Goal: Task Accomplishment & Management: Complete application form

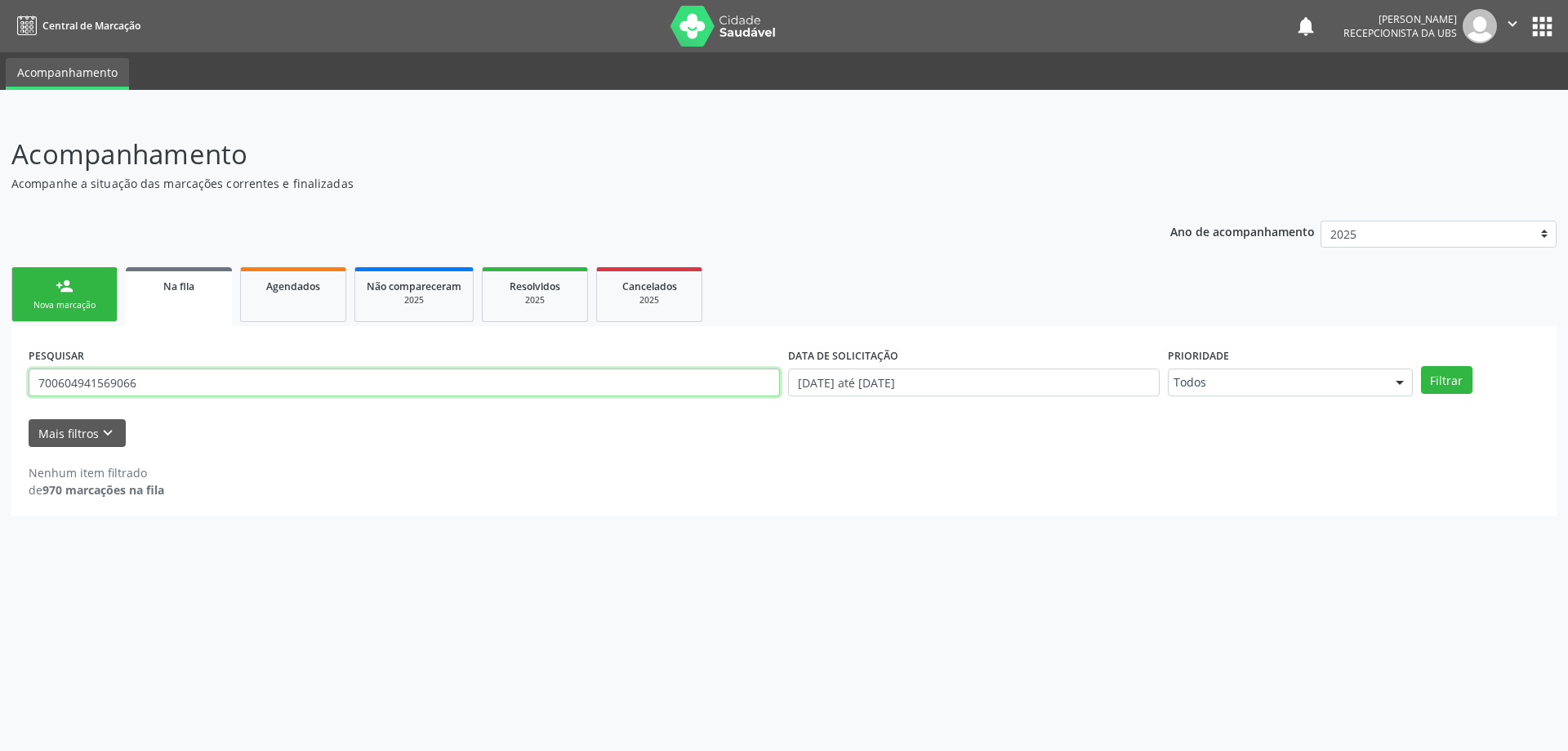
drag, startPoint x: 240, startPoint y: 384, endPoint x: 7, endPoint y: 389, distance: 233.1
click at [7, 389] on div "Acompanhamento Acompanhe a situação das marcações correntes e finalizadas Relat…" at bounding box center [784, 431] width 1568 height 638
click at [74, 296] on link "person_add Nova marcação" at bounding box center [65, 295] width 106 height 55
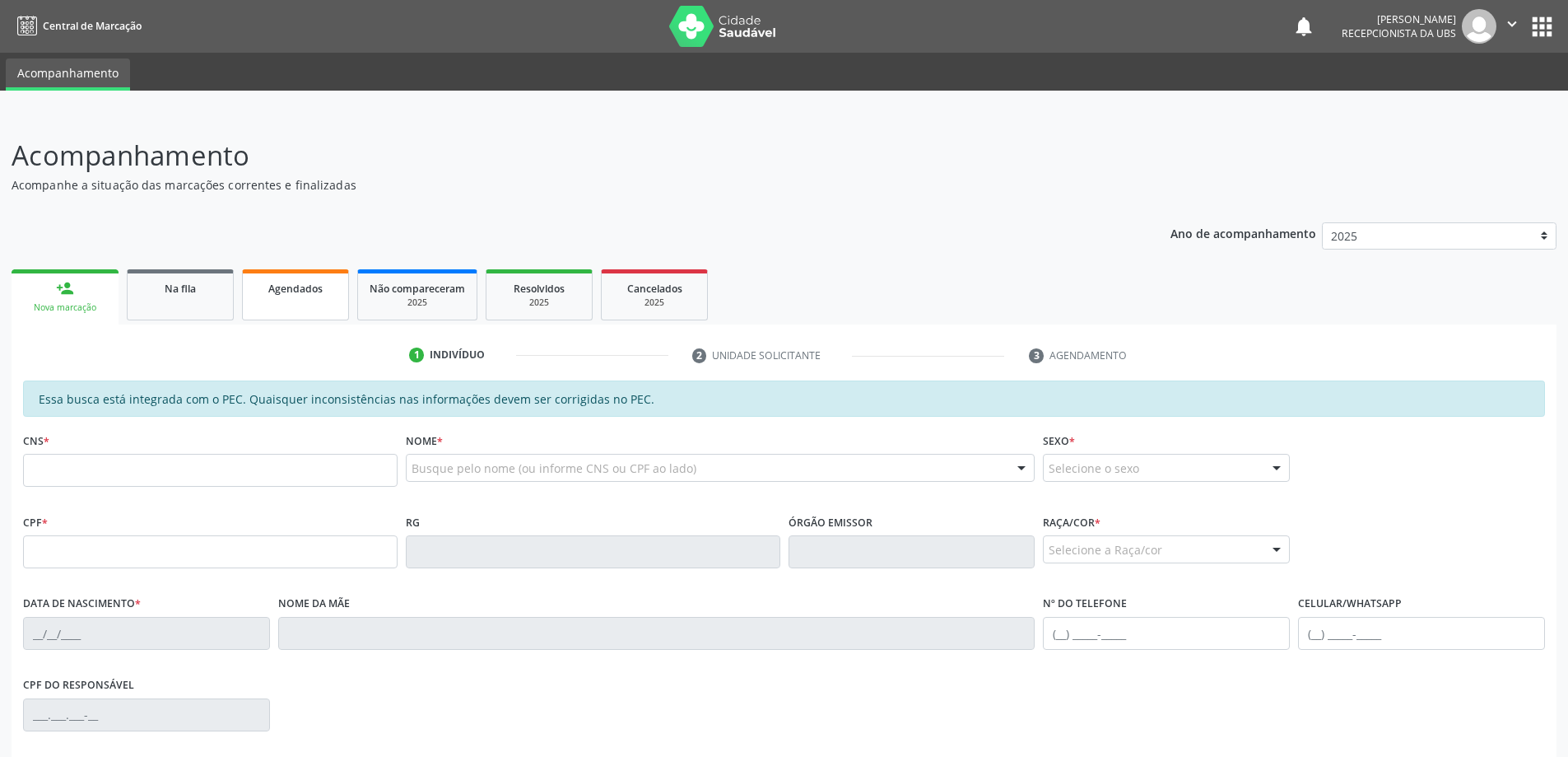
click at [281, 297] on link "Agendados" at bounding box center [296, 294] width 107 height 51
select select "8"
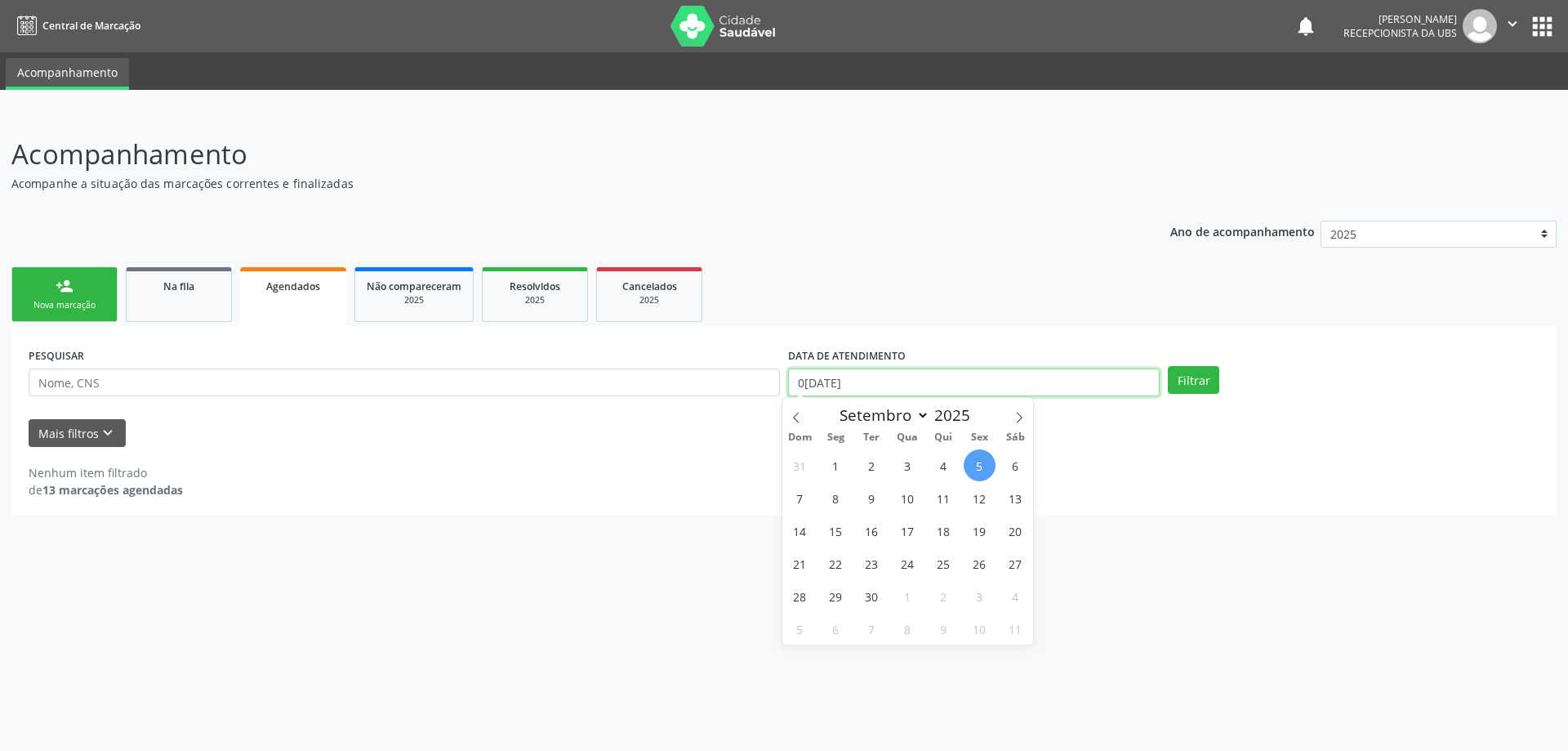
click at [861, 389] on input "0[DATE]" at bounding box center [974, 382] width 372 height 28
click at [837, 472] on span "1" at bounding box center [836, 465] width 32 height 32
type input "0[DATE]"
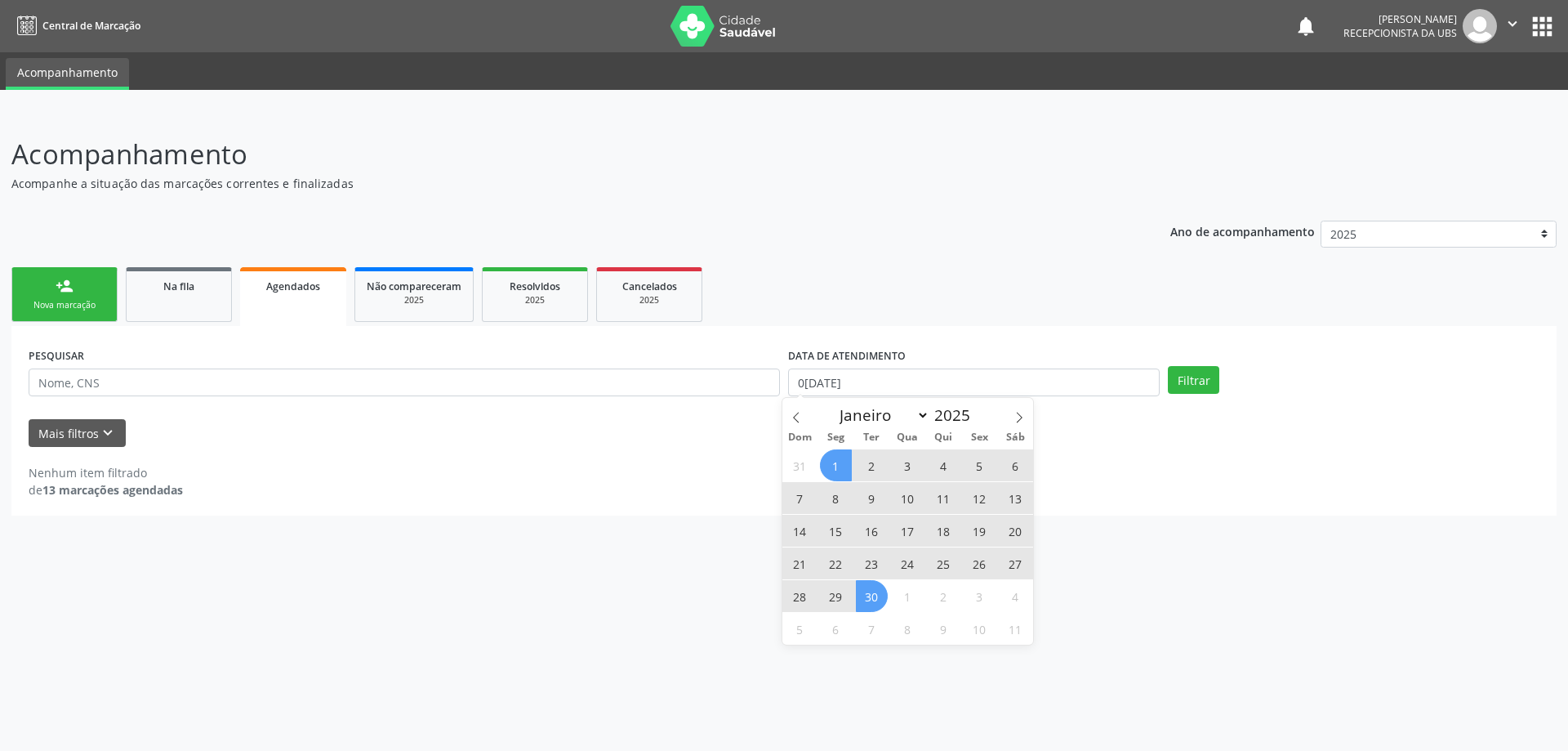
click at [878, 602] on span "30" at bounding box center [872, 595] width 32 height 32
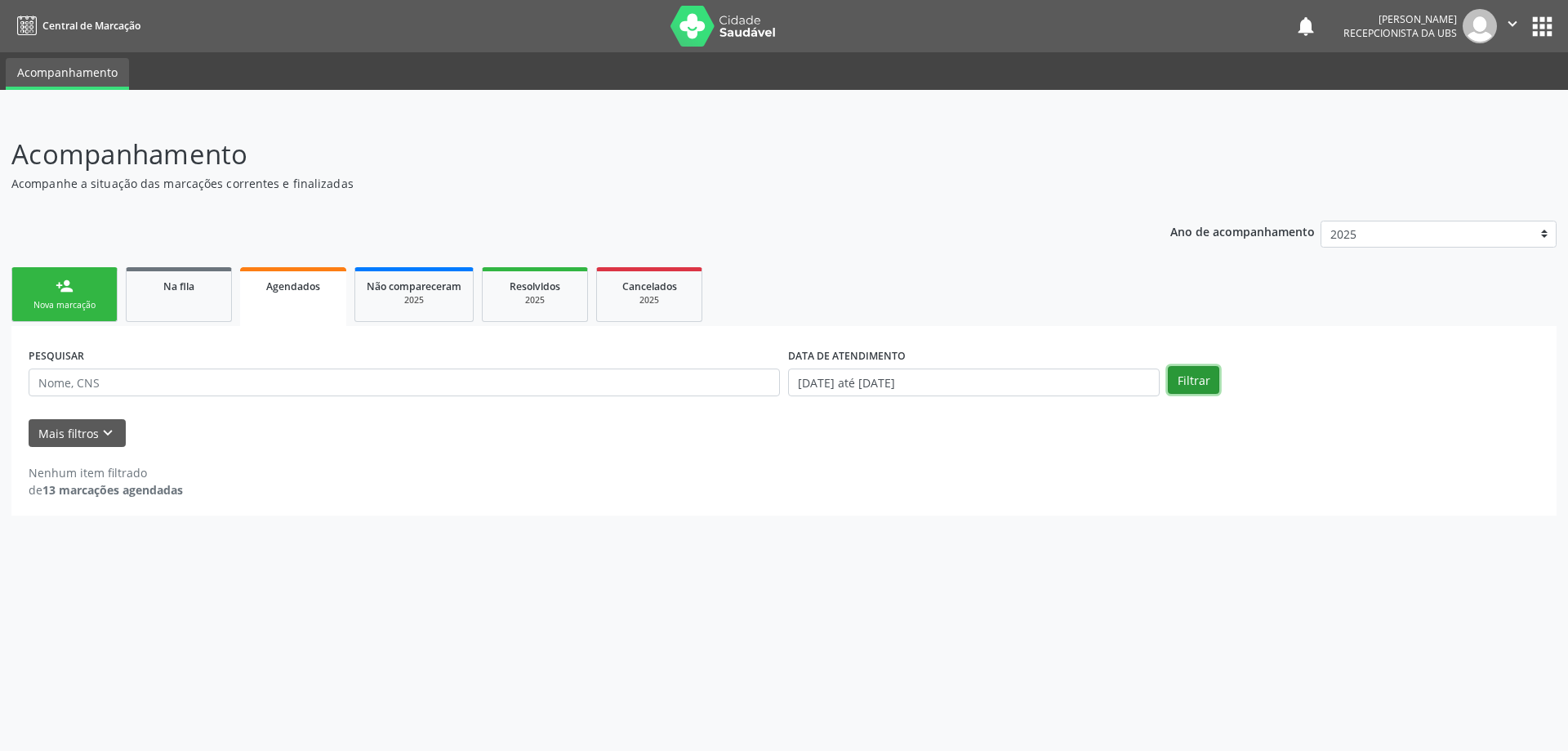
click at [1193, 388] on button "Filtrar" at bounding box center [1193, 379] width 51 height 28
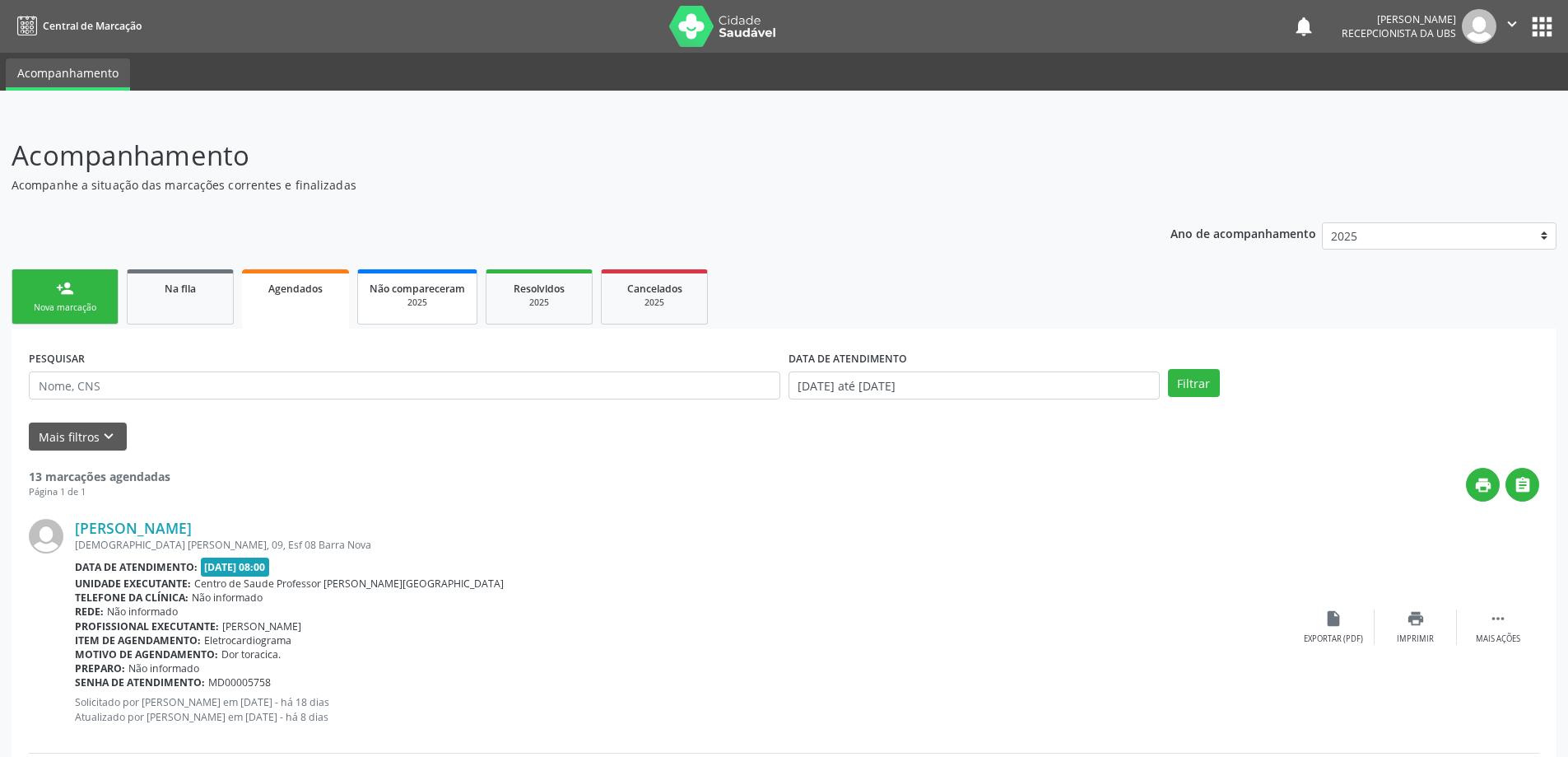
click at [423, 290] on span "Não compareceram" at bounding box center [417, 288] width 95 height 14
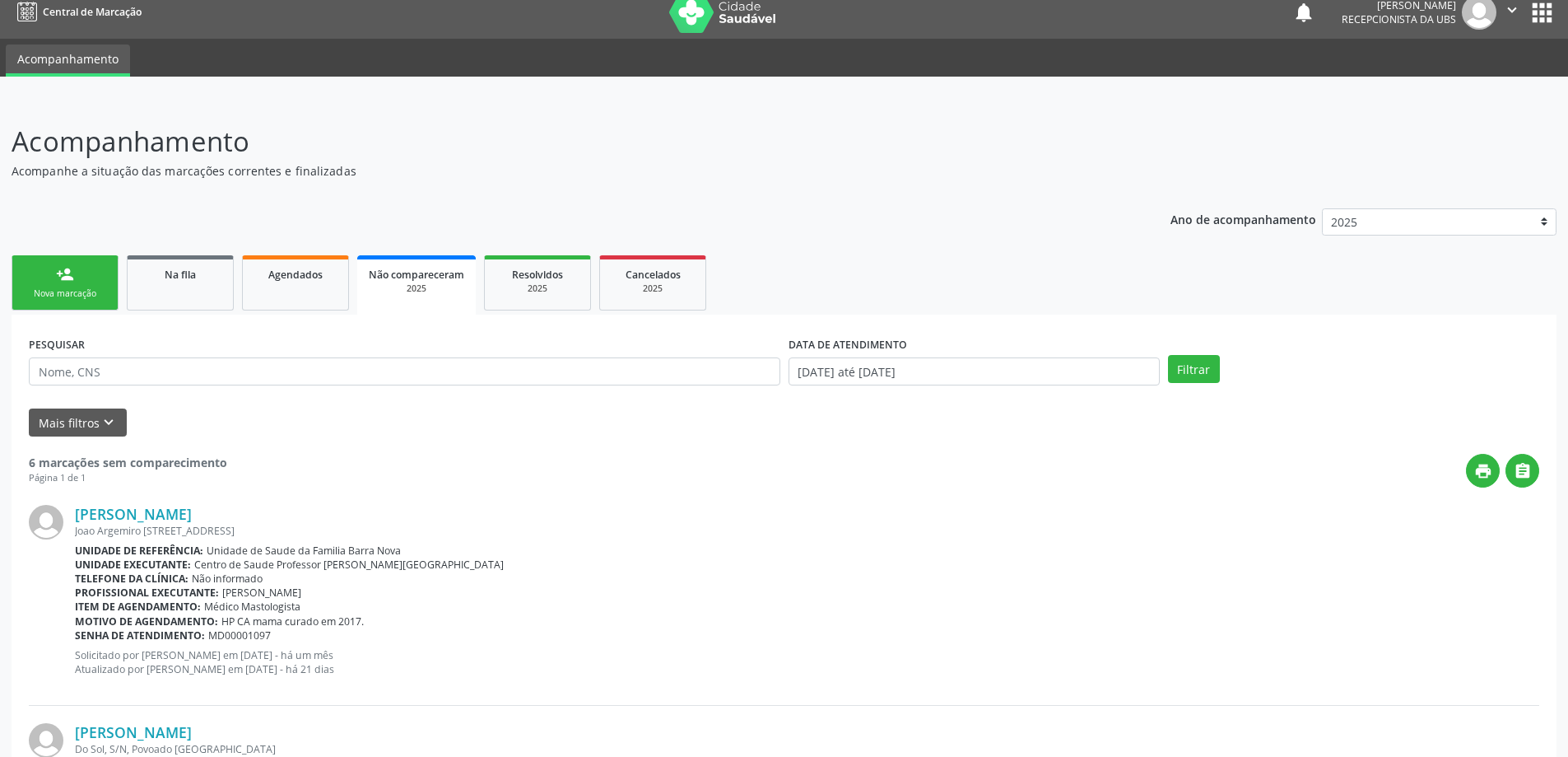
scroll to position [12, 0]
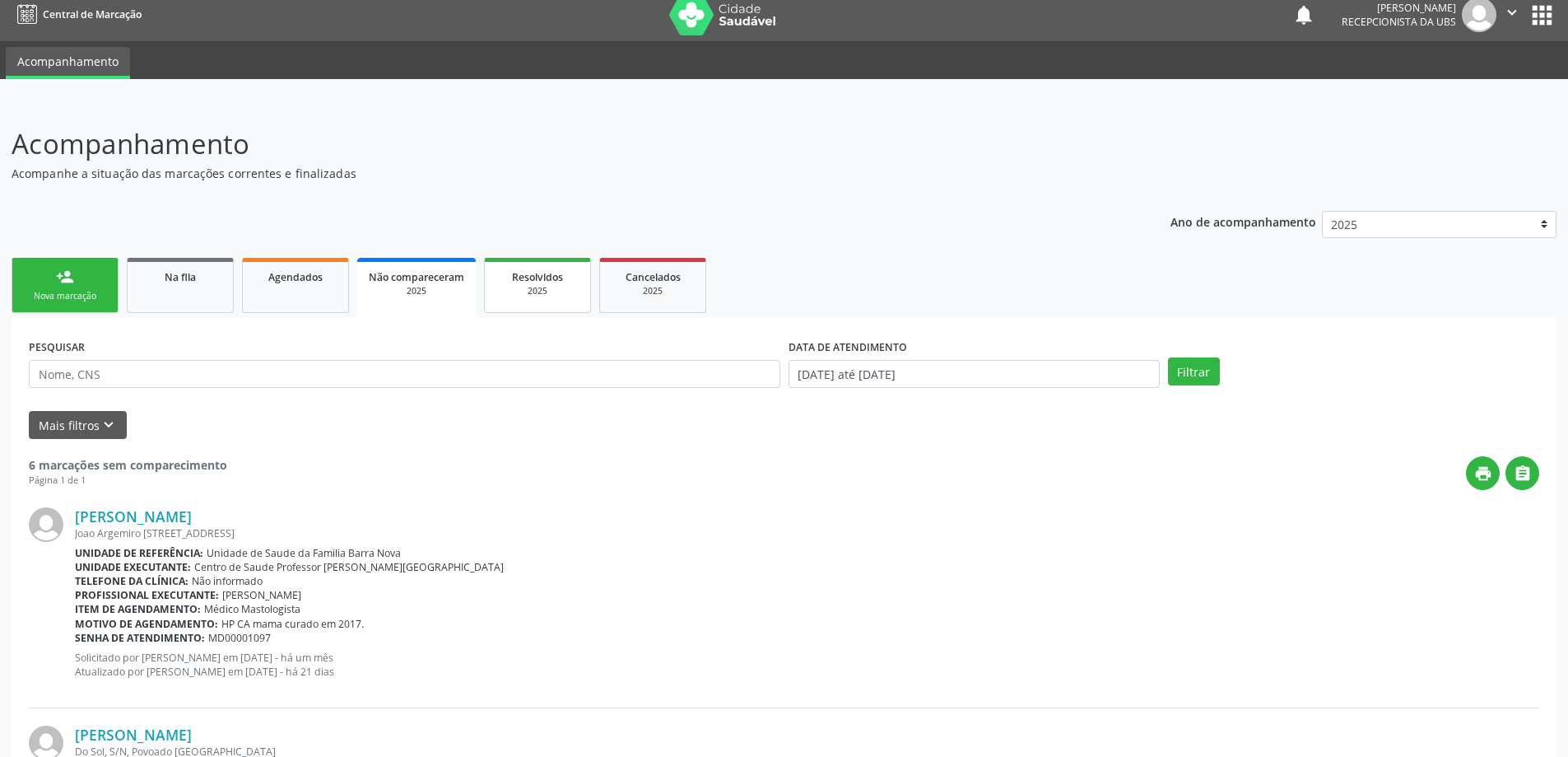
click at [548, 287] on div "2025" at bounding box center [537, 291] width 82 height 12
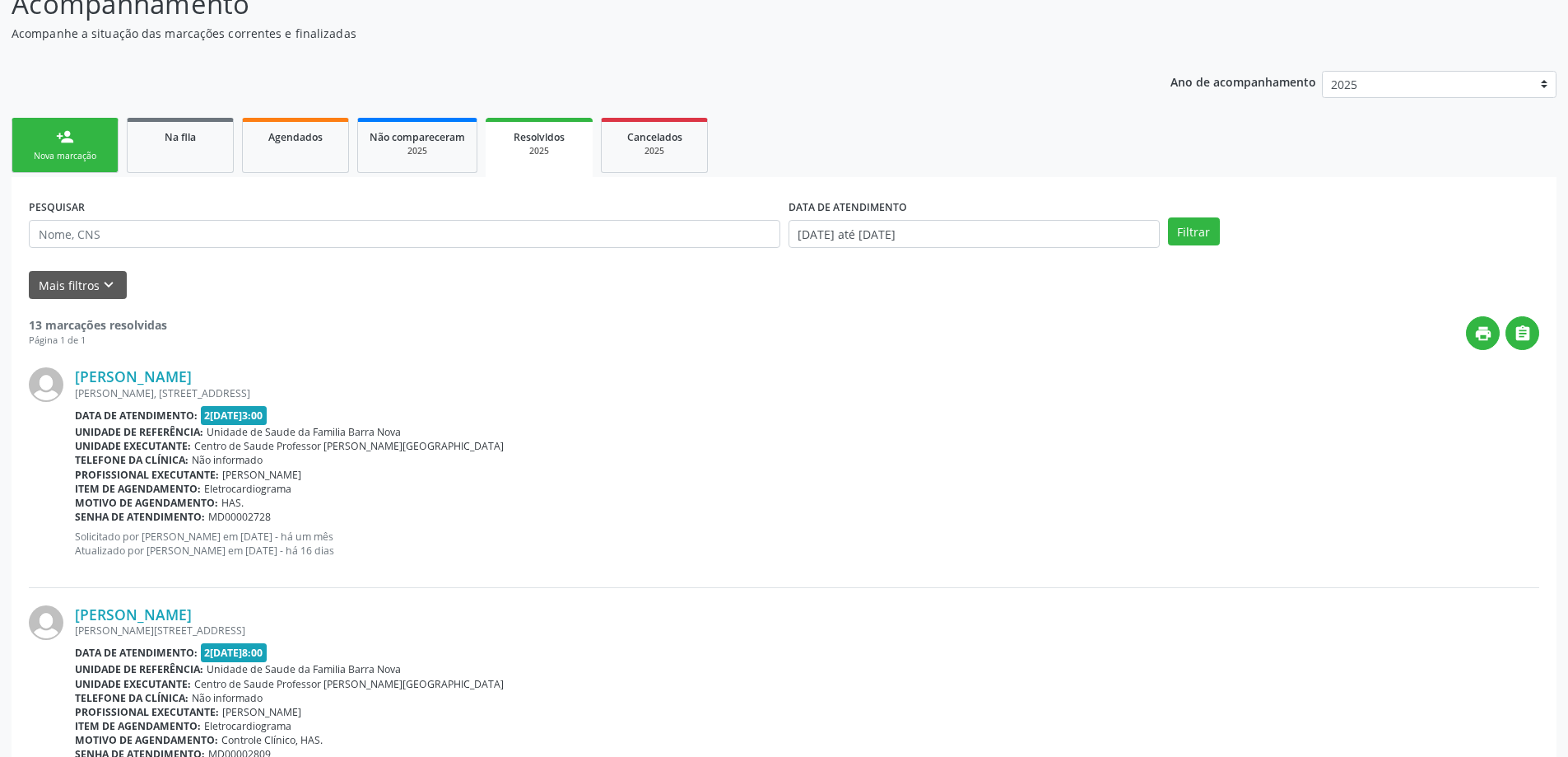
scroll to position [0, 0]
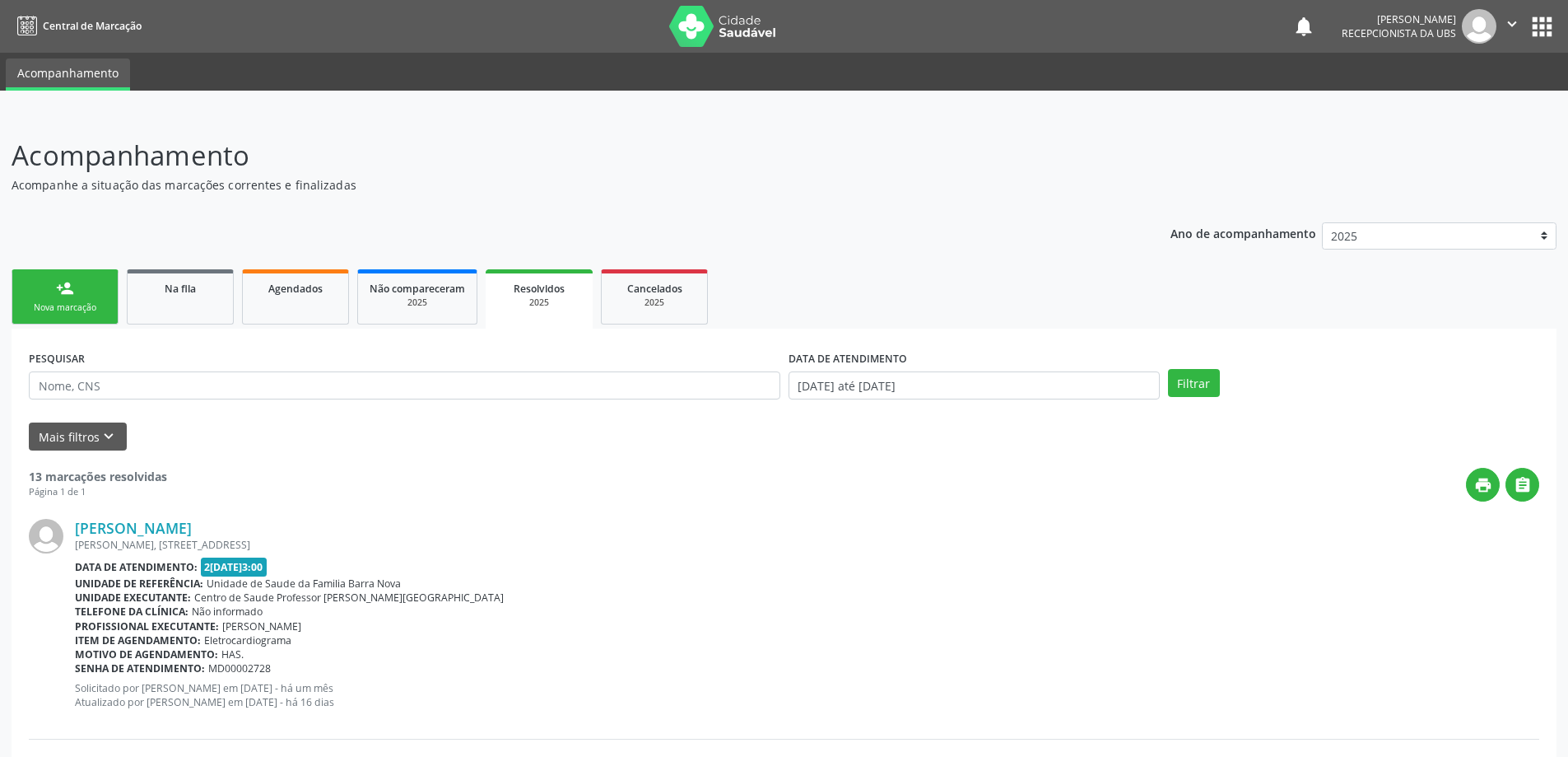
click at [74, 296] on link "person_add Nova marcação" at bounding box center [66, 297] width 107 height 56
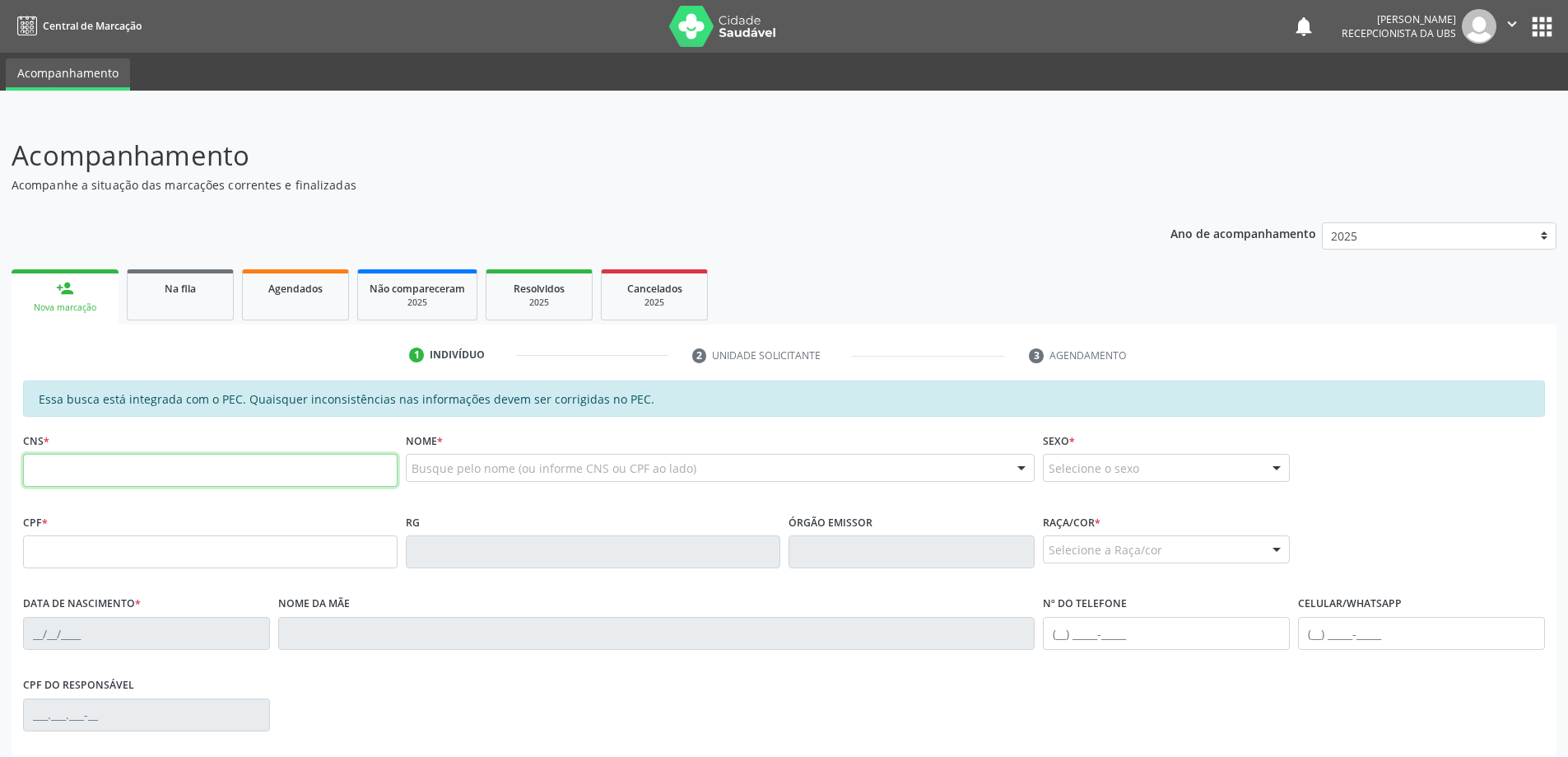
click at [80, 464] on input "text" at bounding box center [210, 470] width 374 height 33
type input "700 6049 4156 9066"
type input "036.623.744-63"
type input "2[DATE]"
type input "[PERSON_NAME]"
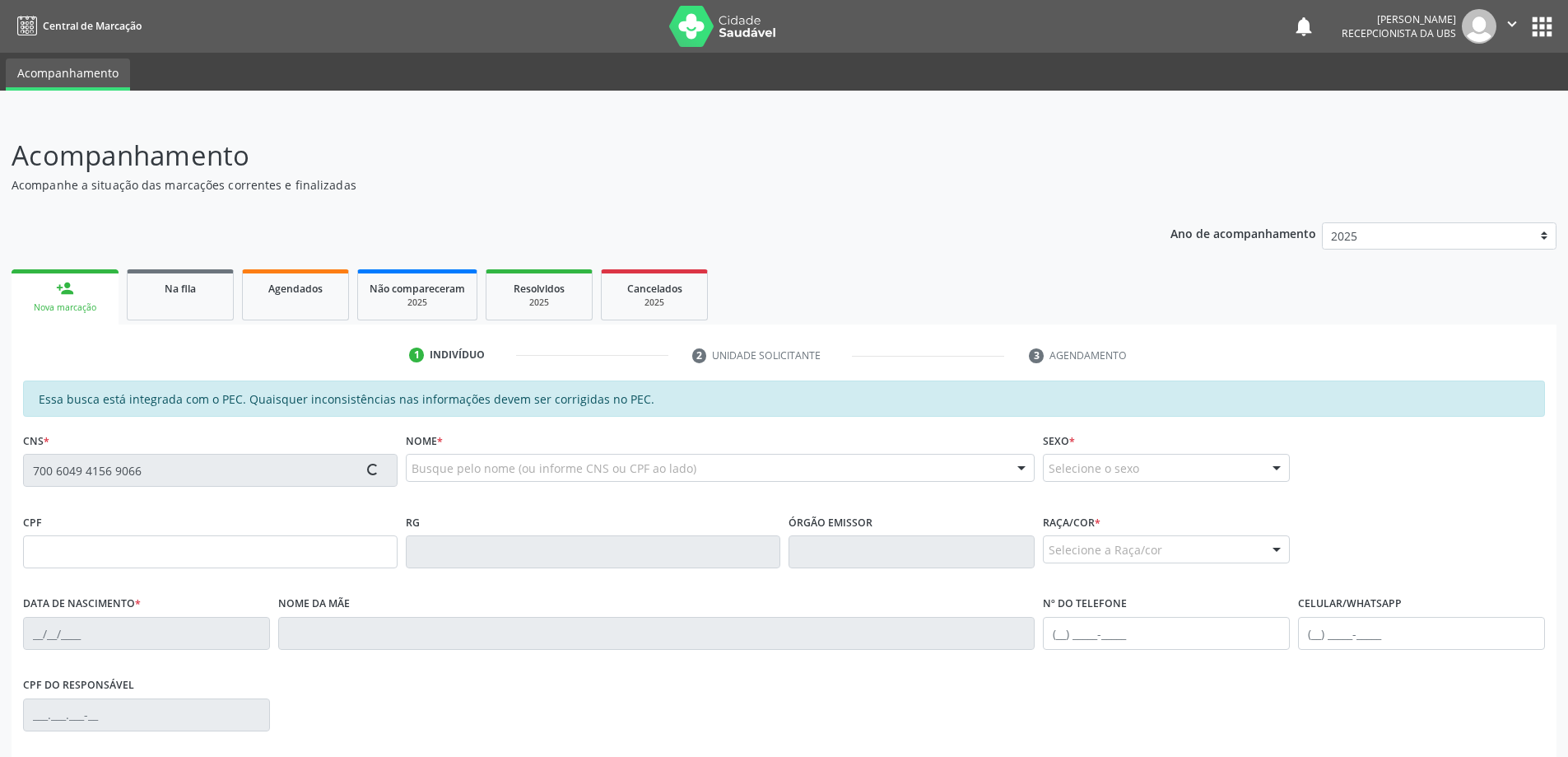
type input "[PHONE_NUMBER]"
type input "43"
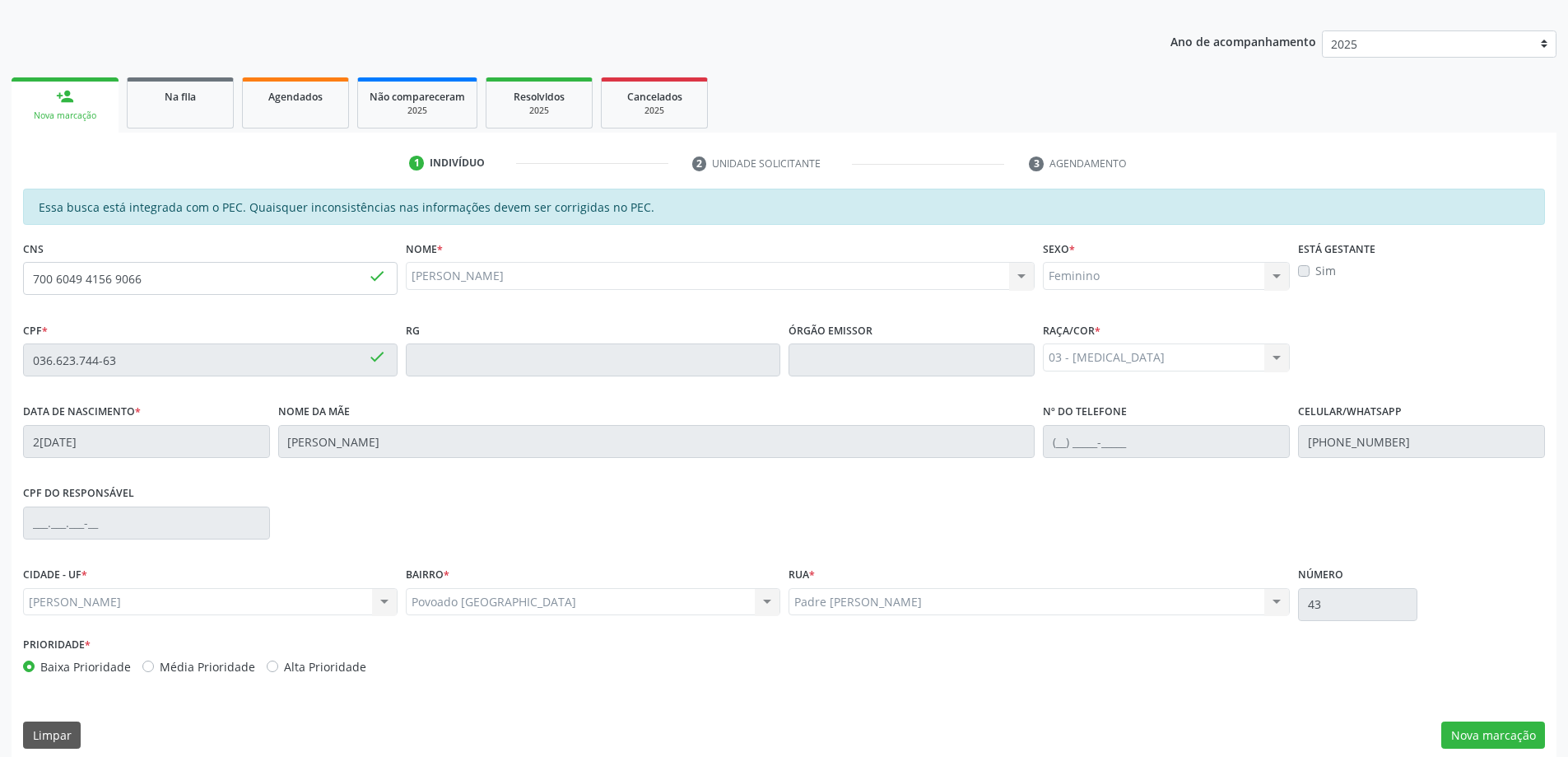
scroll to position [207, 0]
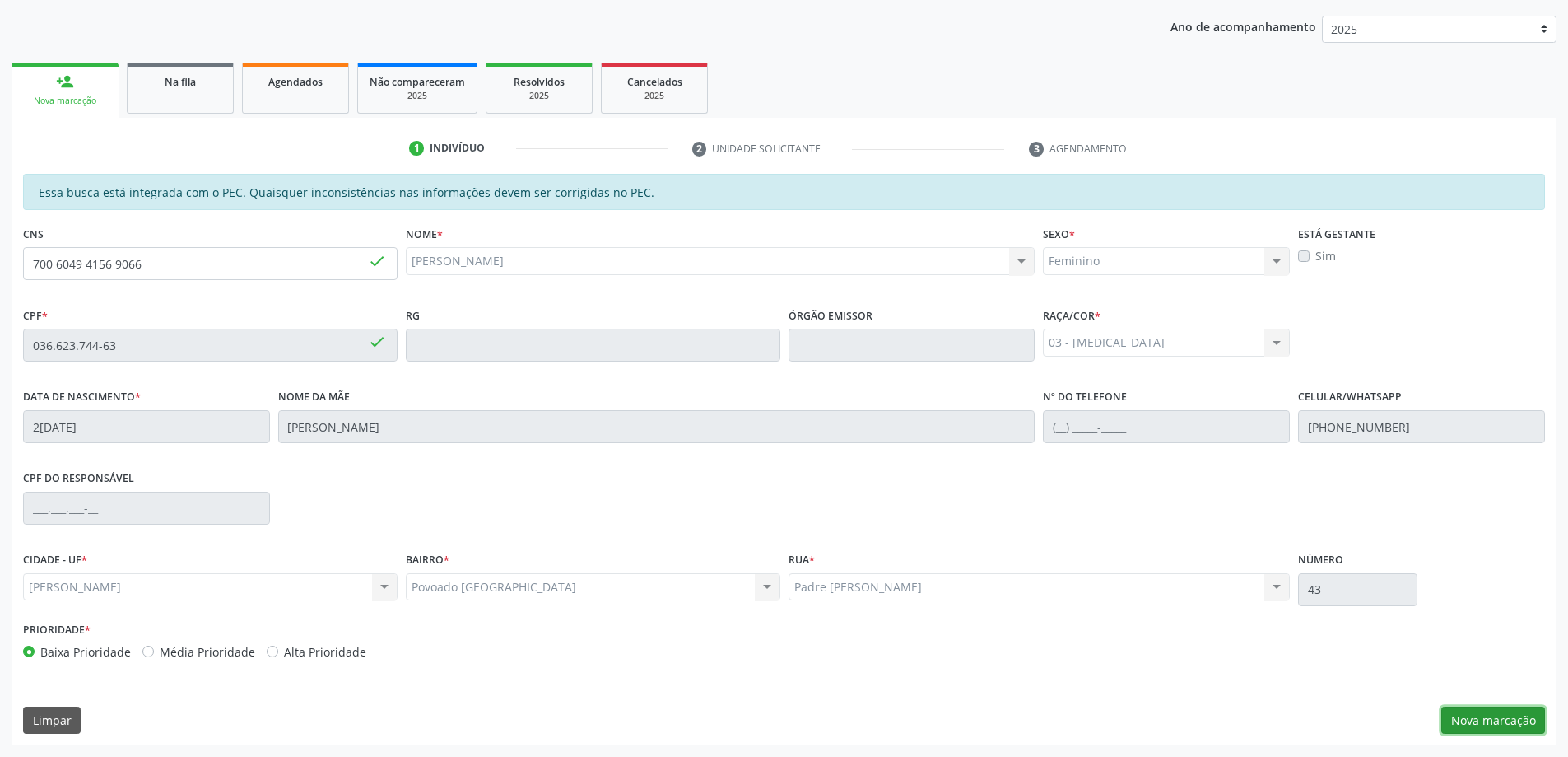
click at [1492, 720] on button "Nova marcação" at bounding box center [1493, 720] width 103 height 28
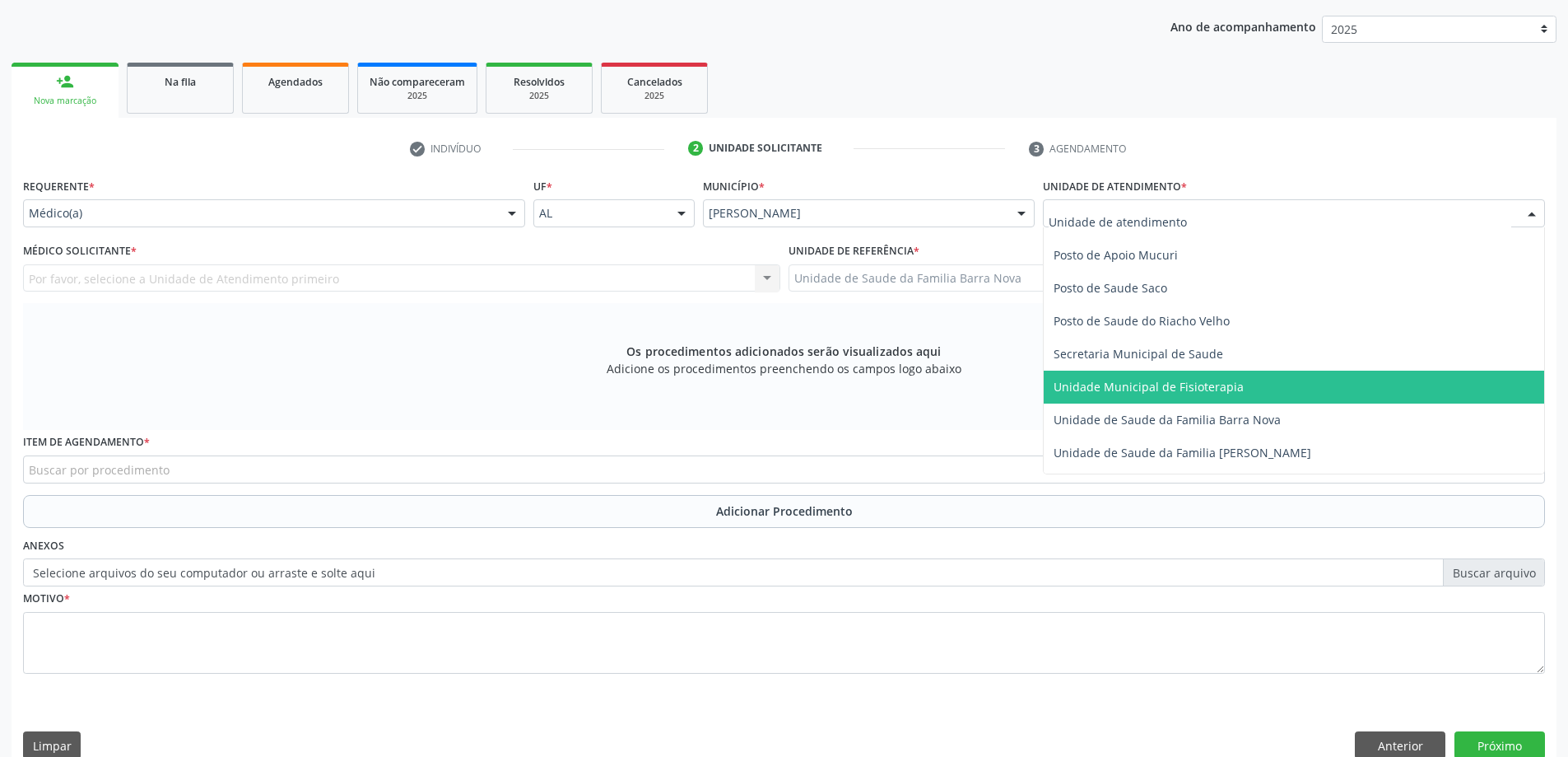
scroll to position [741, 0]
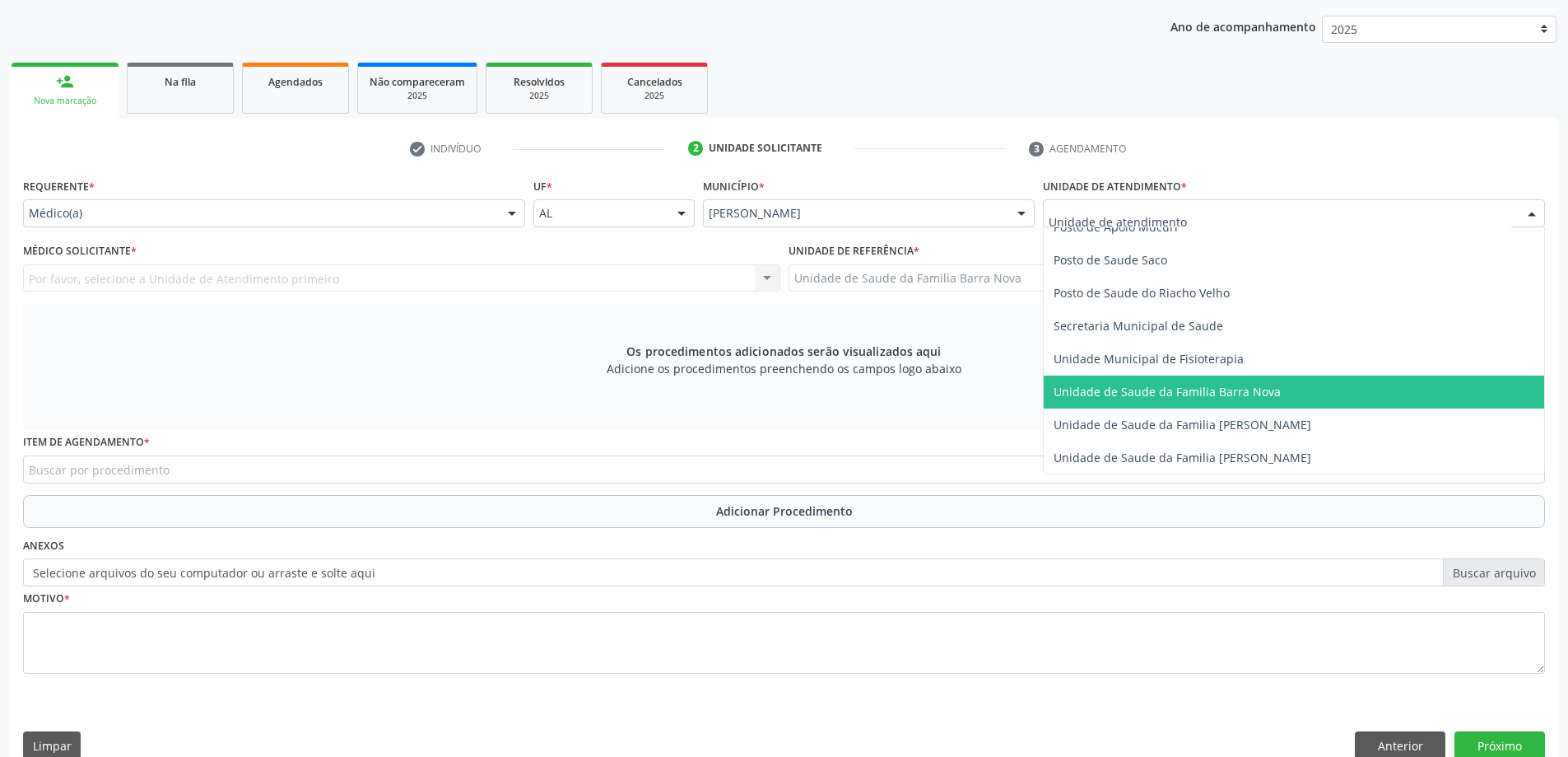
click at [1237, 395] on span "Unidade de Saude da Familia Barra Nova" at bounding box center [1167, 391] width 227 height 16
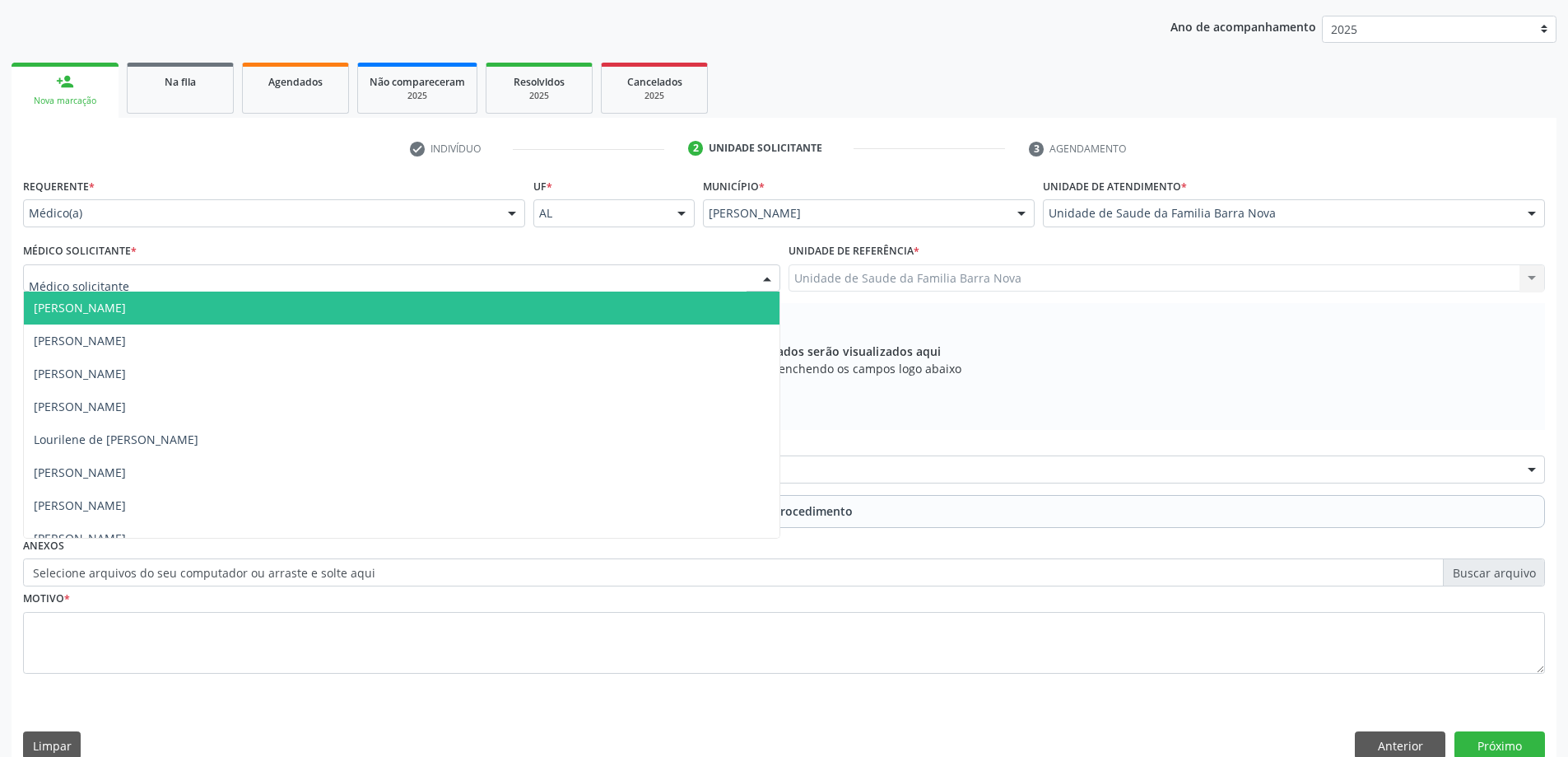
click at [440, 274] on div at bounding box center [401, 278] width 757 height 28
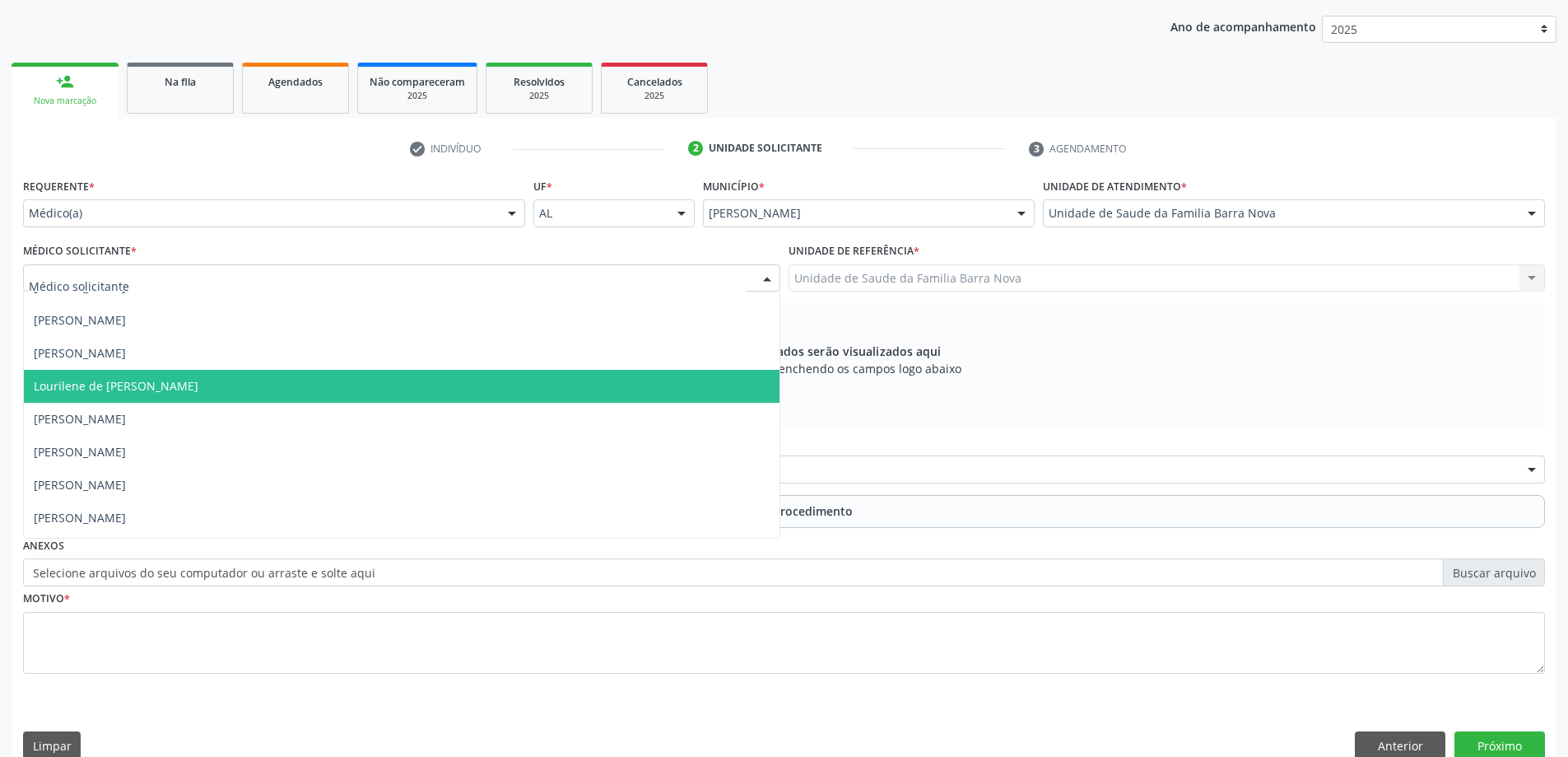
scroll to position [82, 0]
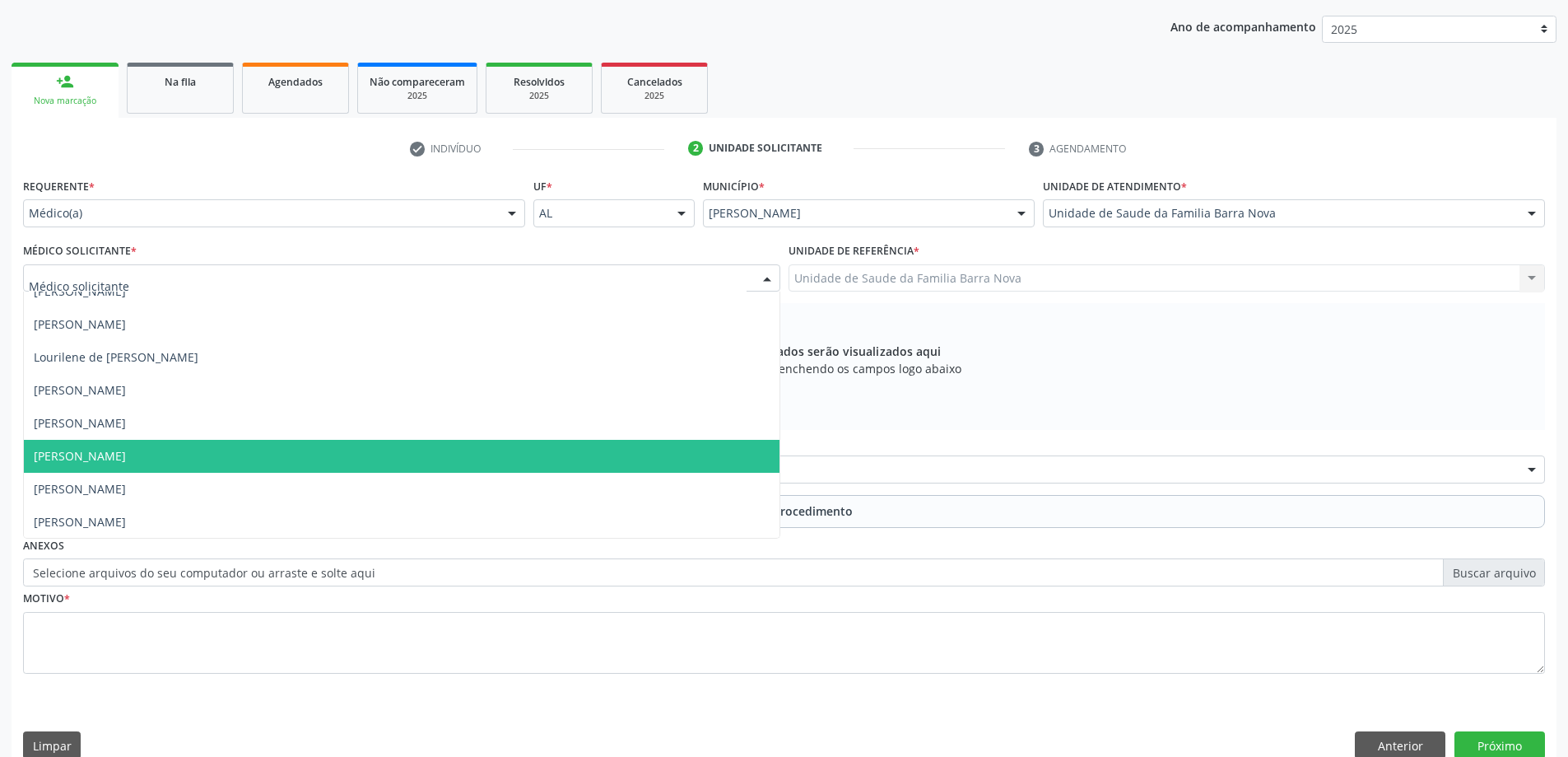
click at [430, 463] on span "[PERSON_NAME]" at bounding box center [401, 456] width 756 height 33
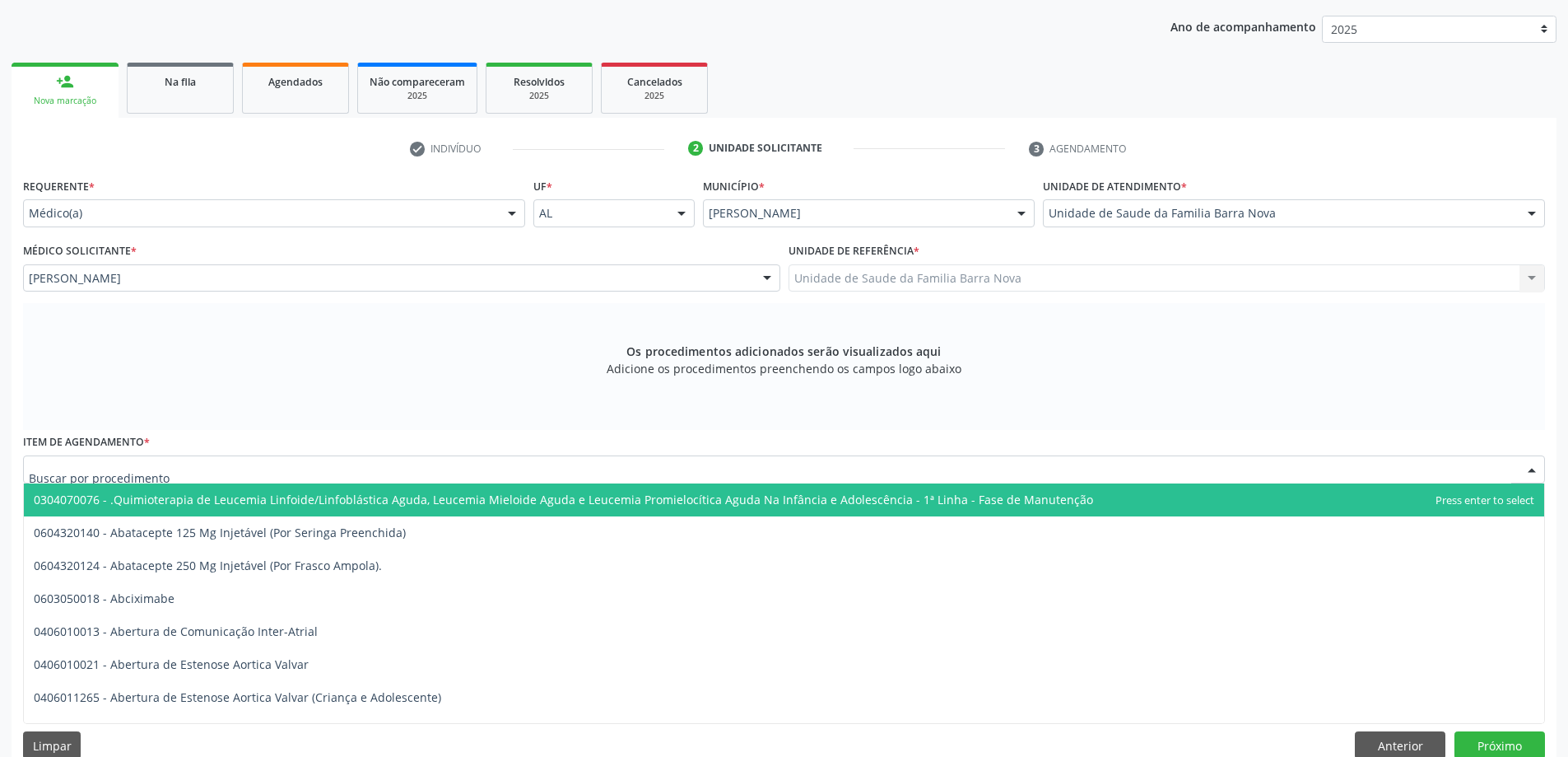
click at [692, 474] on div at bounding box center [784, 469] width 1521 height 28
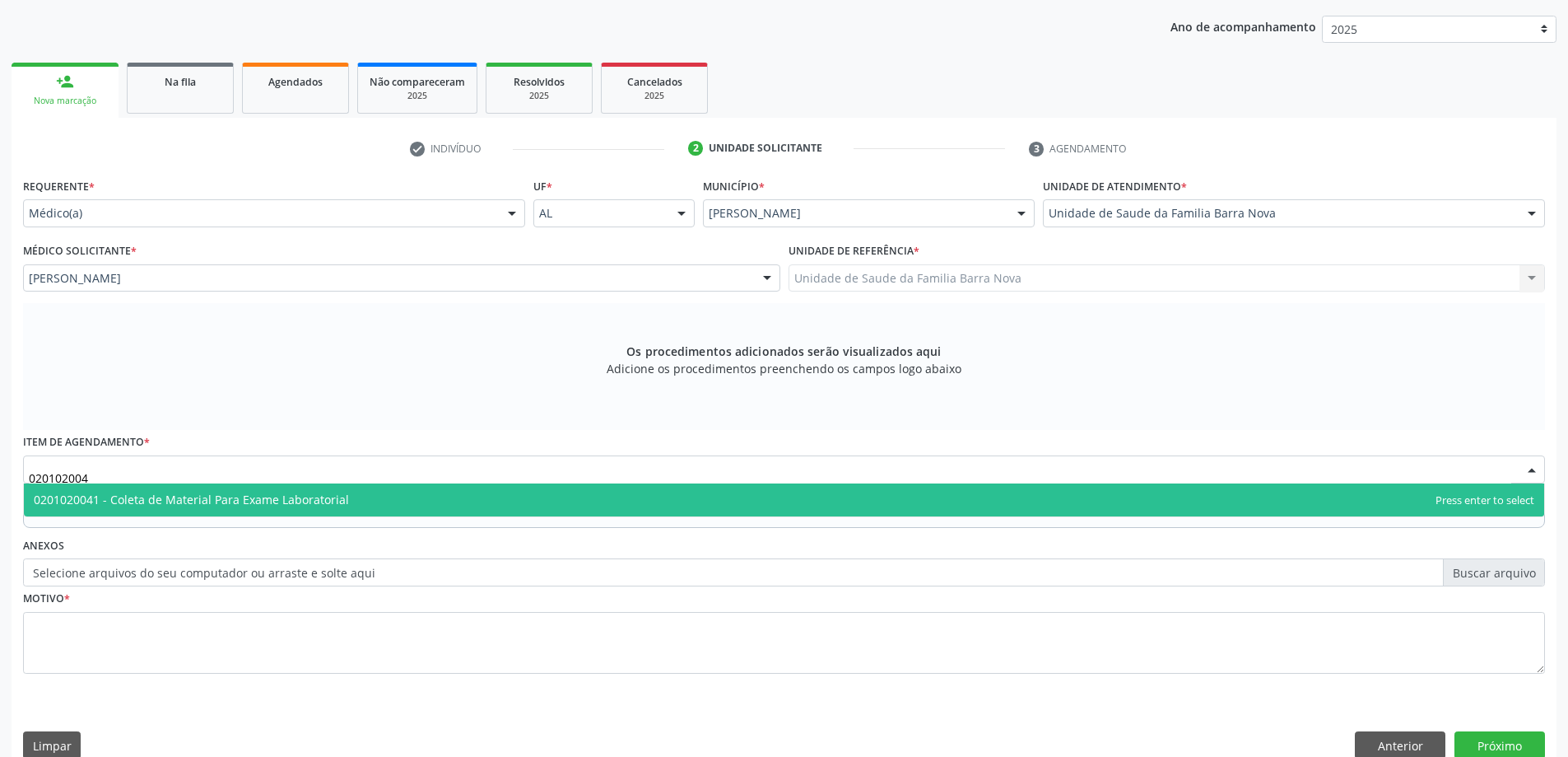
type input "0201020041"
click at [614, 502] on span "0201020041 - Coleta de Material Para Exame Laboratorial" at bounding box center [784, 499] width 1520 height 33
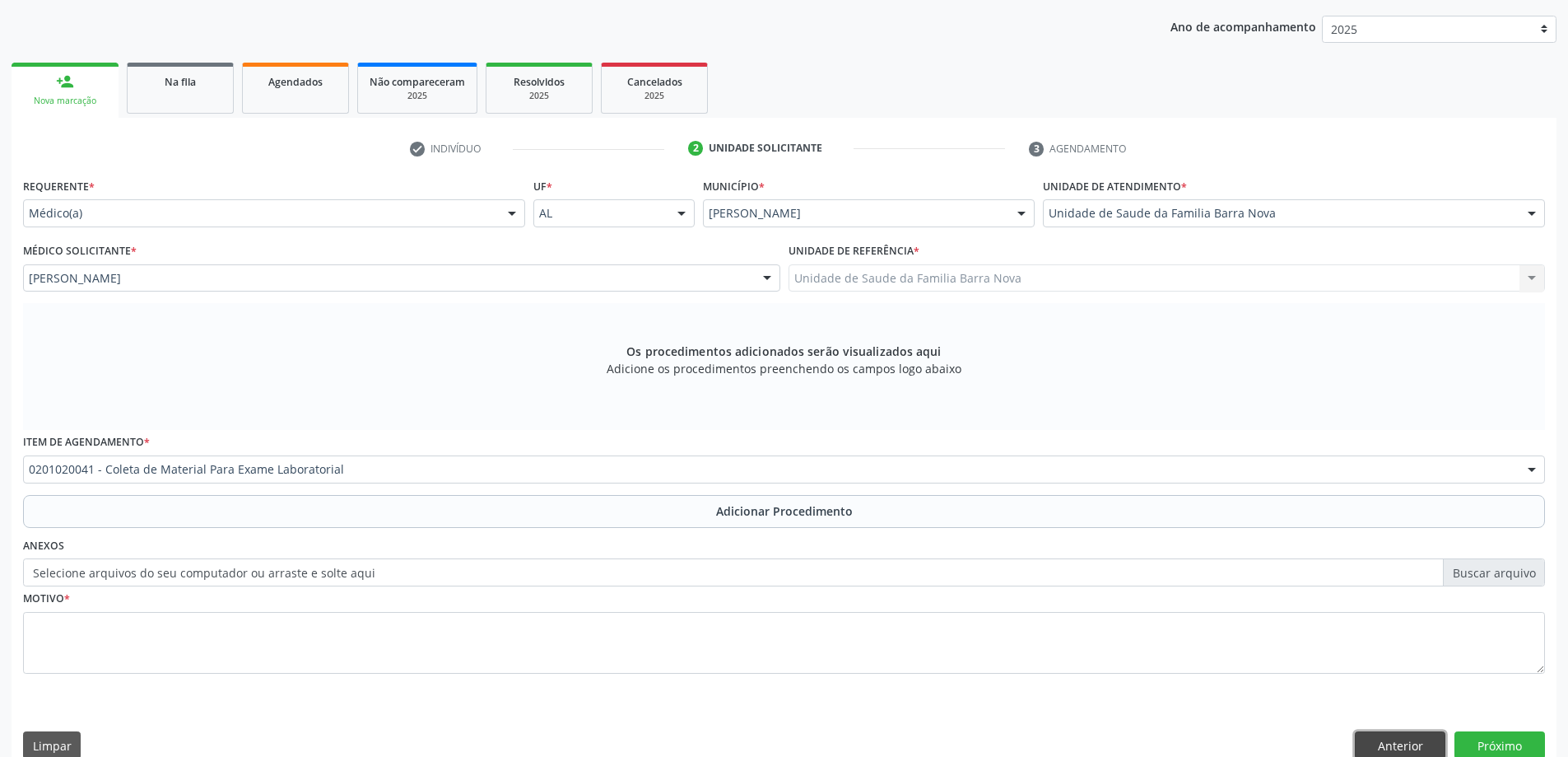
click at [1407, 740] on button "Anterior" at bounding box center [1399, 745] width 90 height 28
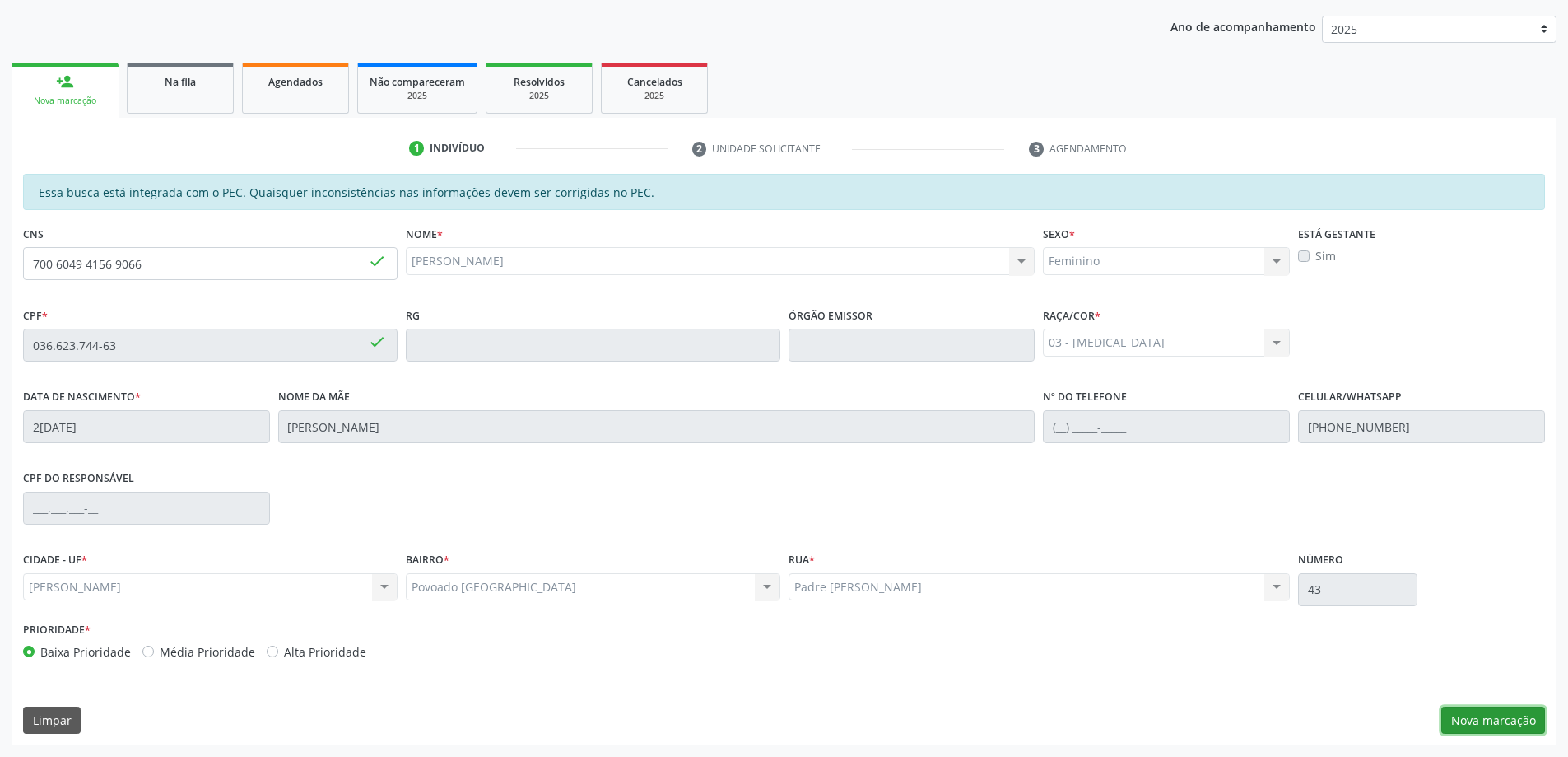
click at [1507, 718] on button "Nova marcação" at bounding box center [1493, 720] width 103 height 28
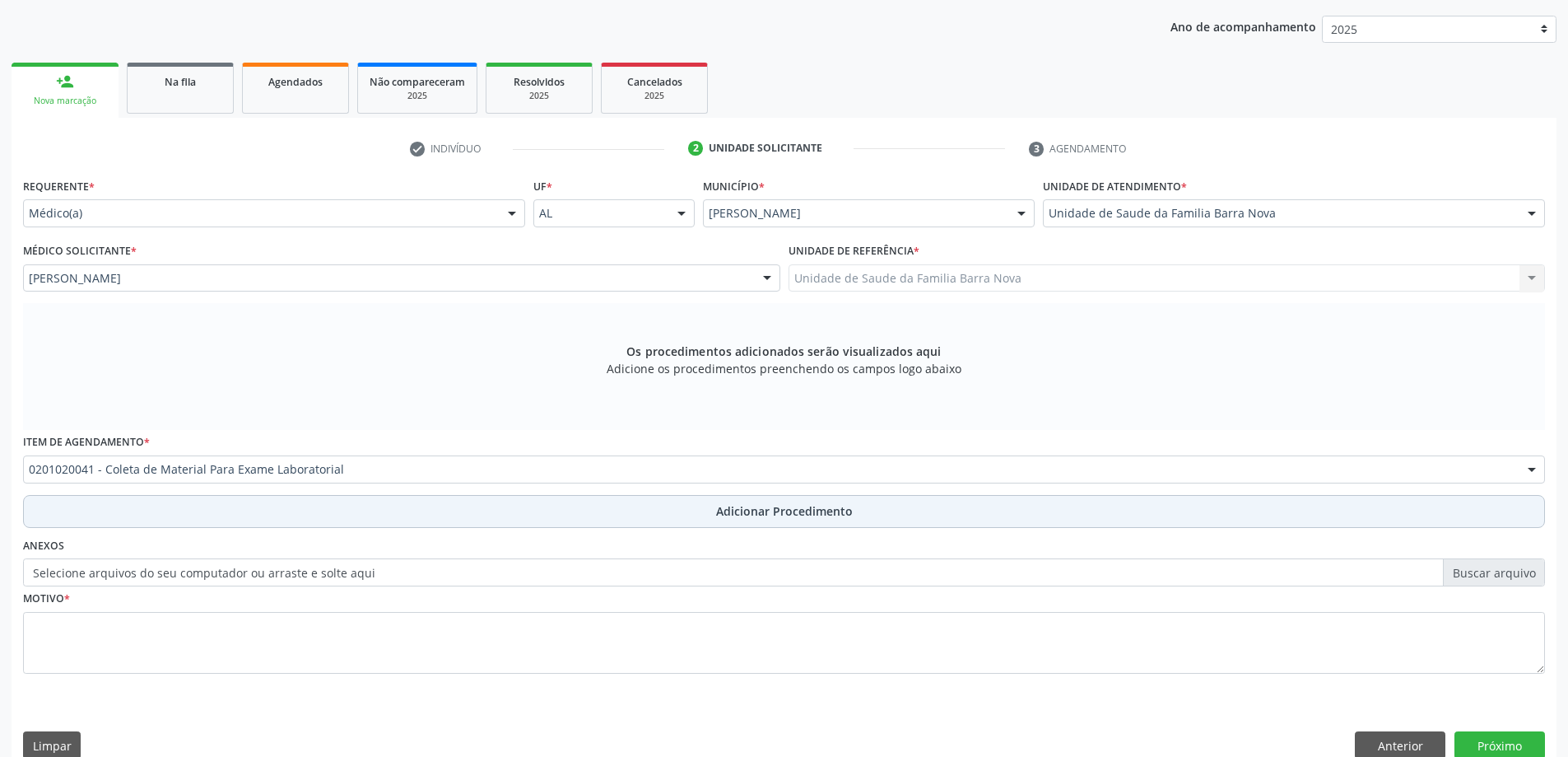
click at [779, 515] on span "Adicionar Procedimento" at bounding box center [784, 511] width 137 height 17
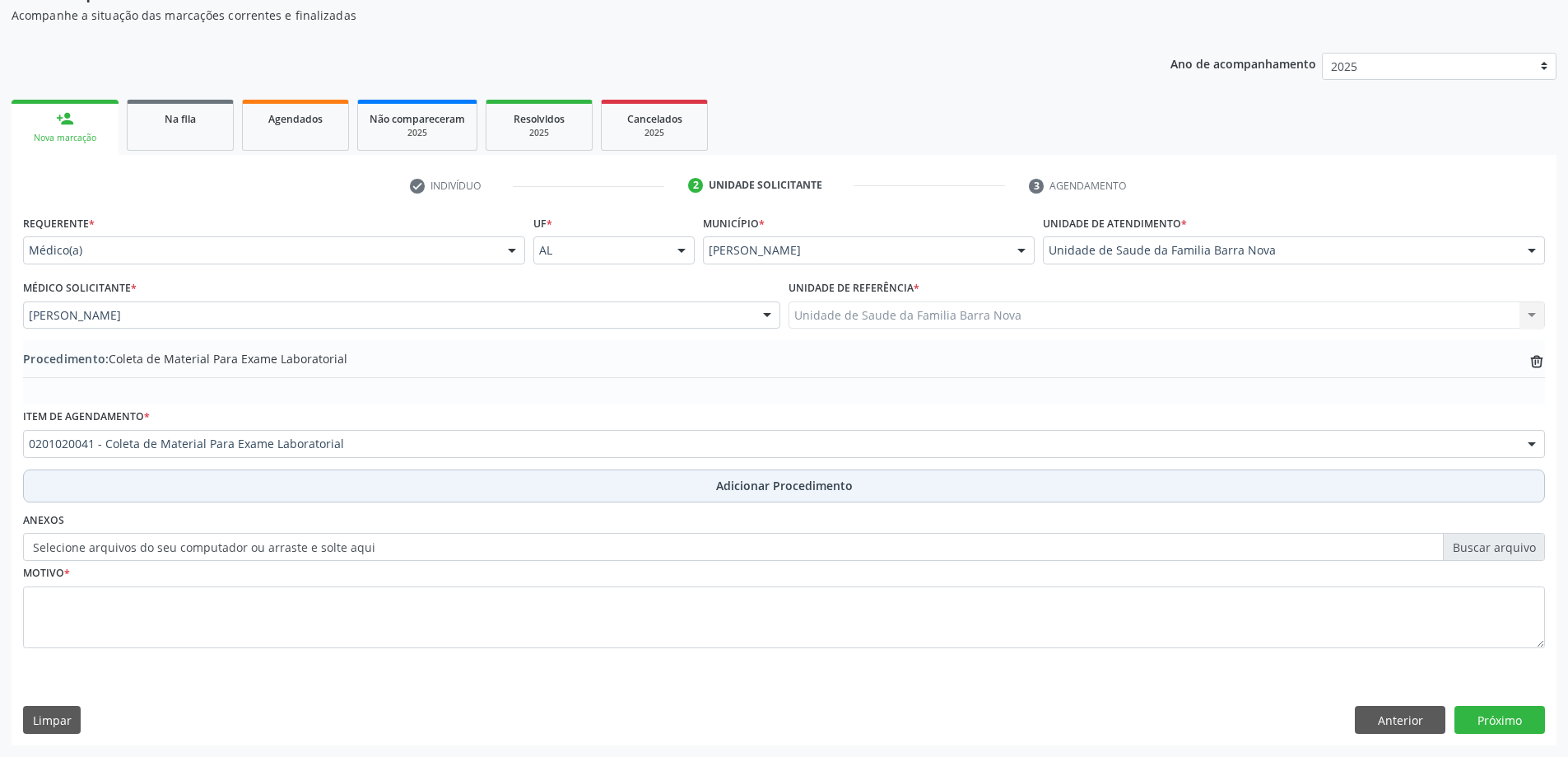
scroll to position [170, 0]
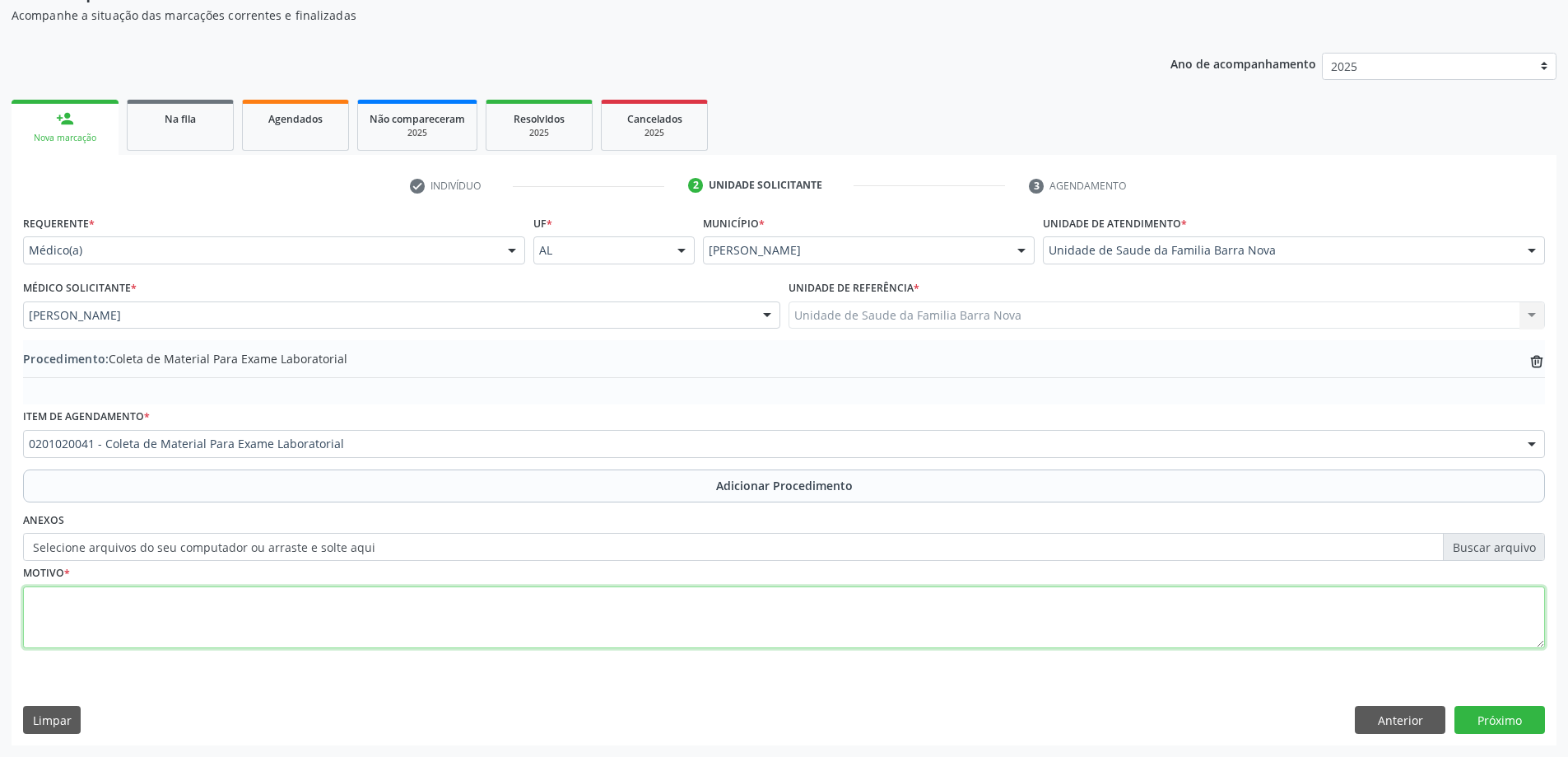
click at [350, 618] on textarea at bounding box center [784, 617] width 1521 height 63
type textarea "h"
type textarea "HAS; DM2 insulinodependente, obesidade grau 3, rastreio."
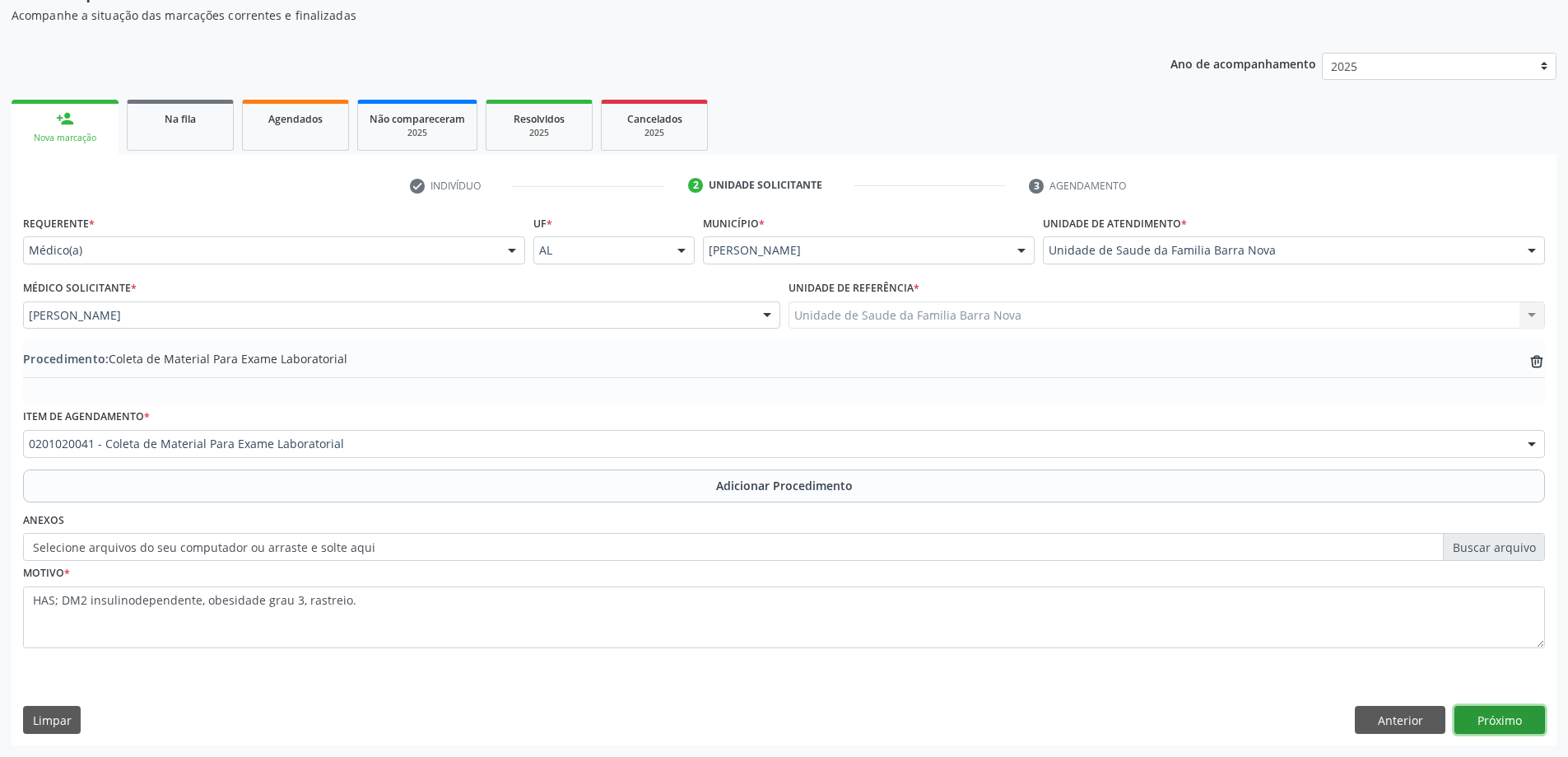
click at [1501, 724] on button "Próximo" at bounding box center [1498, 719] width 90 height 28
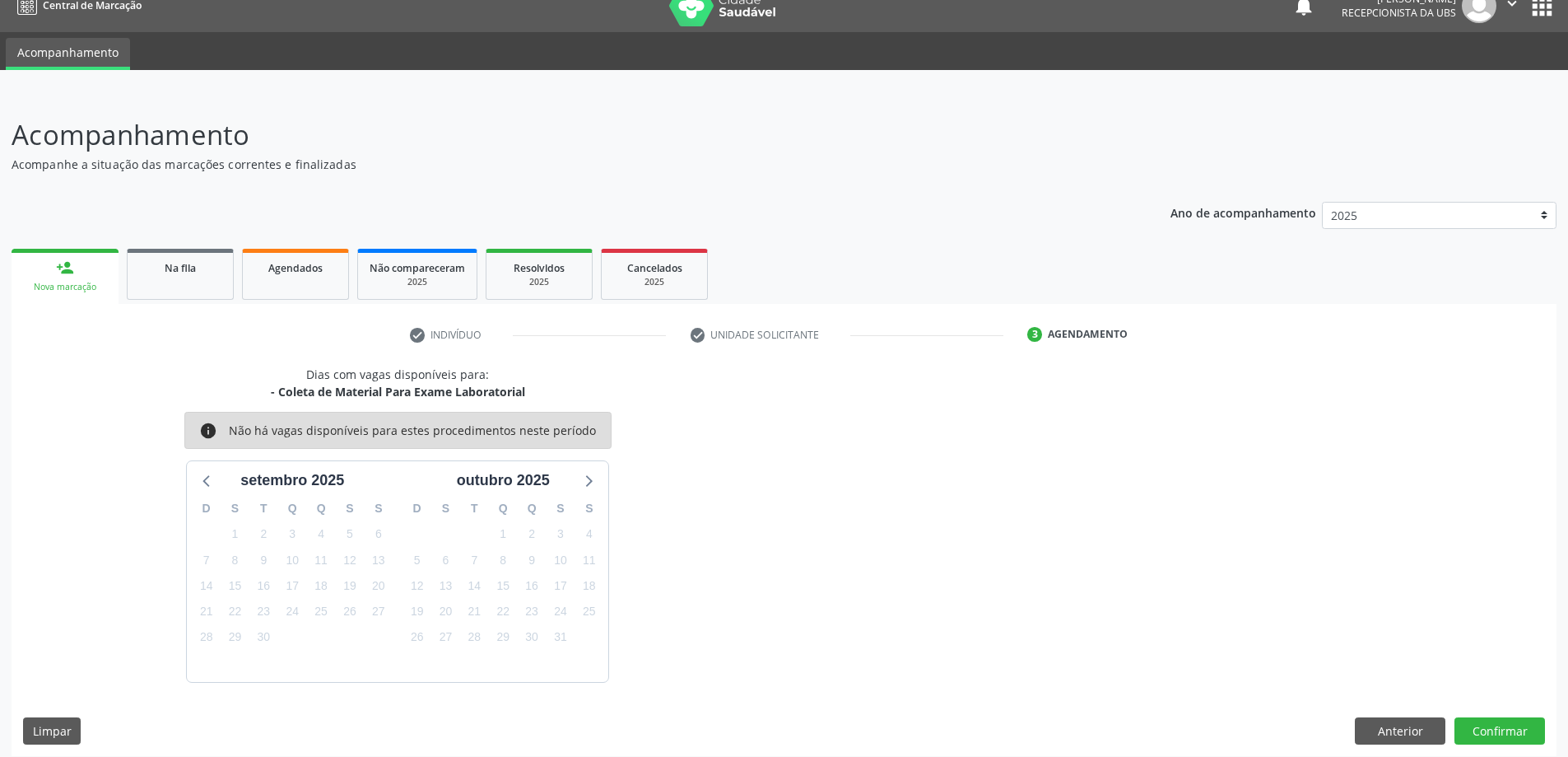
scroll to position [31, 0]
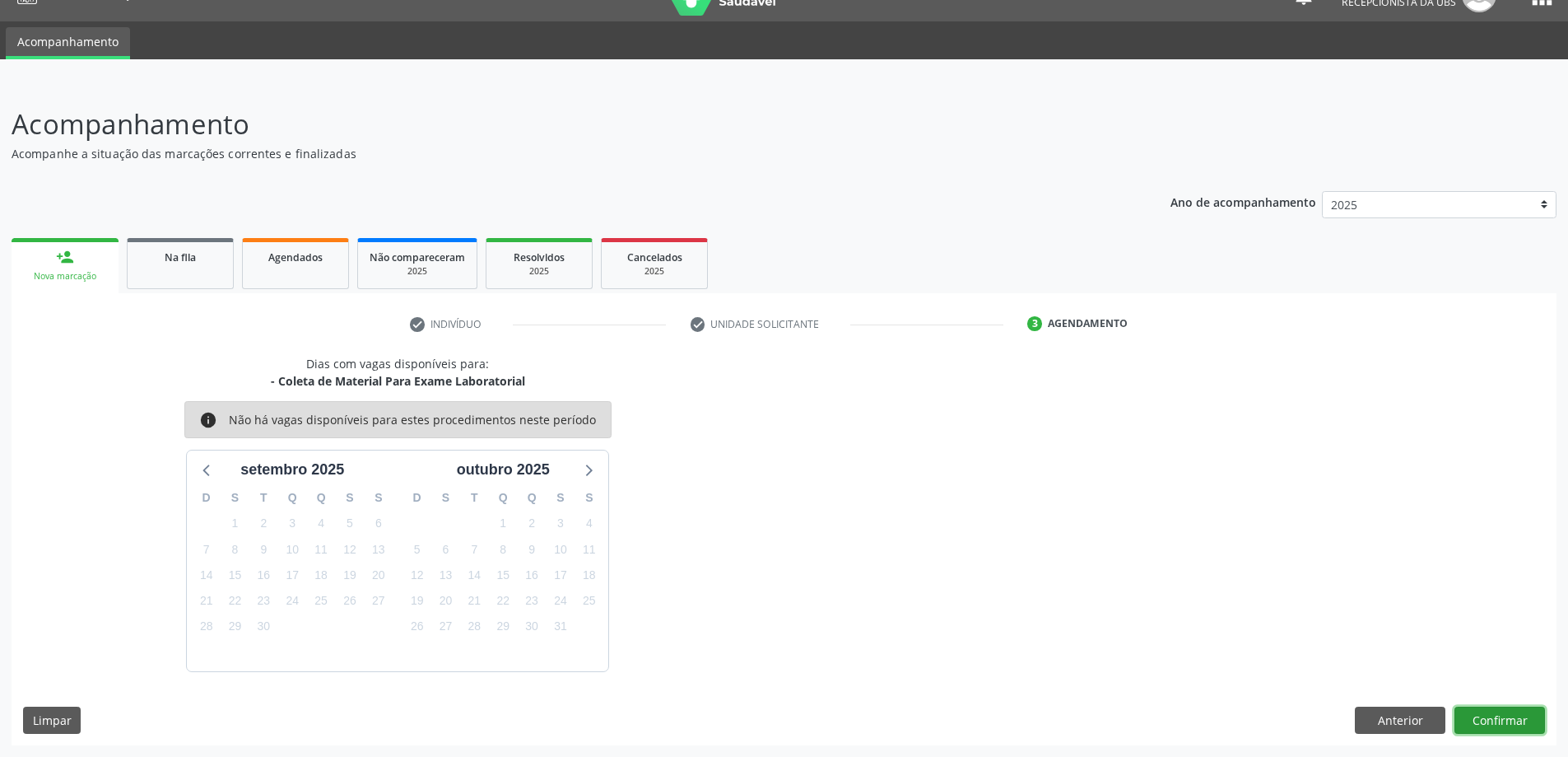
click at [1497, 717] on button "Confirmar" at bounding box center [1498, 720] width 90 height 28
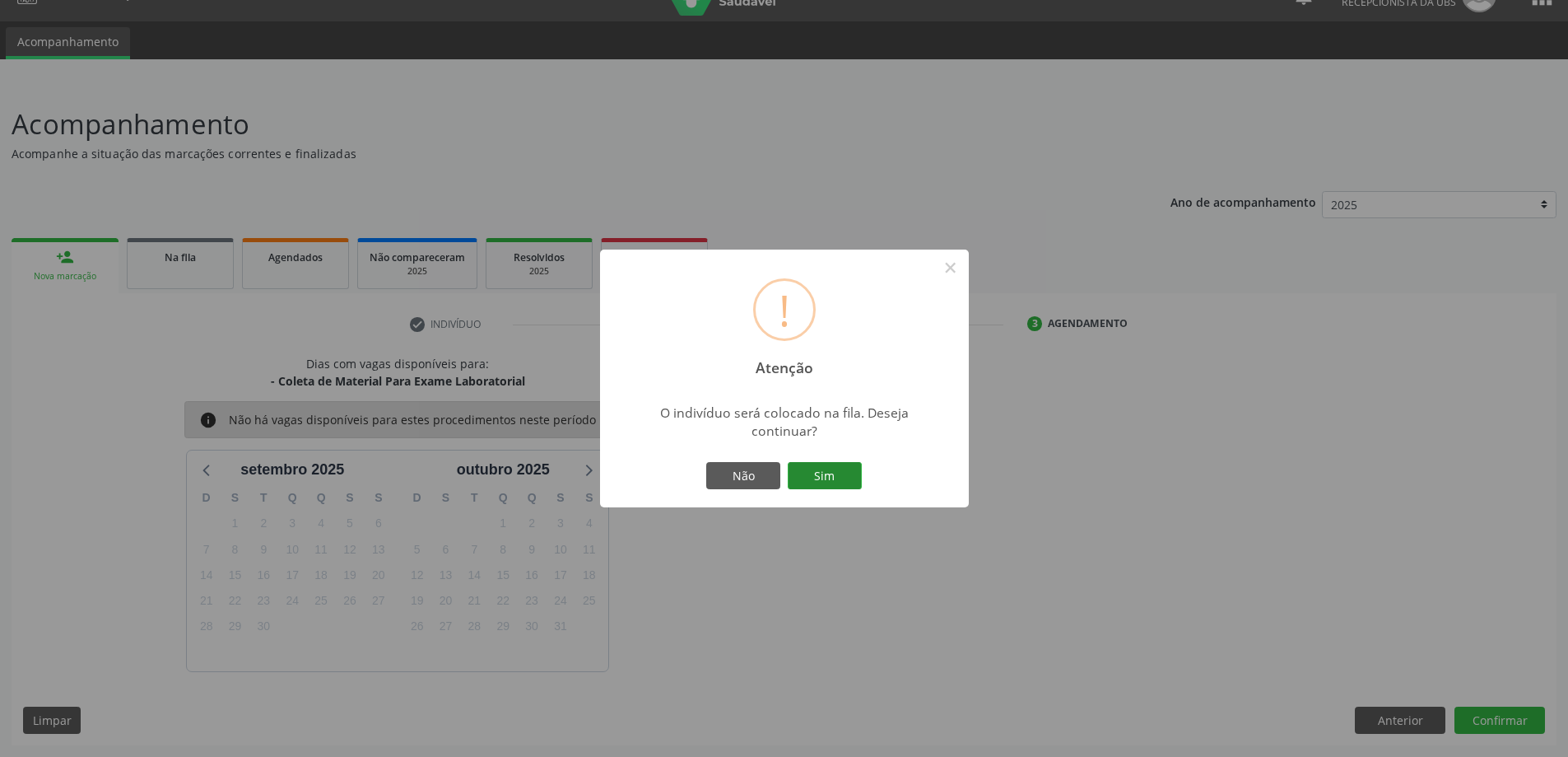
click at [815, 473] on button "Sim" at bounding box center [824, 476] width 74 height 28
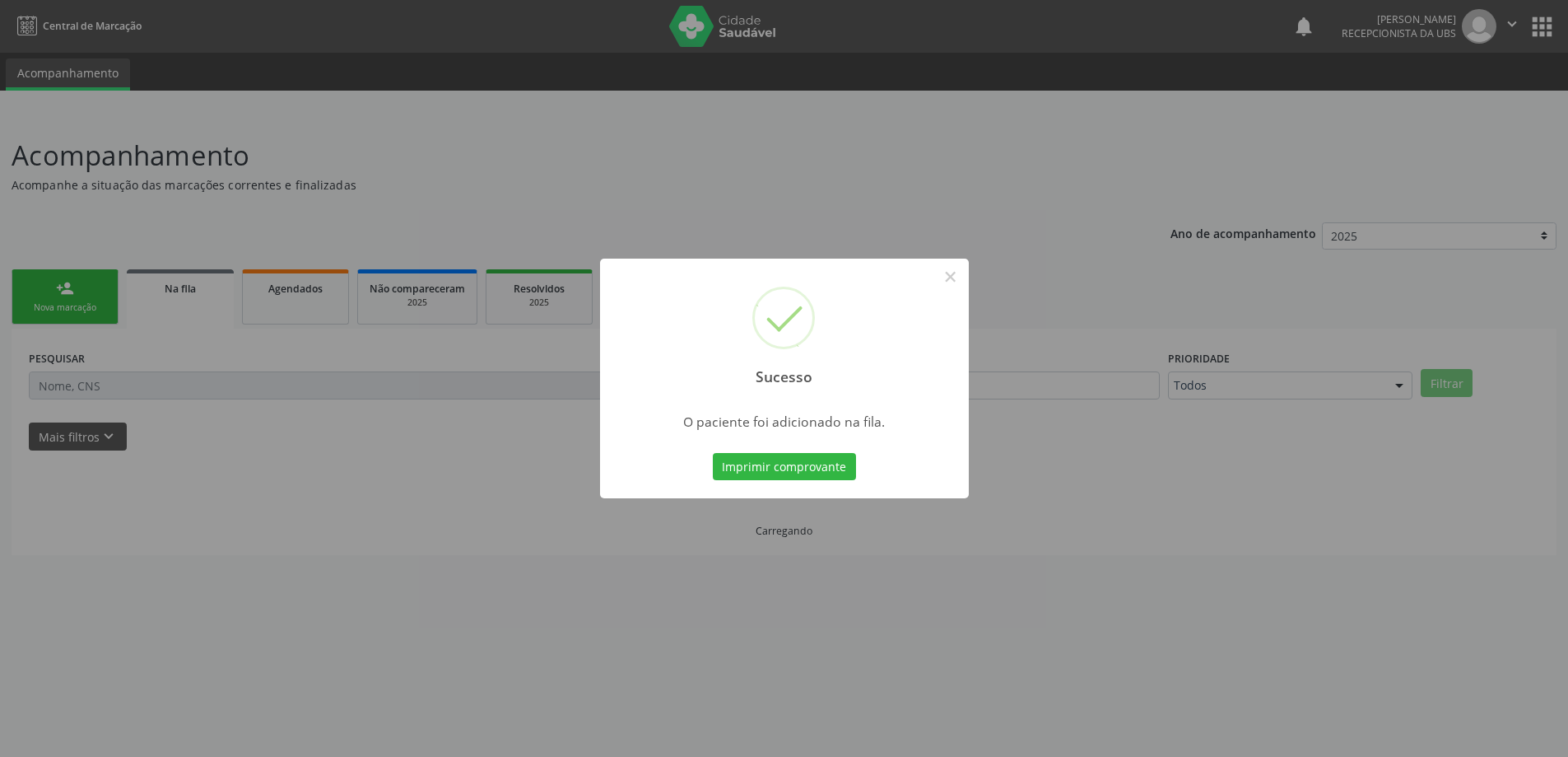
scroll to position [0, 0]
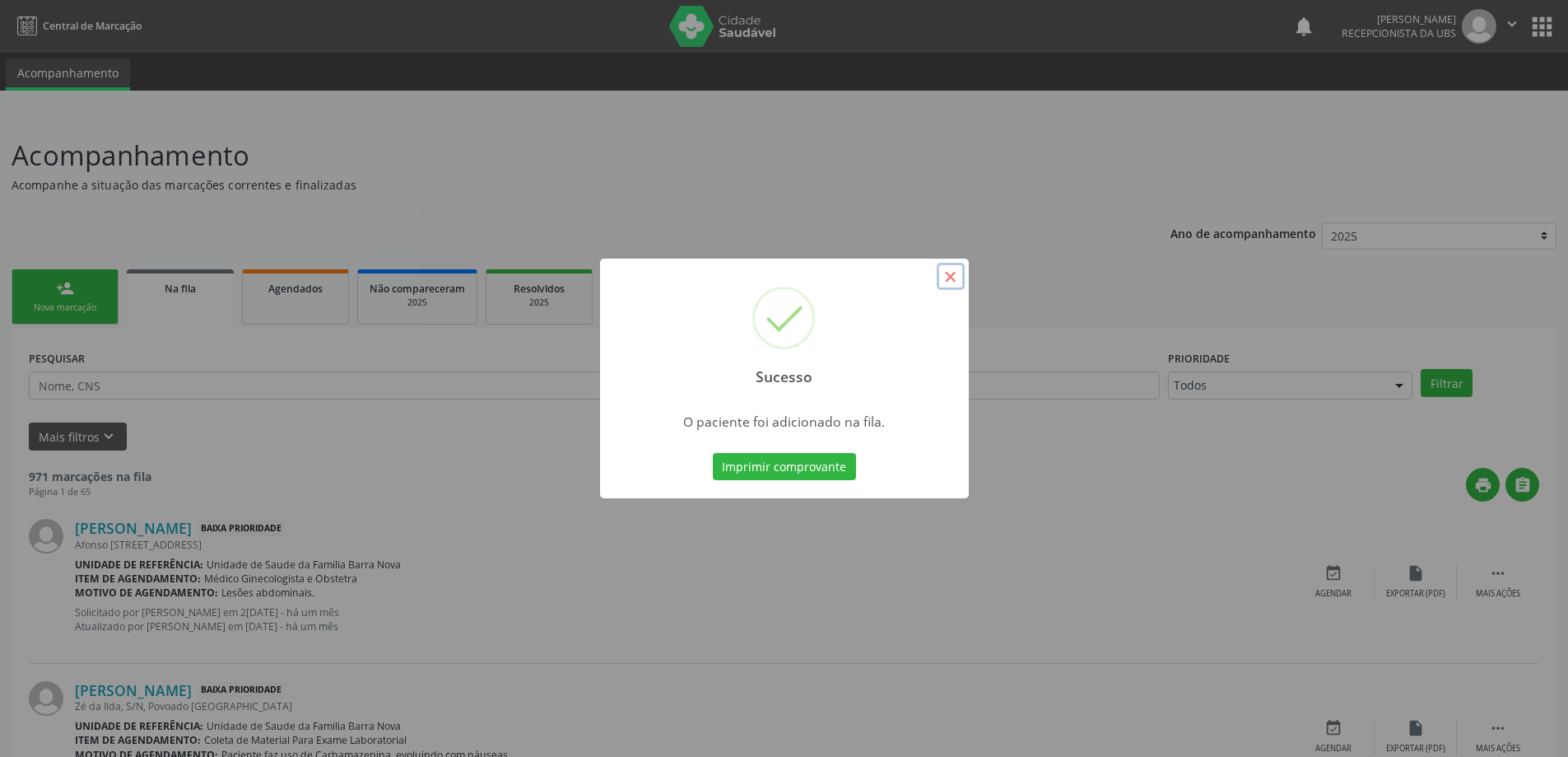
click at [946, 277] on button "×" at bounding box center [950, 276] width 28 height 28
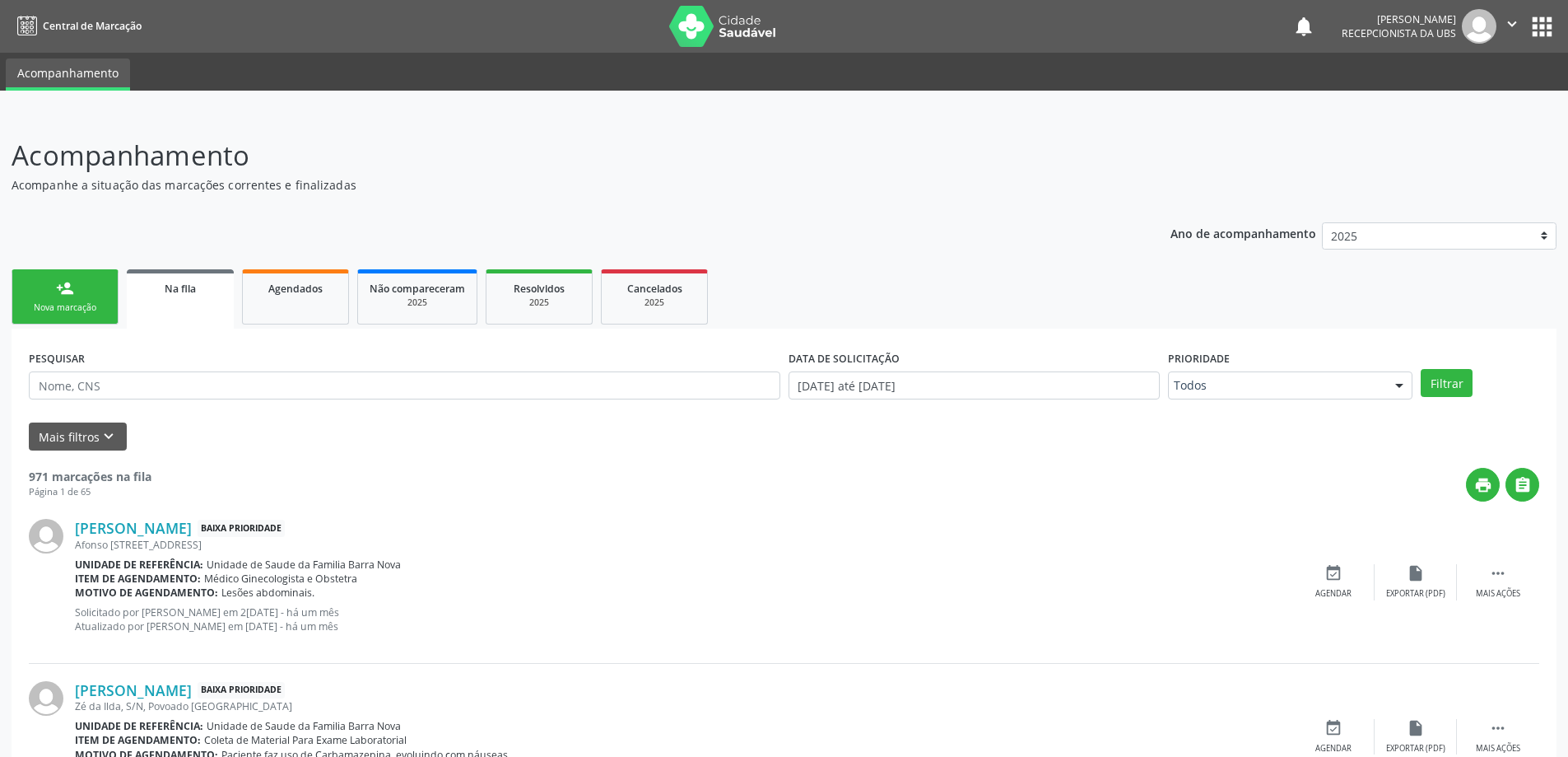
click at [79, 304] on div "Nova marcação" at bounding box center [65, 307] width 82 height 12
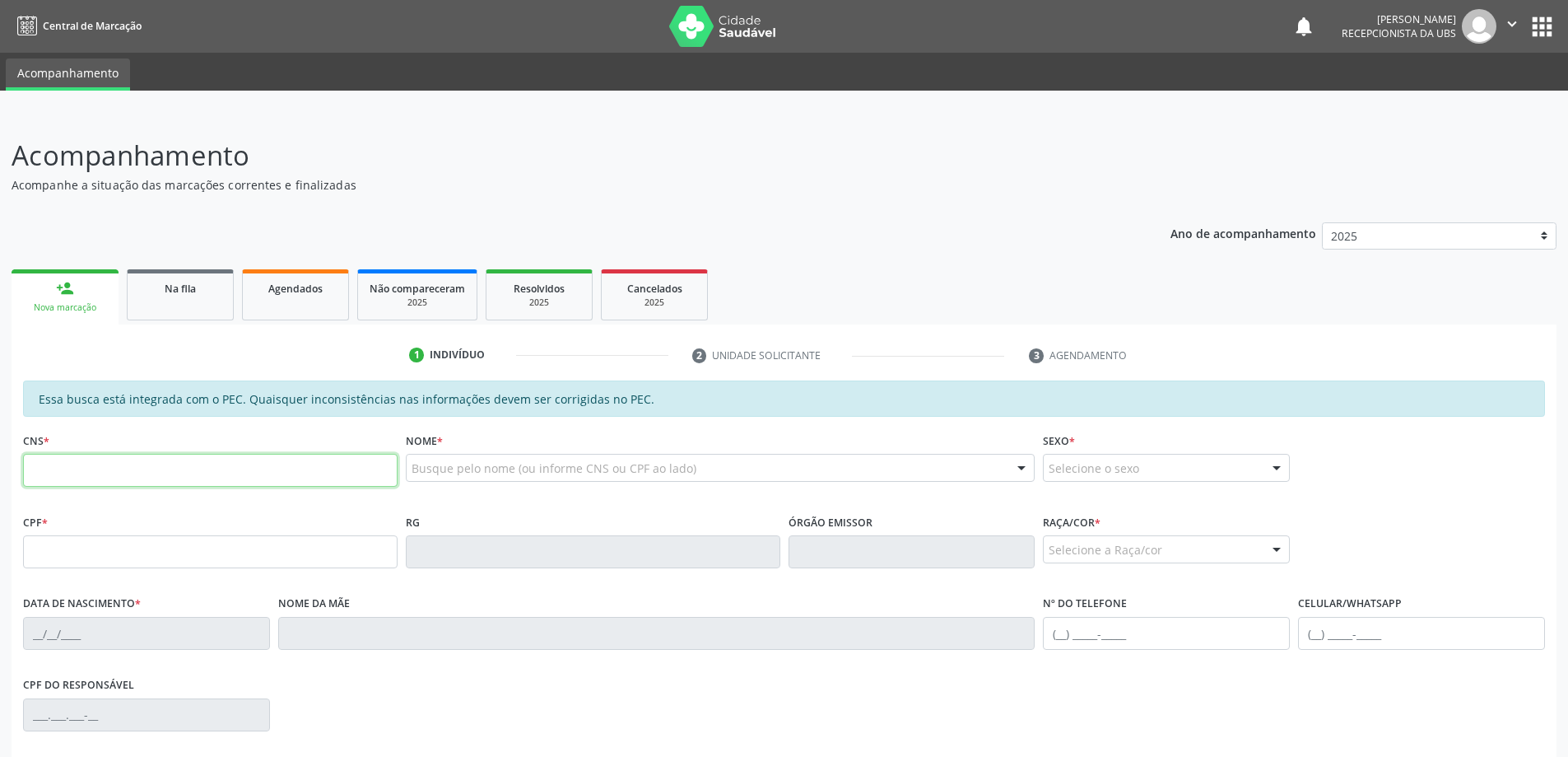
click at [164, 469] on input "text" at bounding box center [210, 470] width 374 height 33
type input "700 6049 4156 9066"
type input "036.623.744-63"
type input "2[DATE]"
type input "[PERSON_NAME]"
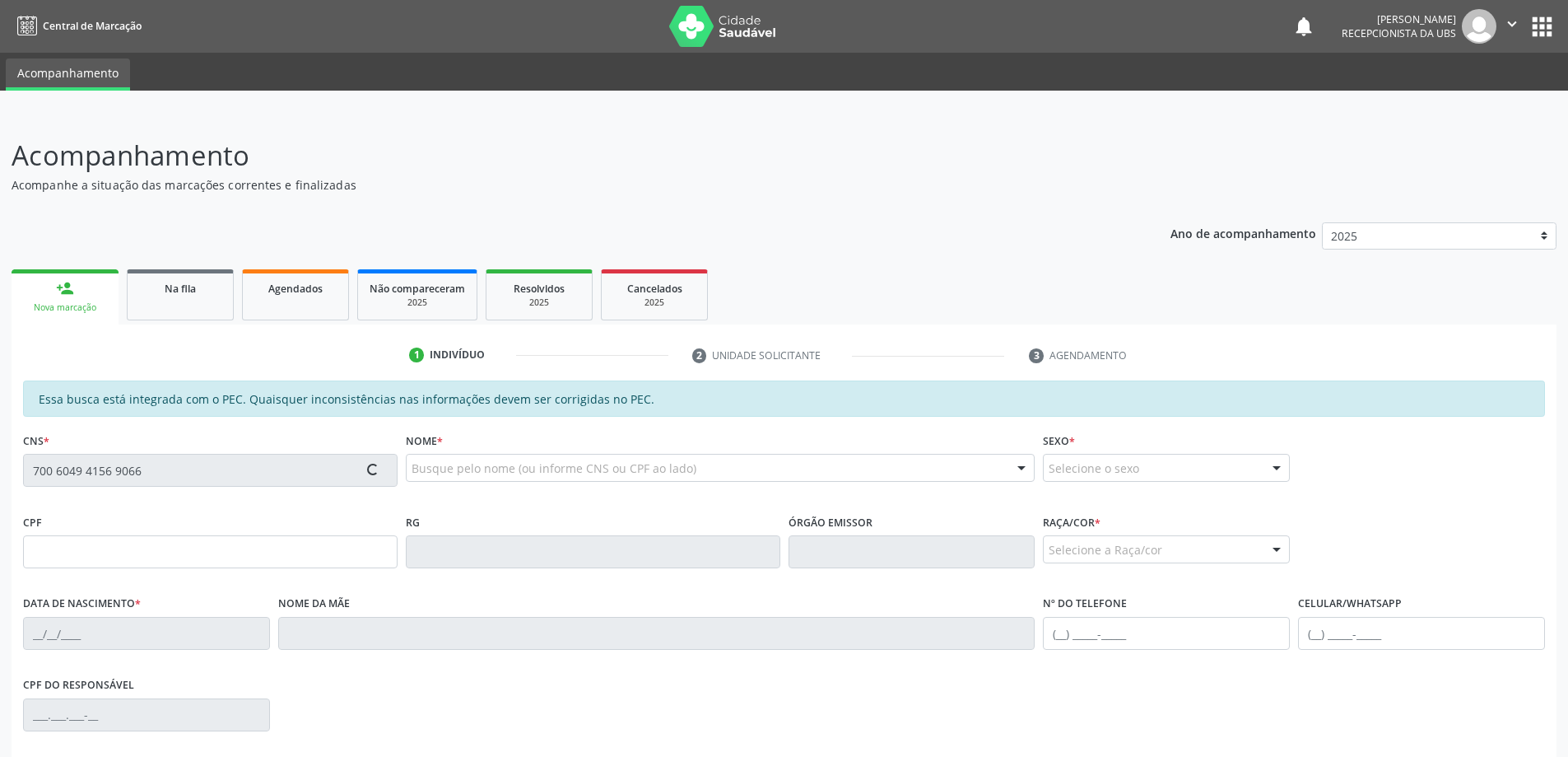
type input "[PHONE_NUMBER]"
type input "43"
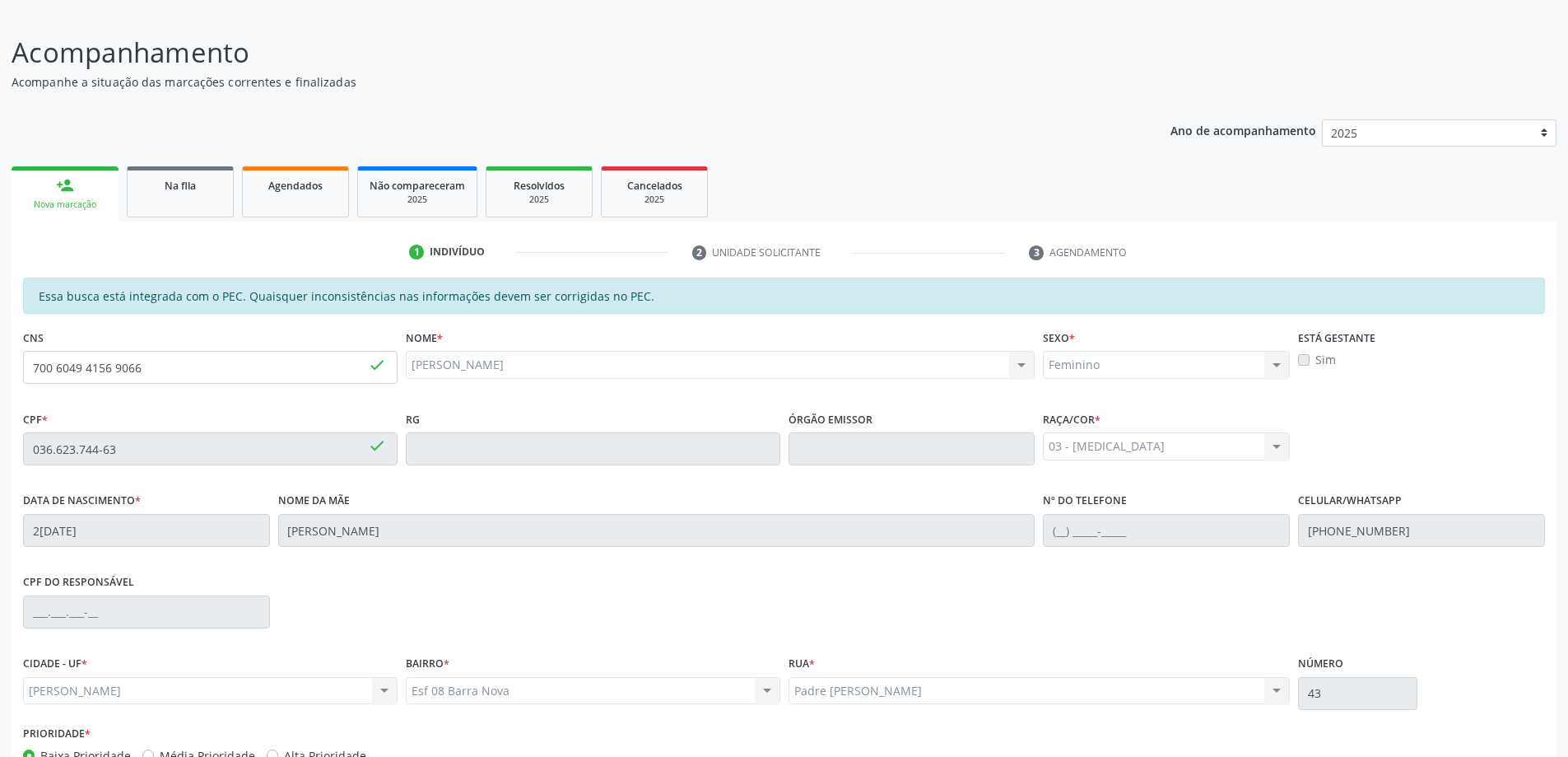
scroll to position [207, 0]
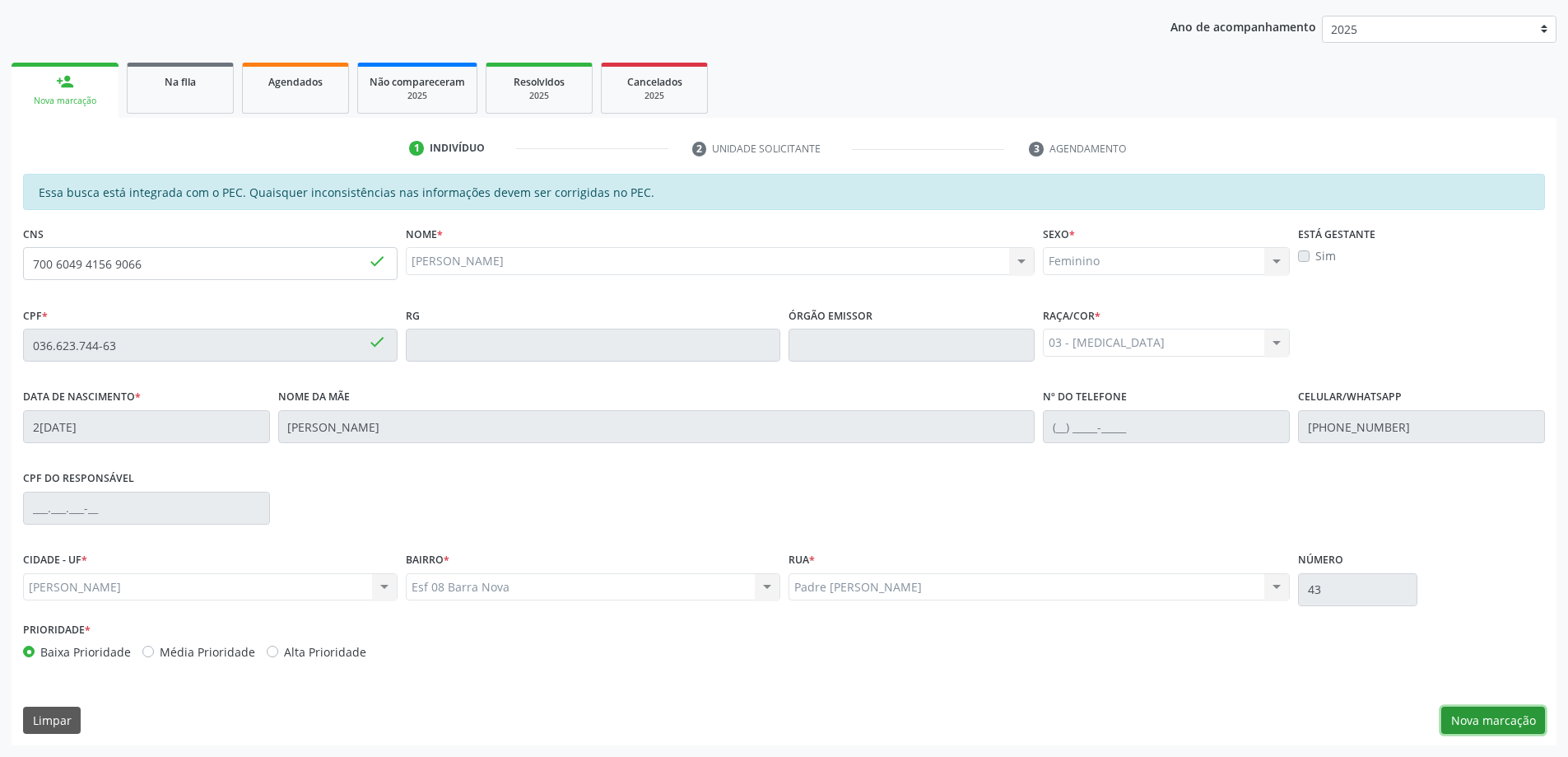
click at [1505, 718] on button "Nova marcação" at bounding box center [1493, 720] width 103 height 28
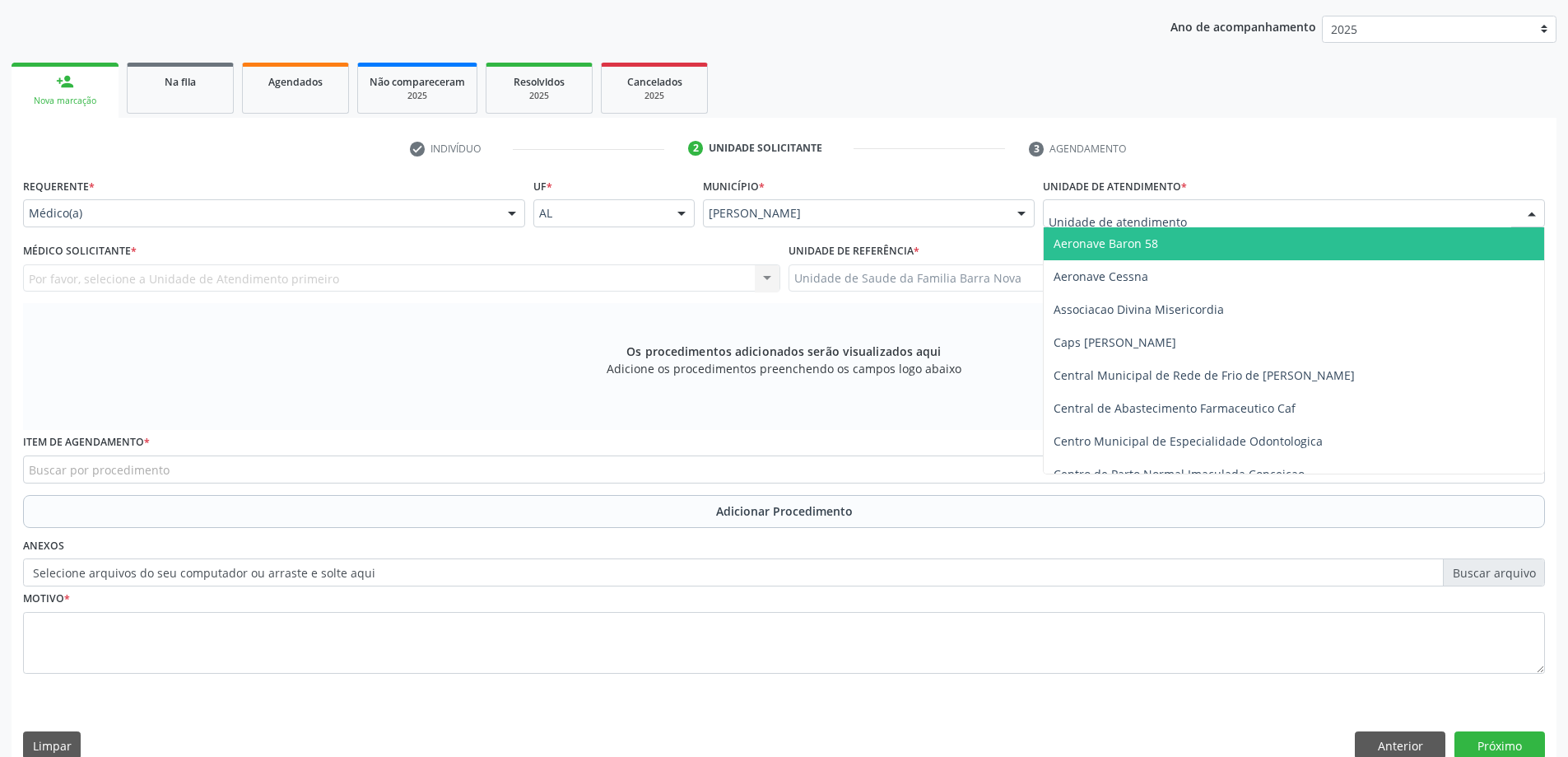
click at [1128, 224] on div at bounding box center [1294, 214] width 502 height 28
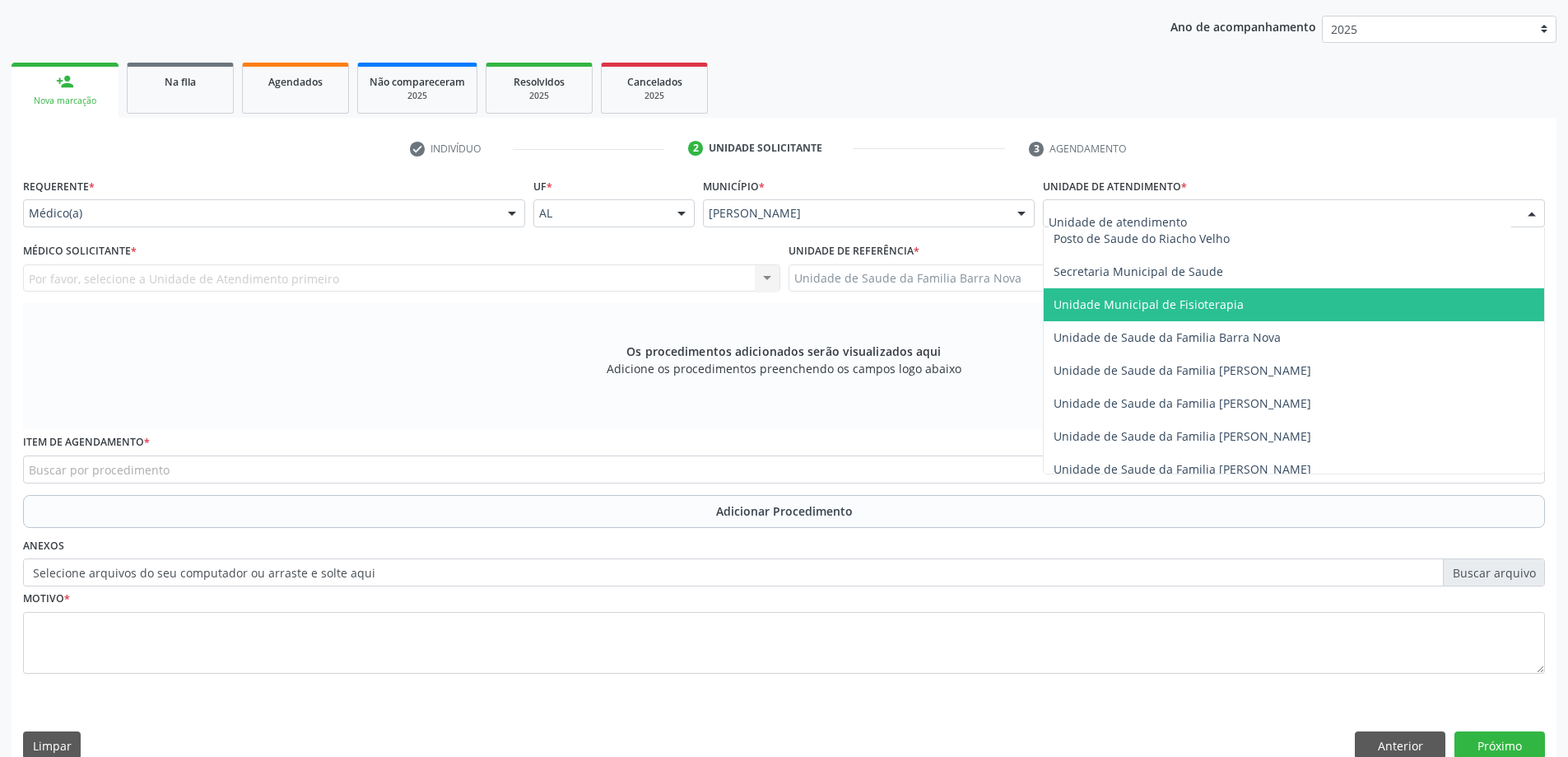
scroll to position [824, 0]
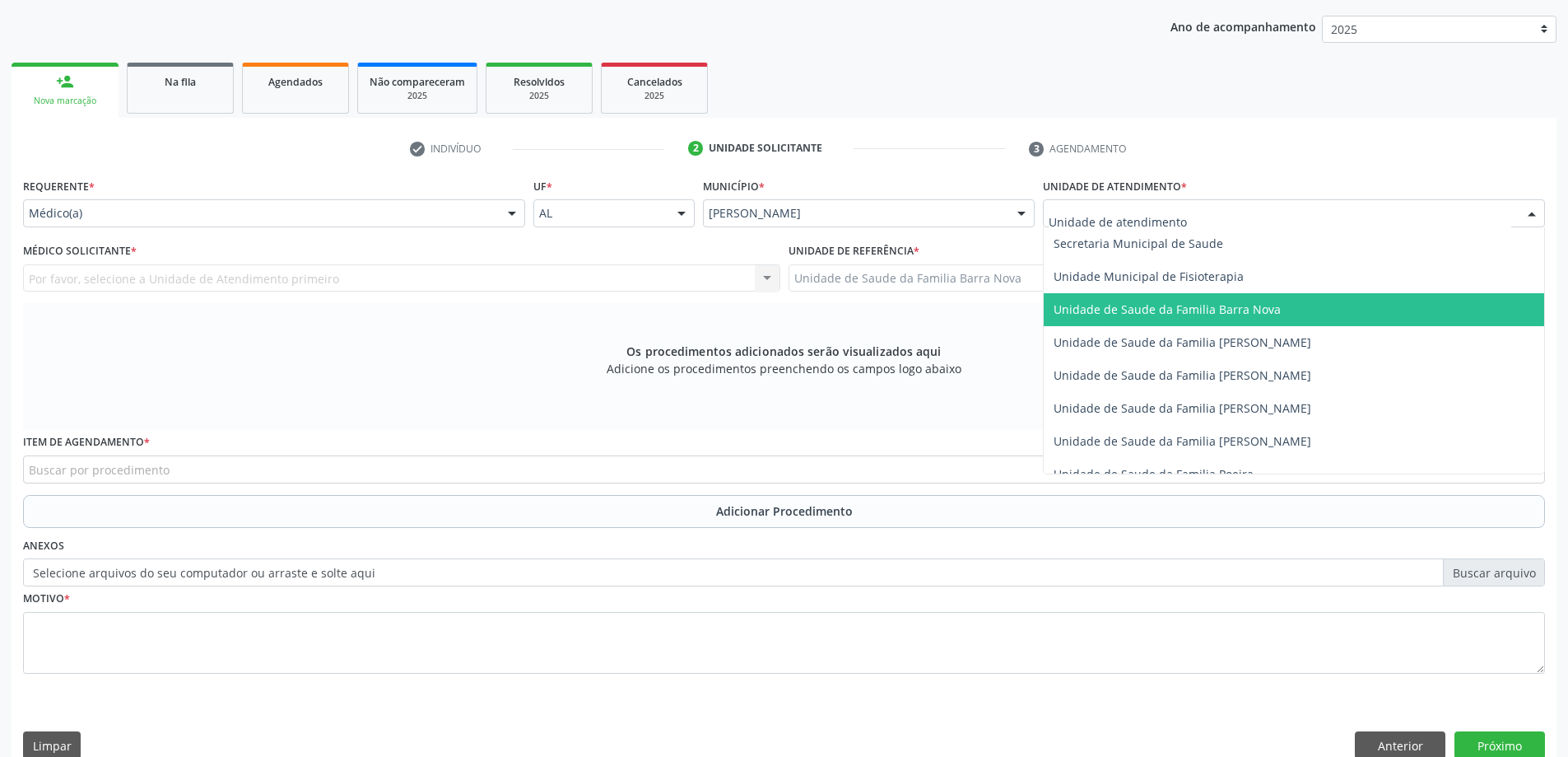
click at [1159, 315] on span "Unidade de Saude da Familia Barra Nova" at bounding box center [1167, 309] width 227 height 16
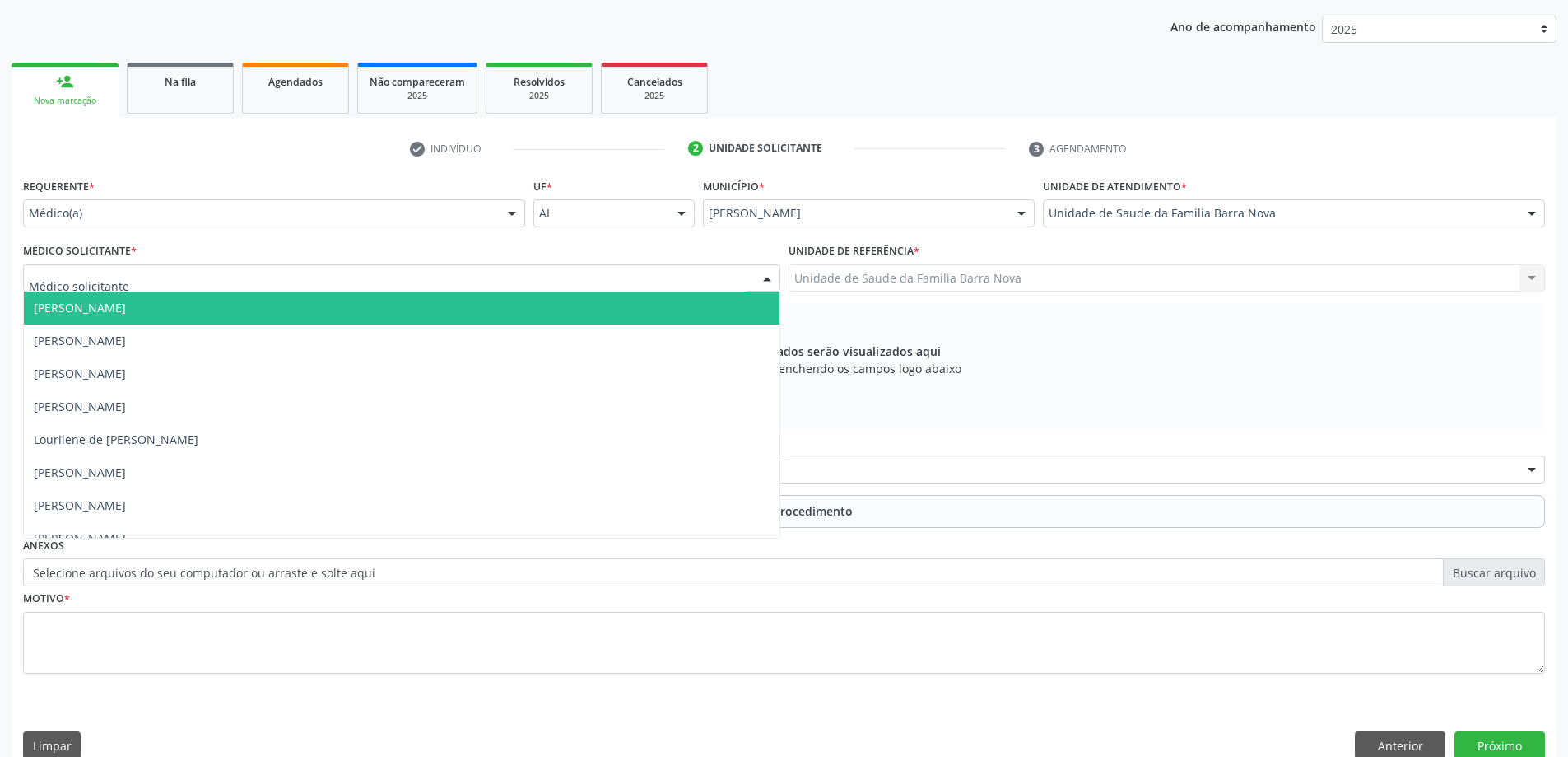
click at [438, 284] on div at bounding box center [401, 278] width 757 height 28
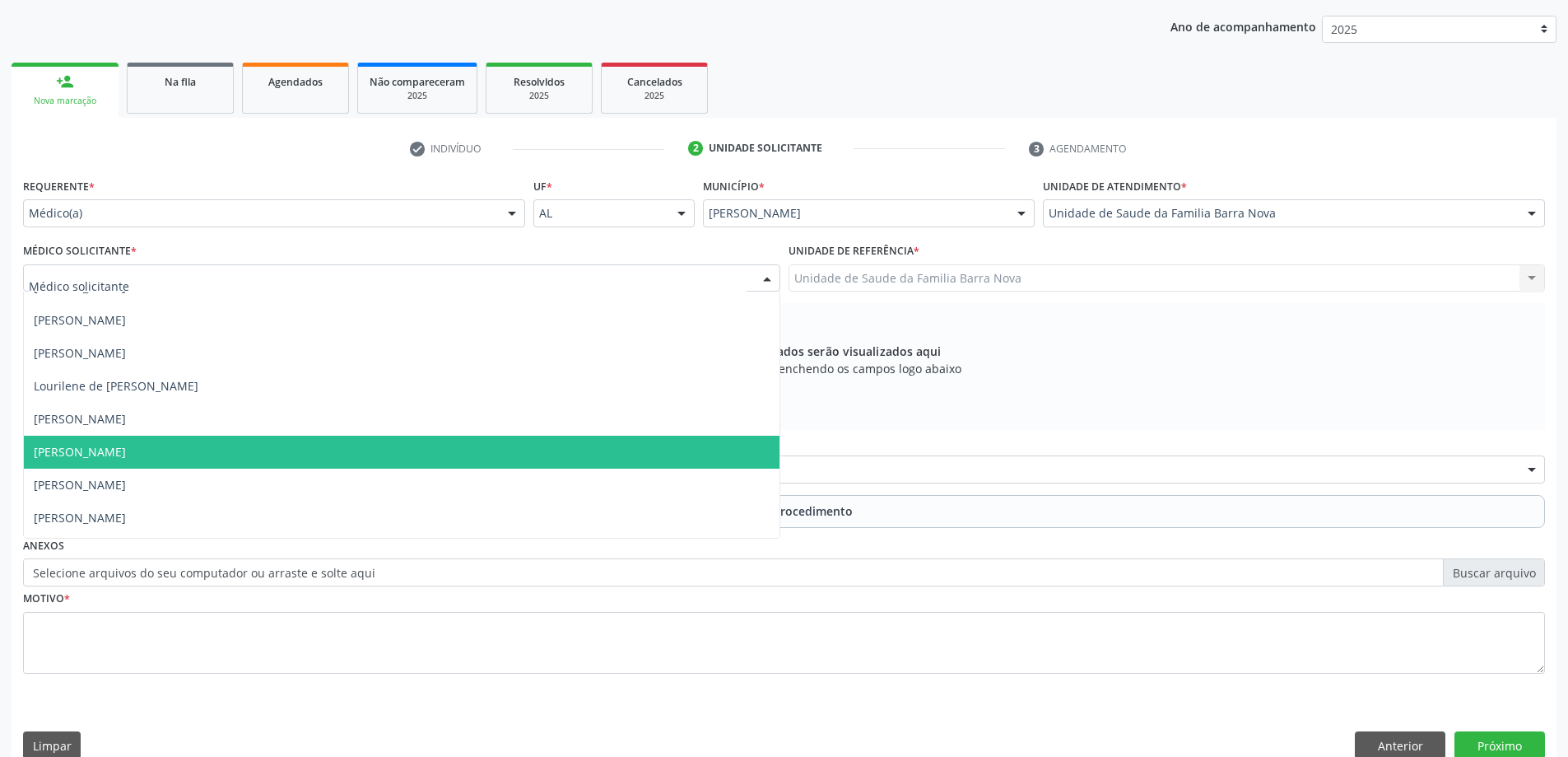
scroll to position [82, 0]
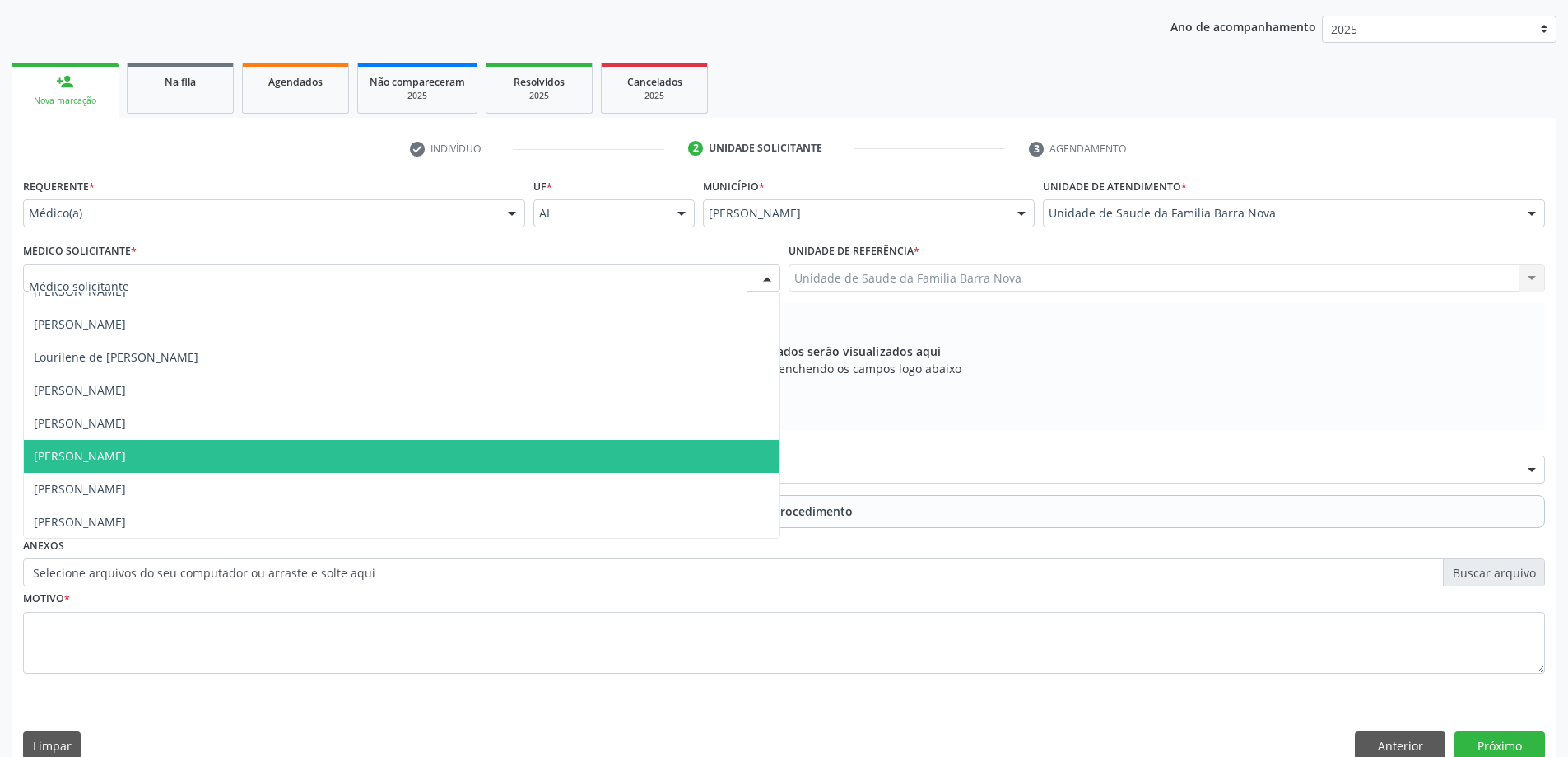
click at [354, 466] on span "[PERSON_NAME]" at bounding box center [401, 456] width 756 height 33
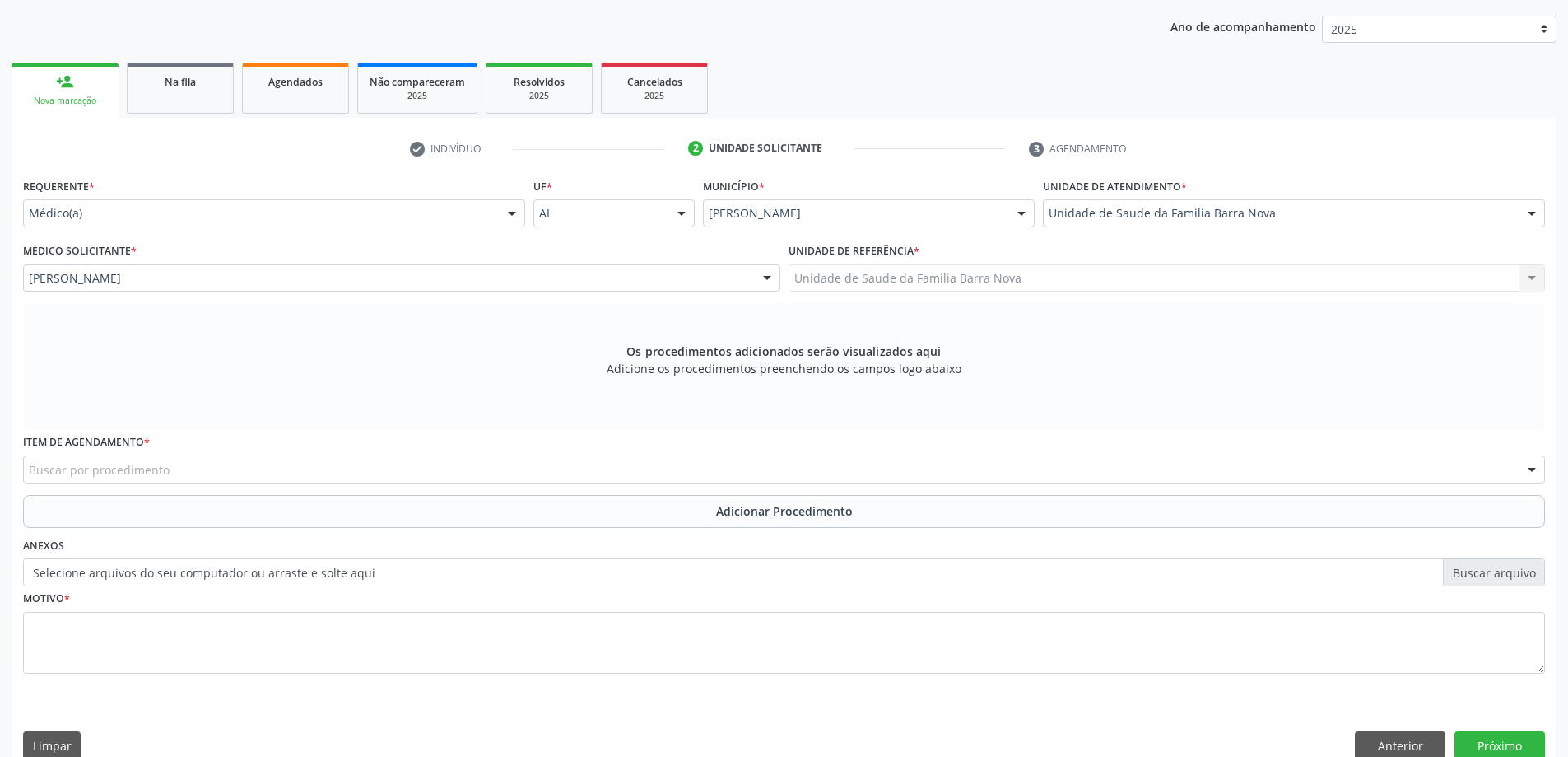
click at [380, 470] on div "Buscar por procedimento" at bounding box center [784, 469] width 1521 height 28
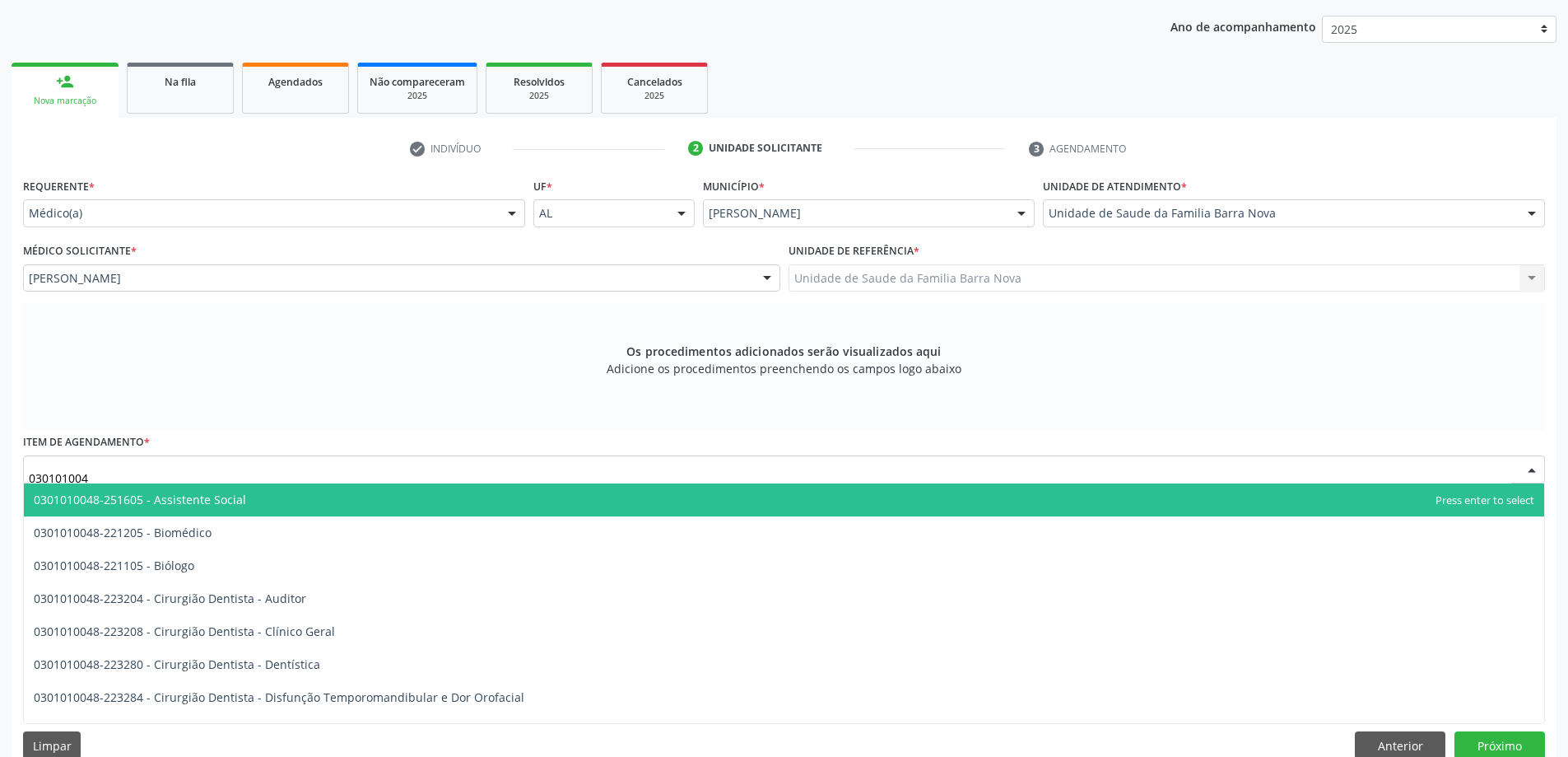
type input "0301010048"
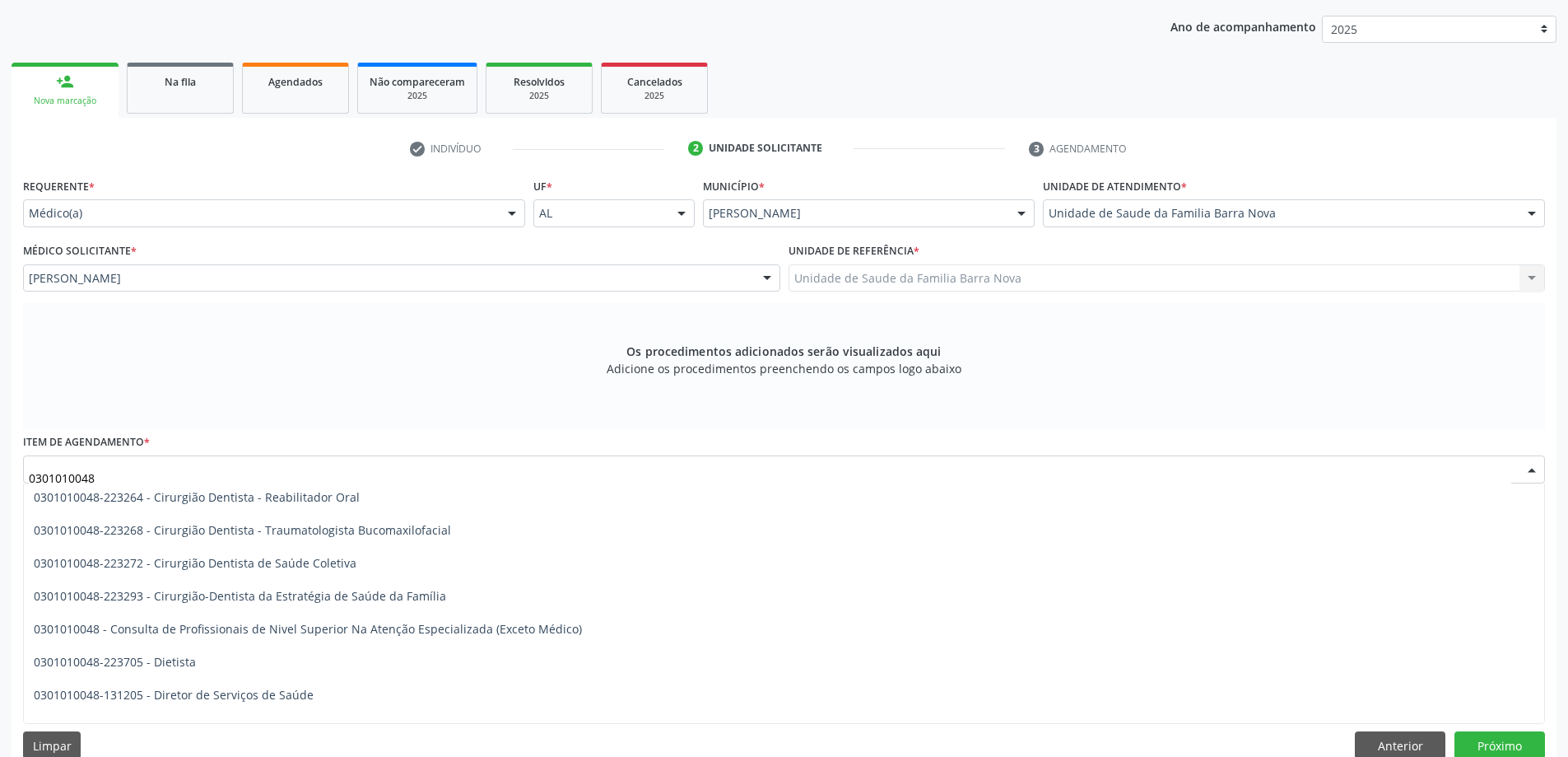
scroll to position [741, 0]
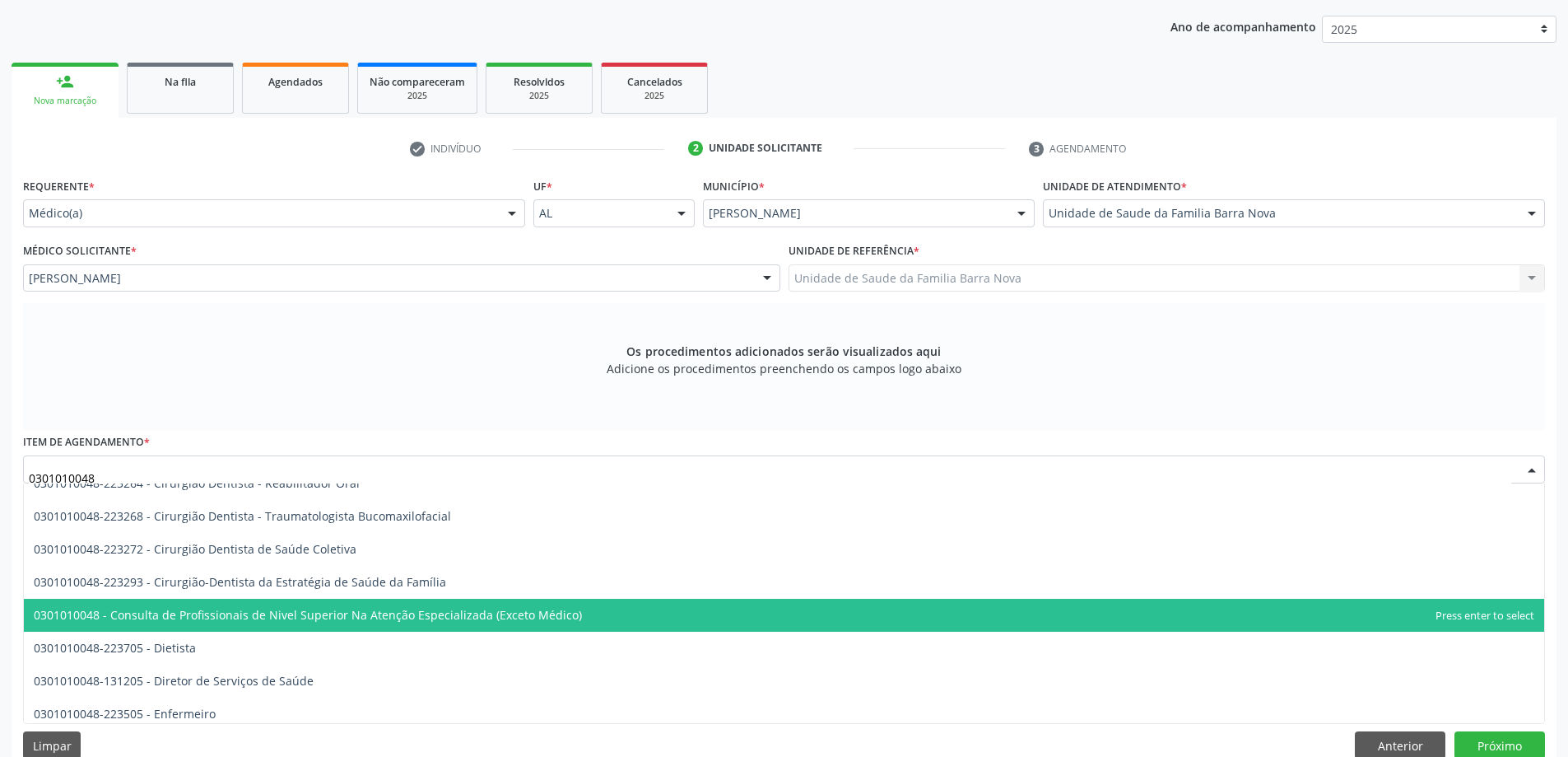
click at [528, 614] on span "0301010048 - Consulta de Profissionais de Nivel Superior Na Atenção Especializa…" at bounding box center [308, 615] width 548 height 16
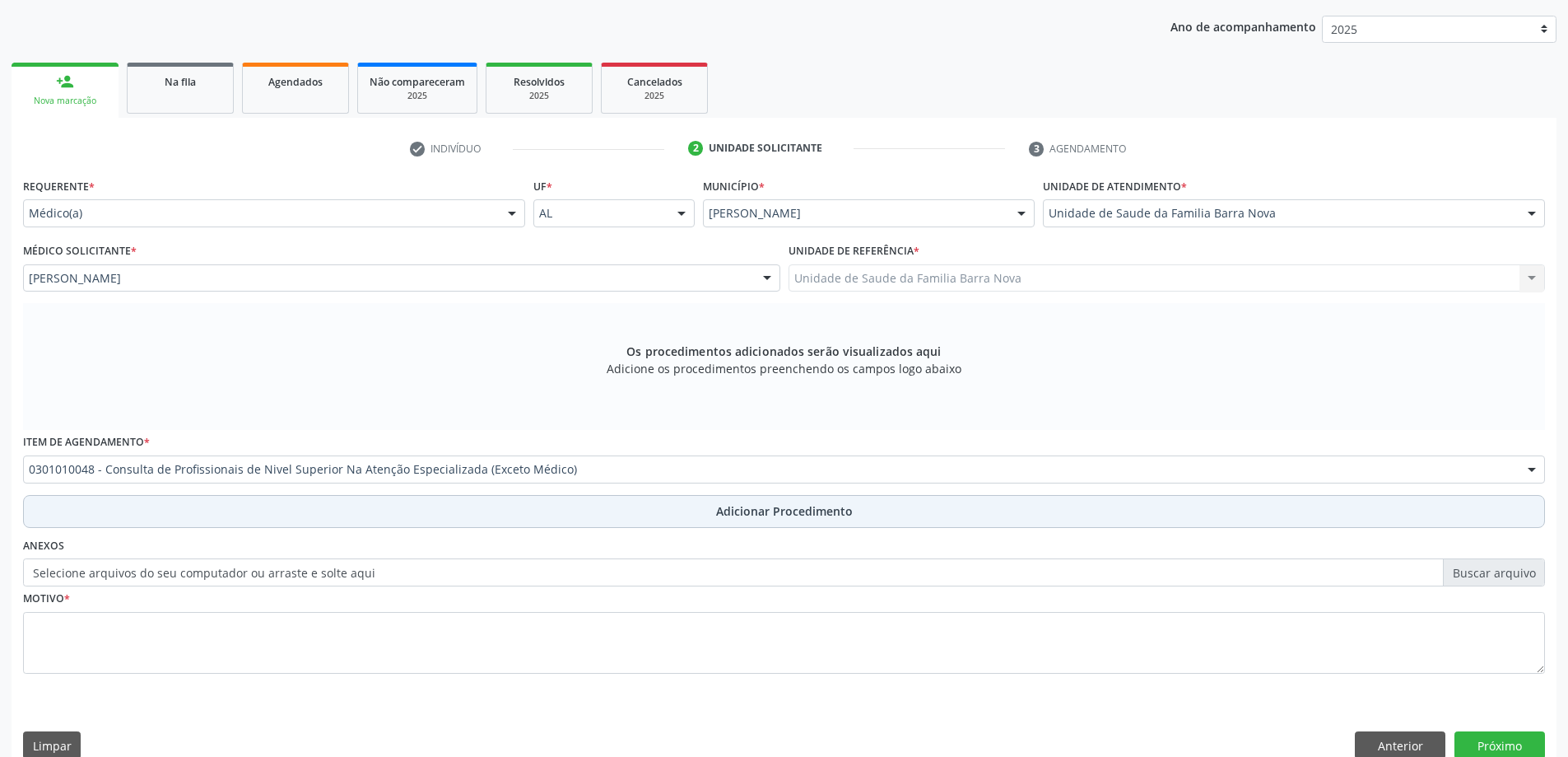
click at [782, 509] on span "Adicionar Procedimento" at bounding box center [784, 511] width 137 height 17
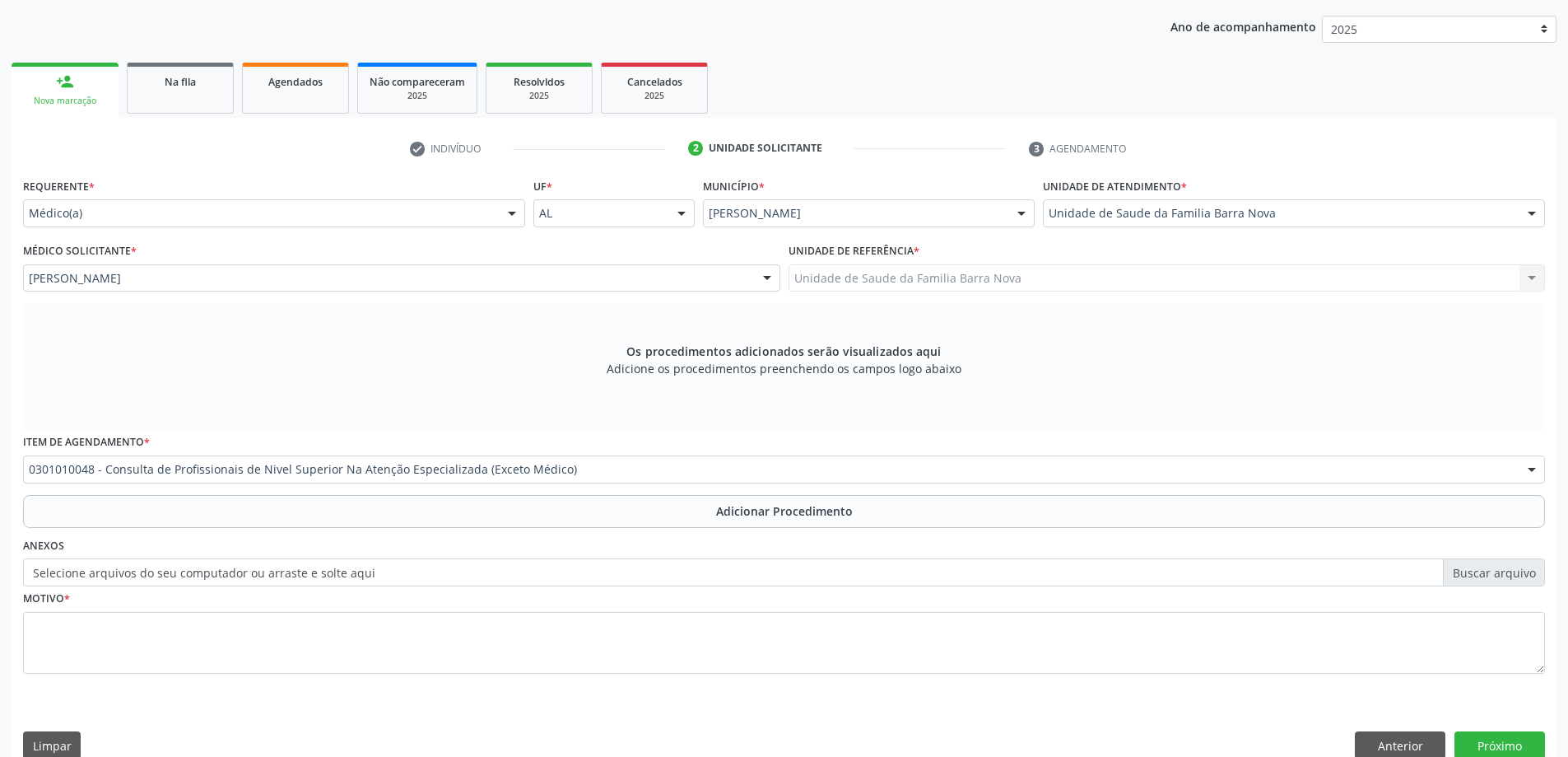
scroll to position [170, 0]
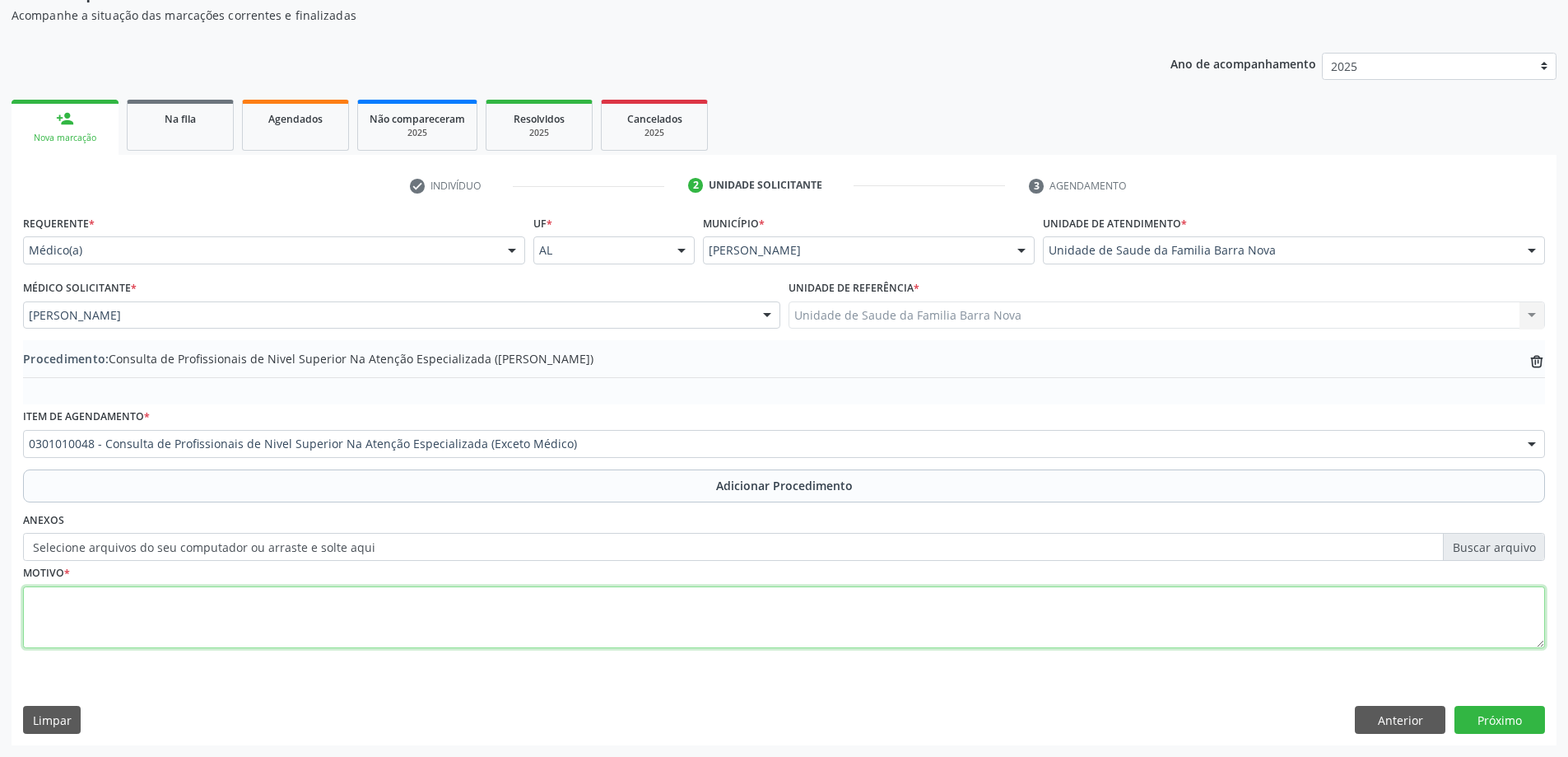
click at [215, 608] on textarea at bounding box center [784, 617] width 1521 height 63
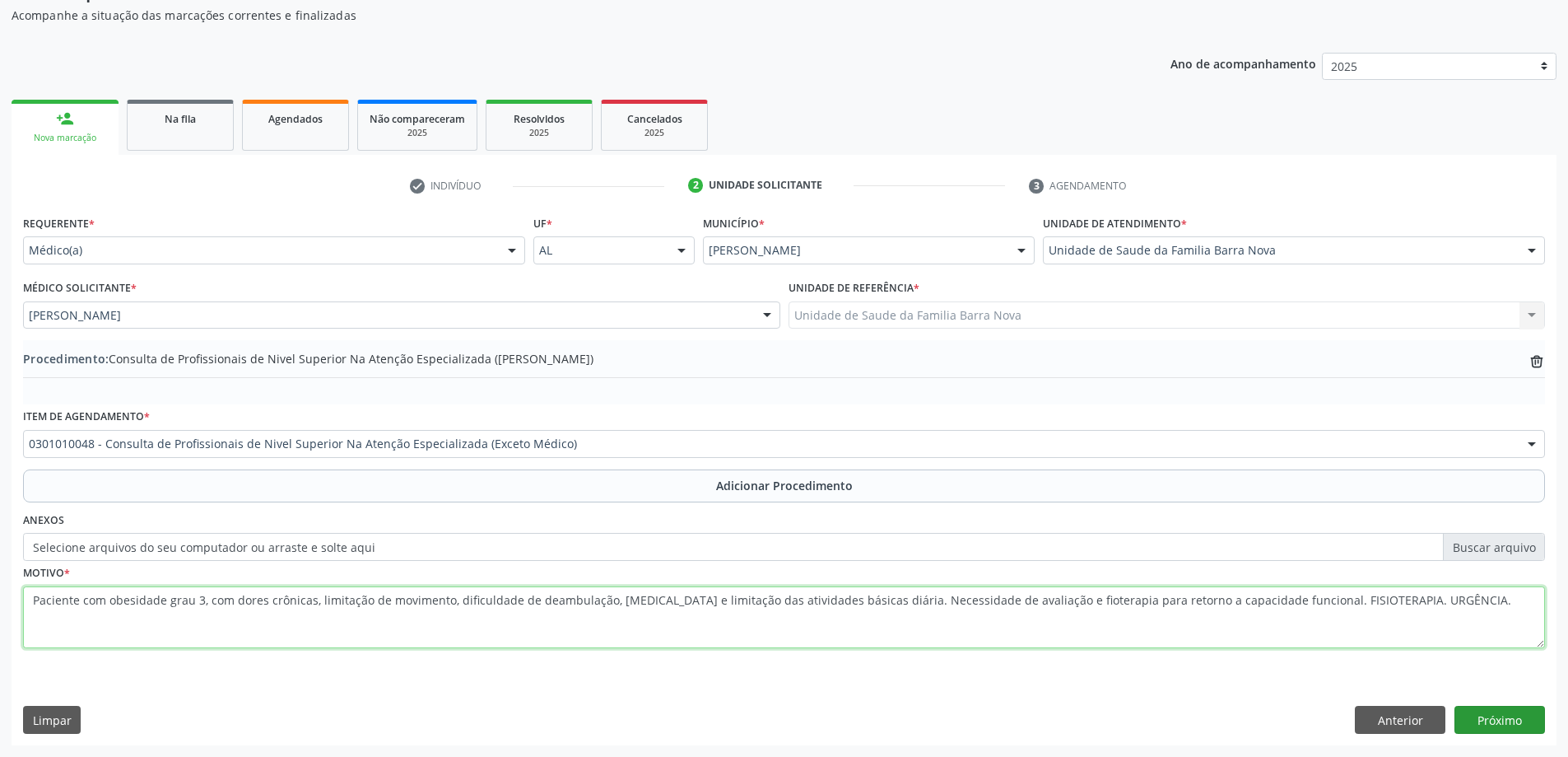
type textarea "Paciente com obesidade grau 3, com dores crônicas, limitação de movimento, difi…"
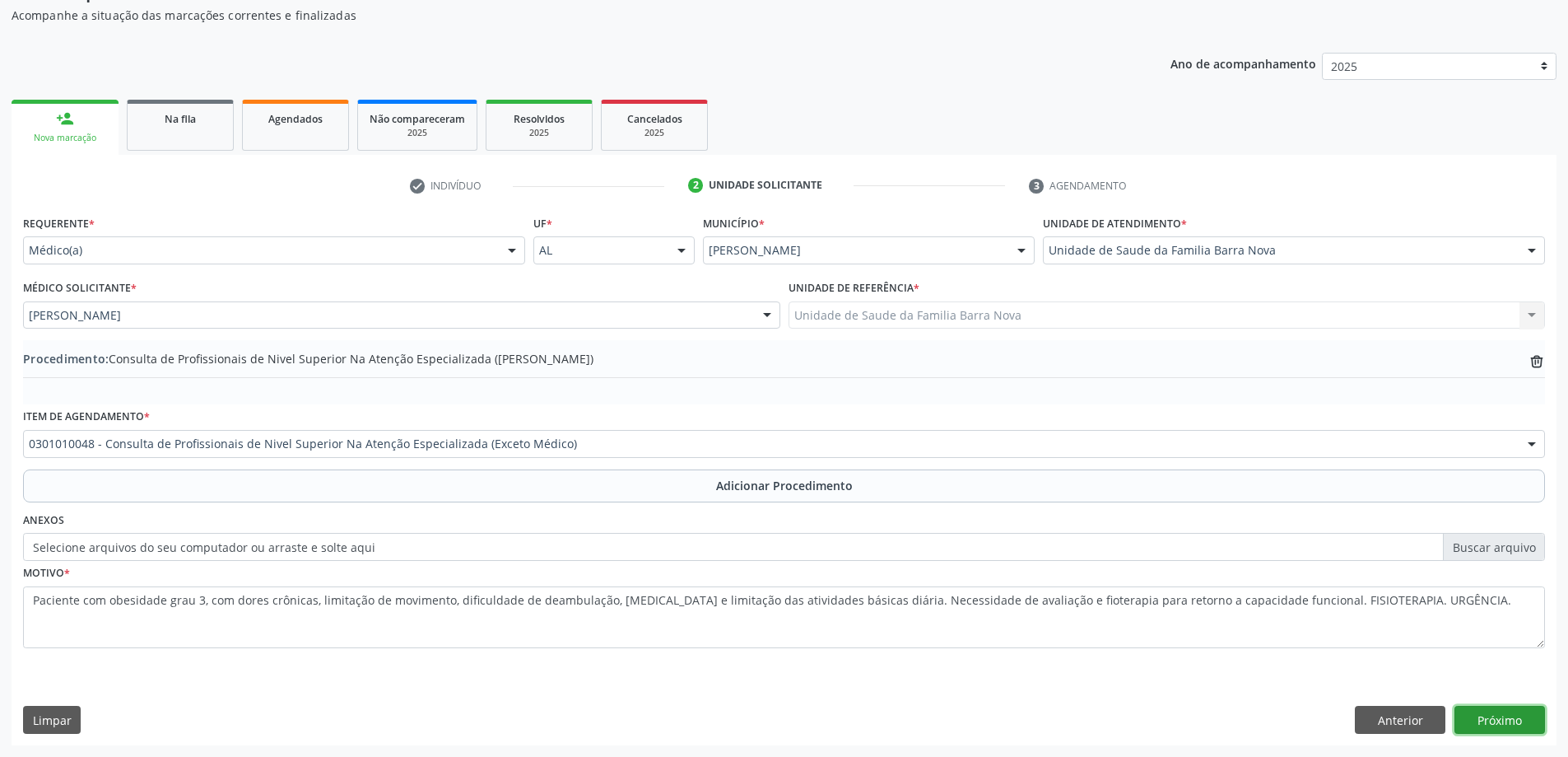
click at [1498, 720] on button "Próximo" at bounding box center [1498, 719] width 90 height 28
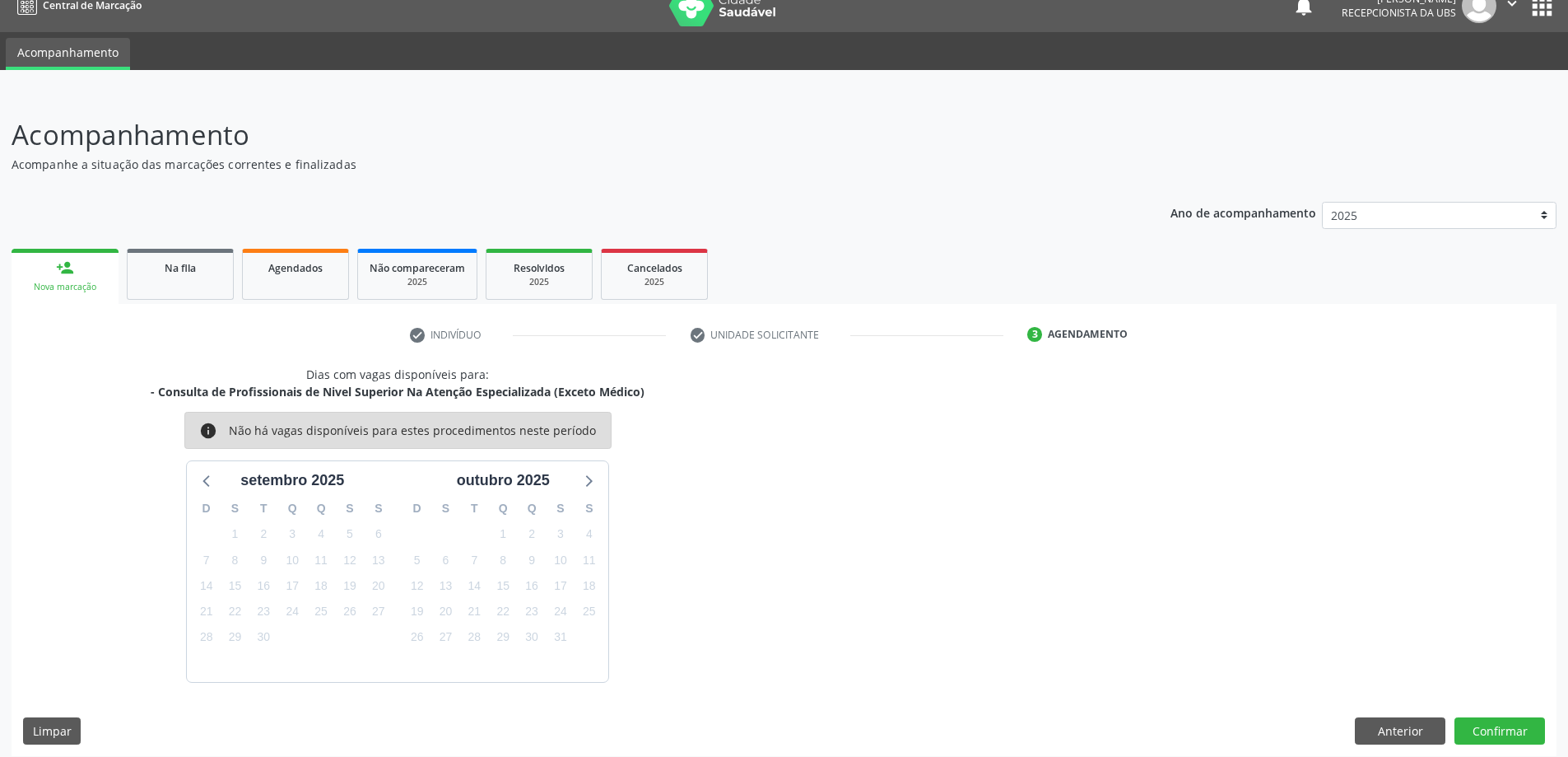
scroll to position [31, 0]
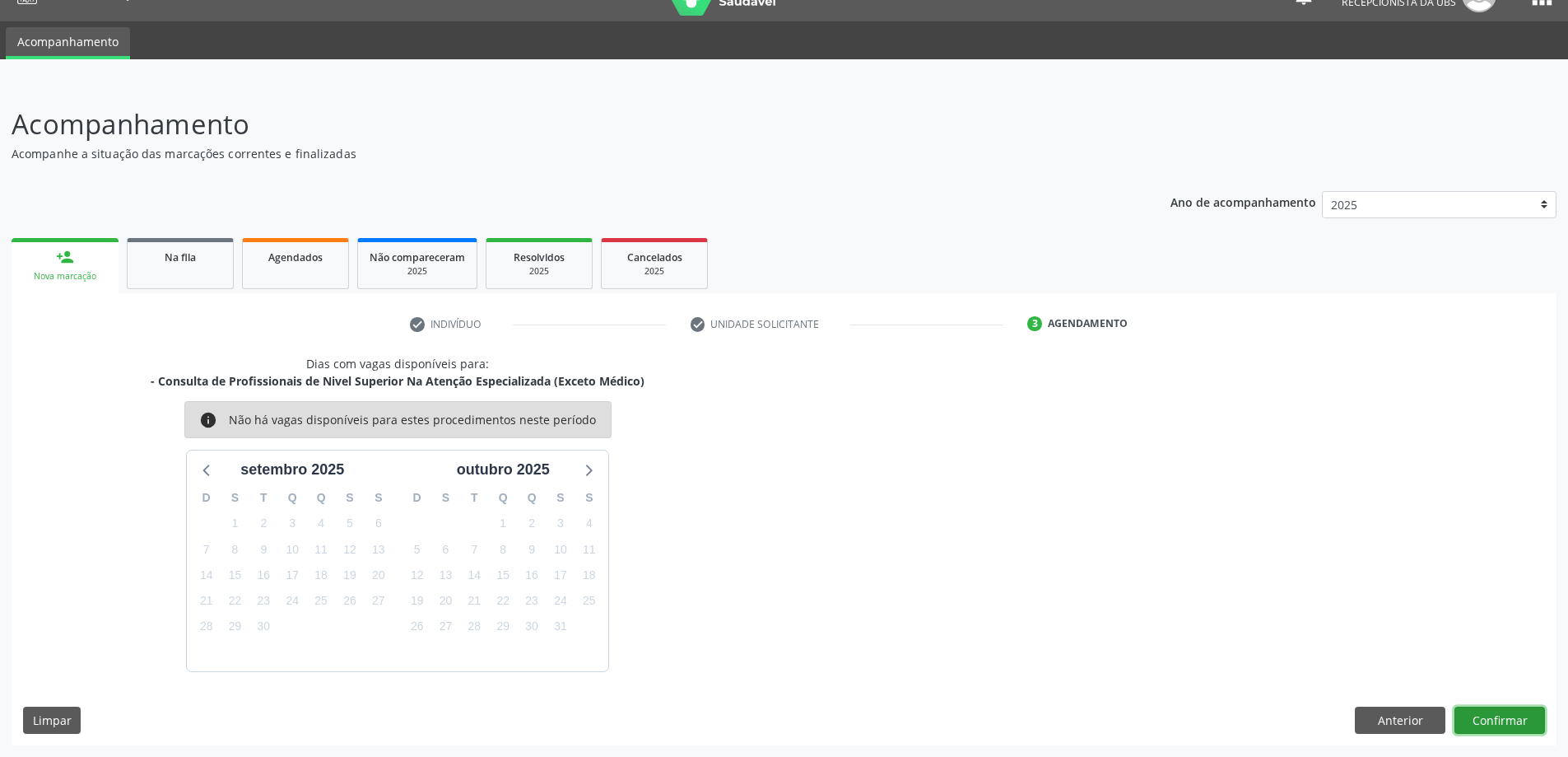
click at [1503, 718] on button "Confirmar" at bounding box center [1498, 720] width 90 height 28
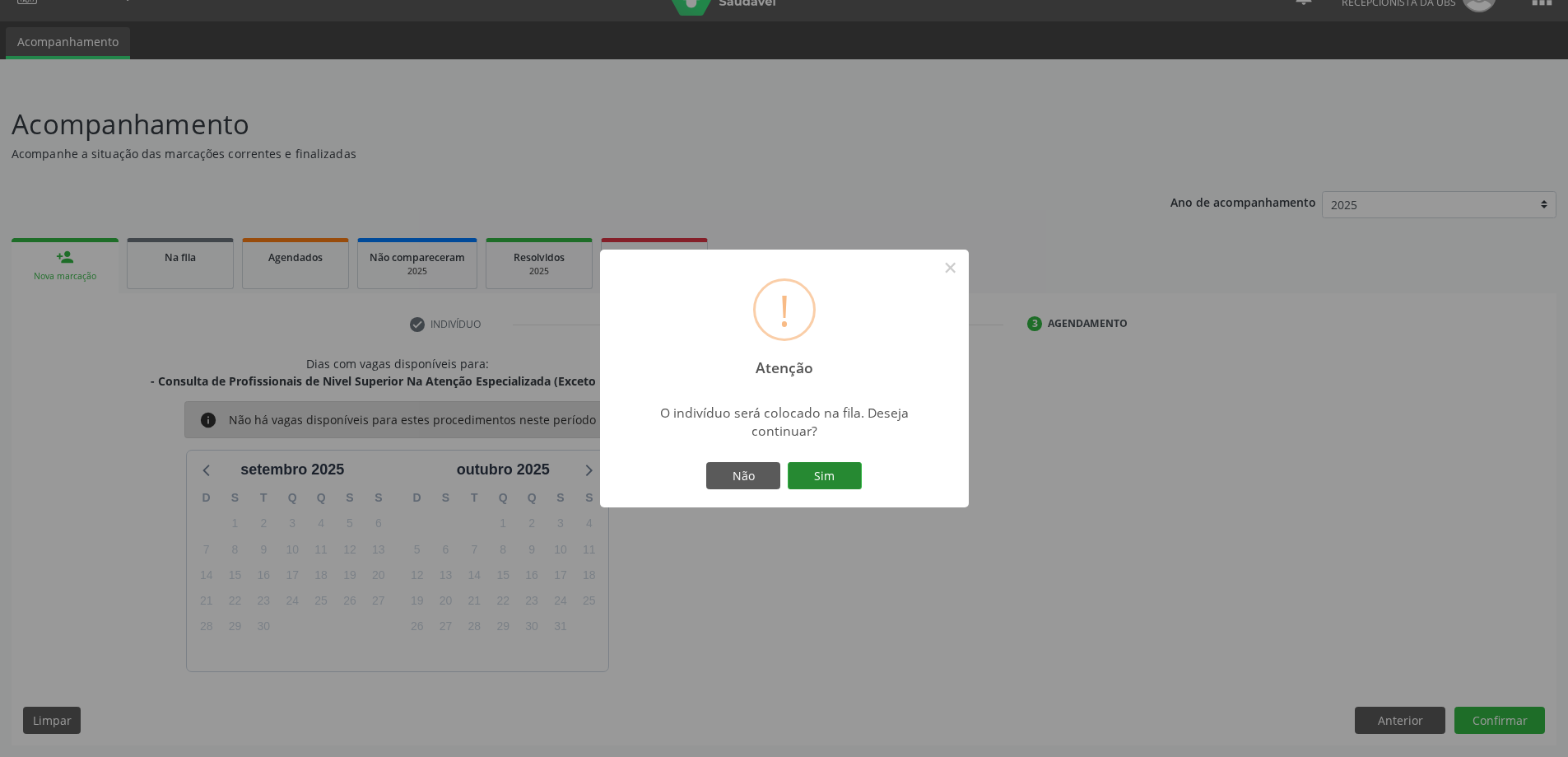
click at [815, 470] on button "Sim" at bounding box center [824, 476] width 74 height 28
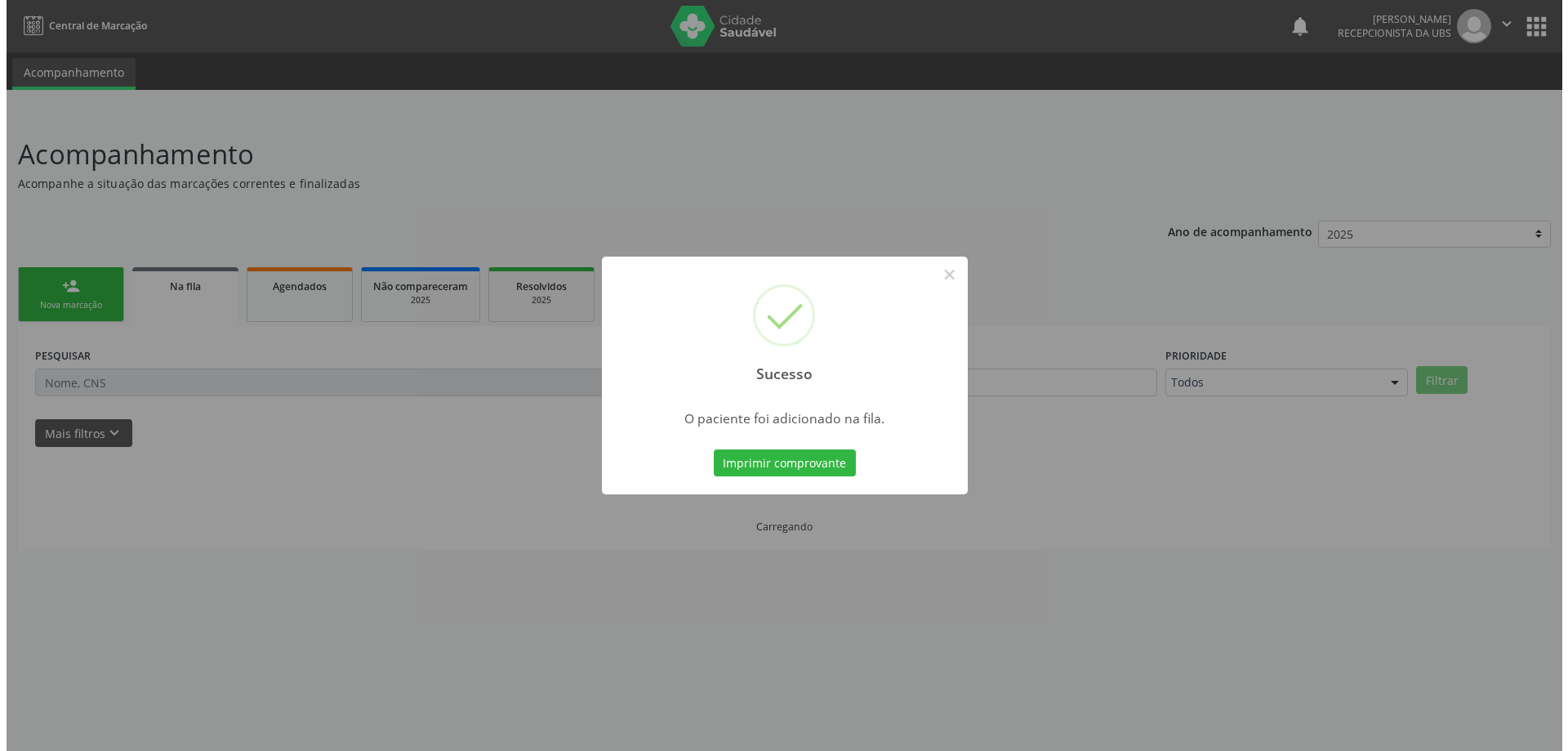
scroll to position [0, 0]
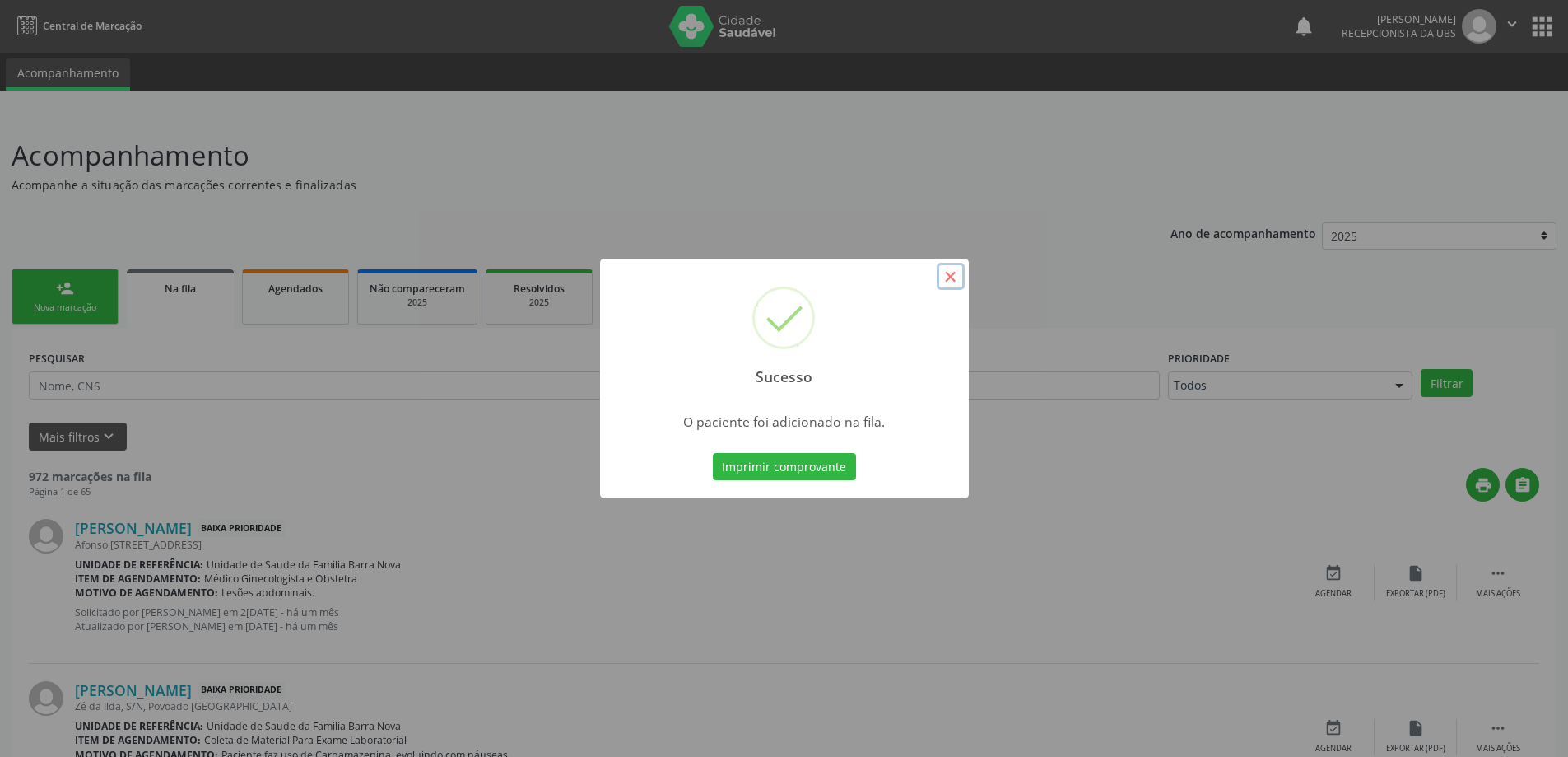
click at [953, 277] on button "×" at bounding box center [950, 276] width 28 height 28
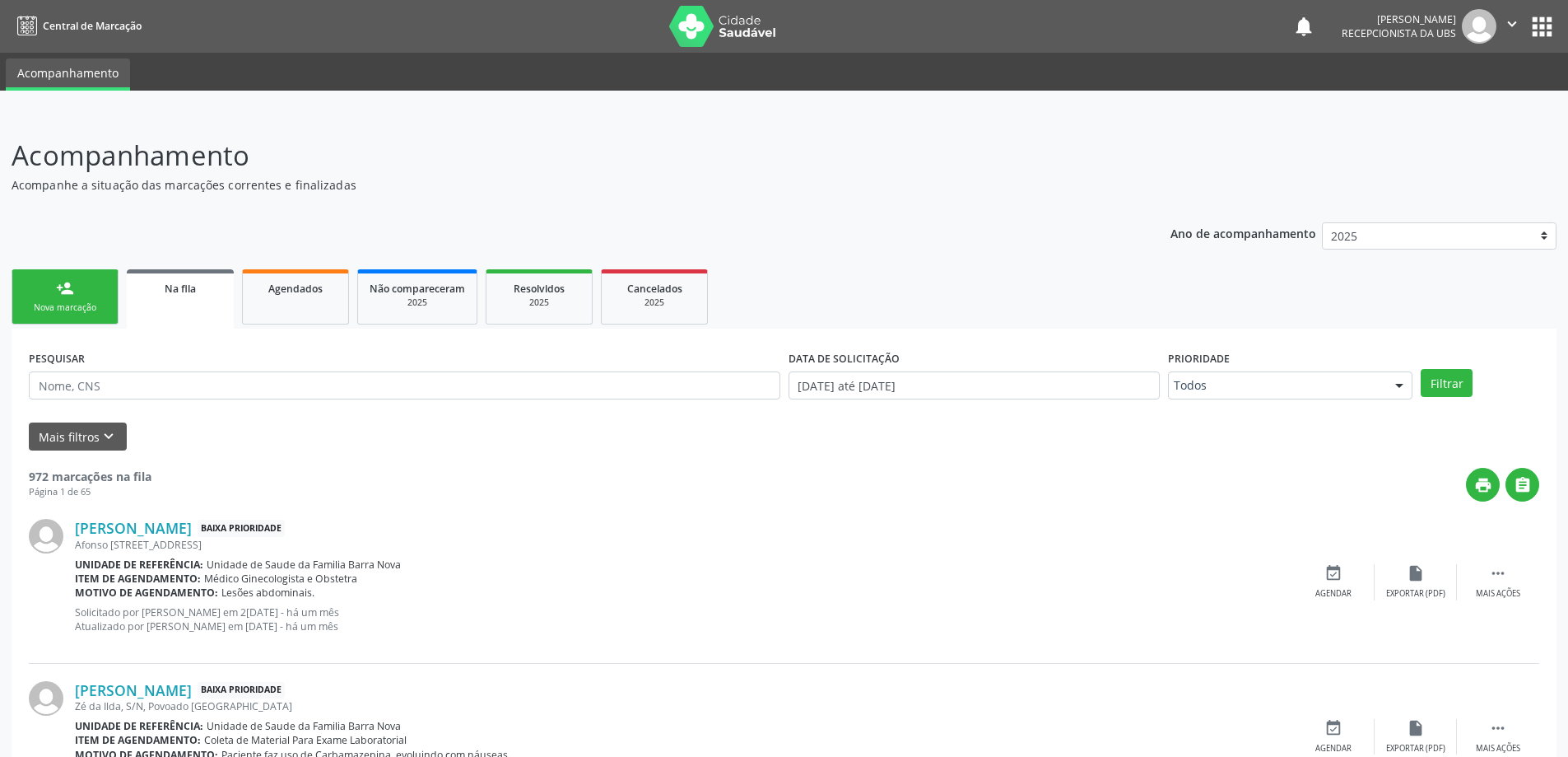
click at [71, 303] on div "Nova marcação" at bounding box center [65, 307] width 82 height 12
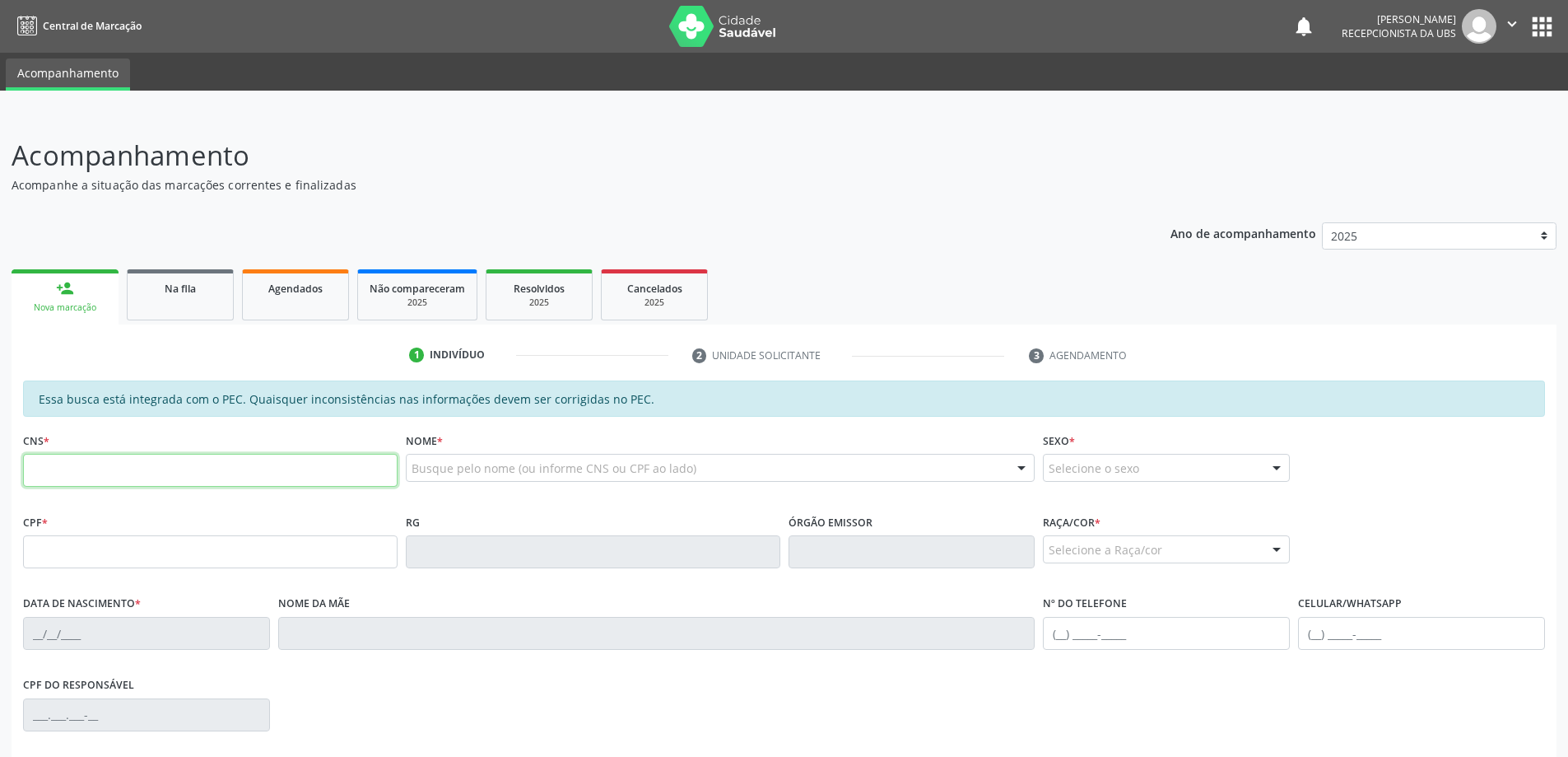
click at [166, 478] on input "text" at bounding box center [210, 470] width 374 height 33
click at [190, 288] on span "Na fila" at bounding box center [180, 288] width 31 height 14
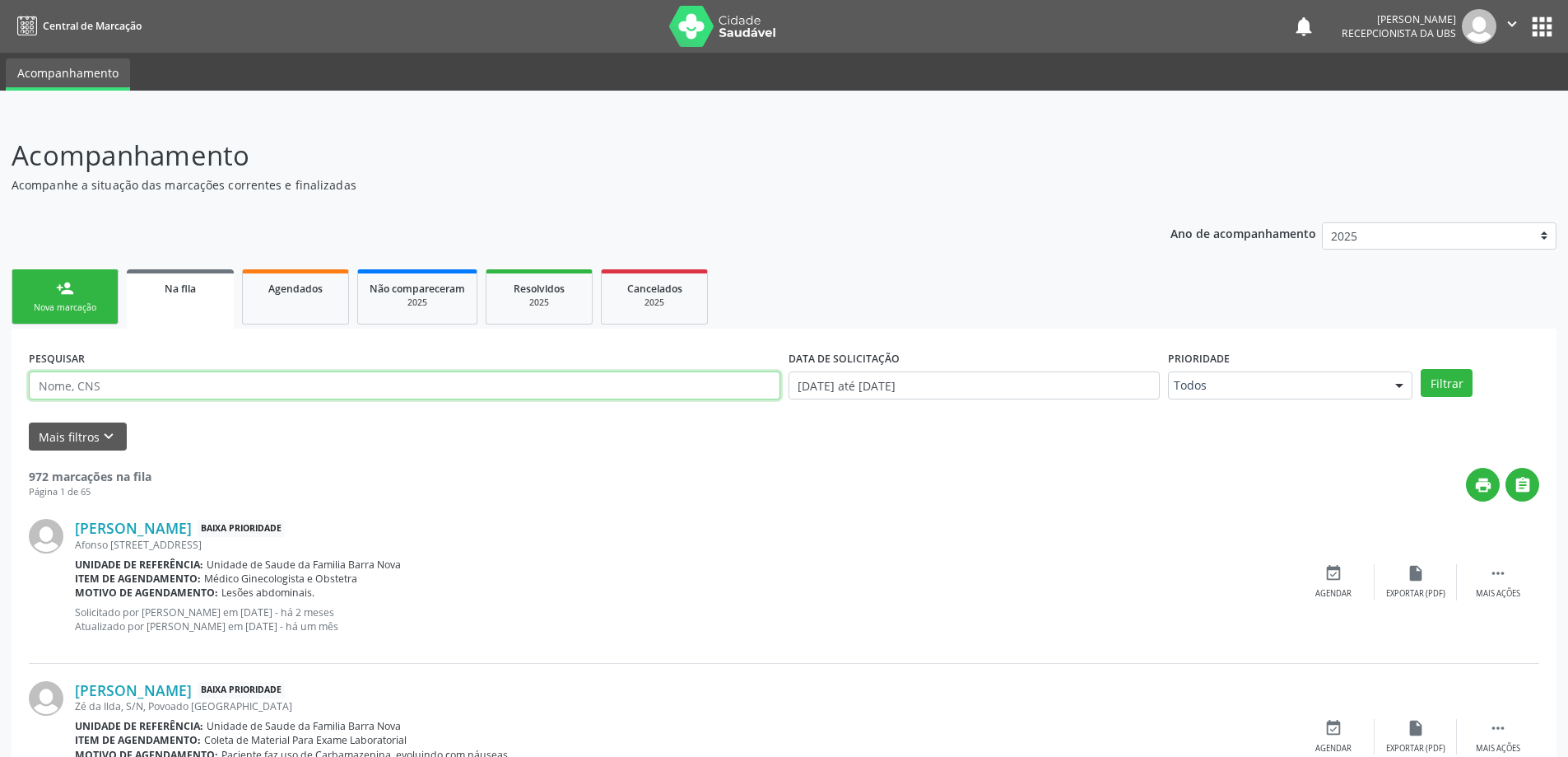
click at [212, 388] on input "text" at bounding box center [404, 385] width 752 height 28
type input "700901966575994"
click at [1420, 369] on button "Filtrar" at bounding box center [1446, 382] width 52 height 28
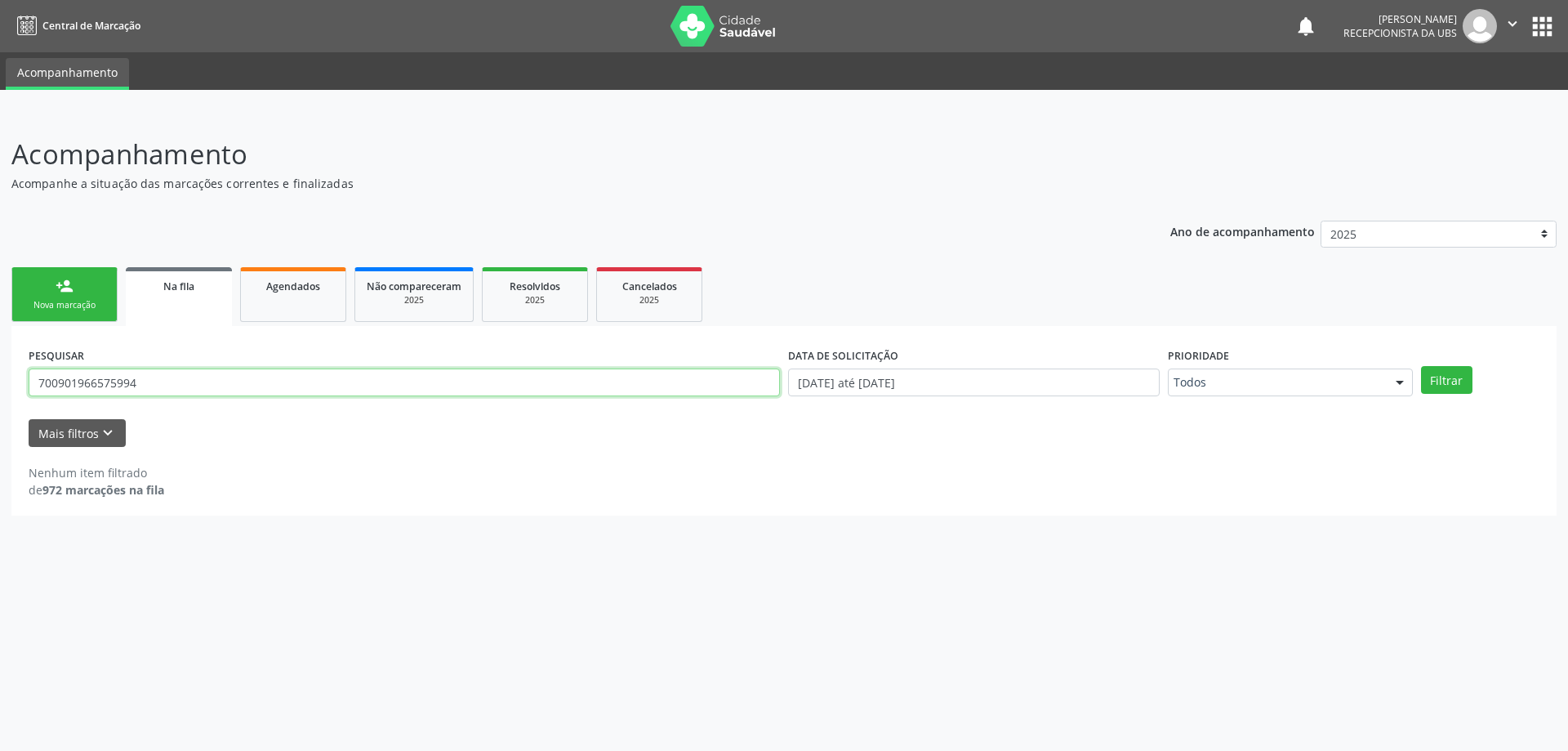
drag, startPoint x: 39, startPoint y: 384, endPoint x: 146, endPoint y: 381, distance: 107.0
click at [146, 381] on input "700901966575994" at bounding box center [404, 382] width 751 height 28
click at [75, 294] on link "person_add Nova marcação" at bounding box center [65, 295] width 106 height 55
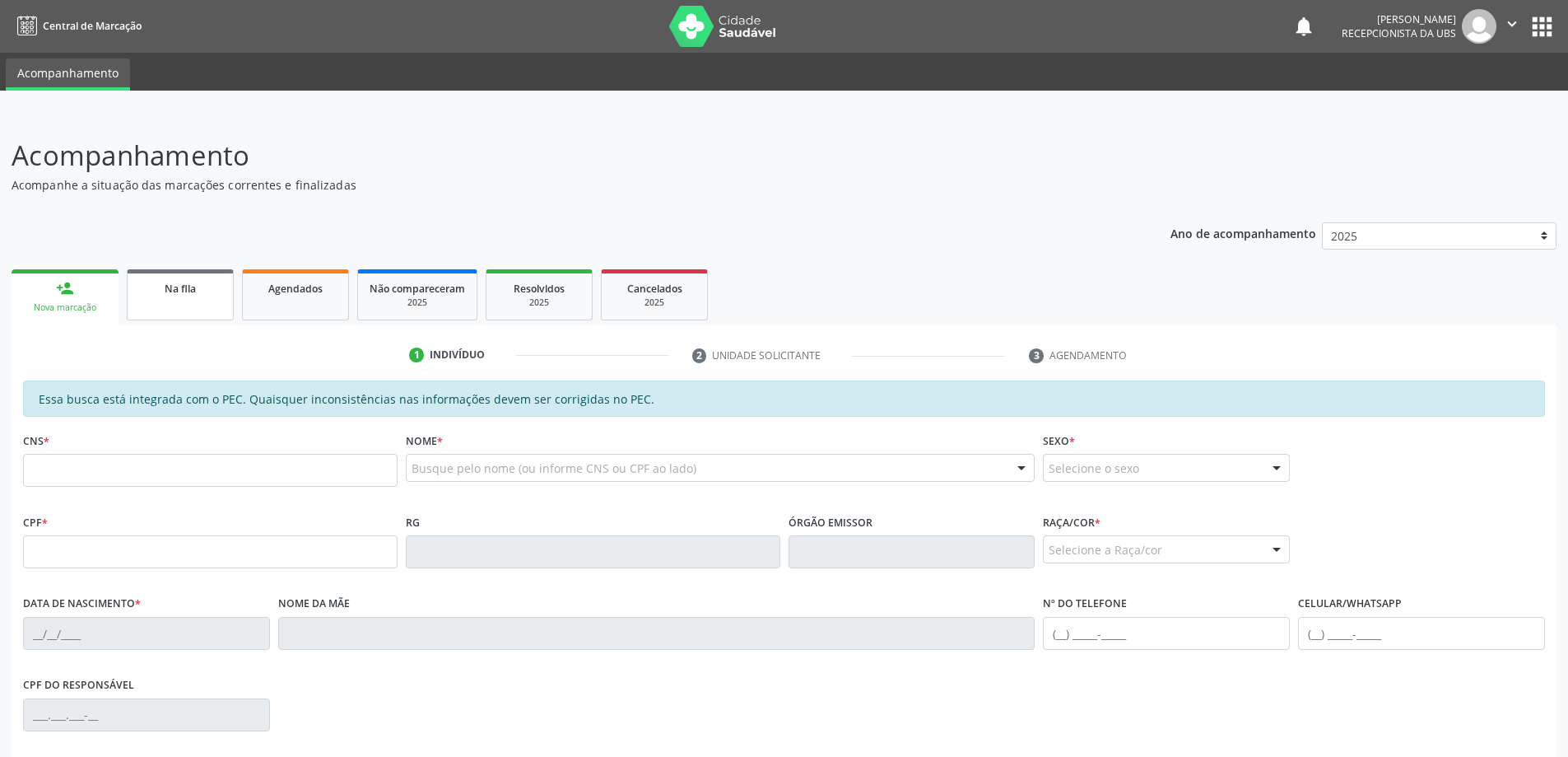
click at [185, 291] on span "Na fila" at bounding box center [180, 288] width 31 height 14
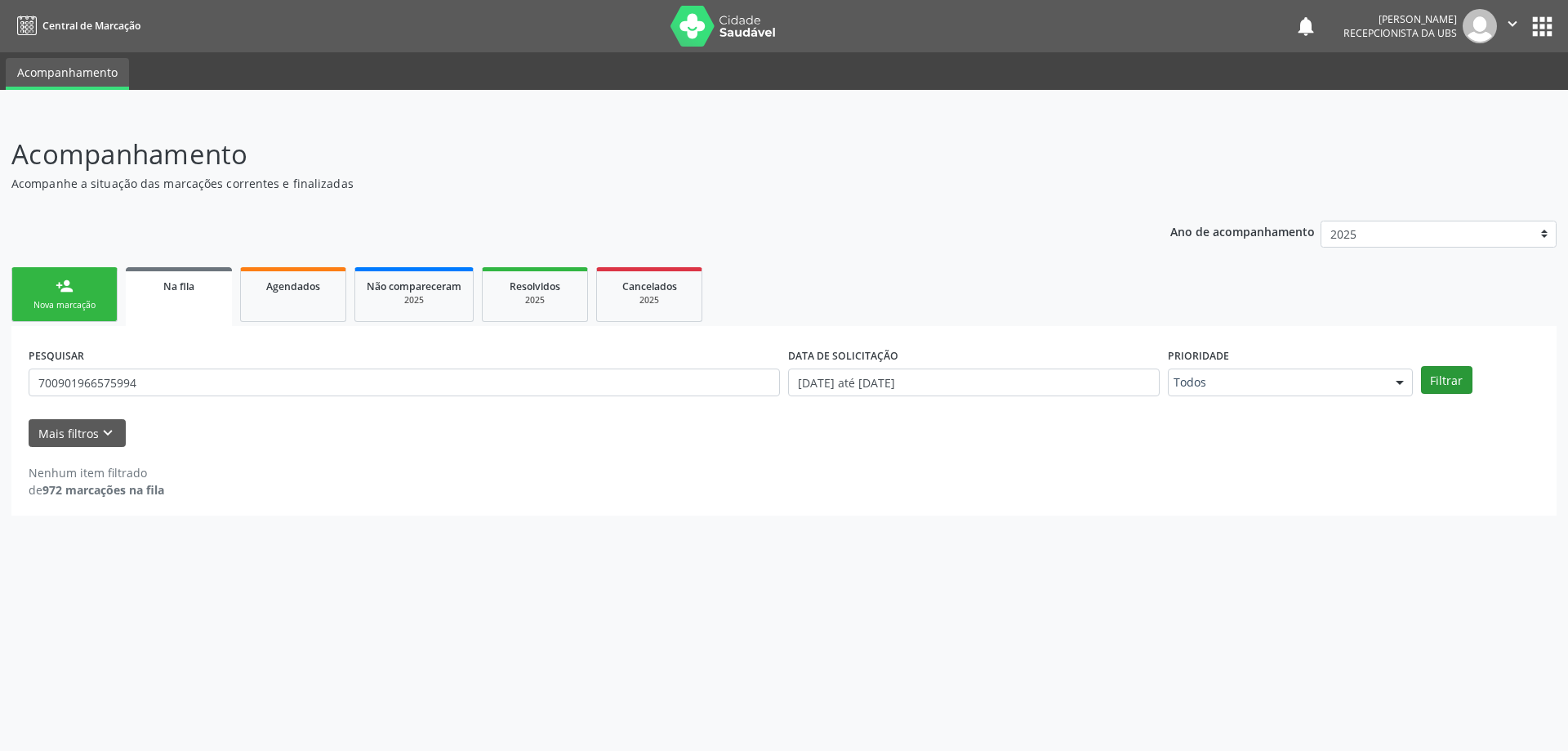
click at [126, 267] on link "Na fila" at bounding box center [179, 297] width 106 height 59
click at [1443, 383] on button "Filtrar" at bounding box center [1447, 379] width 51 height 28
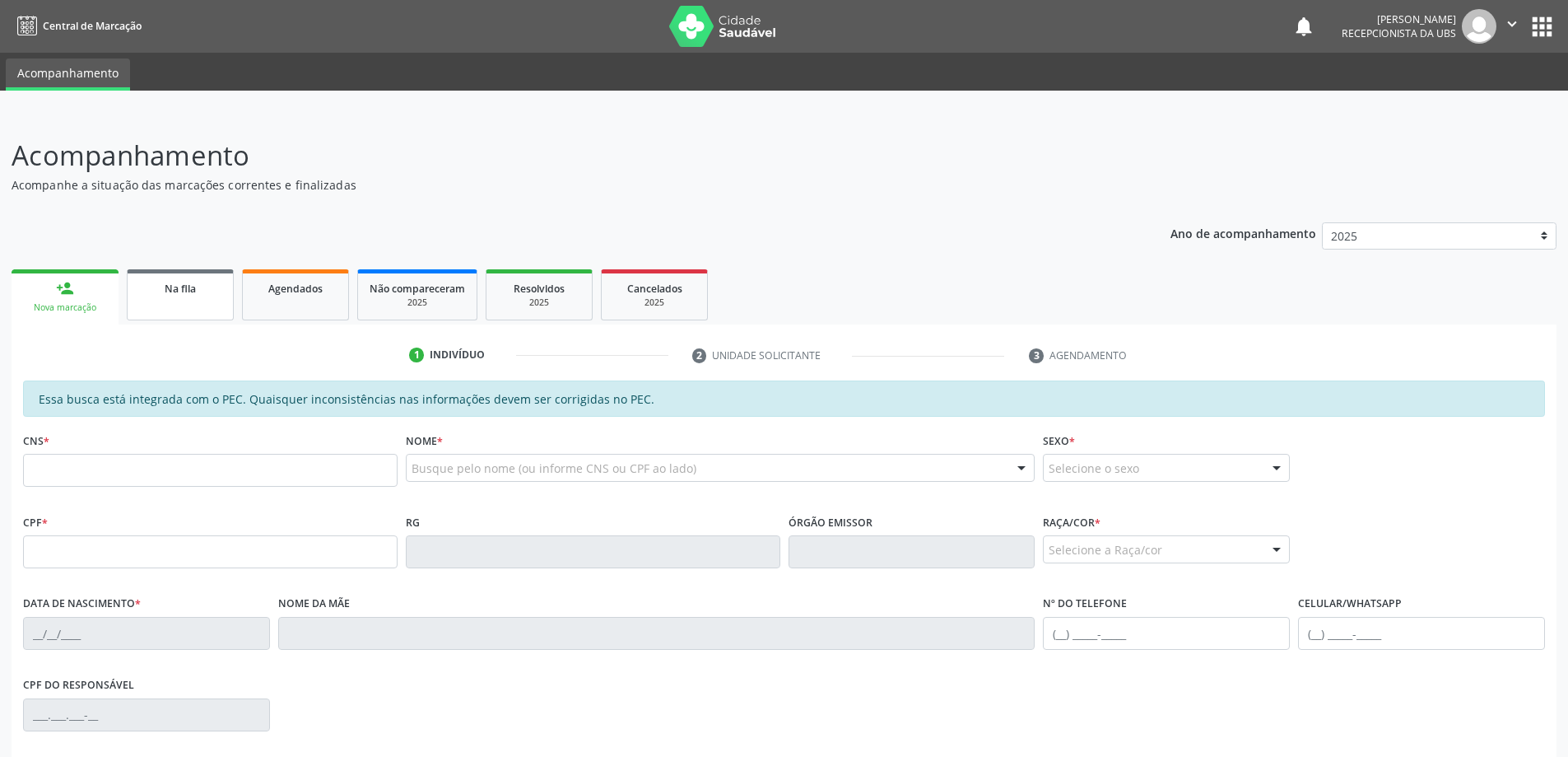
click at [187, 296] on link "Na fila" at bounding box center [181, 294] width 107 height 51
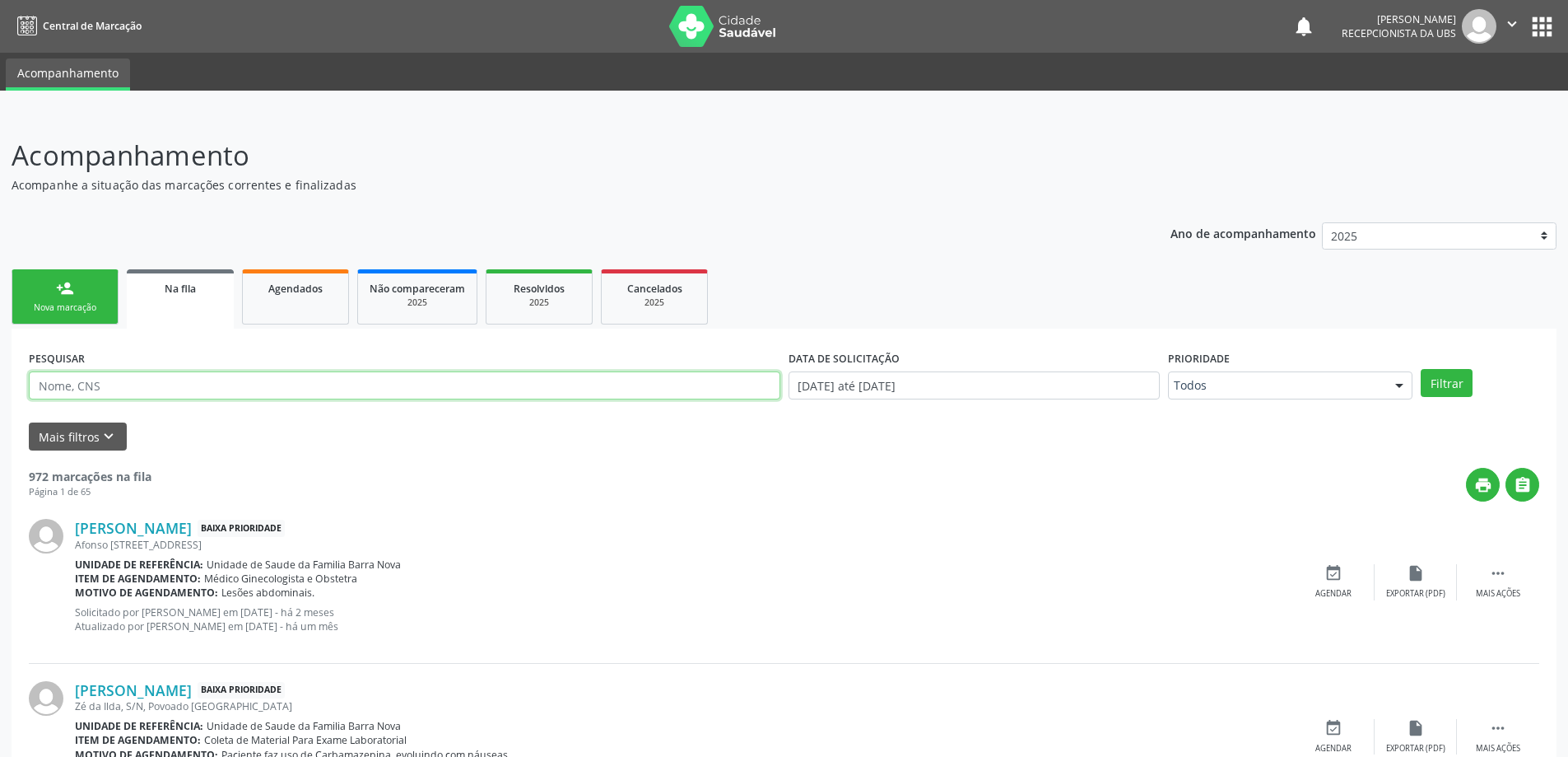
paste input "700901966575994"
type input "700901966575994"
click at [1420, 369] on button "Filtrar" at bounding box center [1446, 382] width 52 height 28
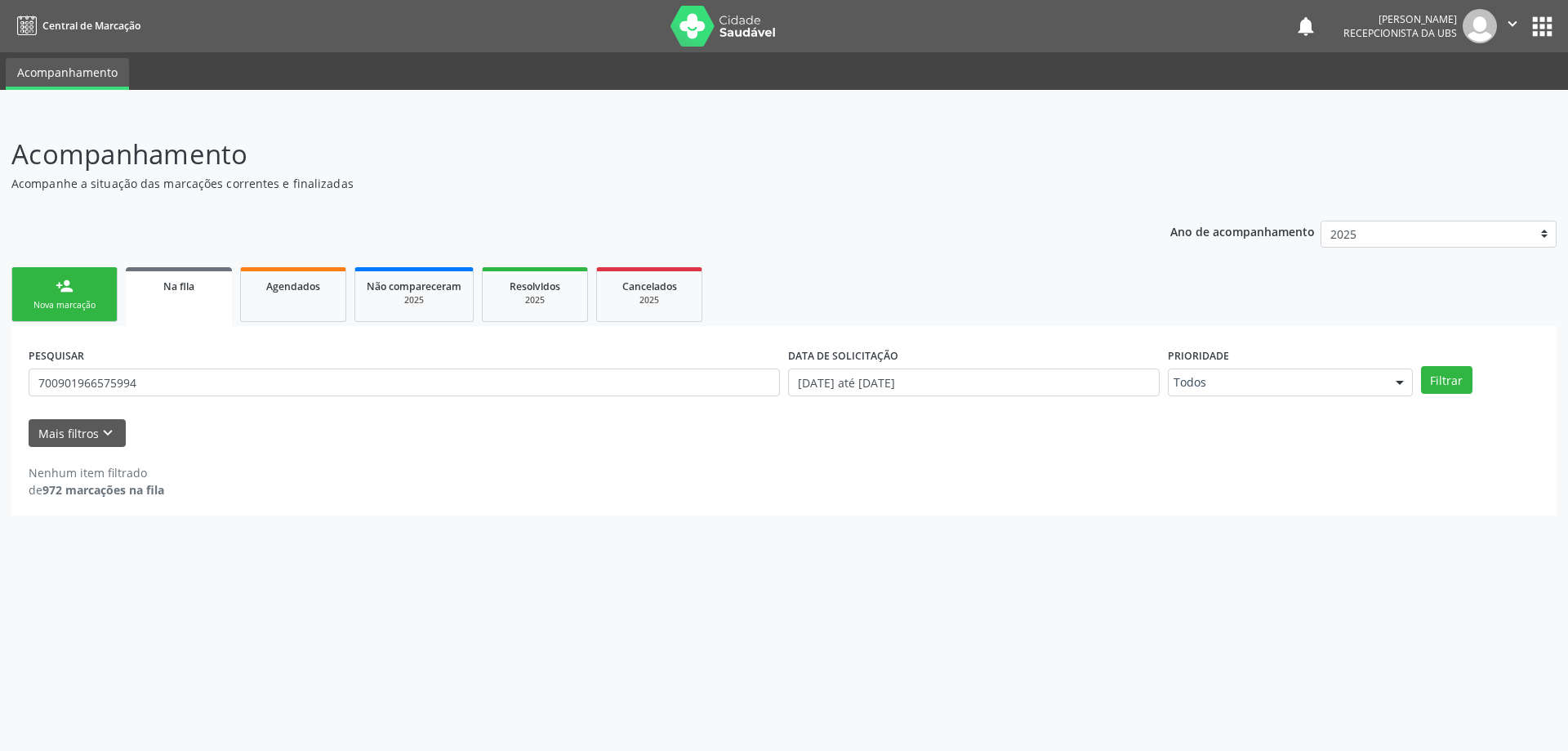
click at [79, 307] on div "Nova marcação" at bounding box center [64, 305] width 82 height 12
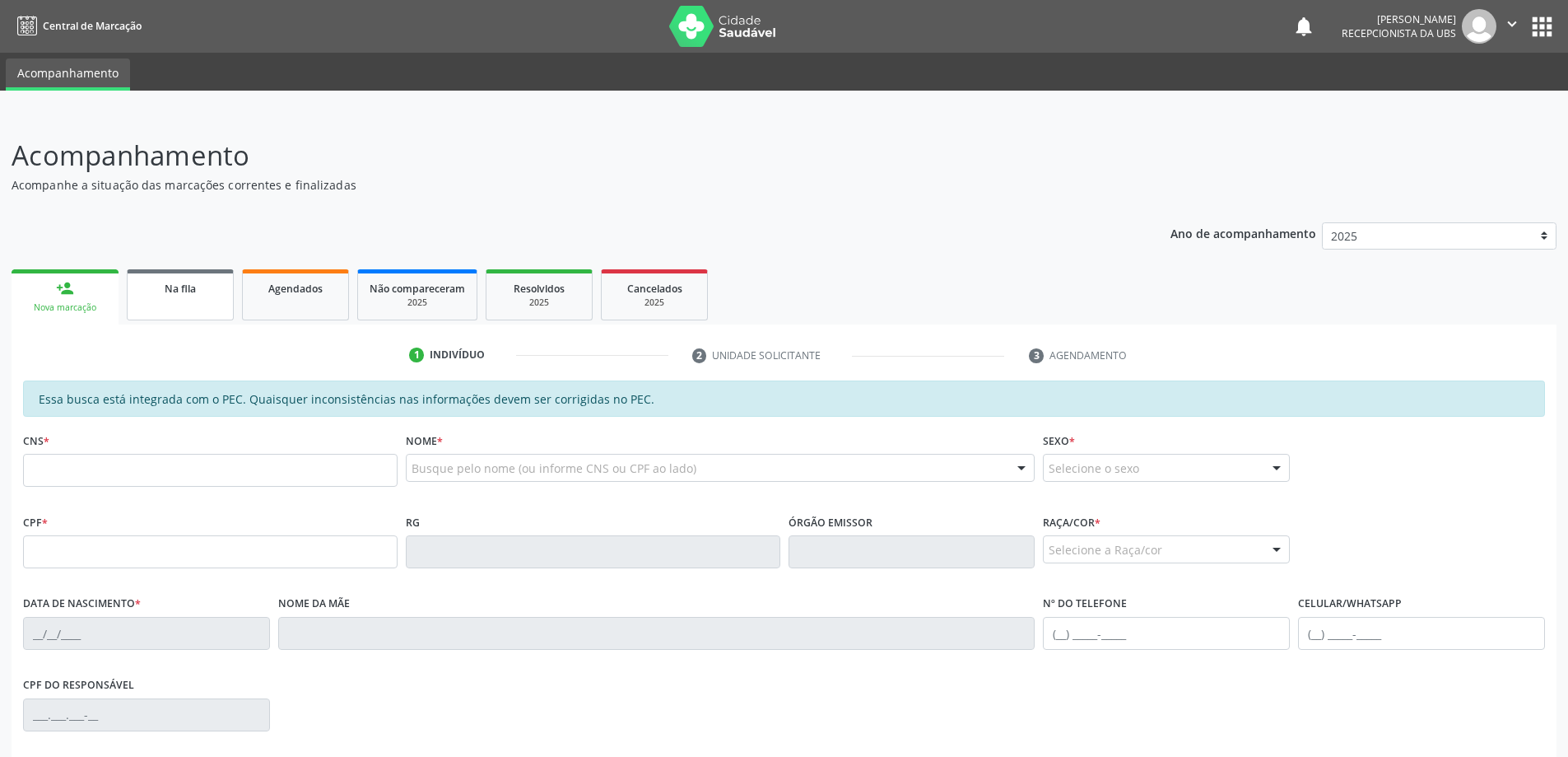
click at [171, 288] on span "Na fila" at bounding box center [180, 288] width 31 height 14
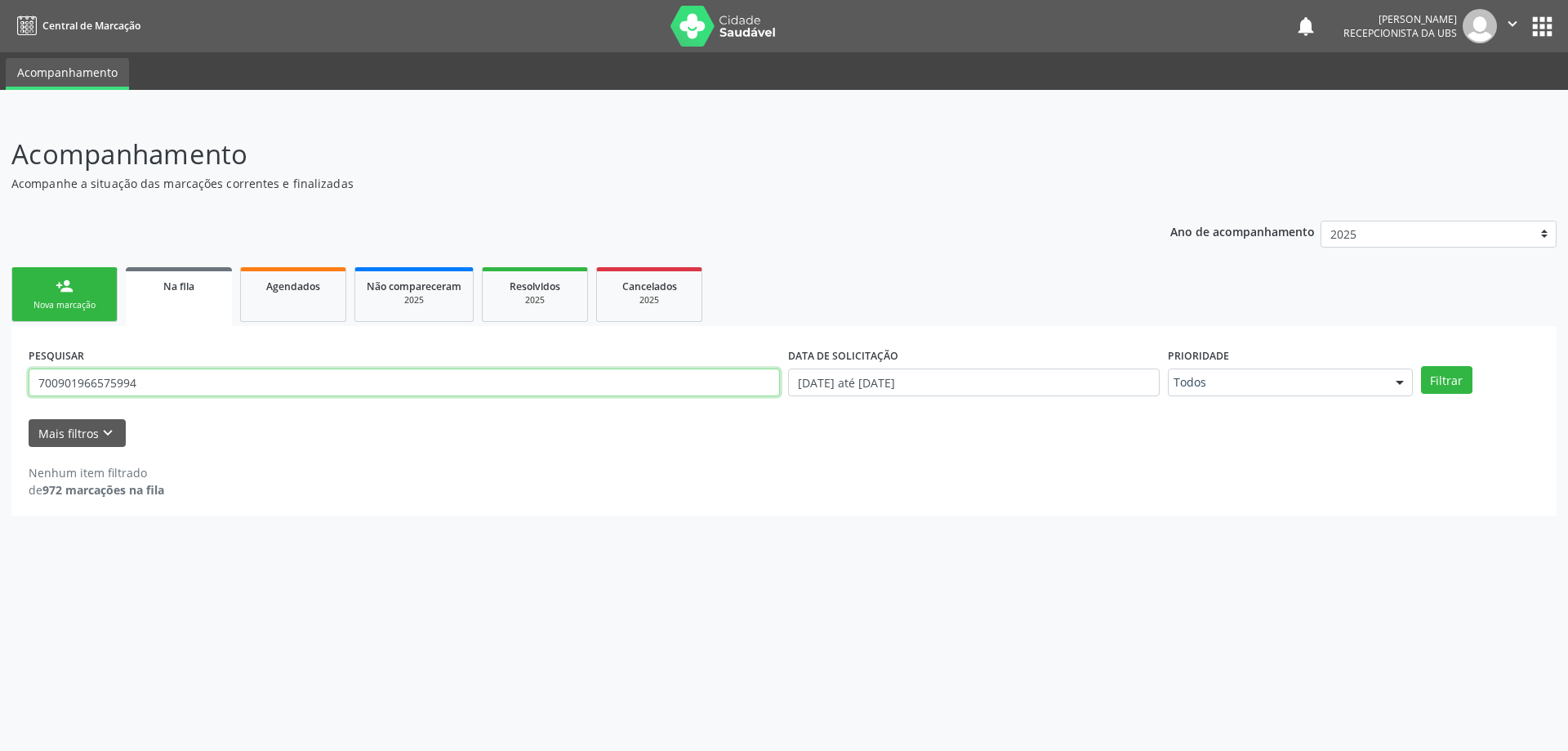
drag, startPoint x: 201, startPoint y: 387, endPoint x: 0, endPoint y: 393, distance: 201.1
click at [0, 393] on div "Acompanhamento Acompanhe a situação das marcações correntes e finalizadas Relat…" at bounding box center [784, 431] width 1568 height 638
click at [71, 282] on div "person_add" at bounding box center [64, 286] width 18 height 18
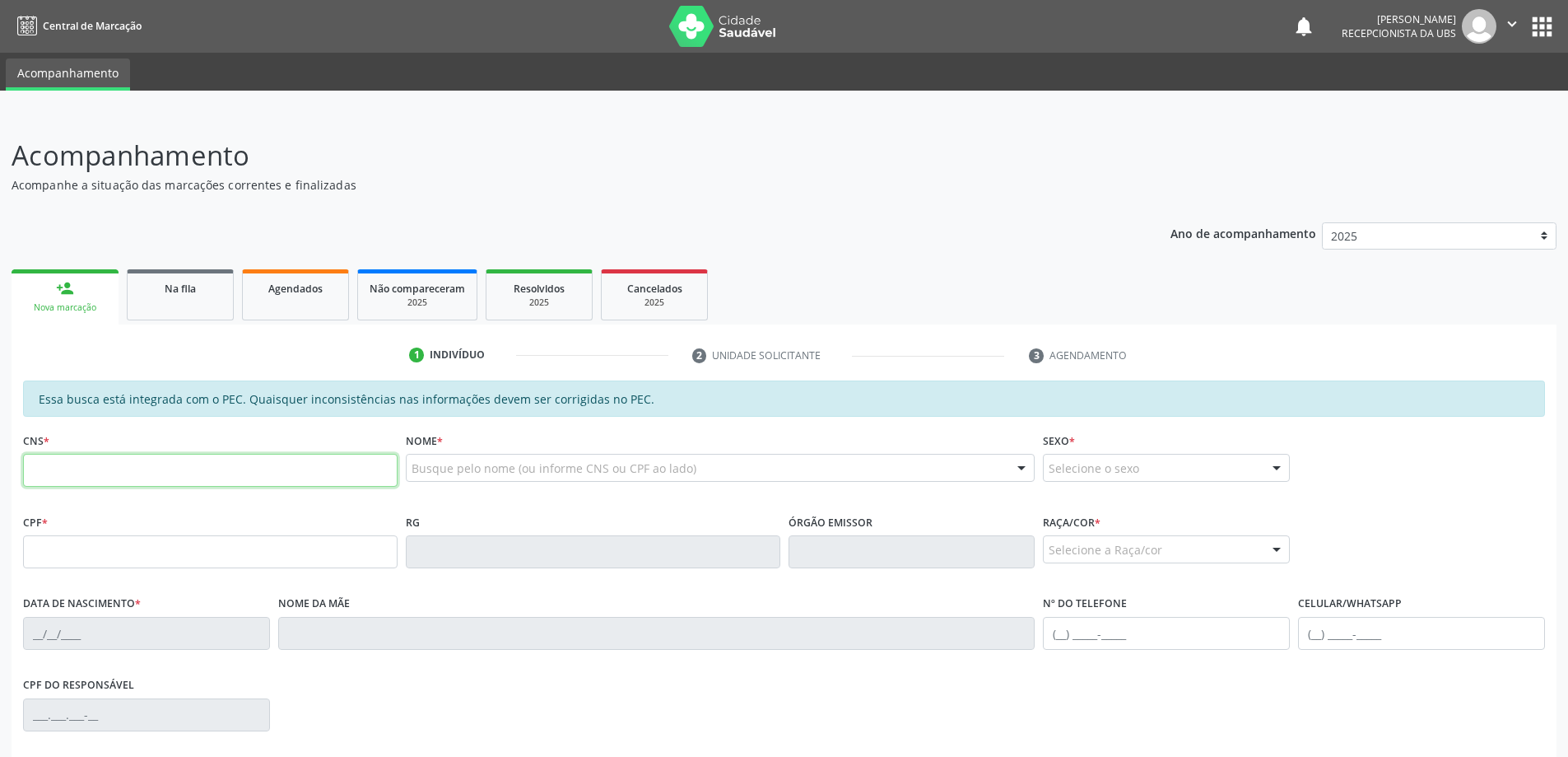
click at [120, 460] on input "text" at bounding box center [210, 470] width 374 height 33
type input "705 2094 1205 0171"
type input "383.085.414-53"
type input "08/07/1965"
type input "Ines Macena da Silva"
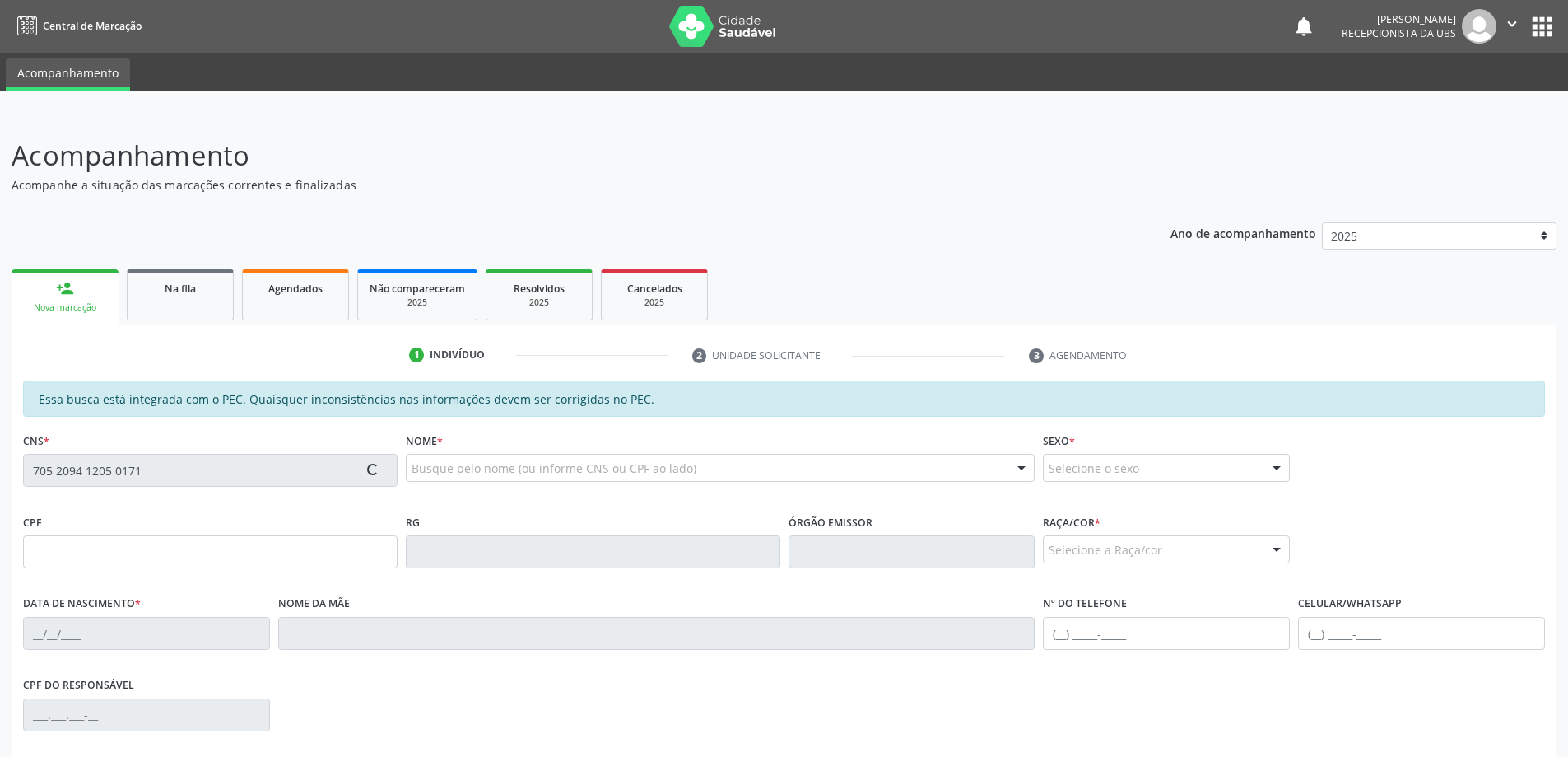
type input "(82) 99999-8754"
type input "293"
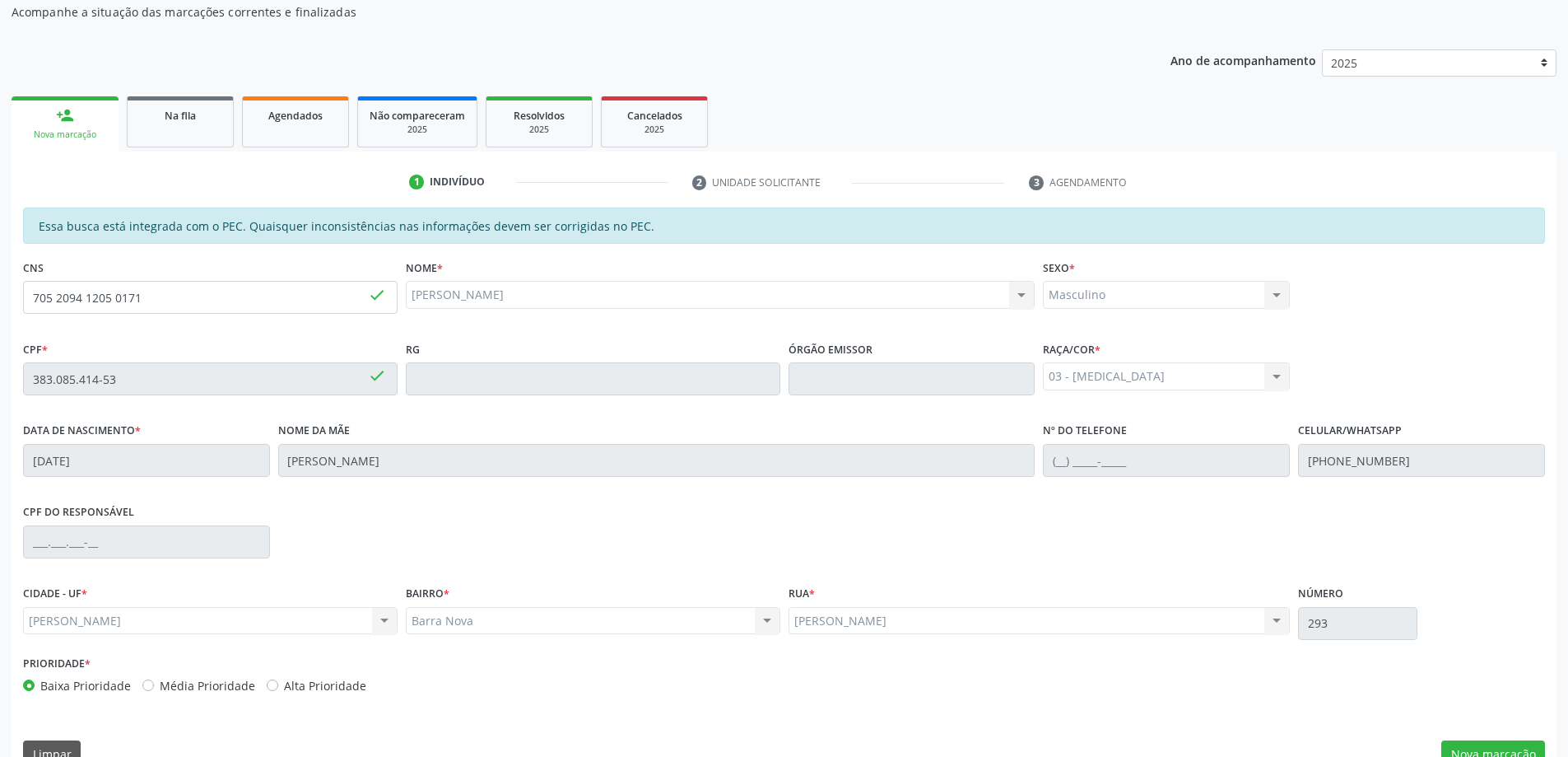
scroll to position [207, 0]
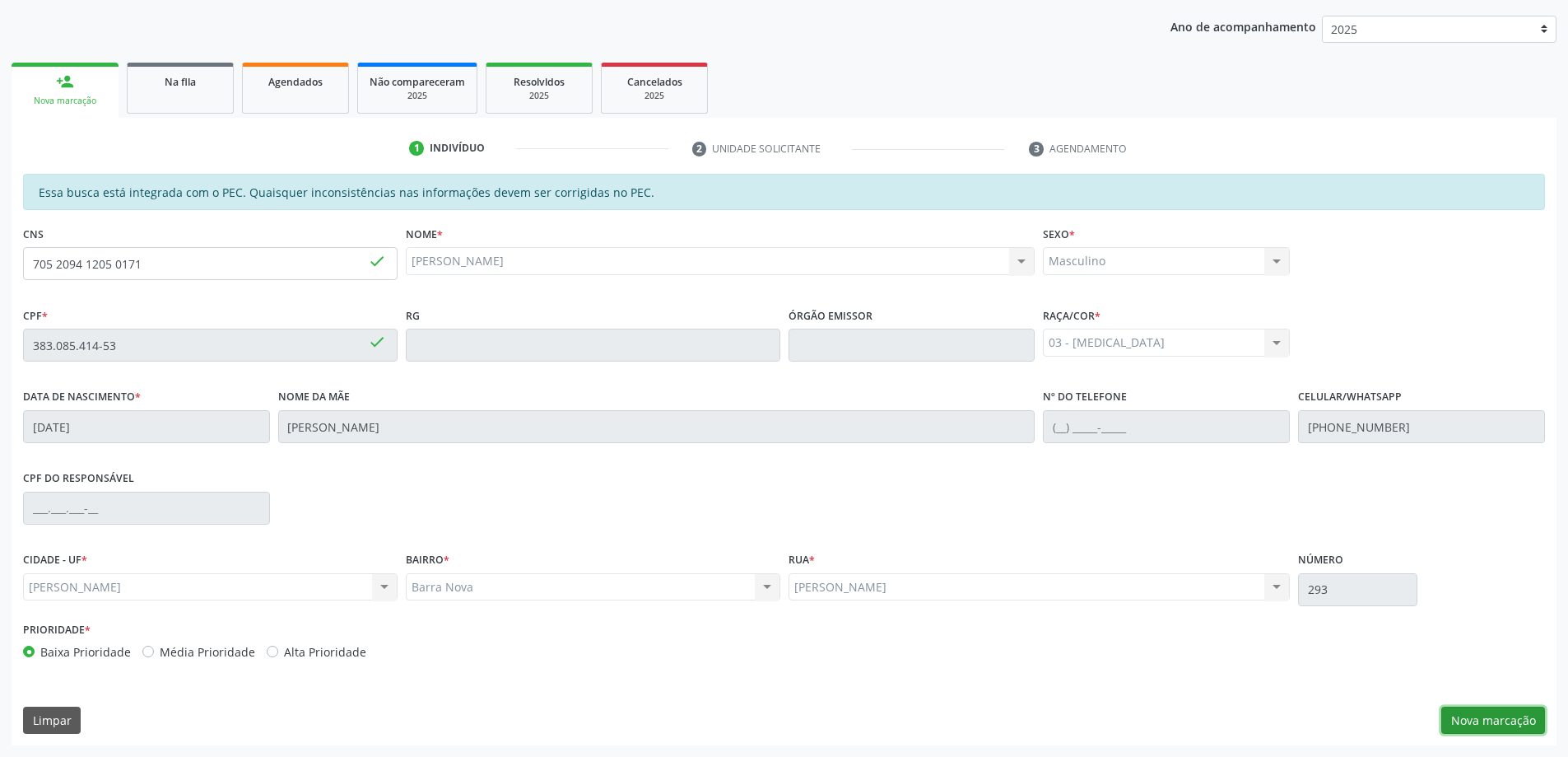
click at [1493, 723] on button "Nova marcação" at bounding box center [1493, 720] width 103 height 28
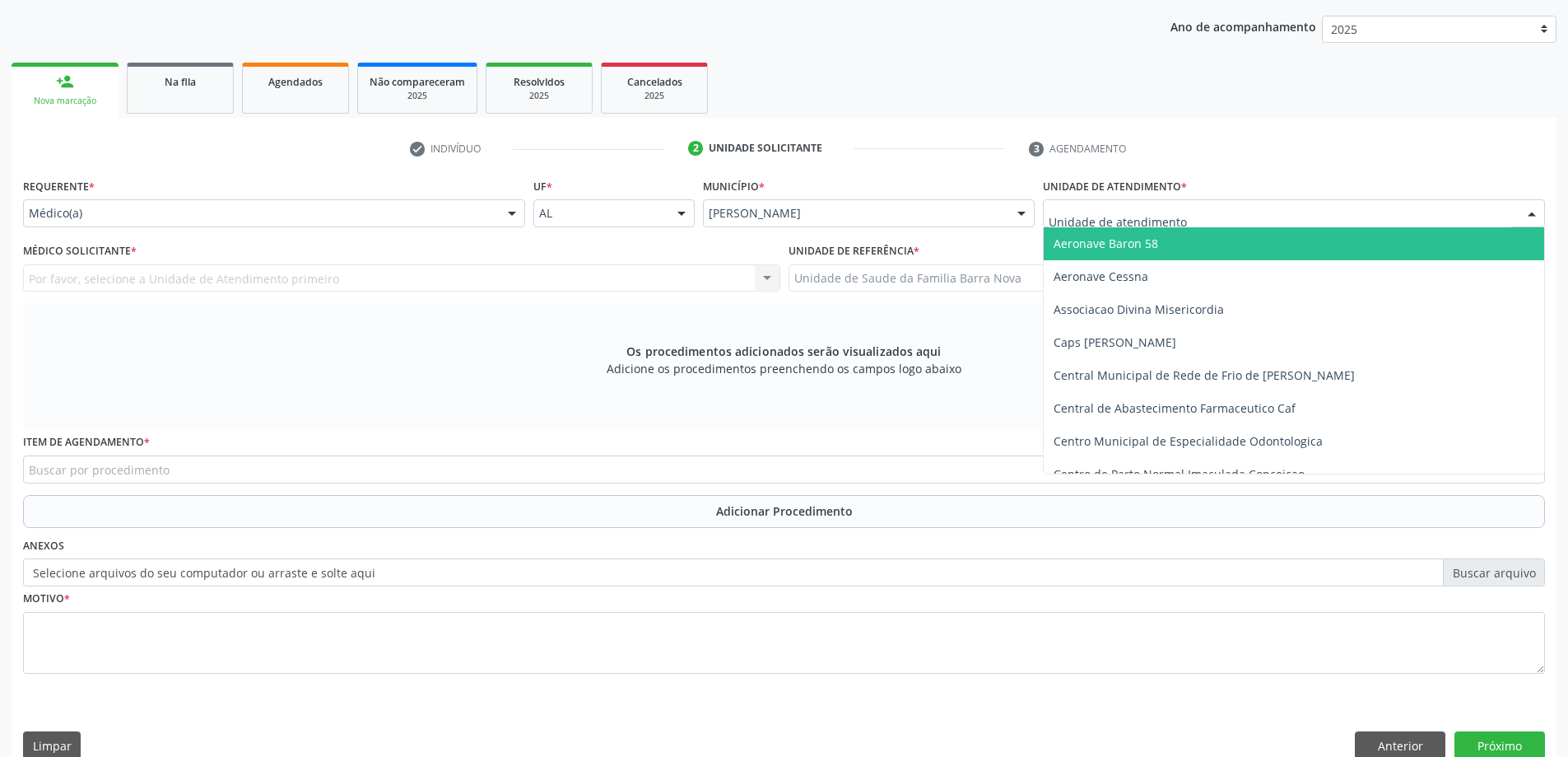
click at [1093, 224] on div at bounding box center [1294, 214] width 502 height 28
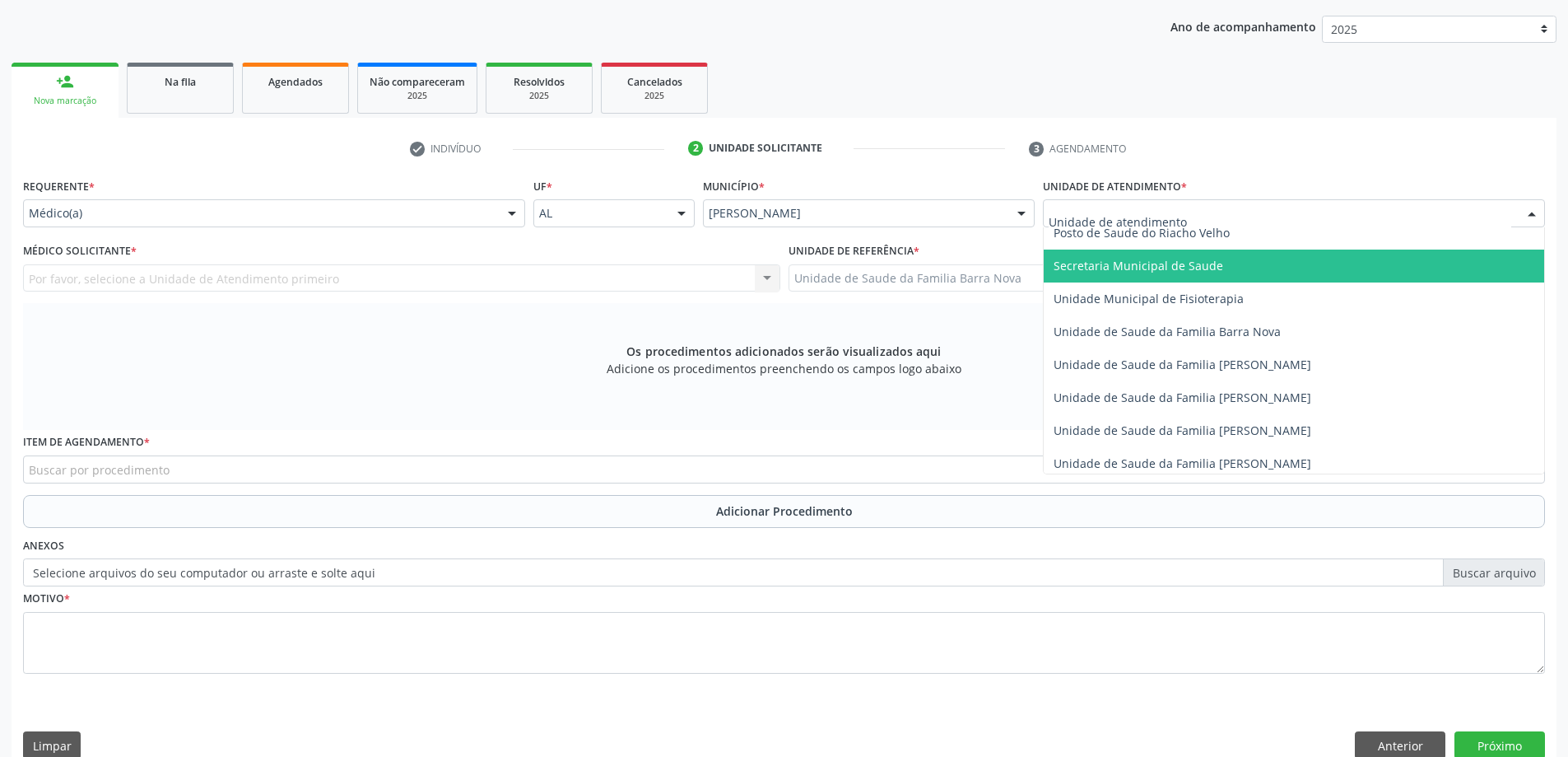
scroll to position [824, 0]
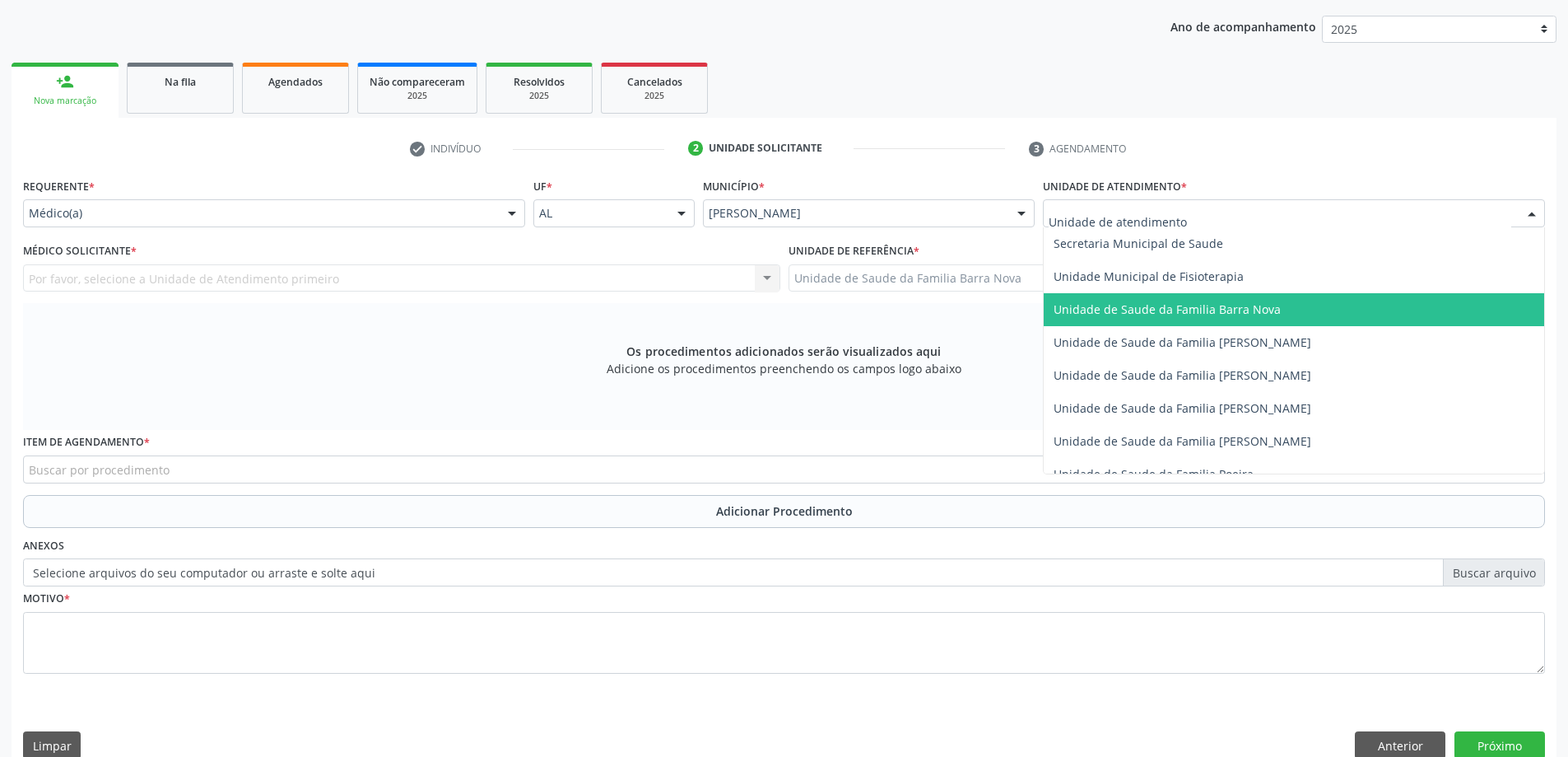
click at [1246, 320] on span "Unidade de Saude da Familia Barra Nova" at bounding box center [1294, 309] width 500 height 33
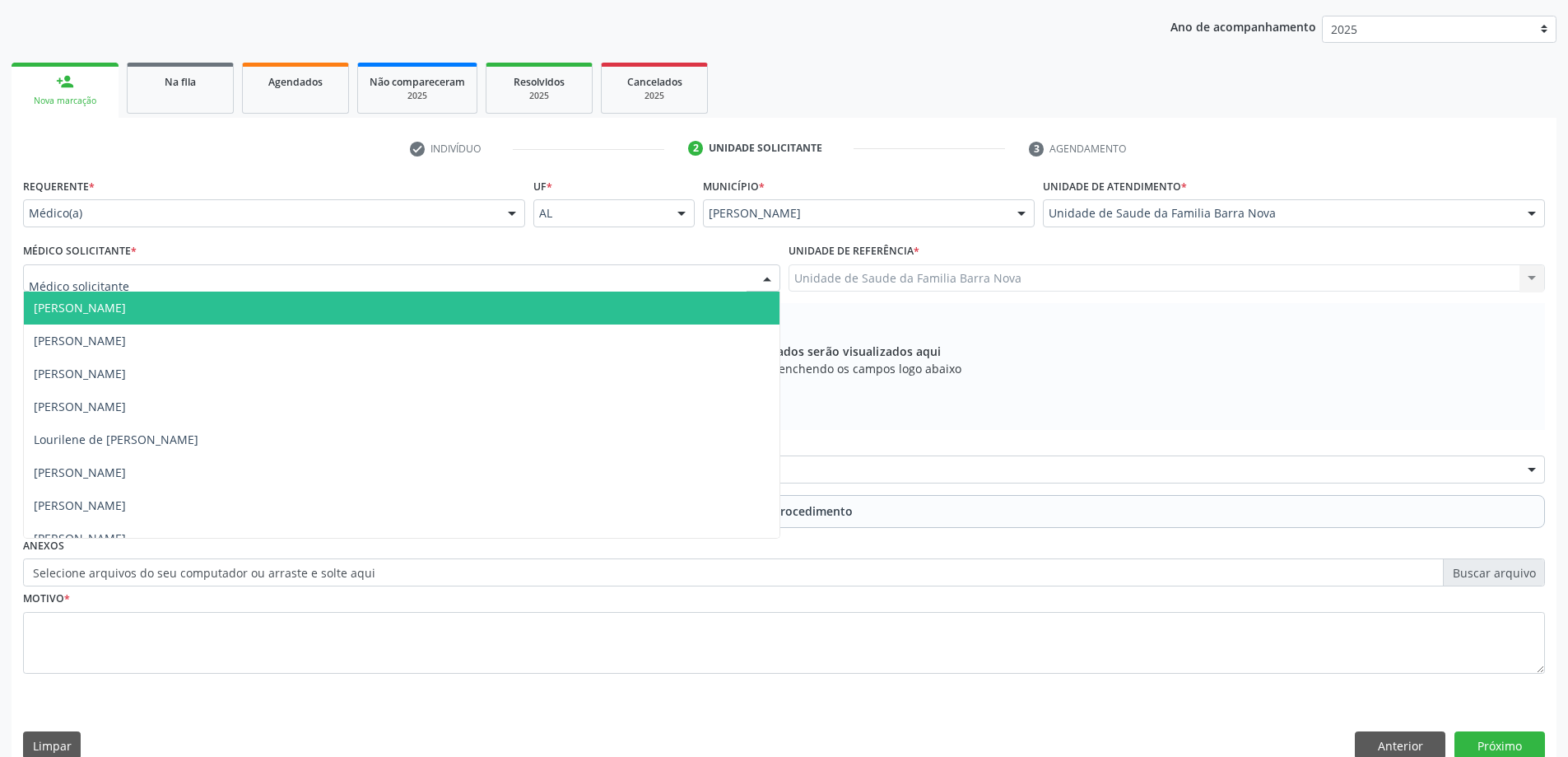
click at [666, 274] on div at bounding box center [401, 278] width 757 height 28
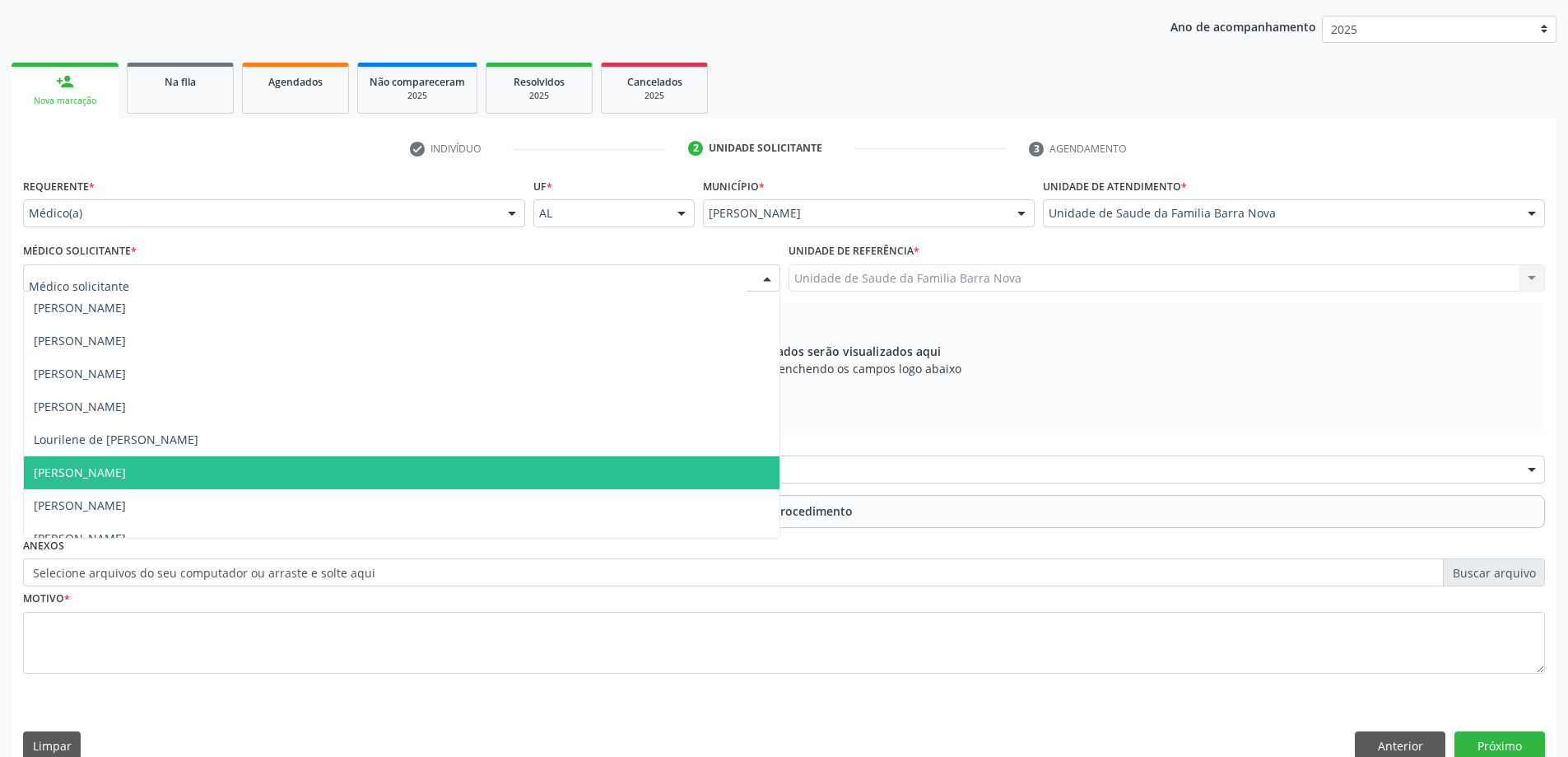
scroll to position [83, 0]
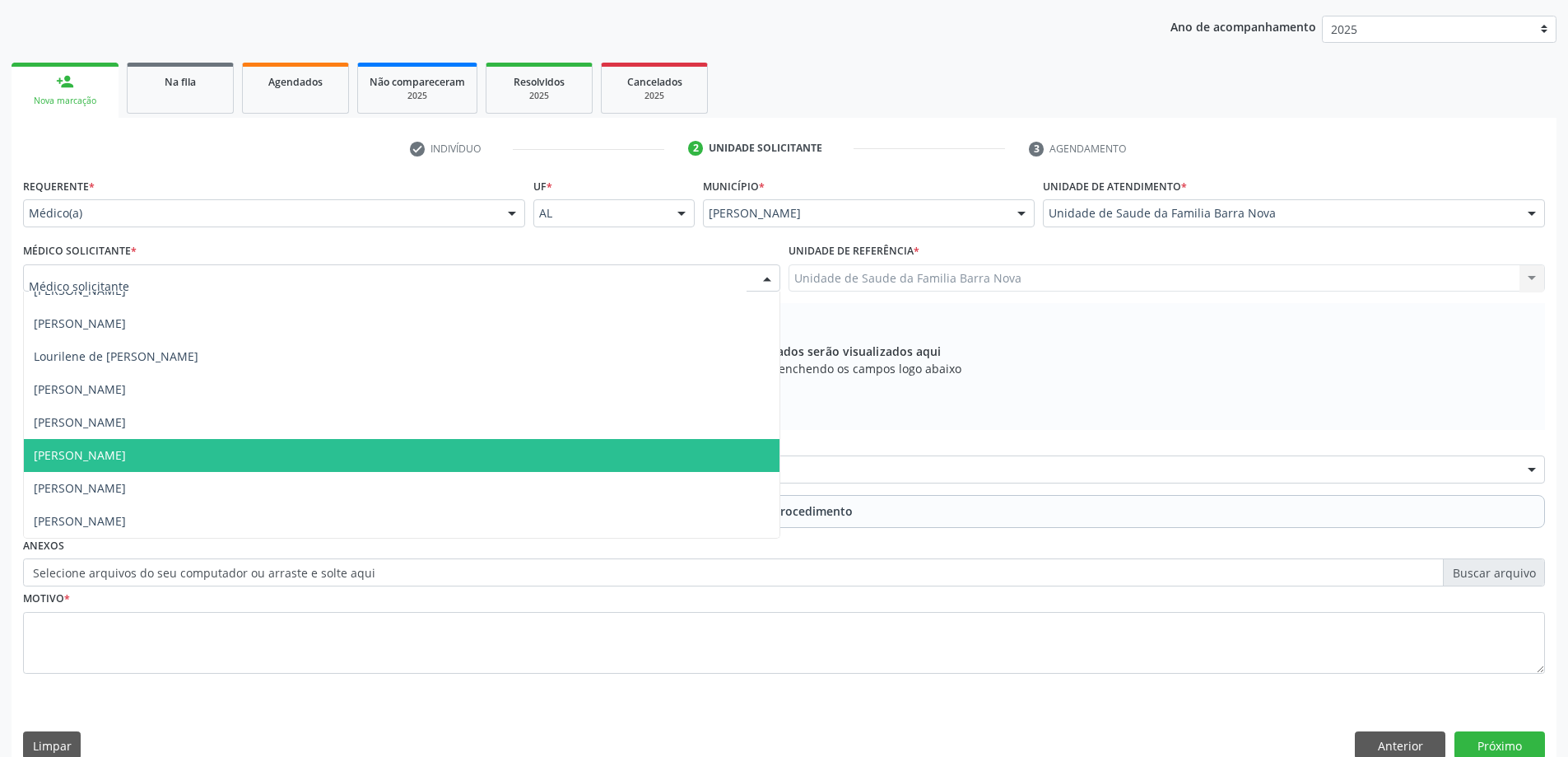
click at [427, 464] on span "[PERSON_NAME]" at bounding box center [401, 455] width 756 height 33
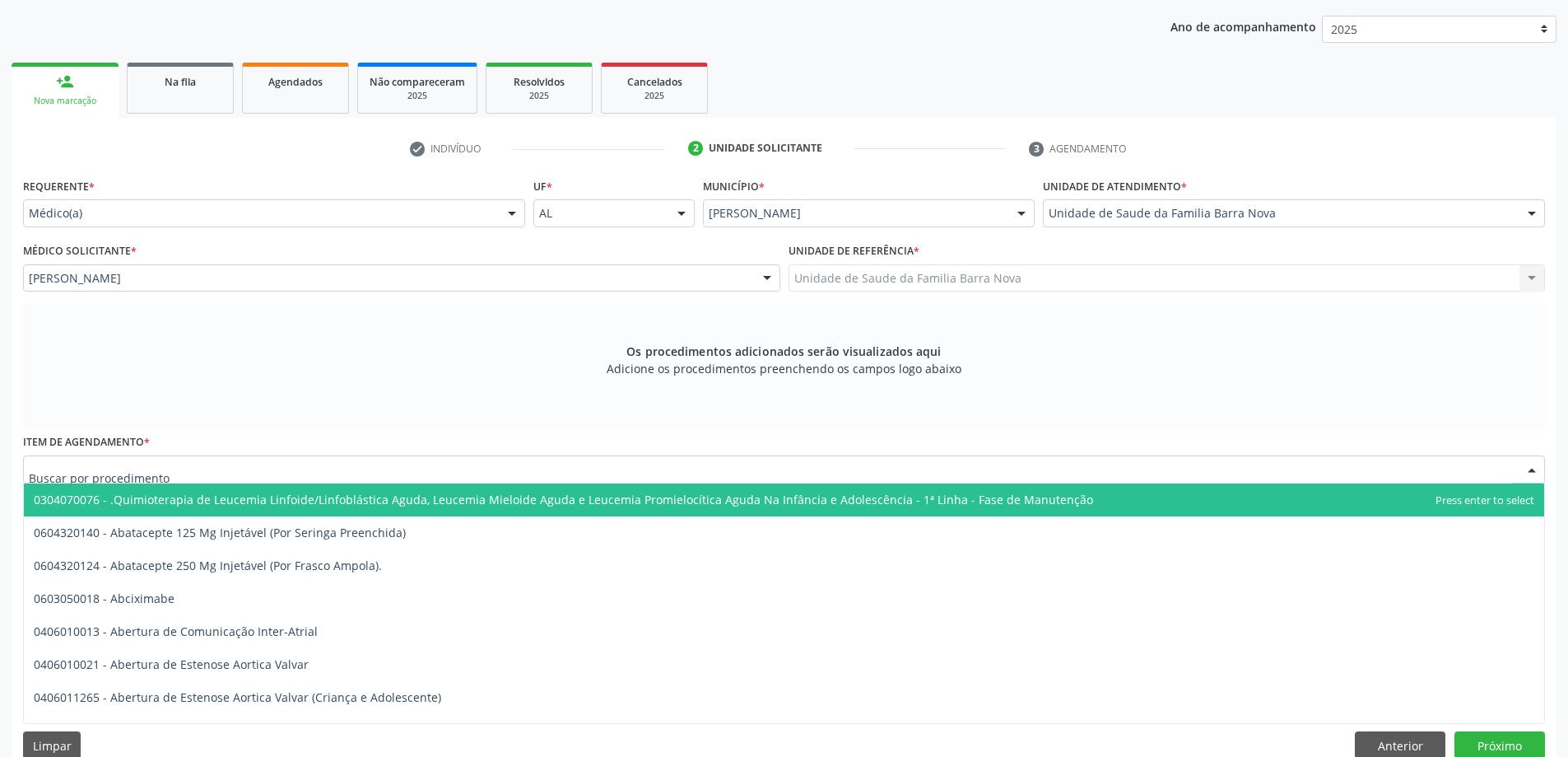
click at [238, 468] on div at bounding box center [784, 469] width 1521 height 28
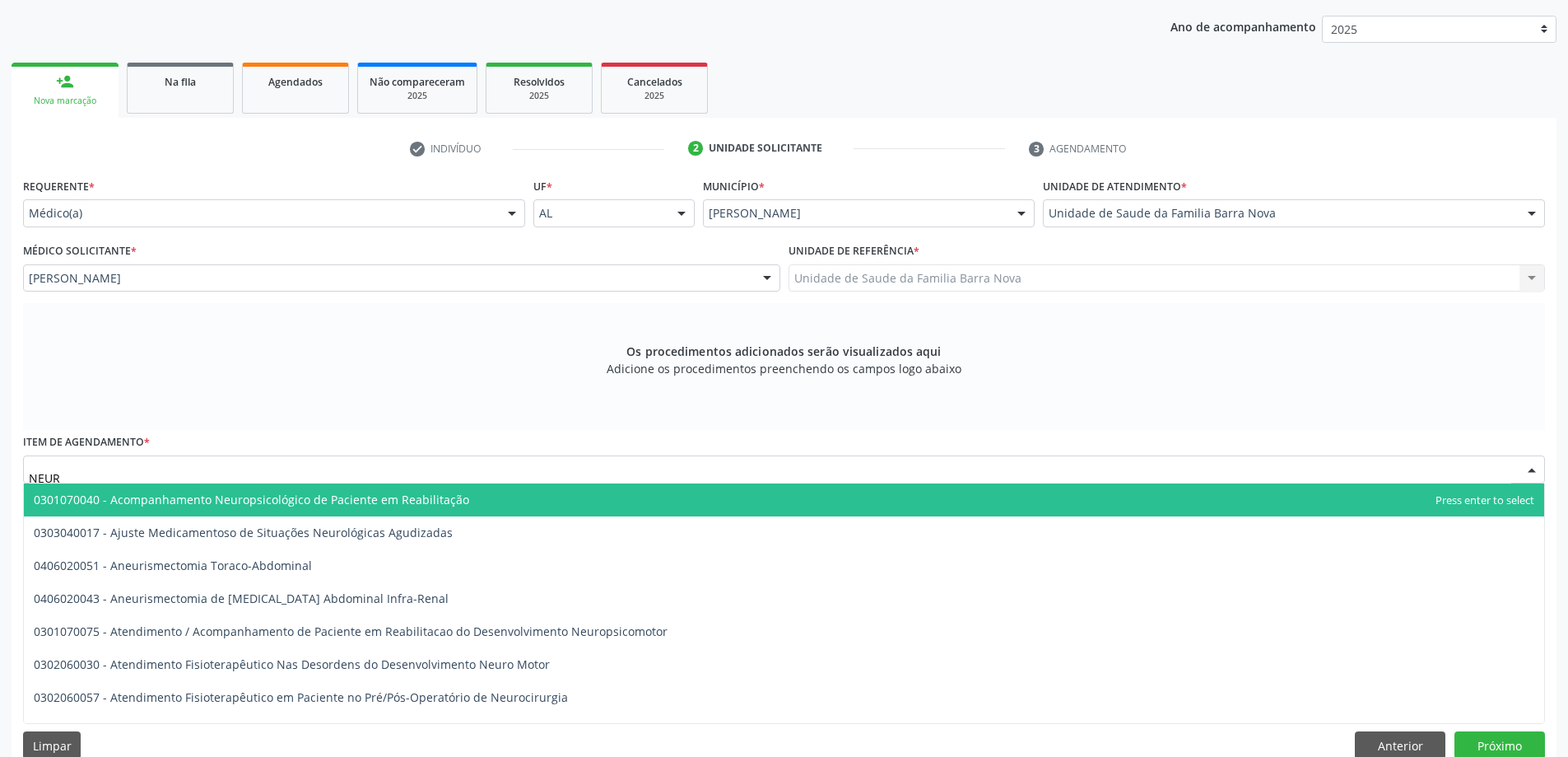
type input "NEURO"
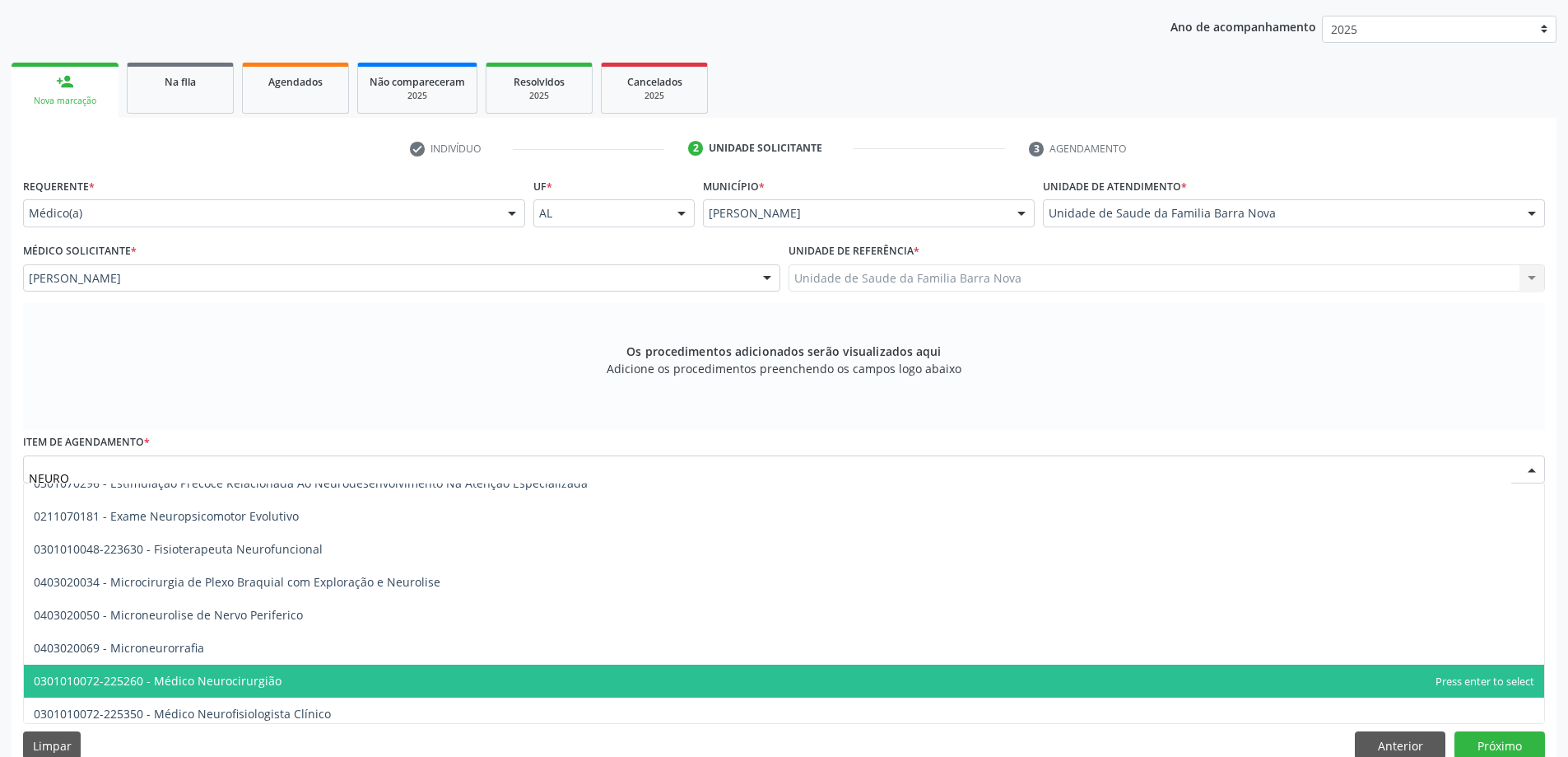
scroll to position [494, 0]
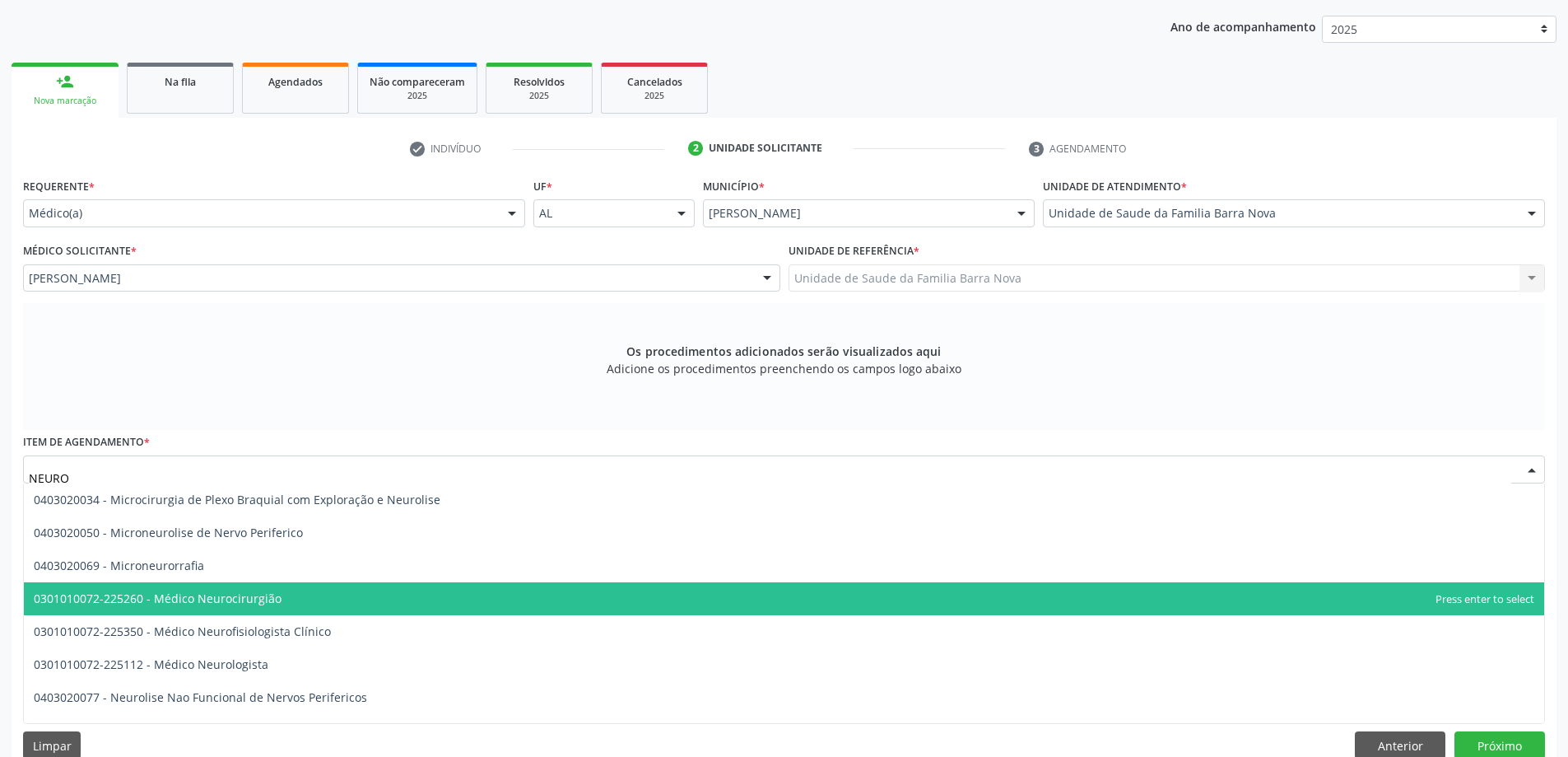
click at [428, 608] on span "0301010072-225260 - Médico Neurocirurgião" at bounding box center [784, 598] width 1520 height 33
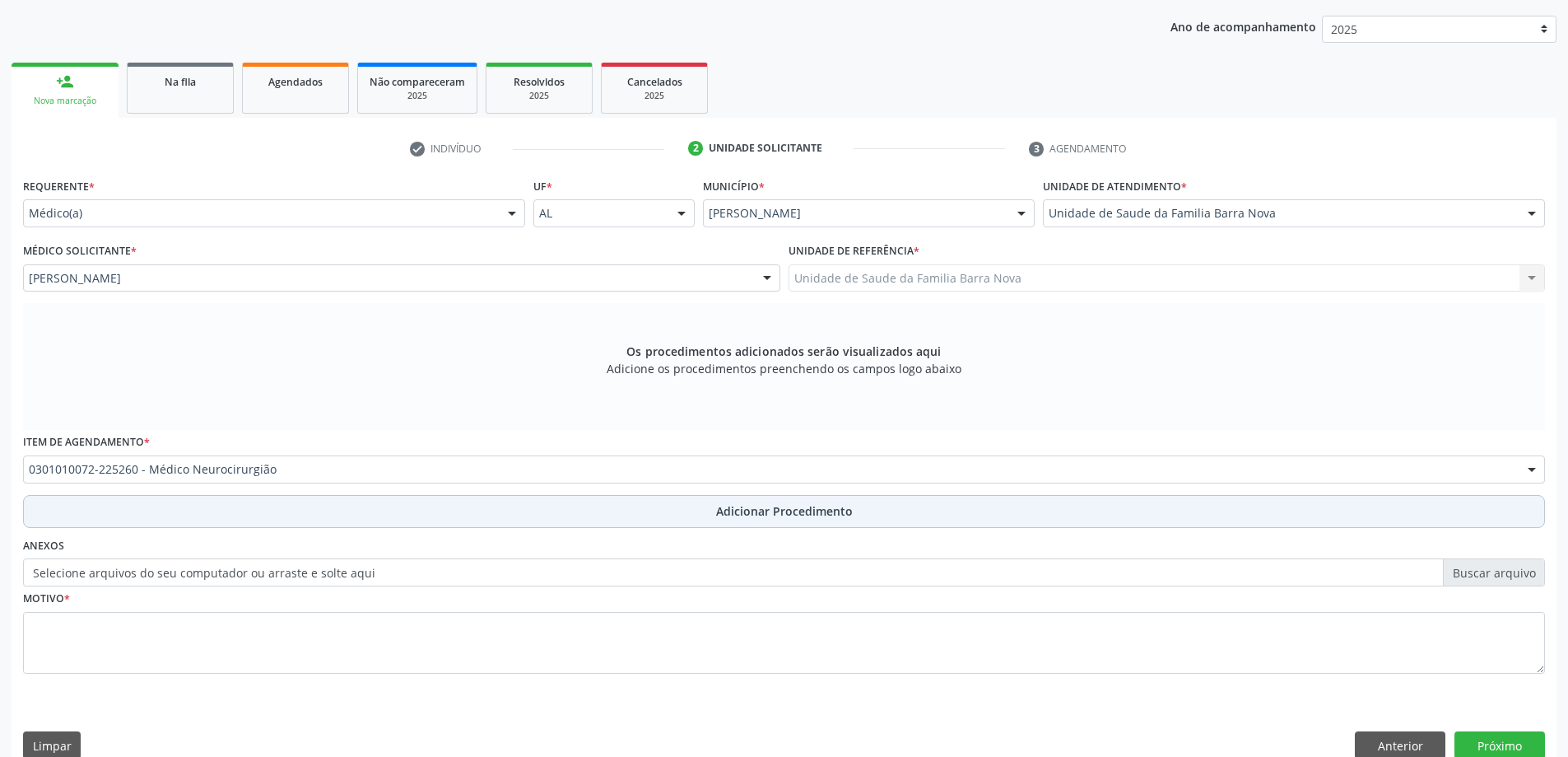
click at [746, 515] on span "Adicionar Procedimento" at bounding box center [784, 511] width 137 height 17
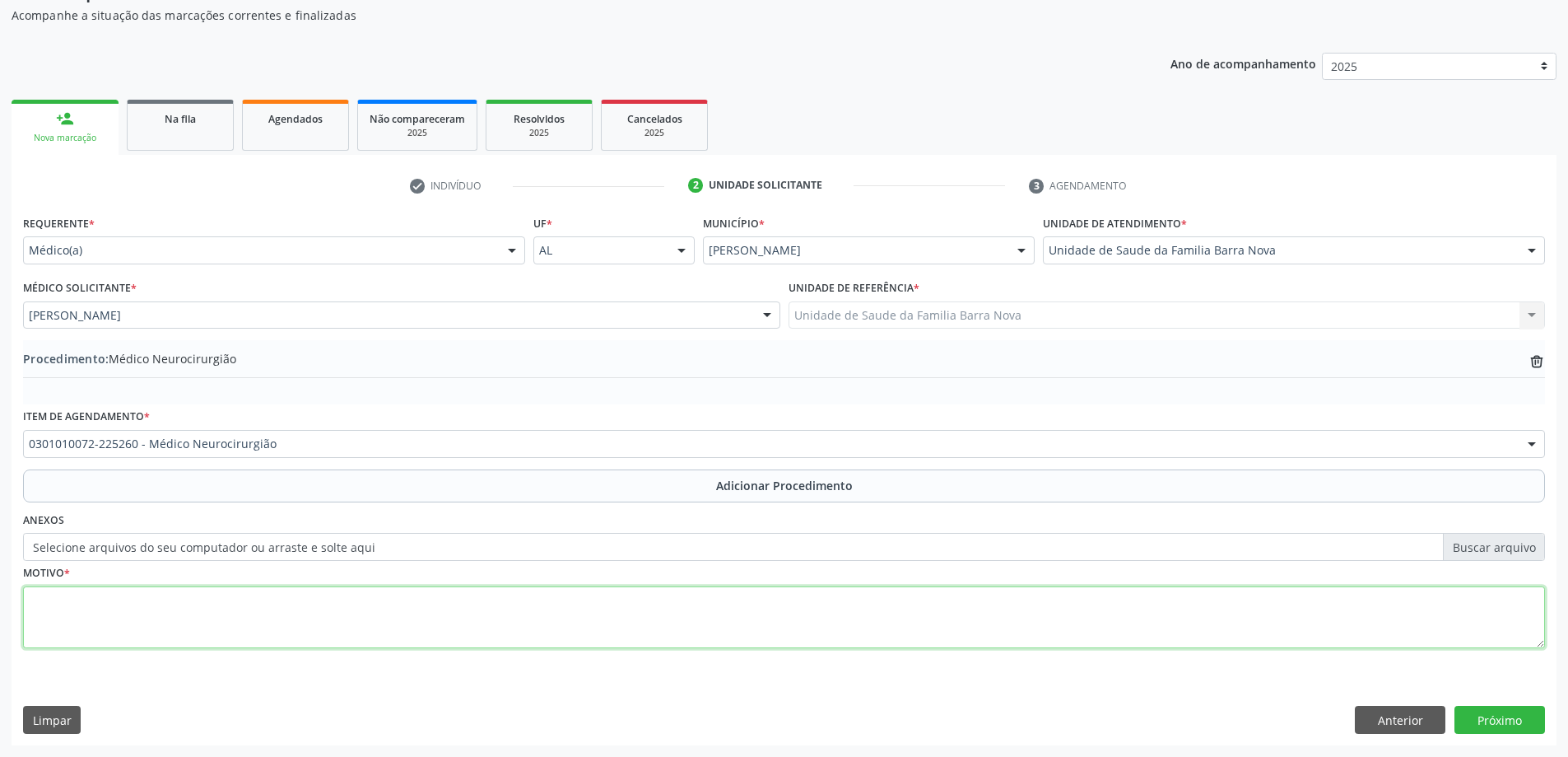
click at [176, 596] on textarea at bounding box center [784, 617] width 1521 height 63
type textarea "p"
type textarea "paciente com parestesia em região lateral da mão direita, achado USG de punho d…"
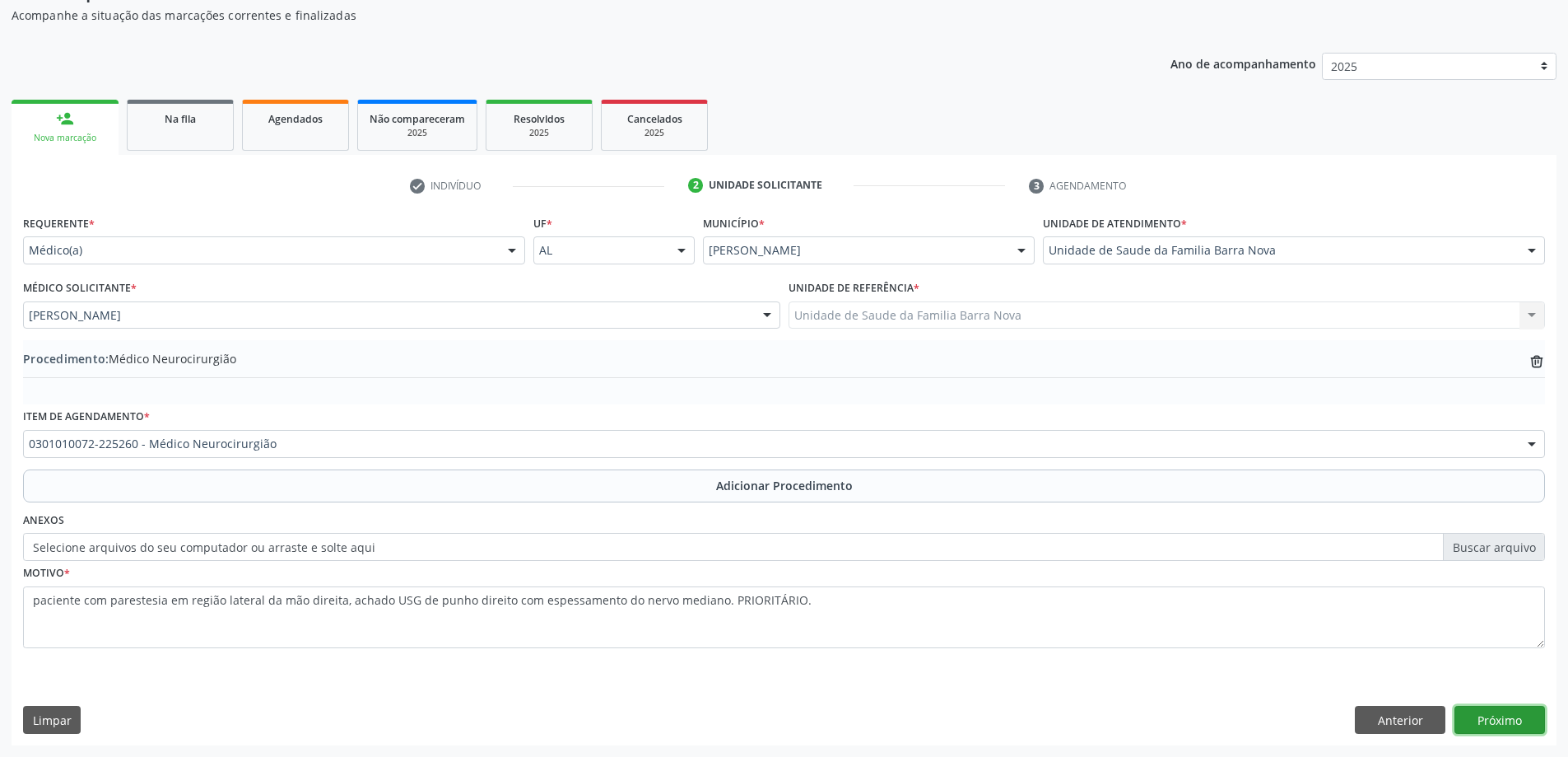
click at [1493, 716] on button "Próximo" at bounding box center [1498, 719] width 90 height 28
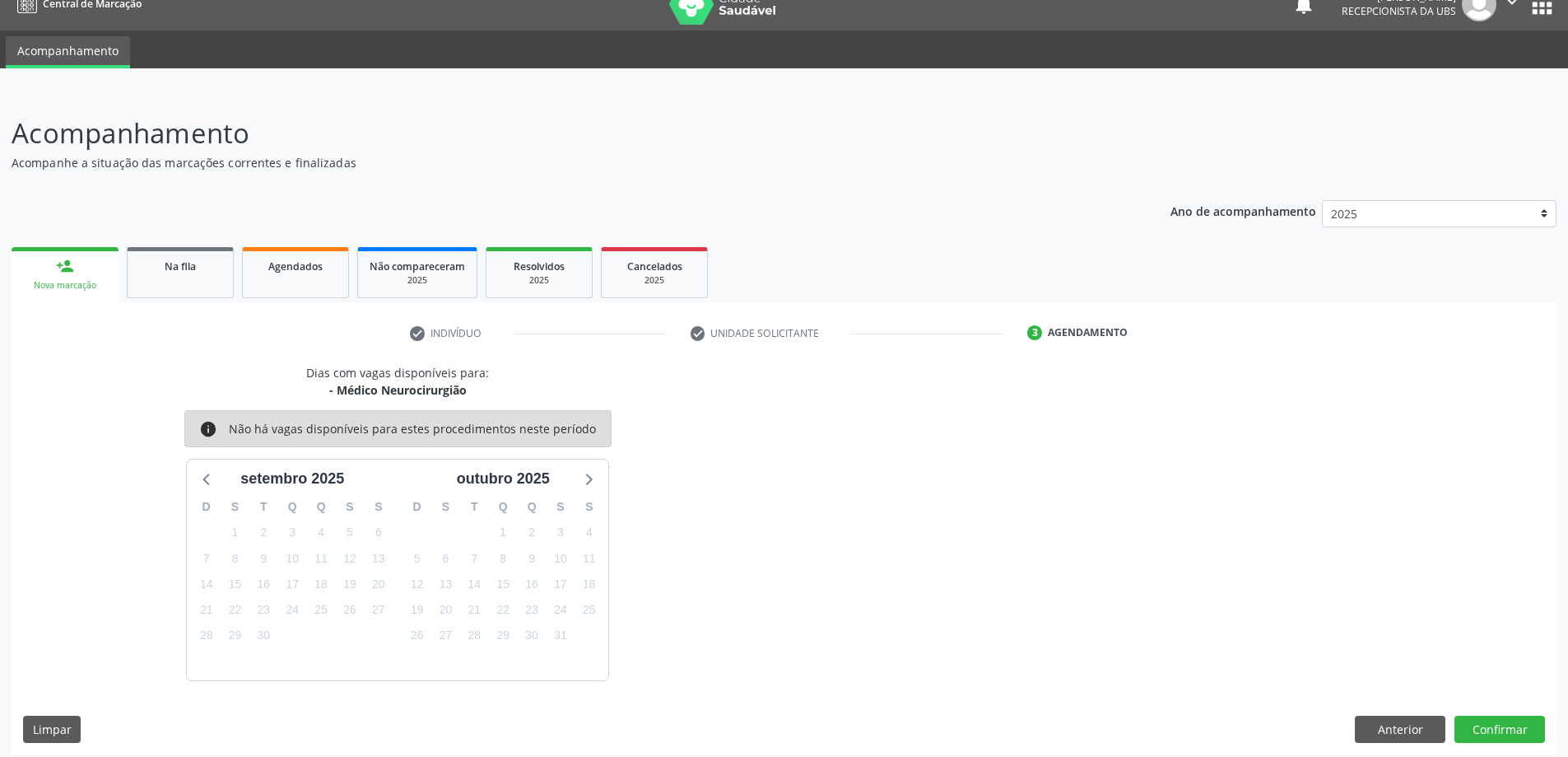
scroll to position [31, 0]
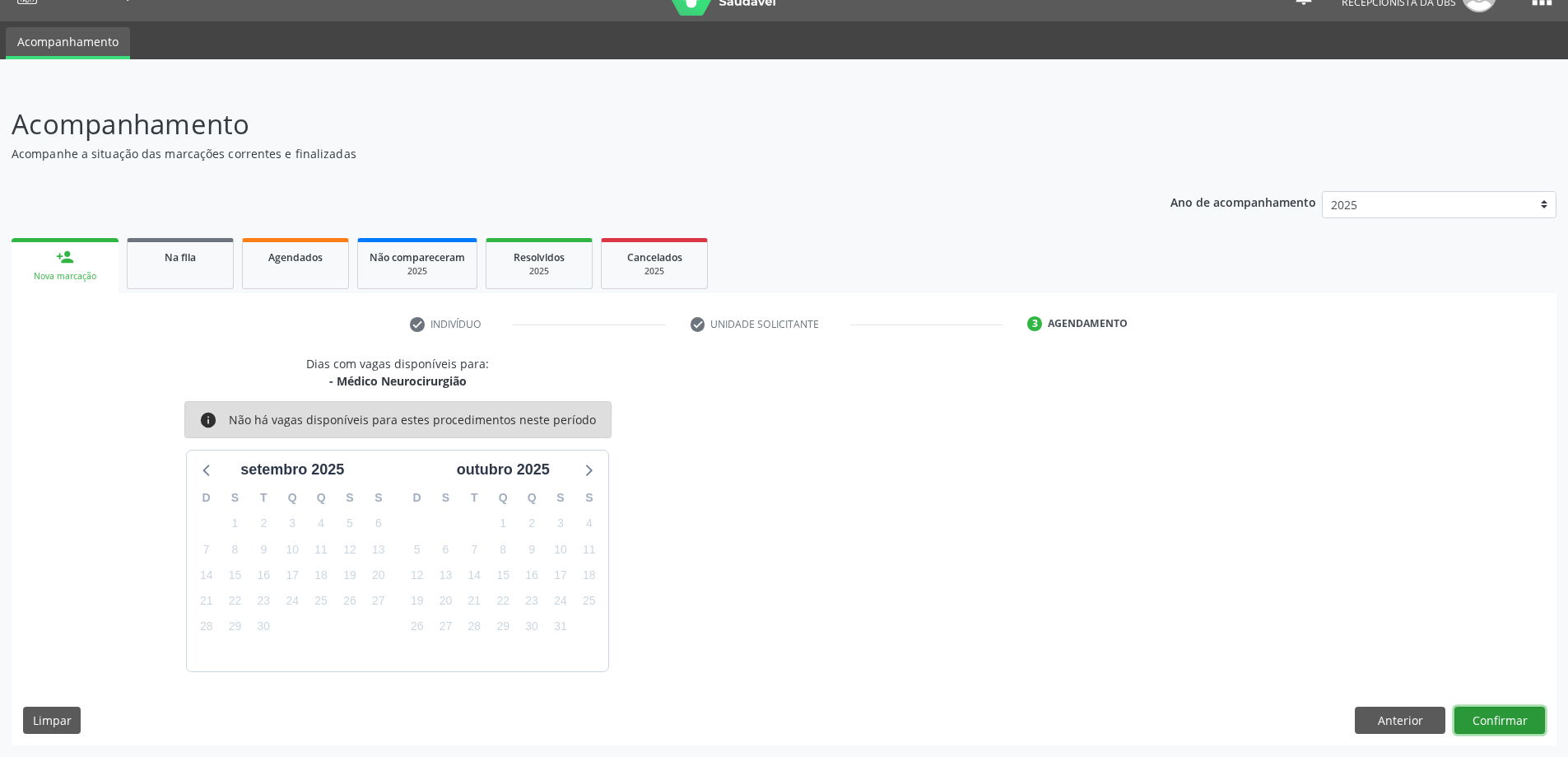
click at [1501, 715] on button "Confirmar" at bounding box center [1498, 720] width 90 height 28
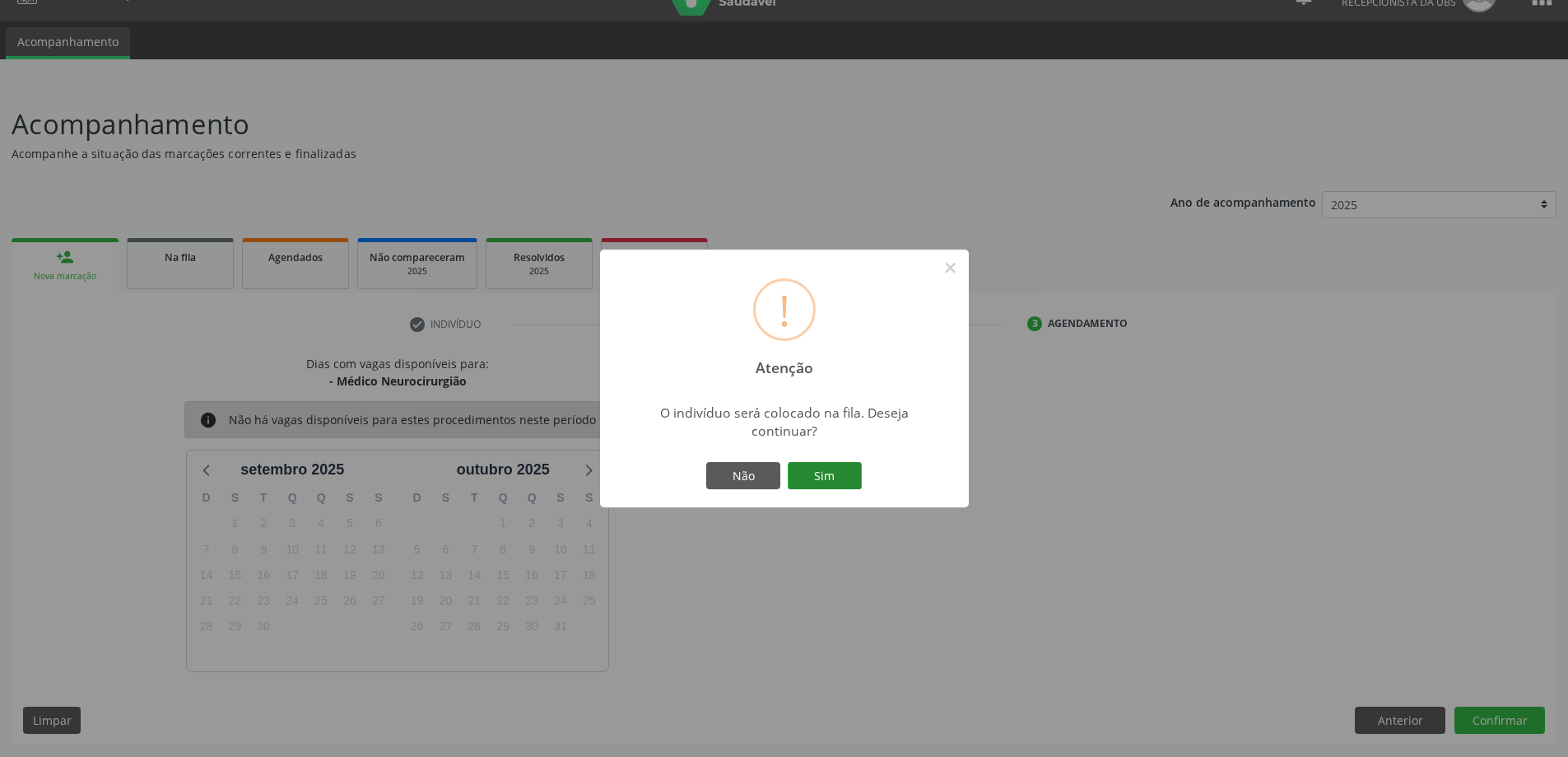
click at [832, 469] on button "Sim" at bounding box center [824, 476] width 74 height 28
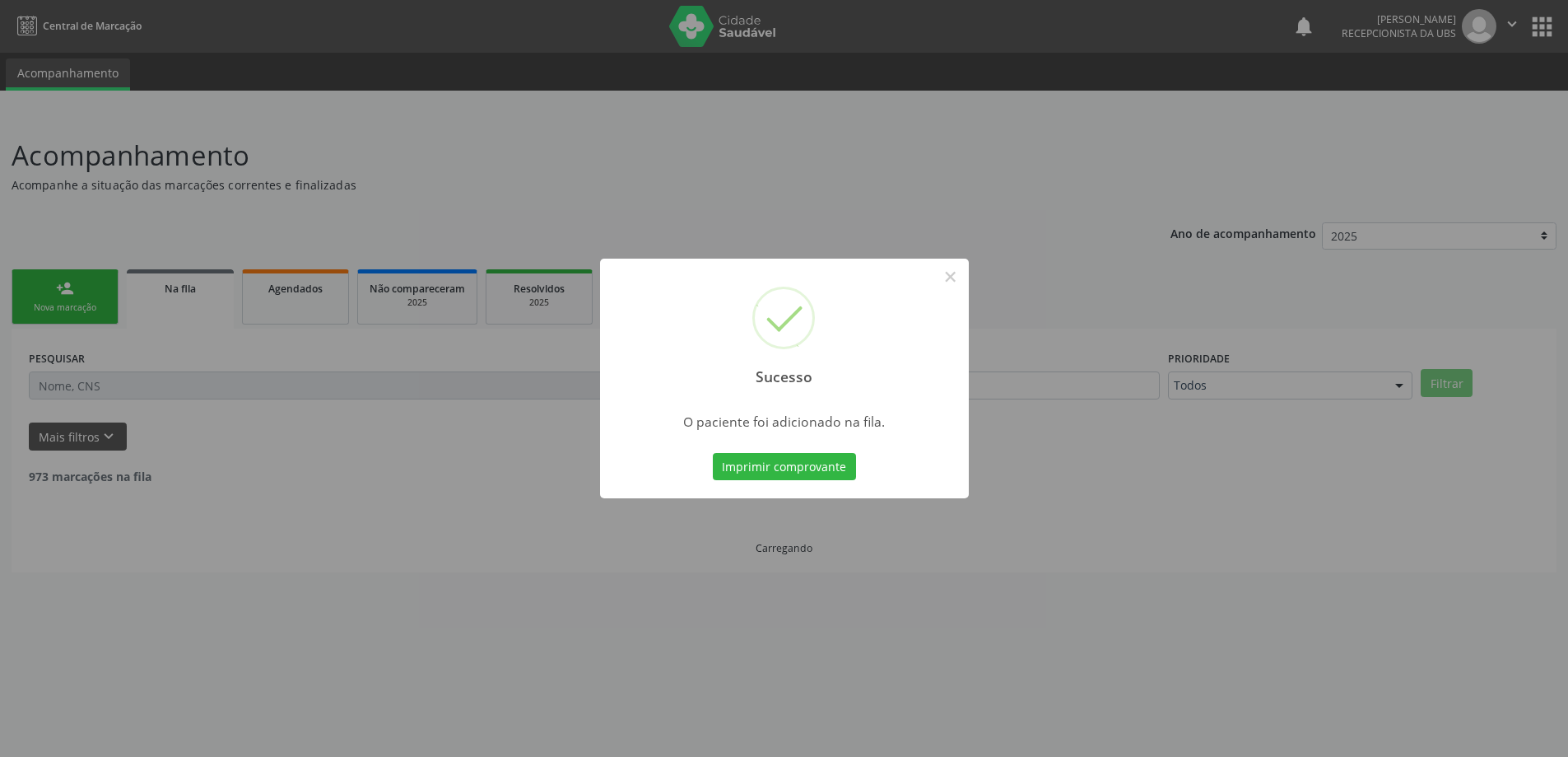
scroll to position [0, 0]
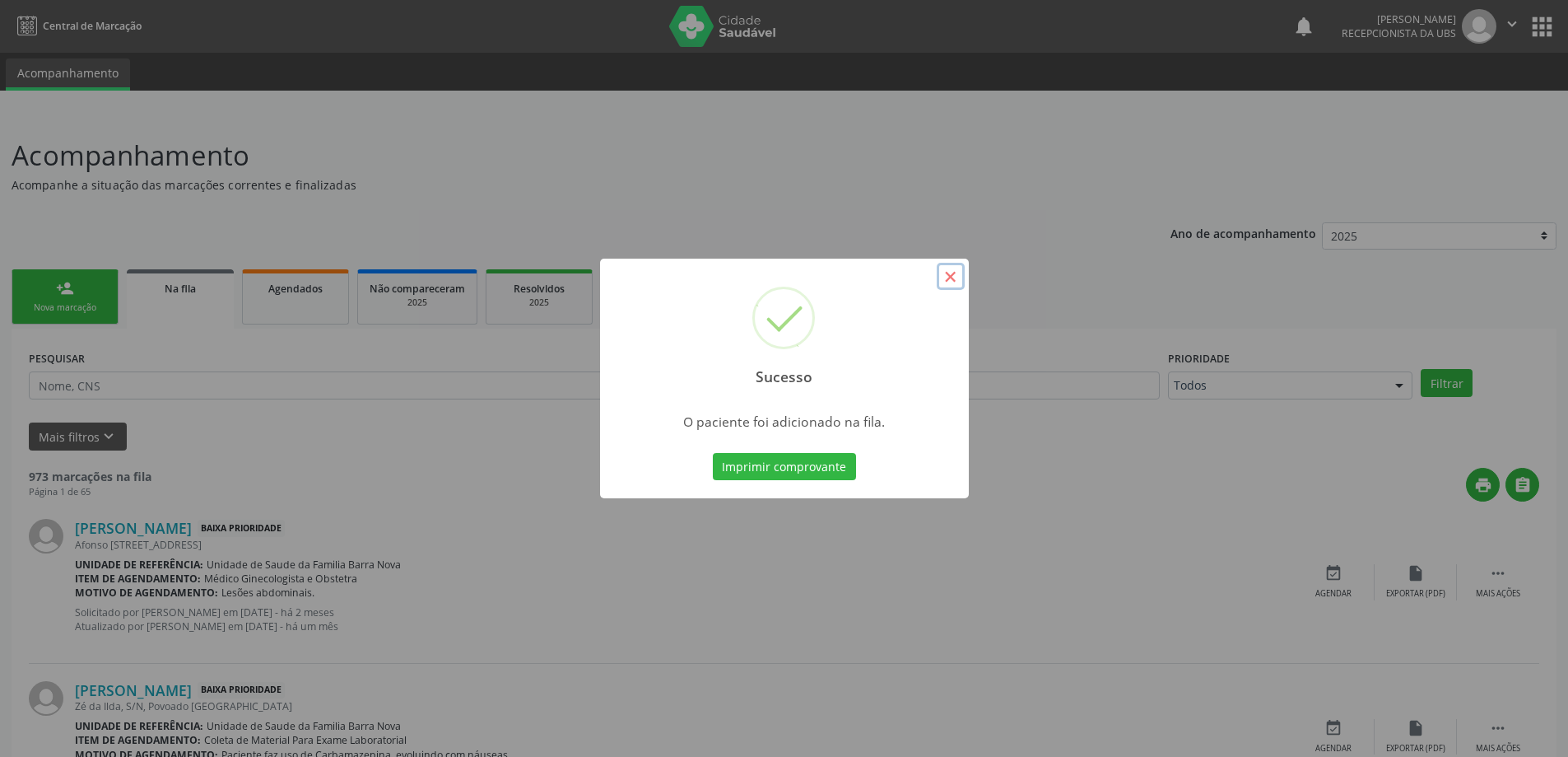
click at [944, 275] on button "×" at bounding box center [950, 276] width 28 height 28
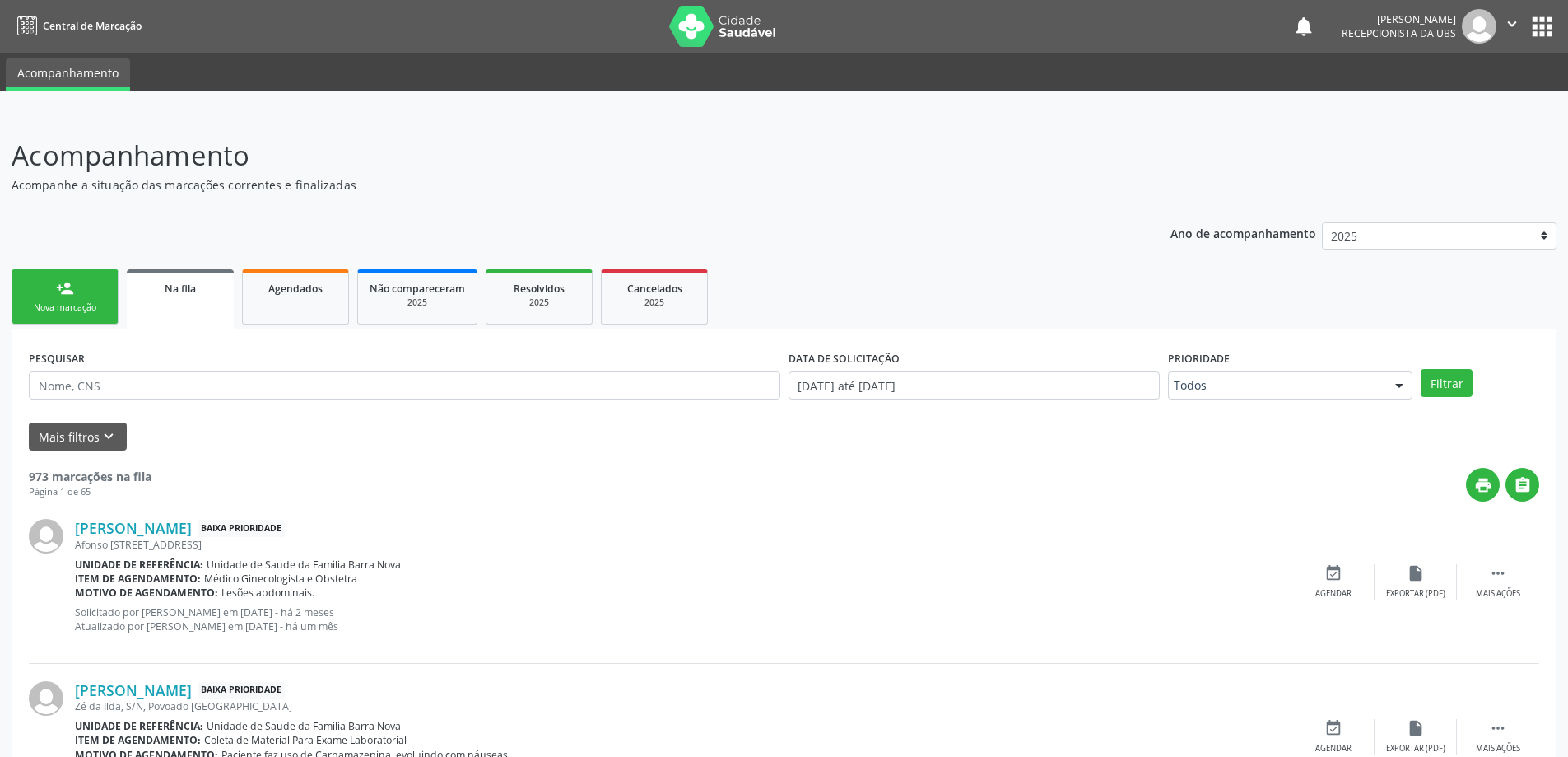
click at [77, 300] on link "person_add Nova marcação" at bounding box center [66, 297] width 107 height 56
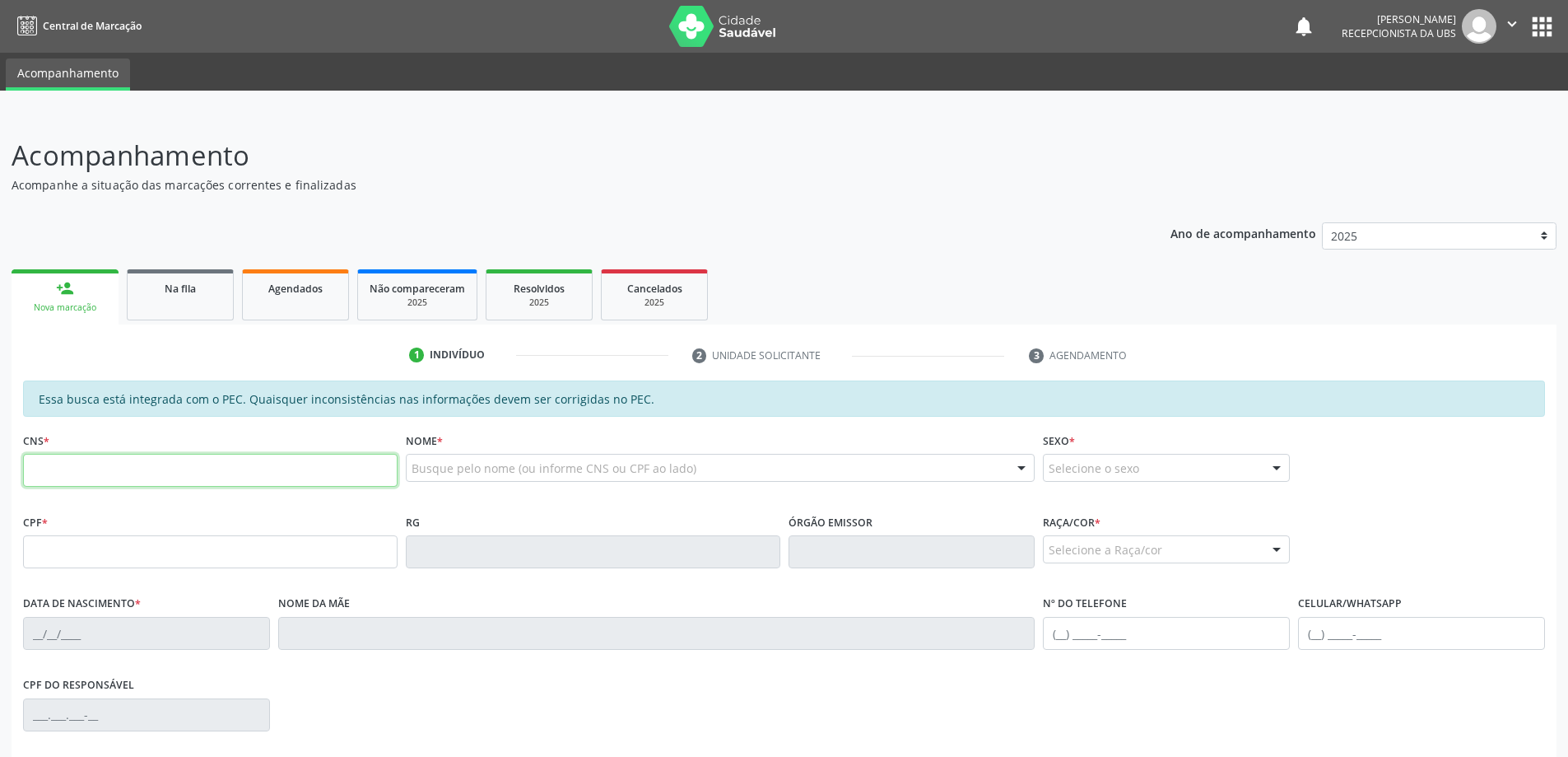
click at [113, 476] on input "text" at bounding box center [210, 470] width 374 height 33
type input "706 7097 8743 4820"
type input "411.615.994-87"
type input "13/10/1946"
type input "Maria José dos Santos"
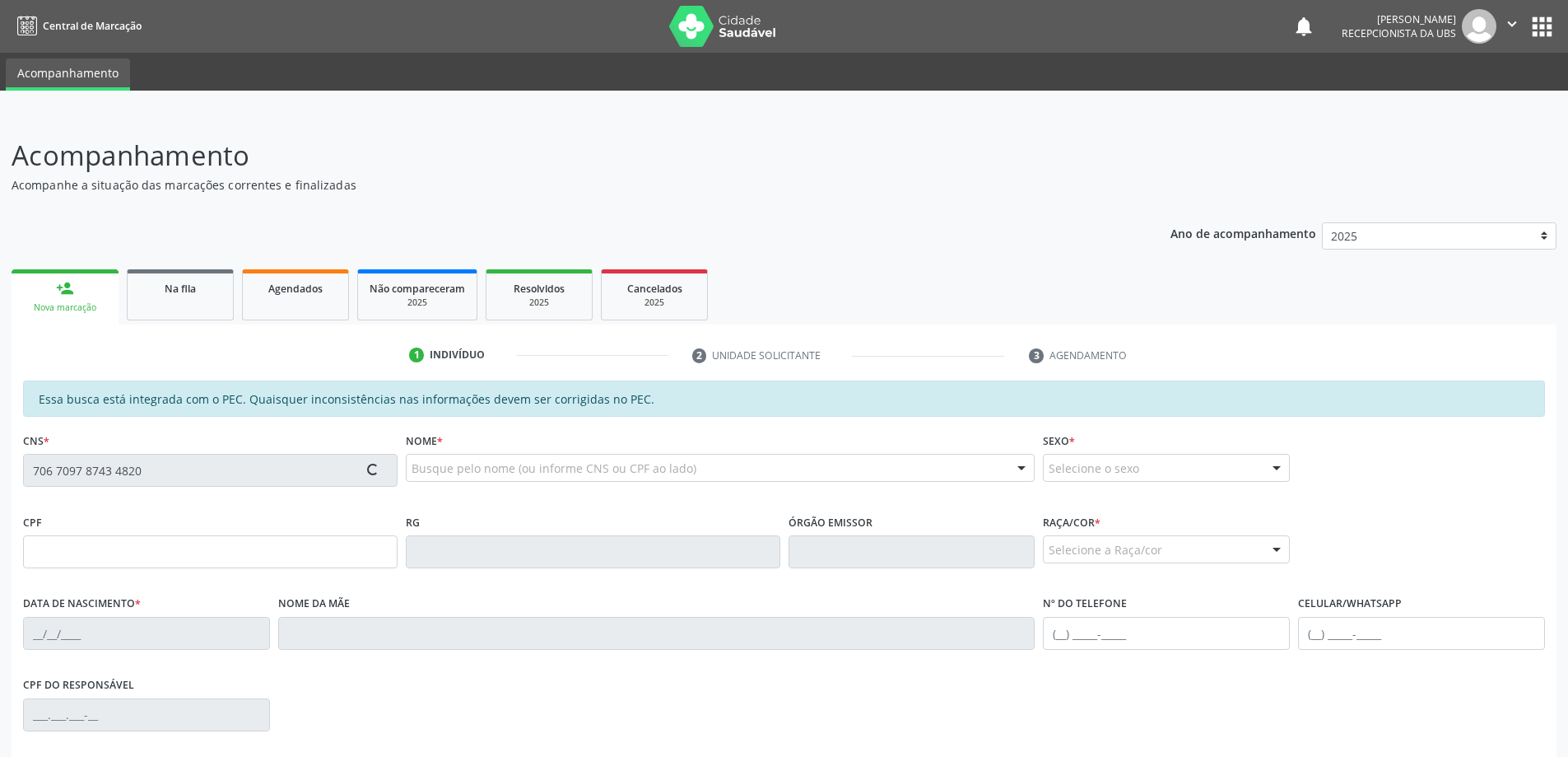
type input "(82) 98709-0716"
type input "S/N"
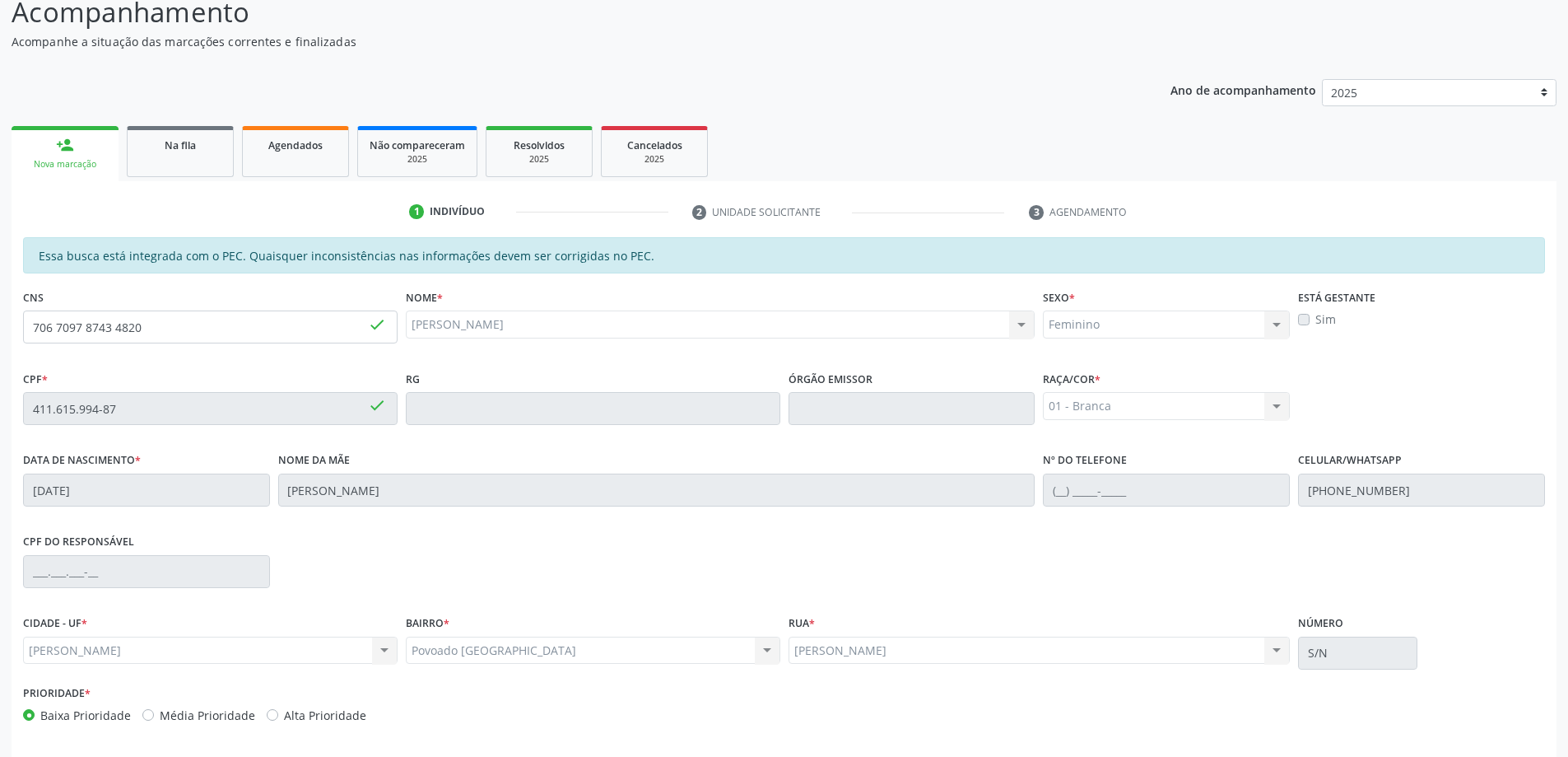
scroll to position [207, 0]
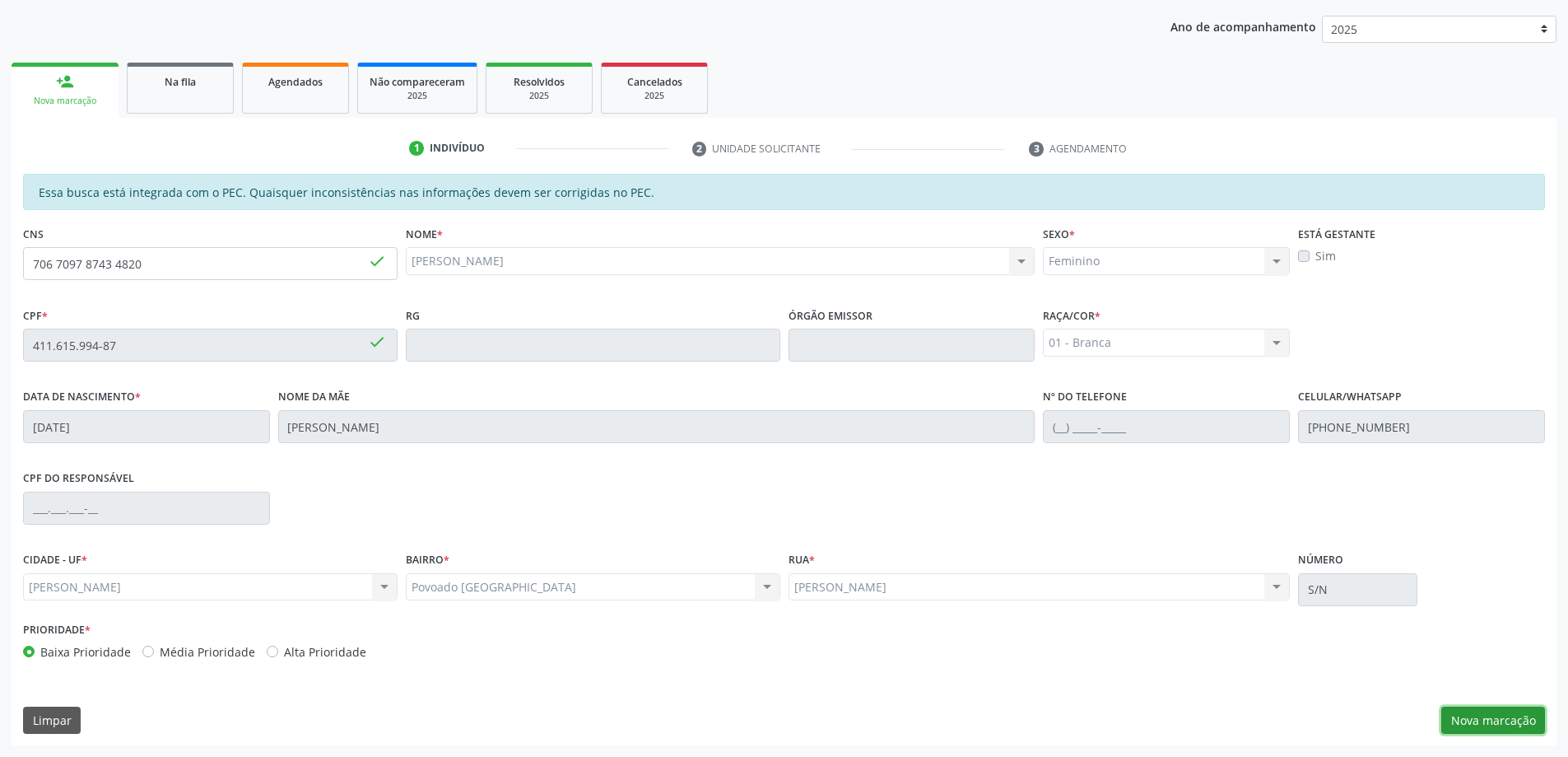
click at [1473, 728] on button "Nova marcação" at bounding box center [1493, 720] width 103 height 28
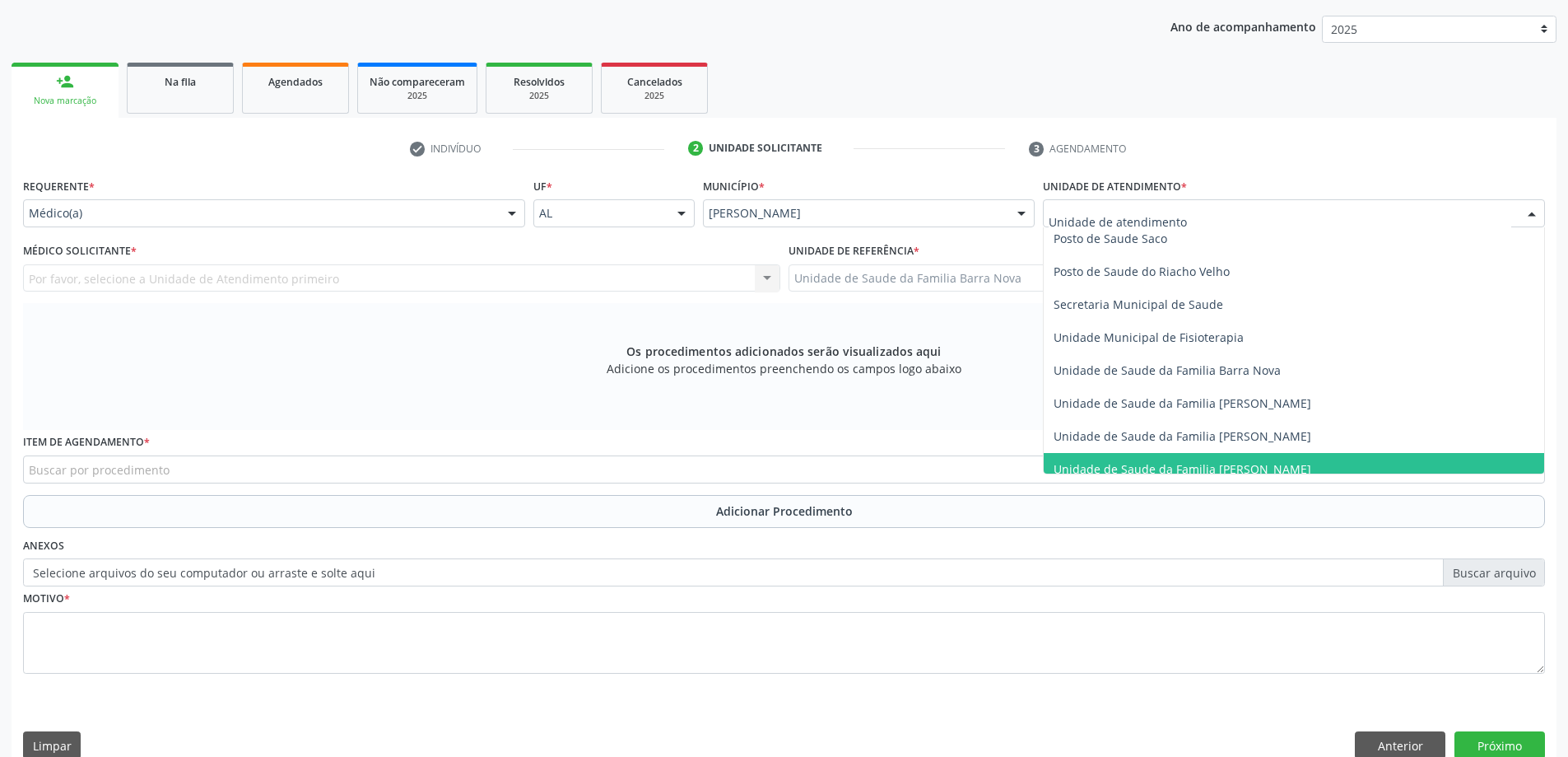
scroll to position [824, 0]
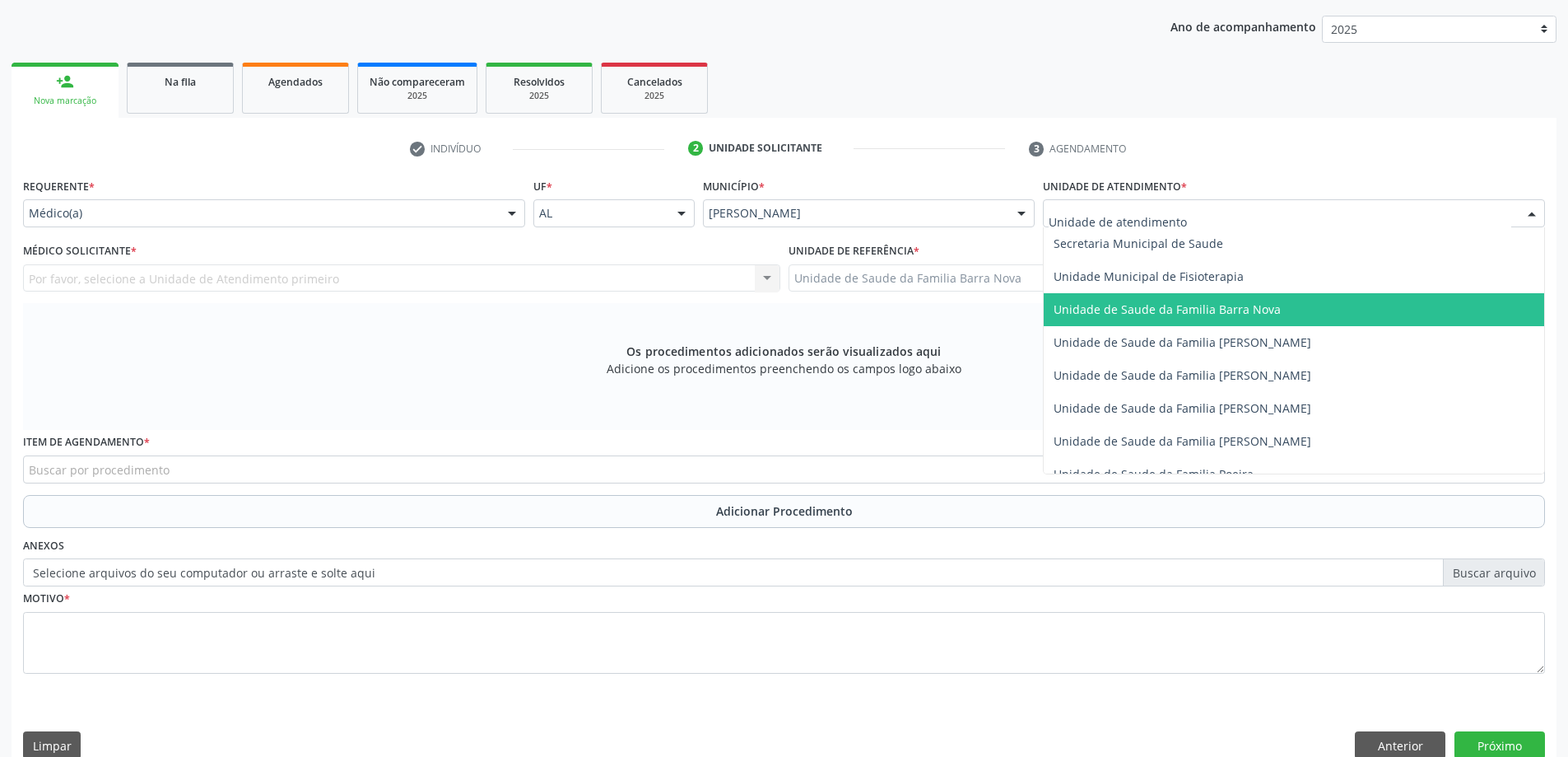
click at [1253, 310] on span "Unidade de Saude da Familia Barra Nova" at bounding box center [1167, 309] width 227 height 16
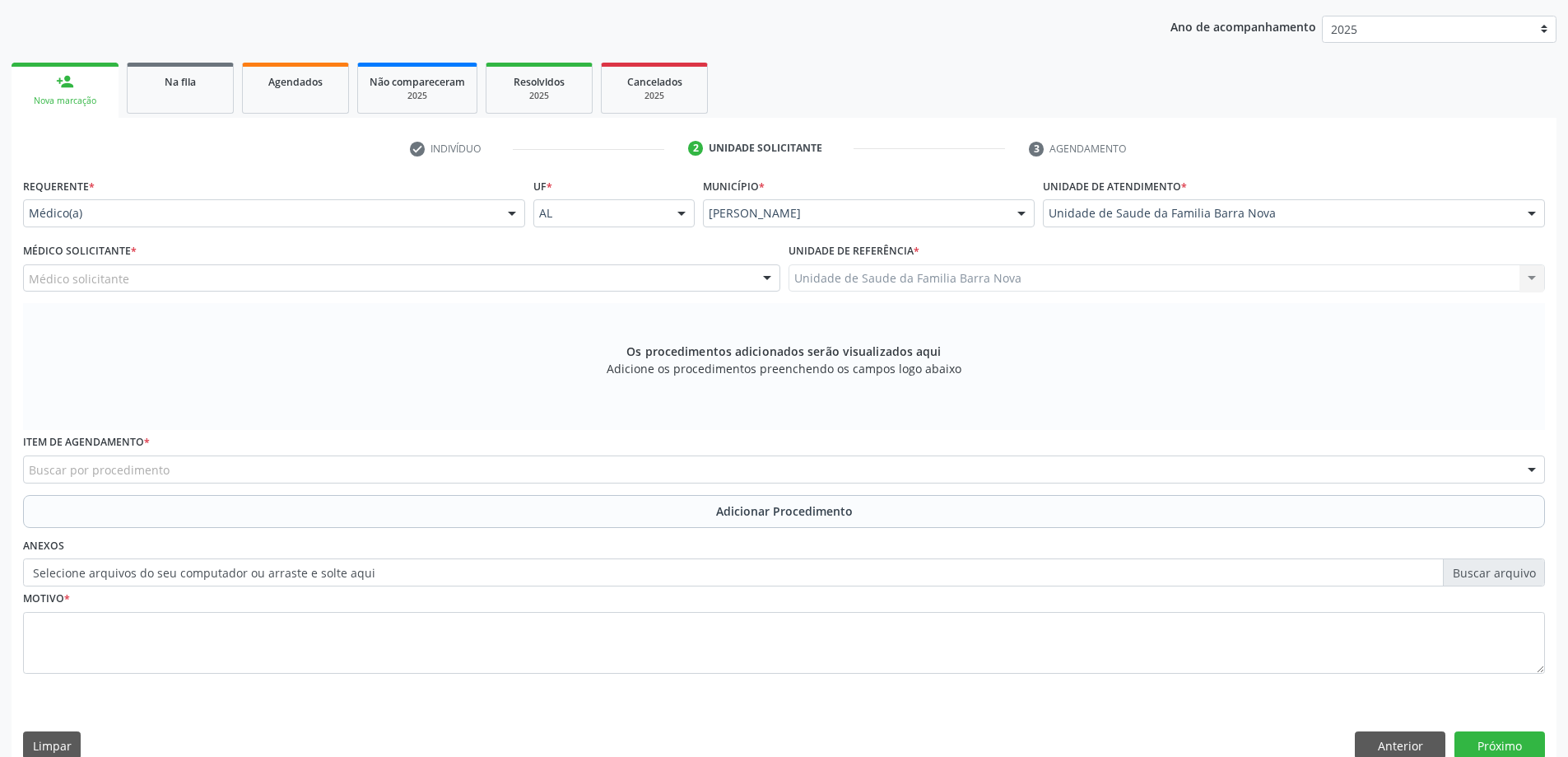
click at [296, 275] on div "Médico solicitante" at bounding box center [401, 278] width 757 height 28
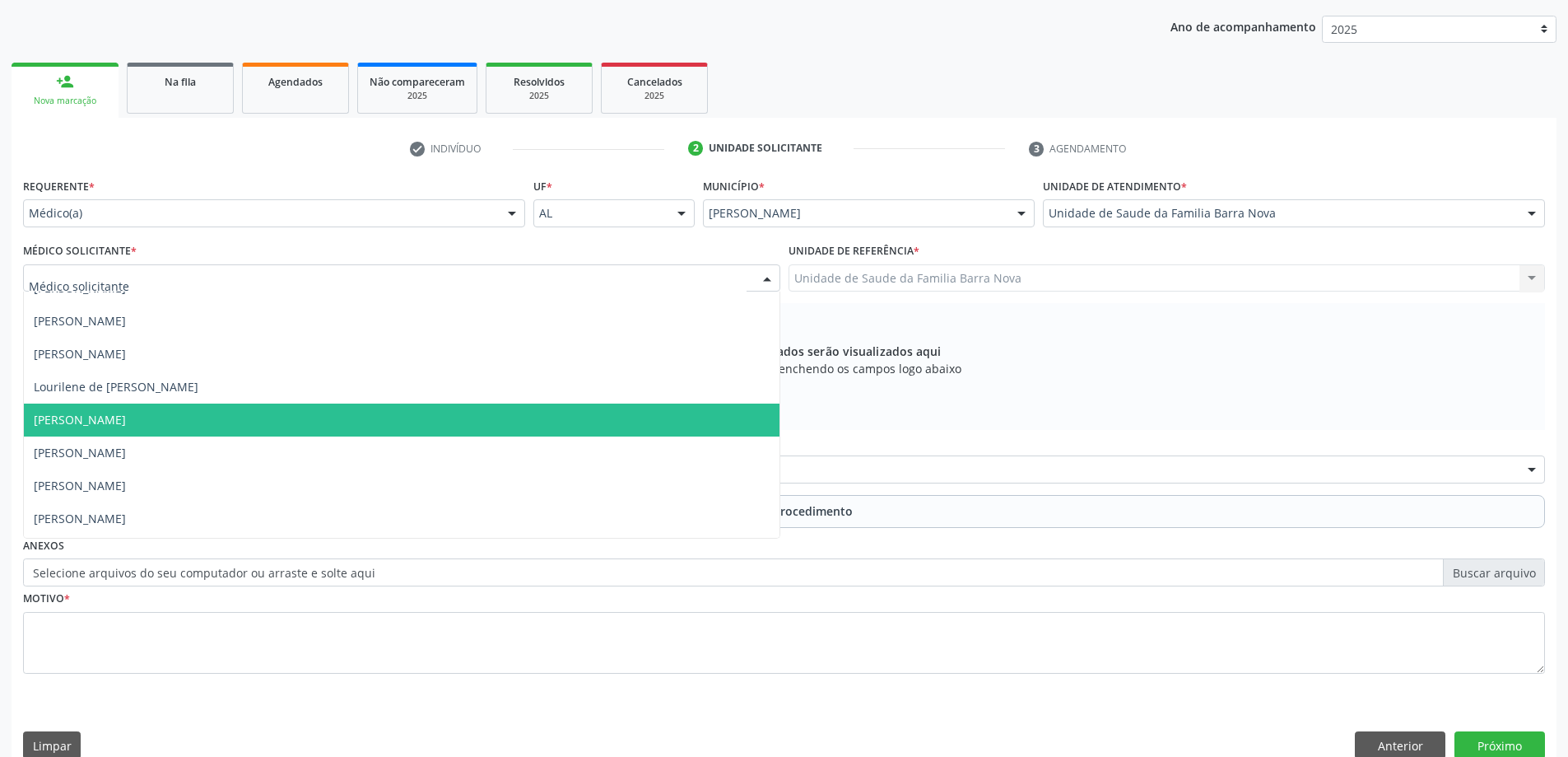
scroll to position [82, 0]
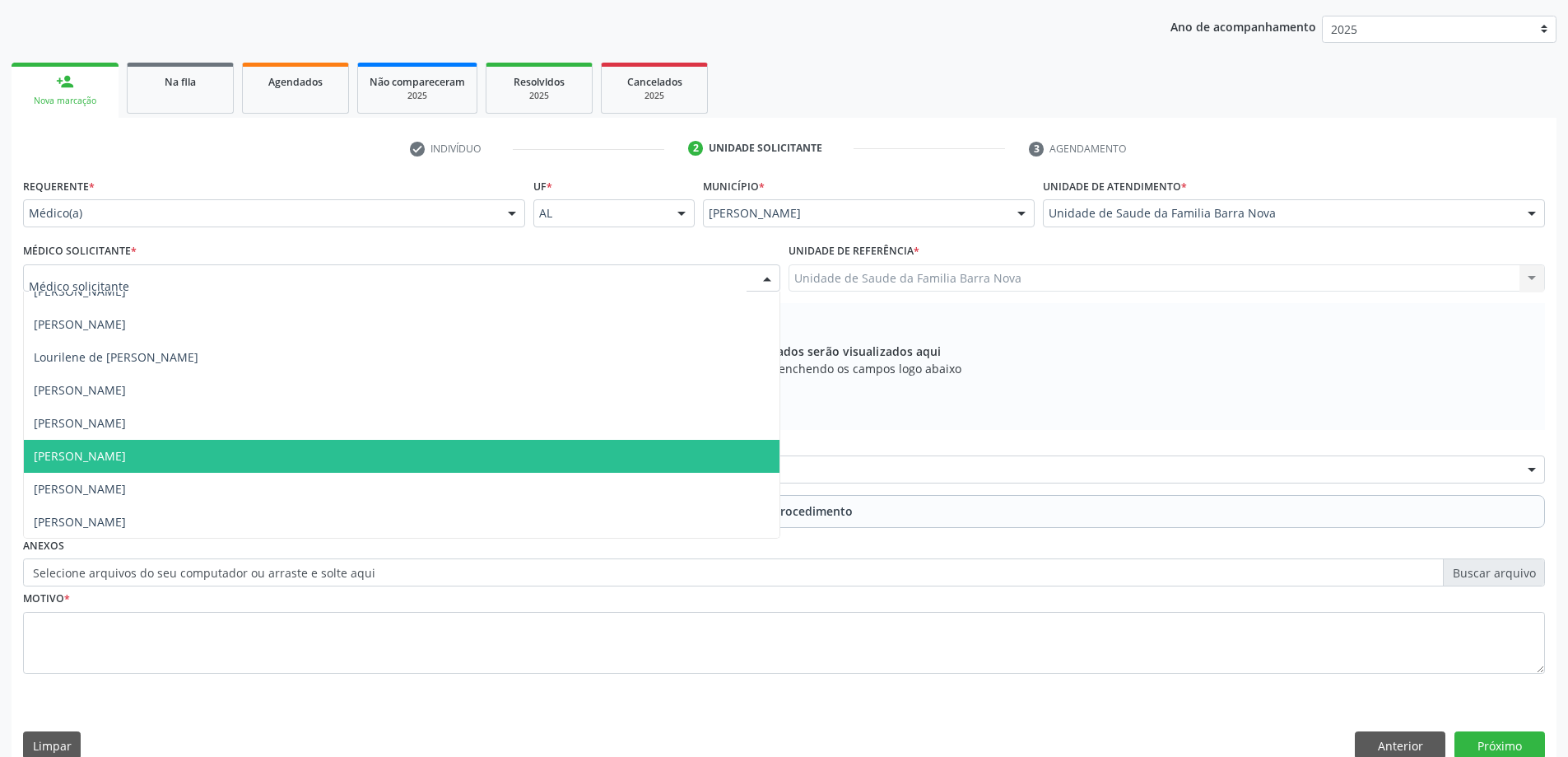
click at [257, 457] on span "[PERSON_NAME]" at bounding box center [401, 456] width 756 height 33
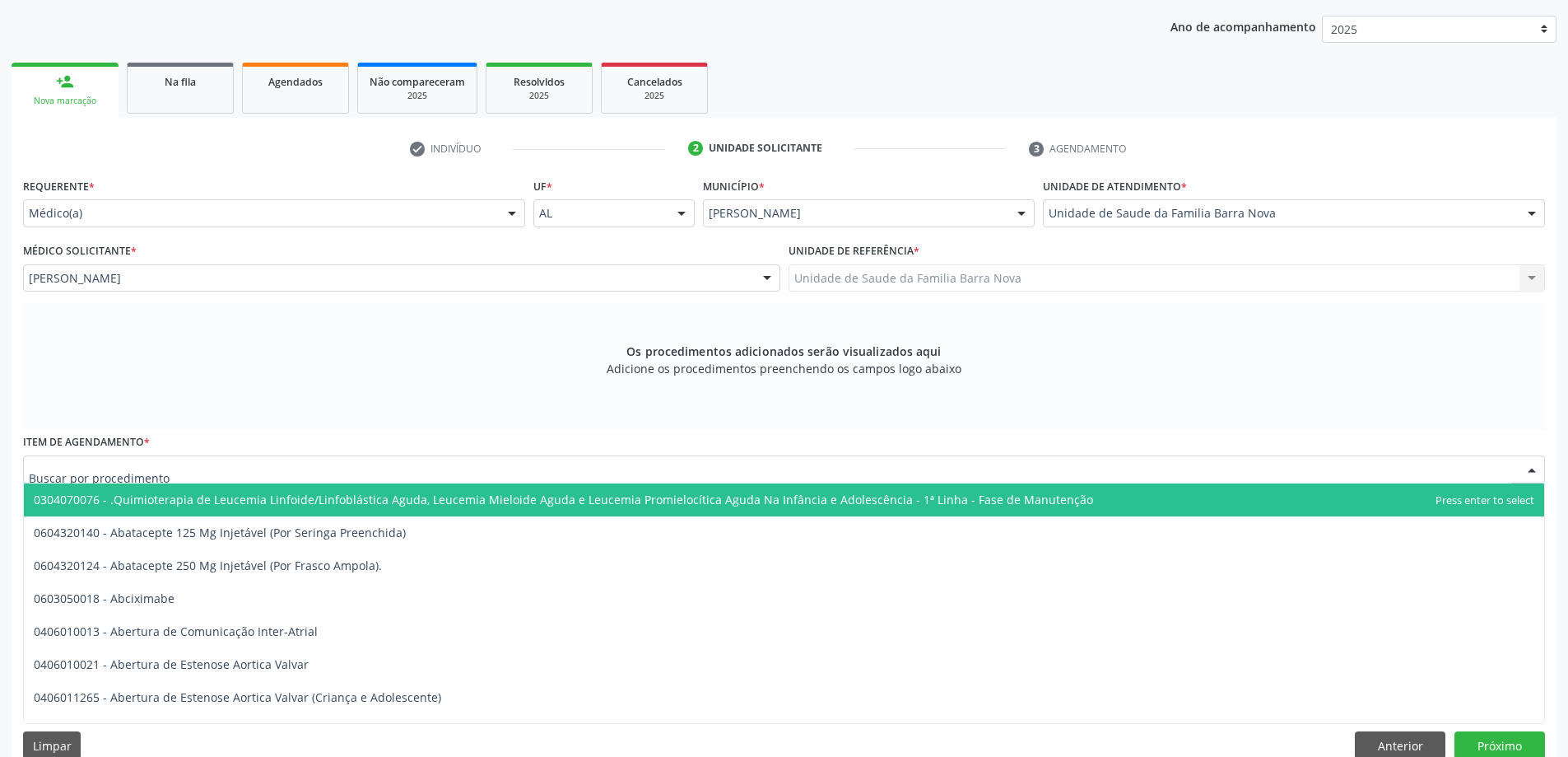
click at [500, 473] on div at bounding box center [784, 469] width 1521 height 28
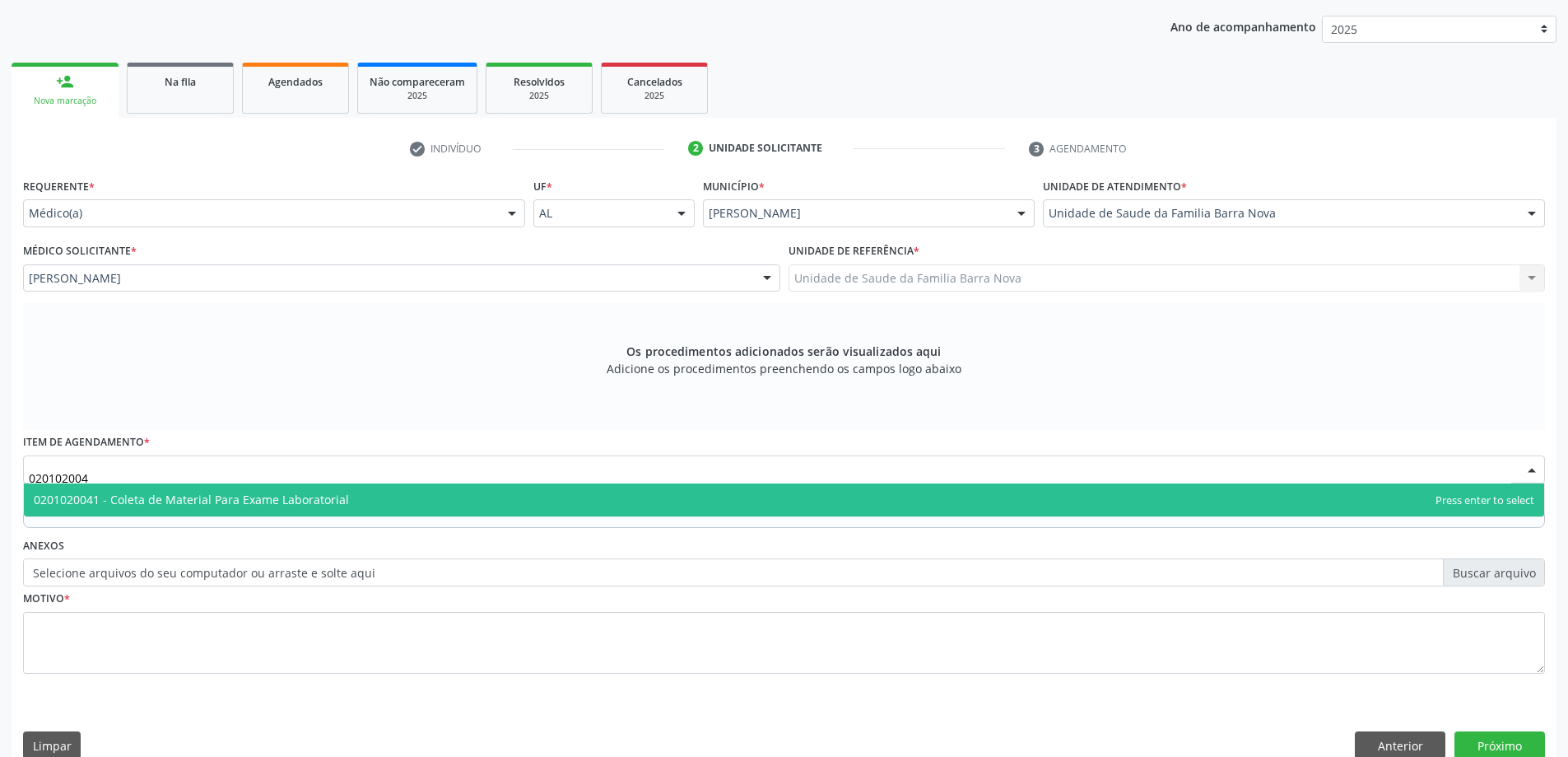
type input "0201020041"
click at [500, 494] on span "0201020041 - Coleta de Material Para Exame Laboratorial" at bounding box center [784, 499] width 1520 height 33
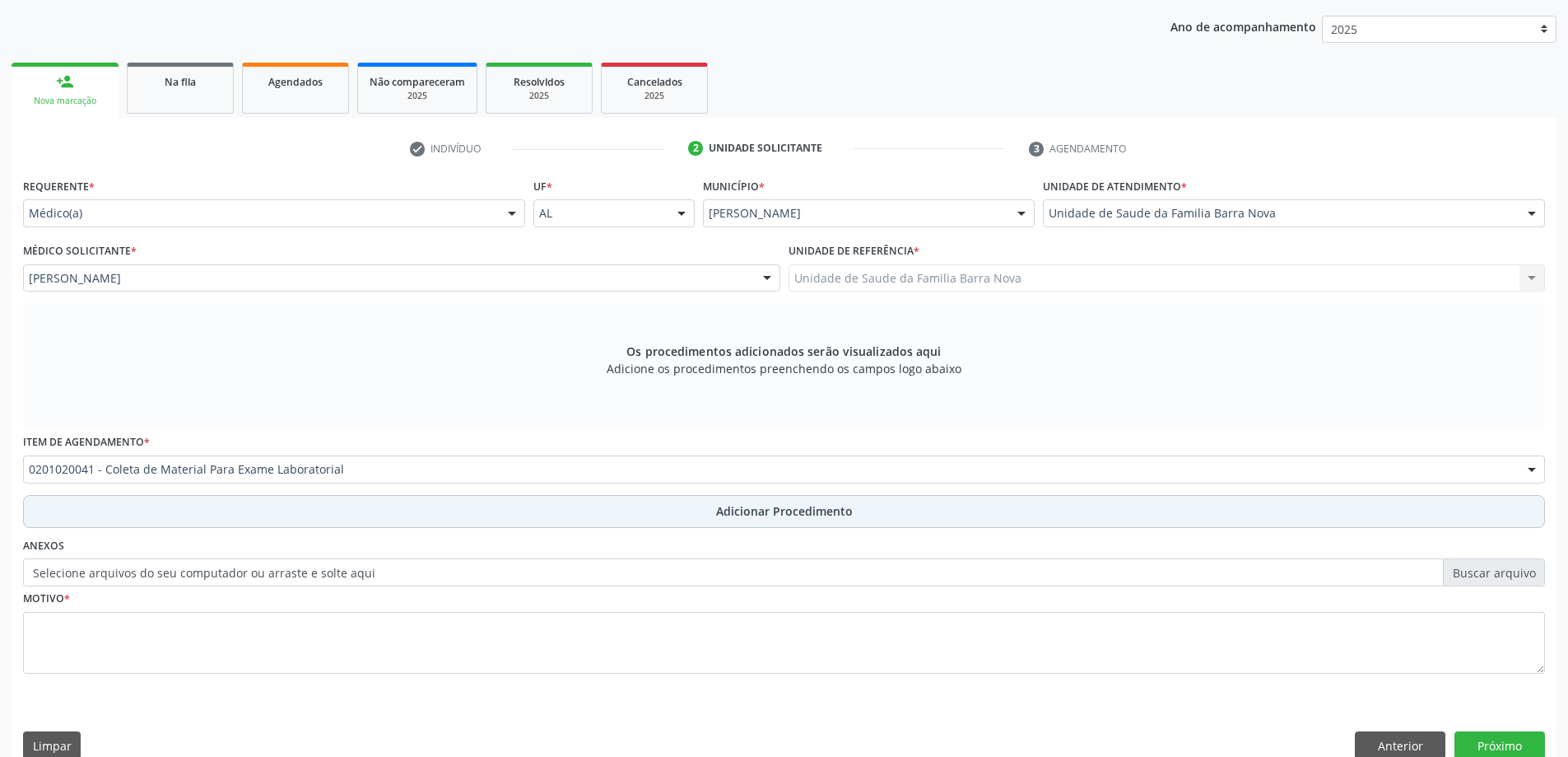
click at [624, 511] on button "Adicionar Procedimento" at bounding box center [784, 511] width 1521 height 33
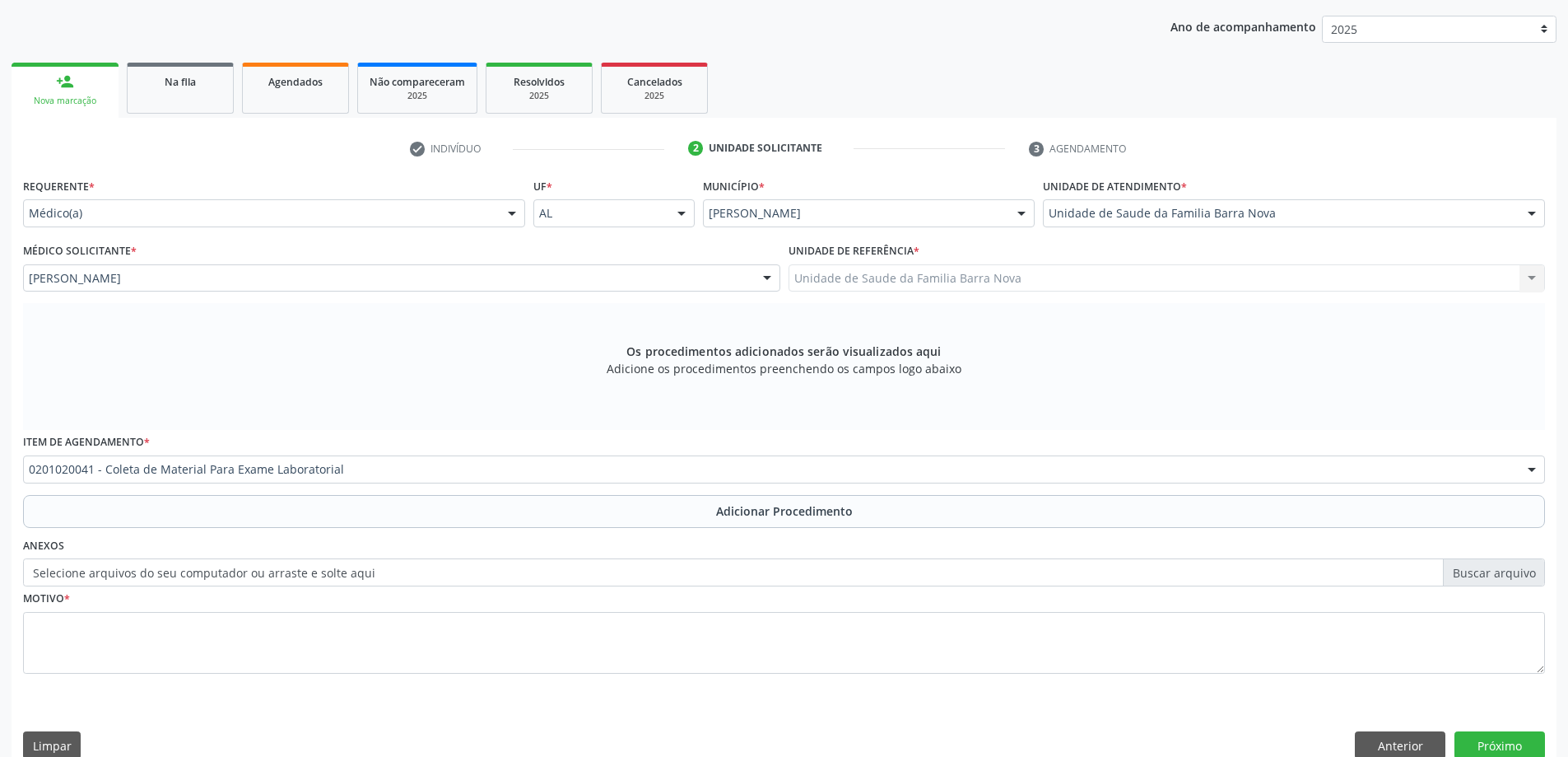
scroll to position [170, 0]
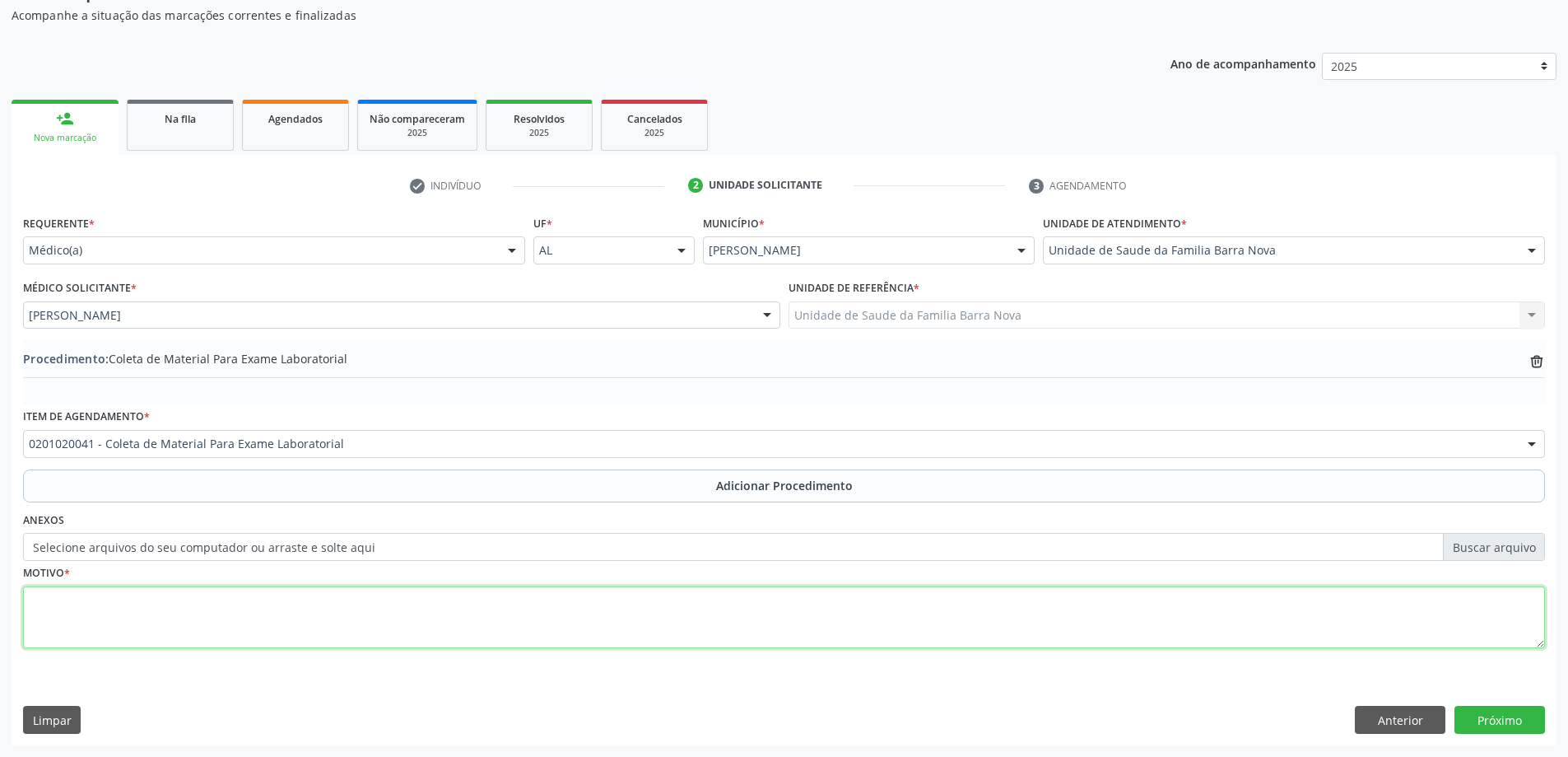
click at [293, 623] on textarea at bounding box center [784, 617] width 1521 height 63
type textarea "r"
type textarea "Rotina."
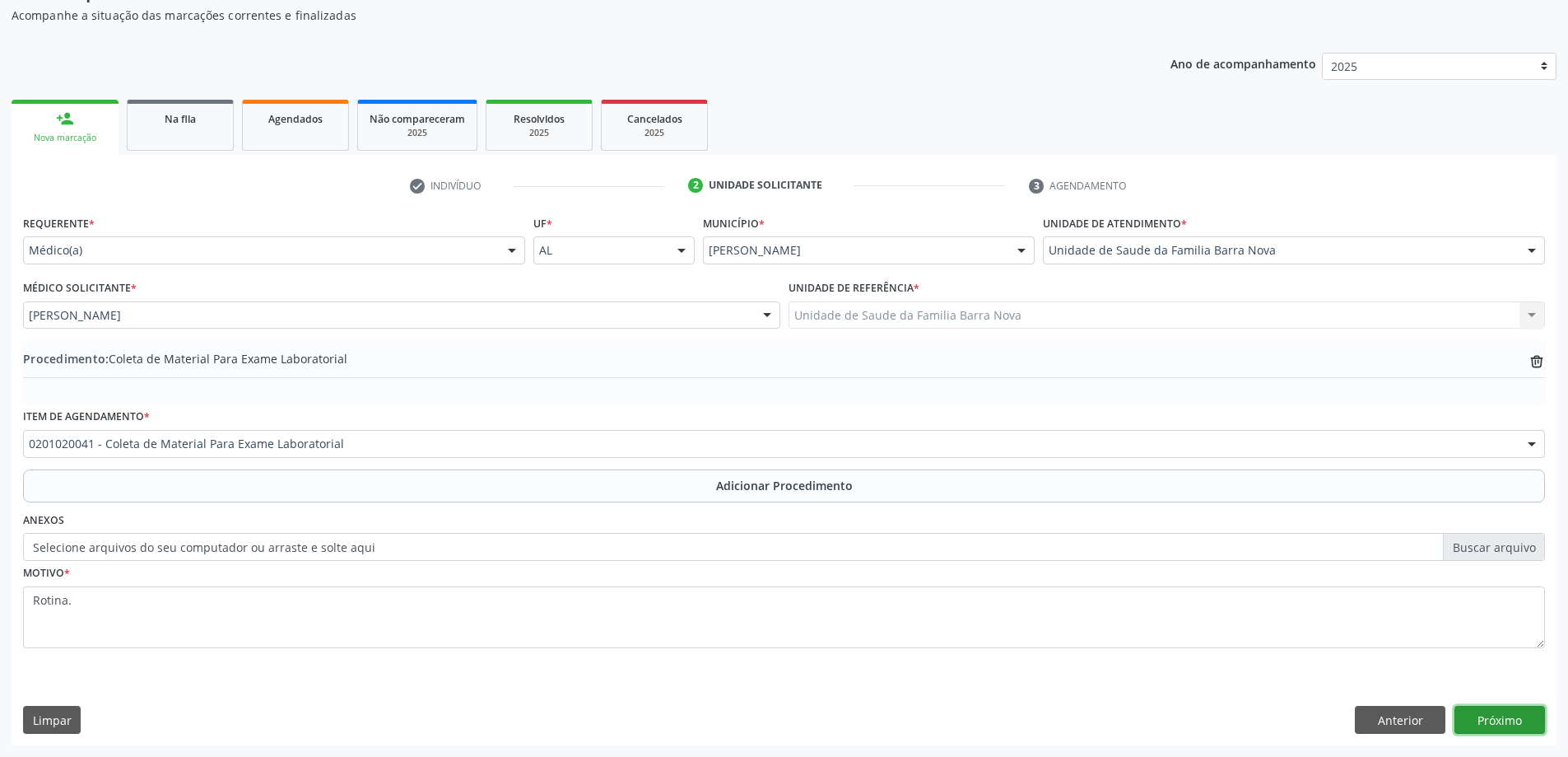
click at [1488, 716] on button "Próximo" at bounding box center [1498, 719] width 90 height 28
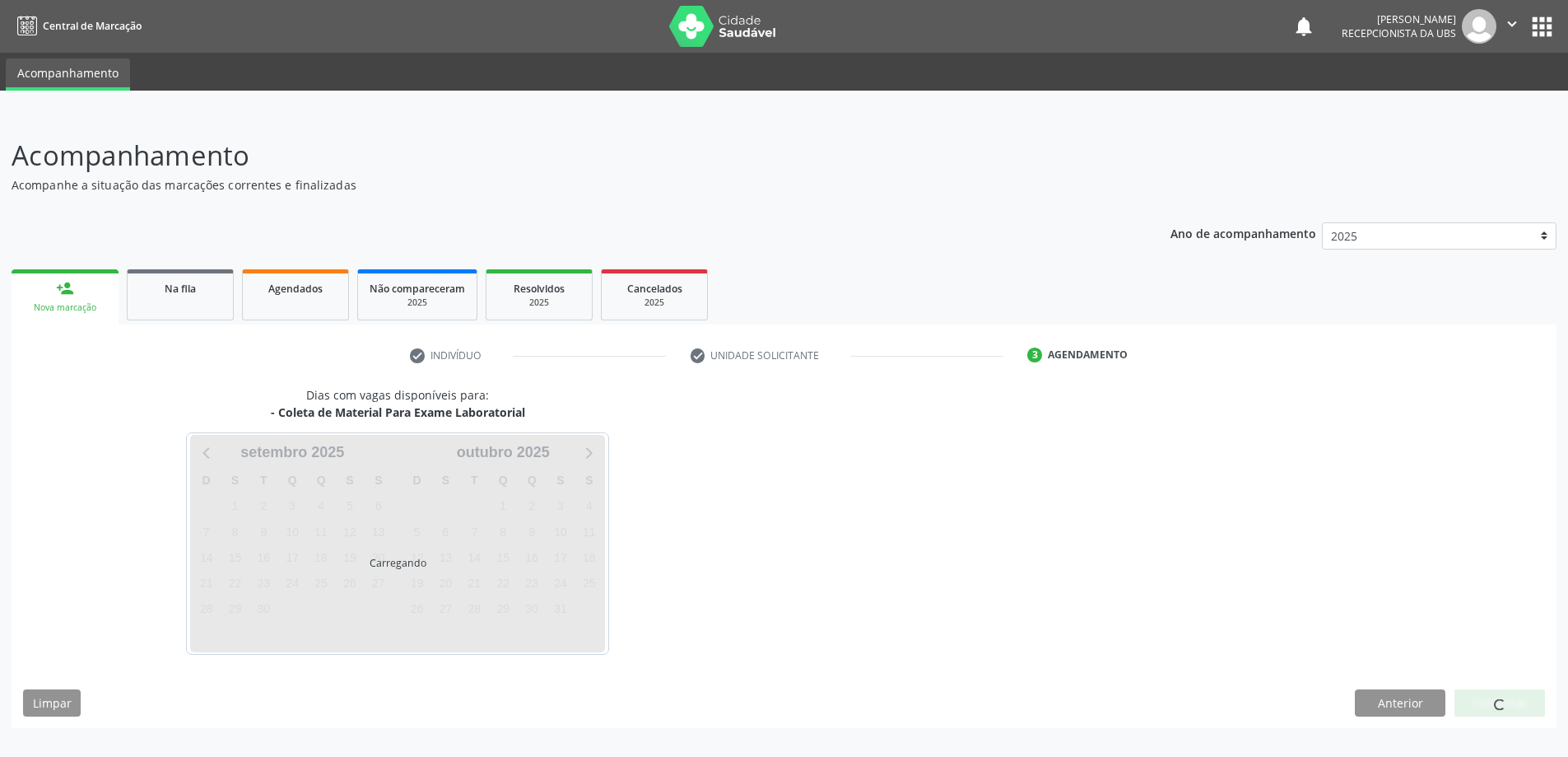
scroll to position [0, 0]
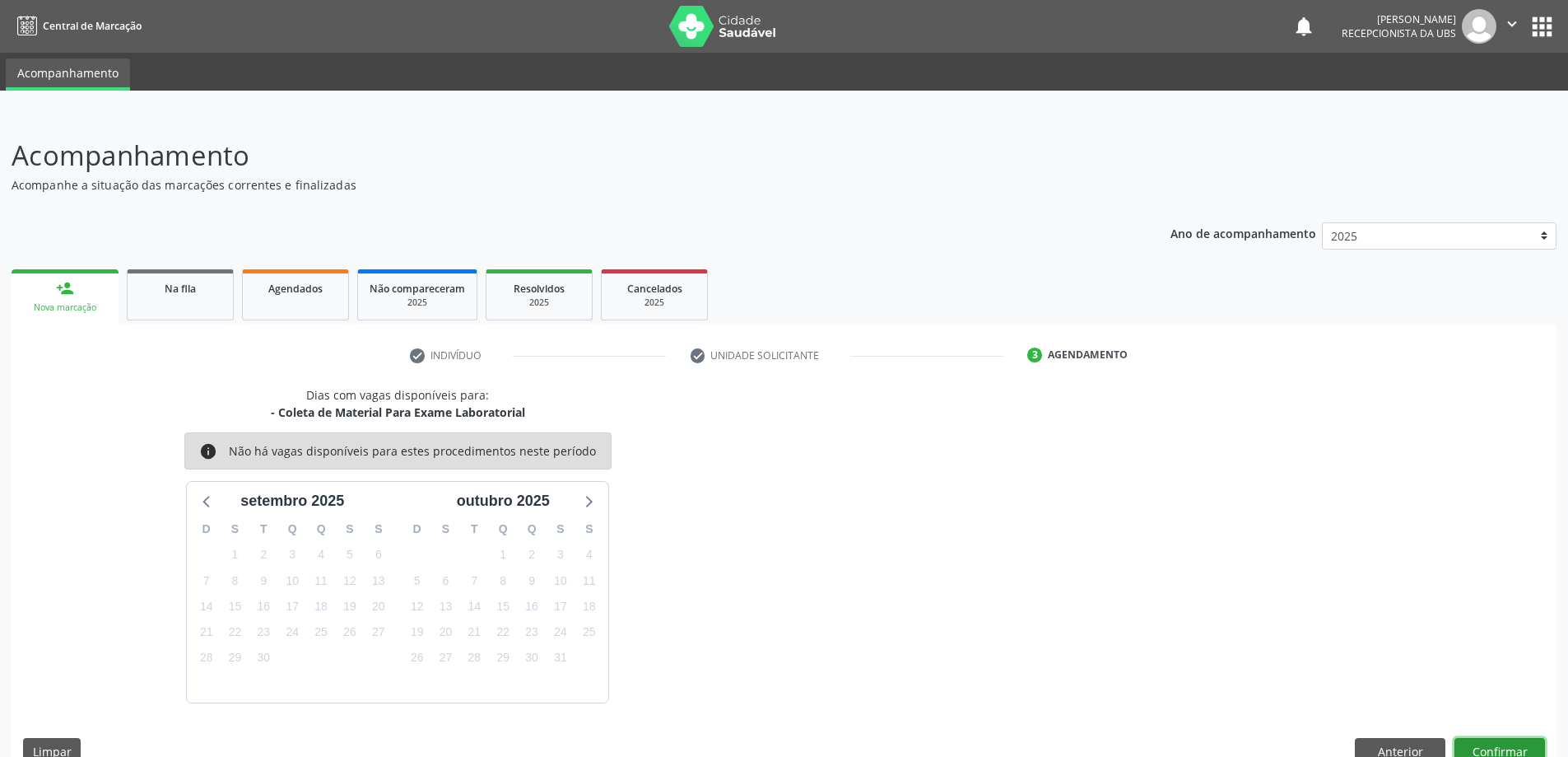
click at [1494, 748] on button "Confirmar" at bounding box center [1498, 752] width 90 height 28
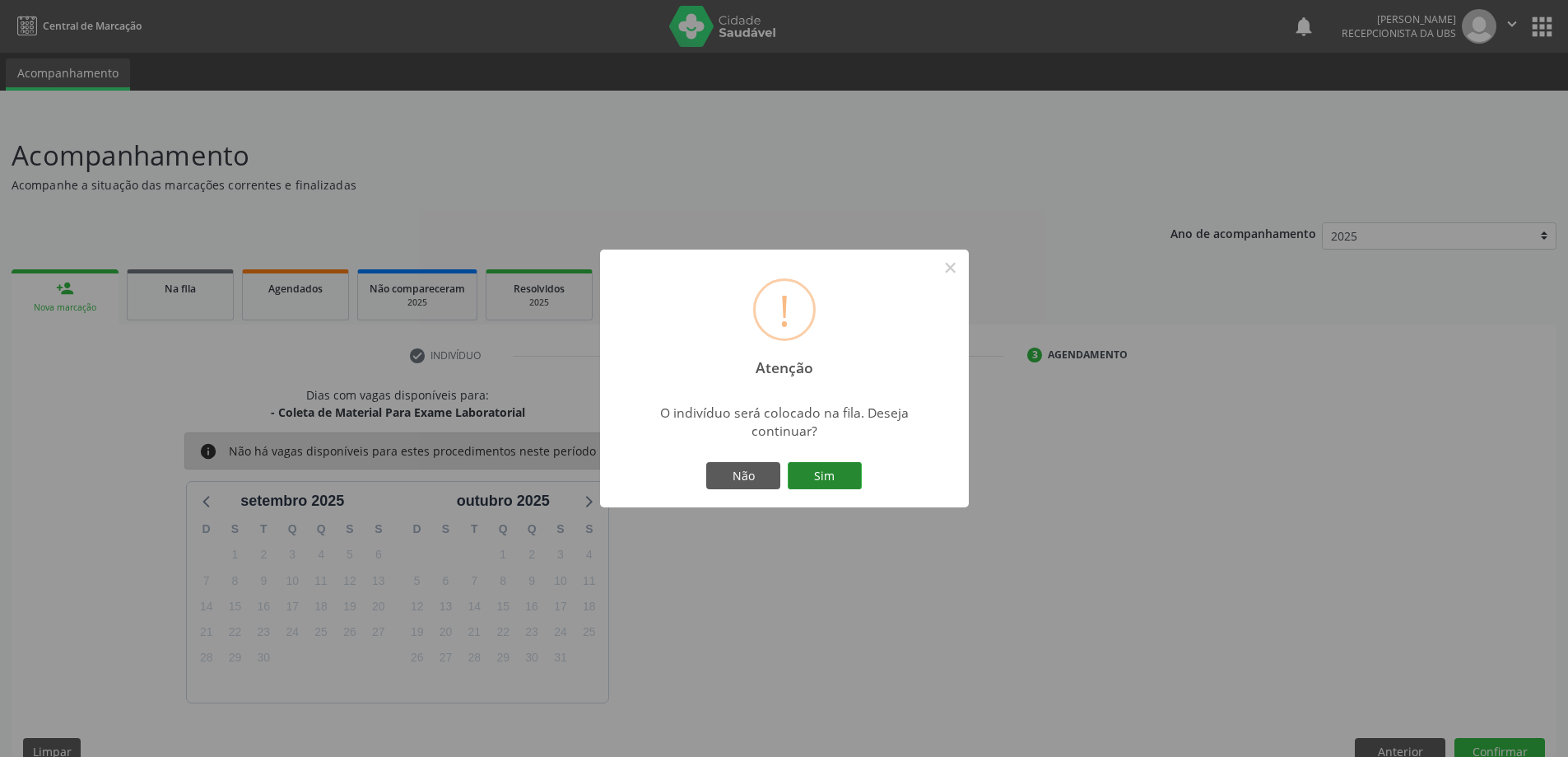
click at [810, 475] on button "Sim" at bounding box center [824, 476] width 74 height 28
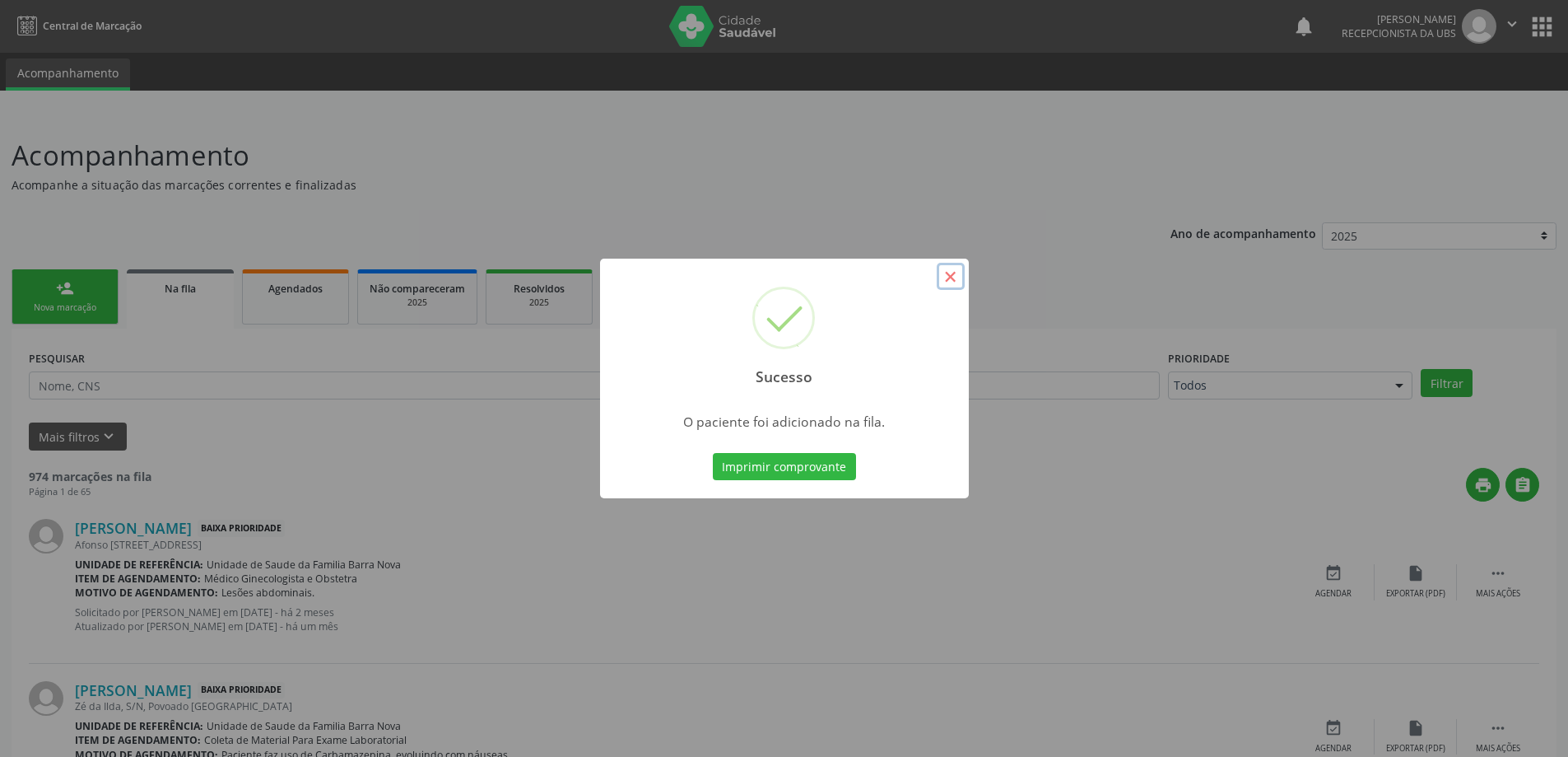
click at [949, 276] on button "×" at bounding box center [950, 276] width 28 height 28
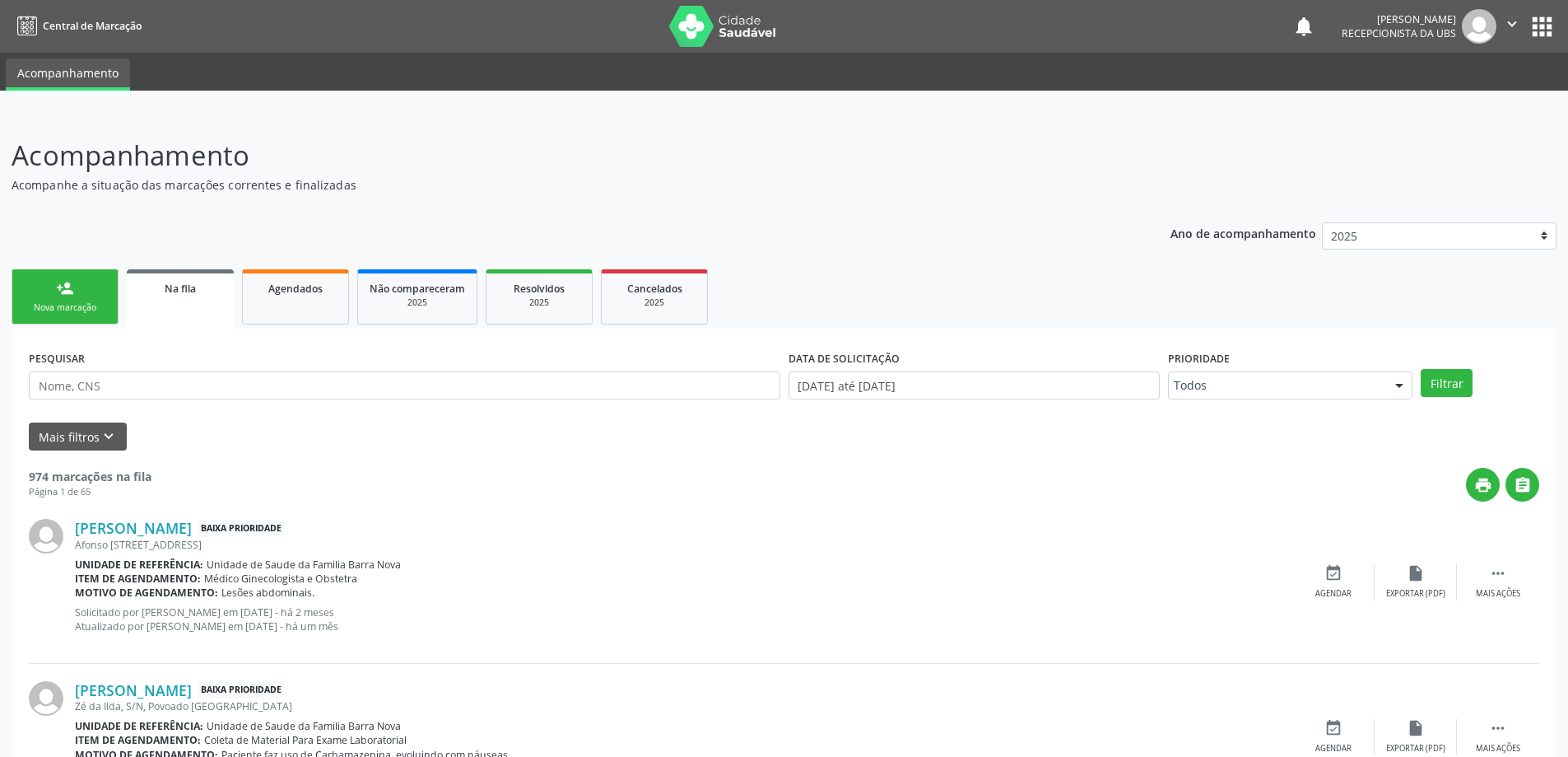
click at [64, 307] on div "Nova marcação" at bounding box center [65, 307] width 82 height 12
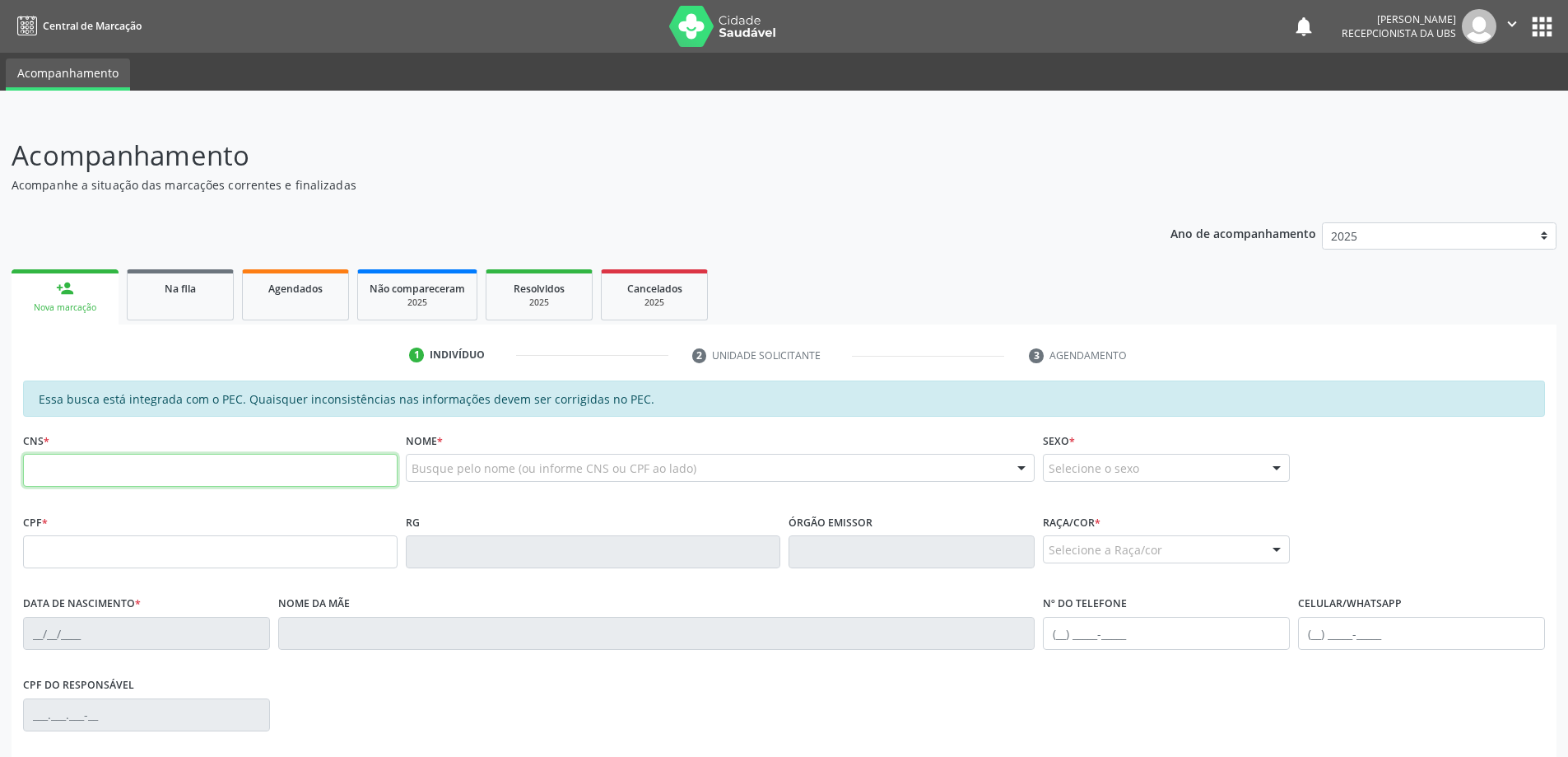
click at [61, 470] on input "text" at bounding box center [210, 470] width 374 height 33
type input "706 7097 8743 4820"
type input "411.615.994-87"
type input "13/10/1946"
type input "Maria José dos Santos"
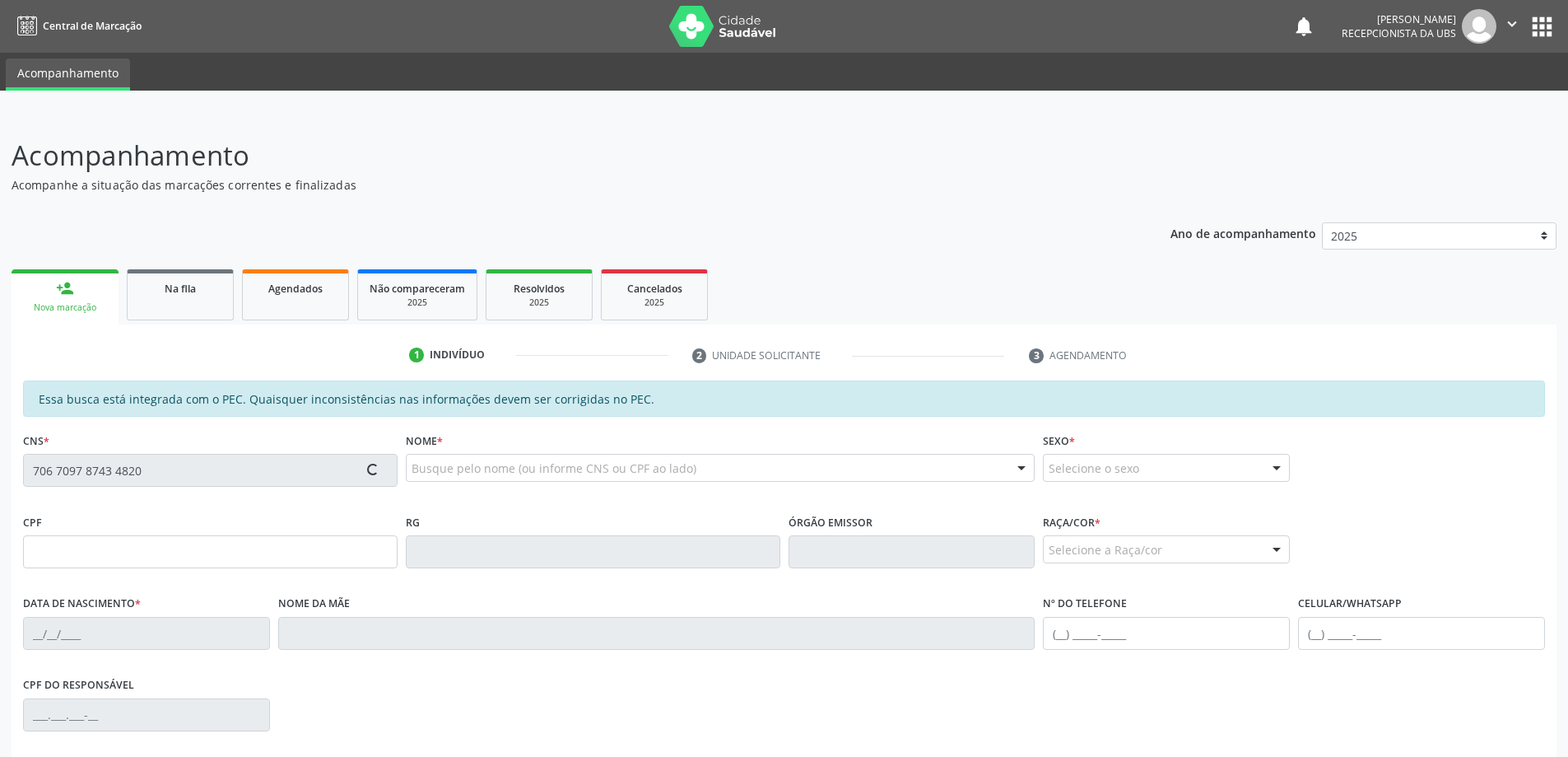
type input "(82) 98709-0716"
type input "S/N"
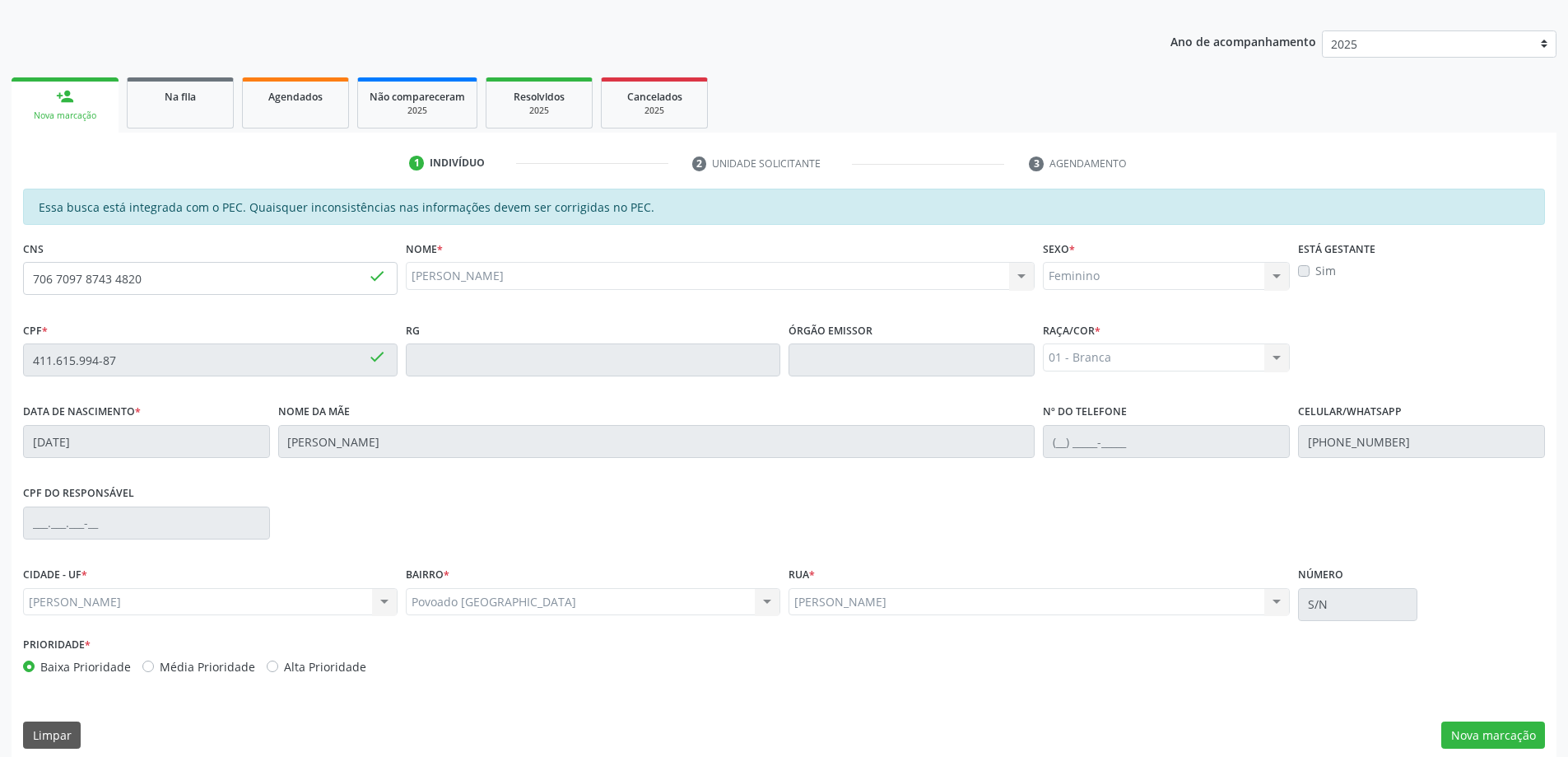
scroll to position [207, 0]
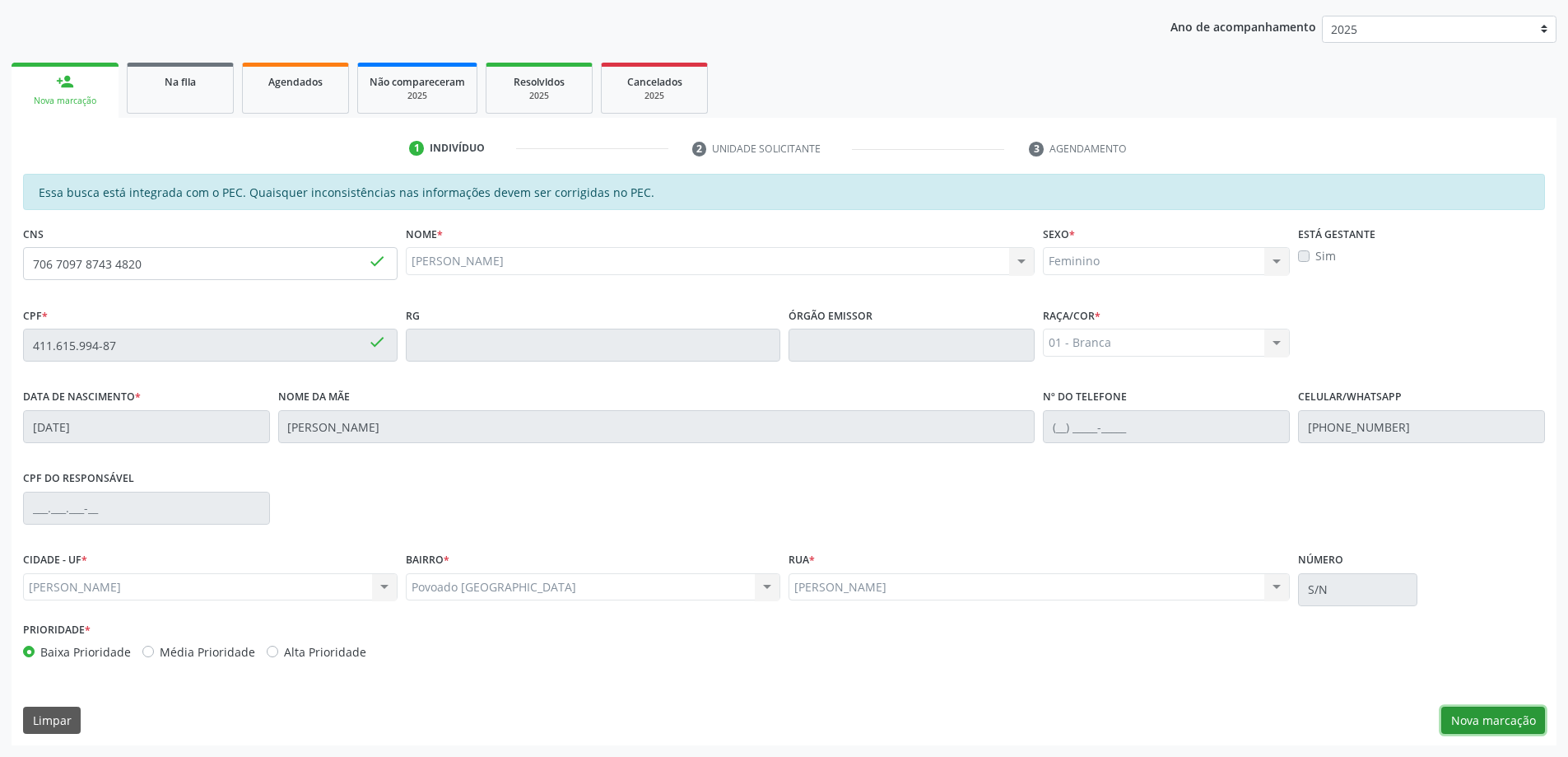
click at [1483, 720] on button "Nova marcação" at bounding box center [1493, 720] width 103 height 28
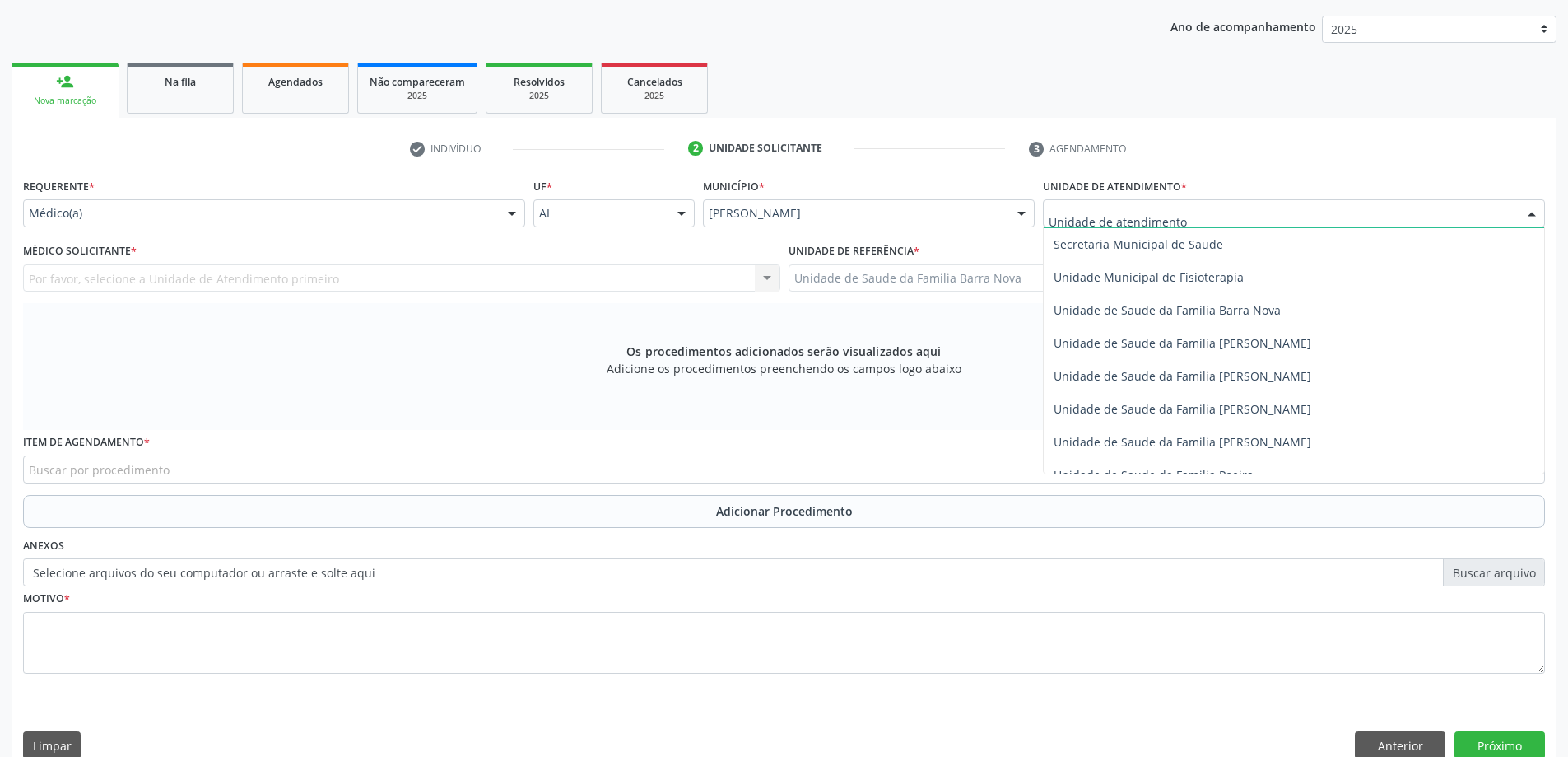
scroll to position [824, 0]
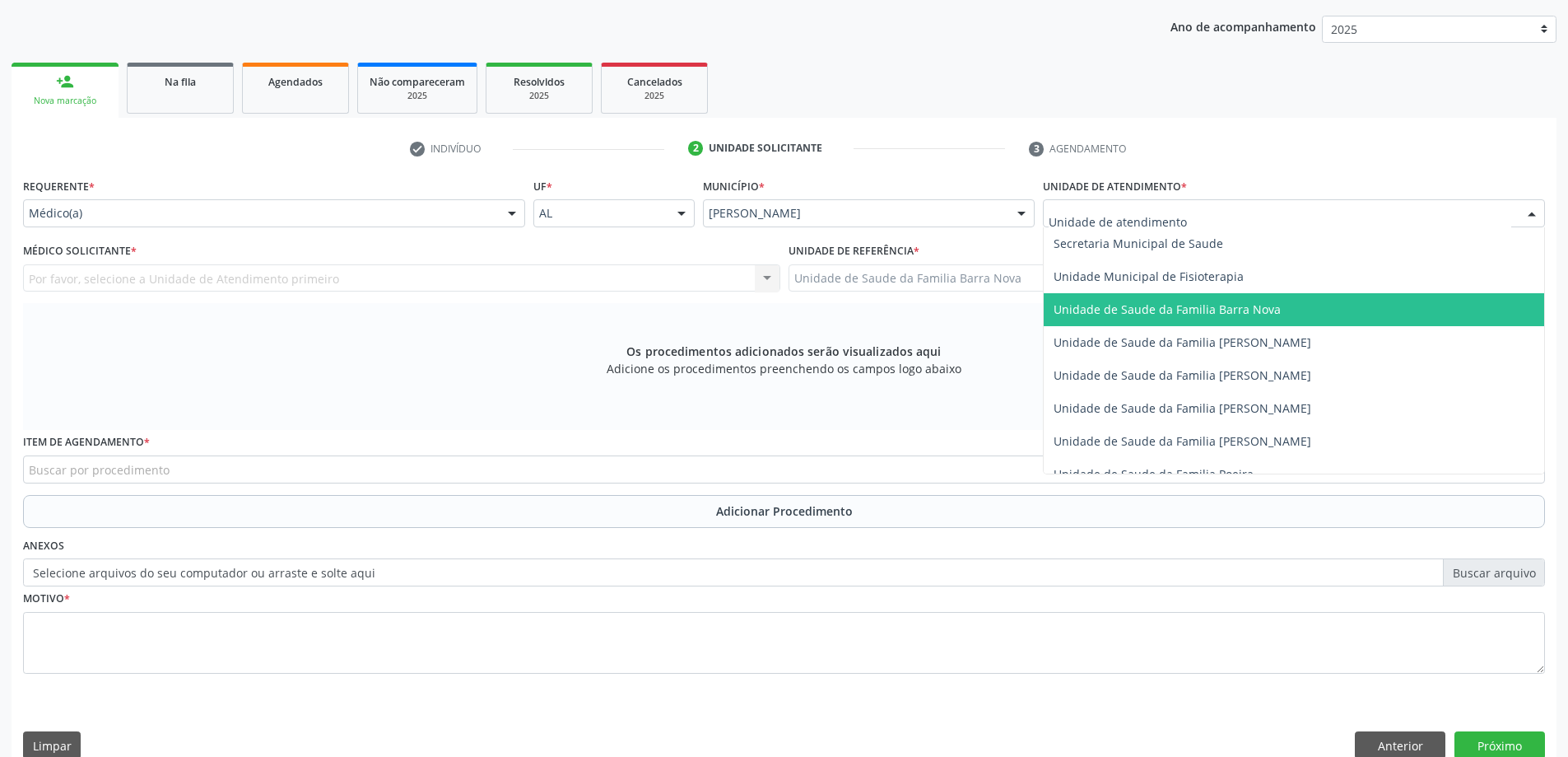
click at [1234, 317] on span "Unidade de Saude da Familia Barra Nova" at bounding box center [1294, 309] width 500 height 33
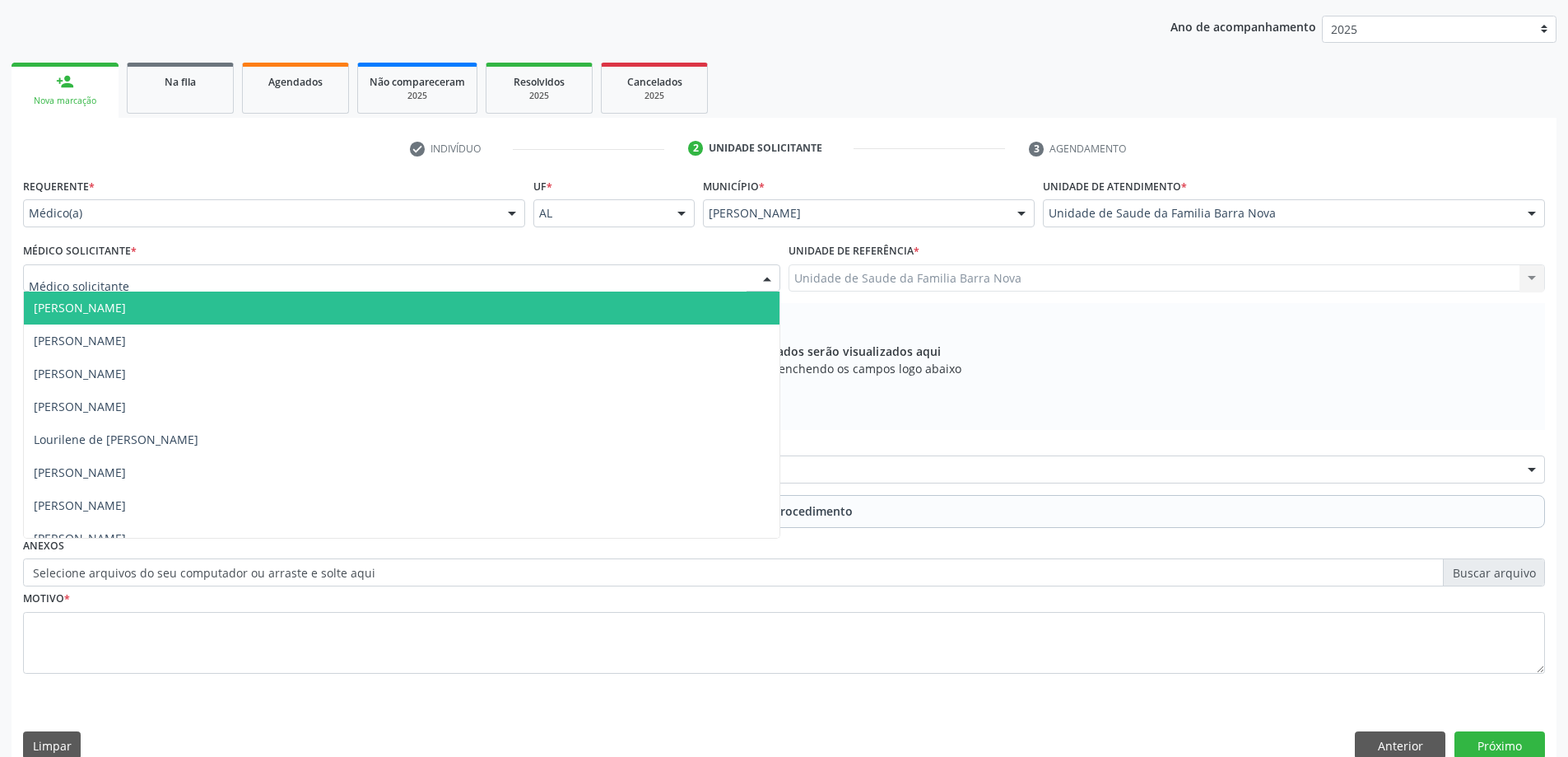
click at [450, 282] on div at bounding box center [401, 278] width 757 height 28
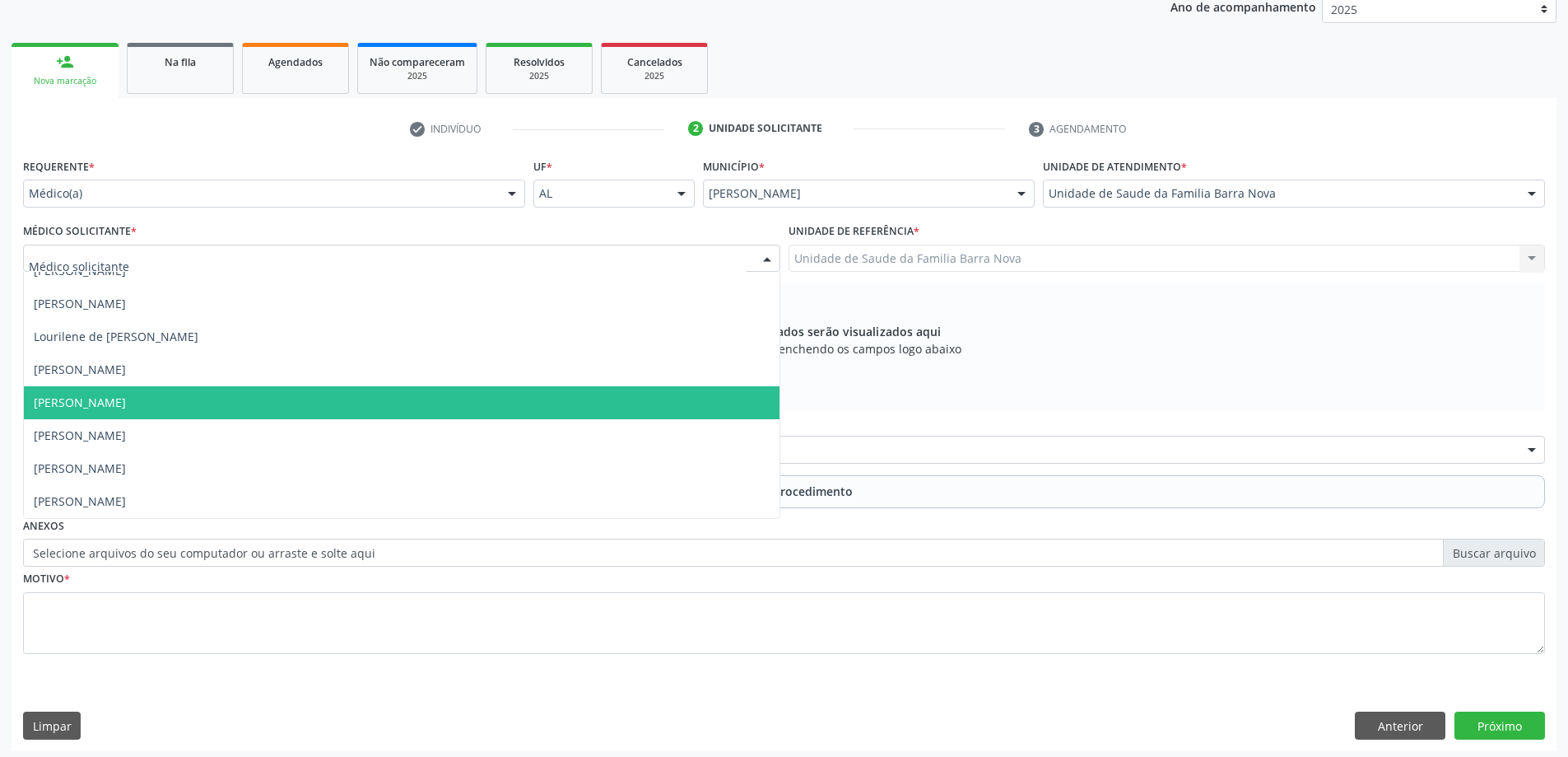
scroll to position [232, 0]
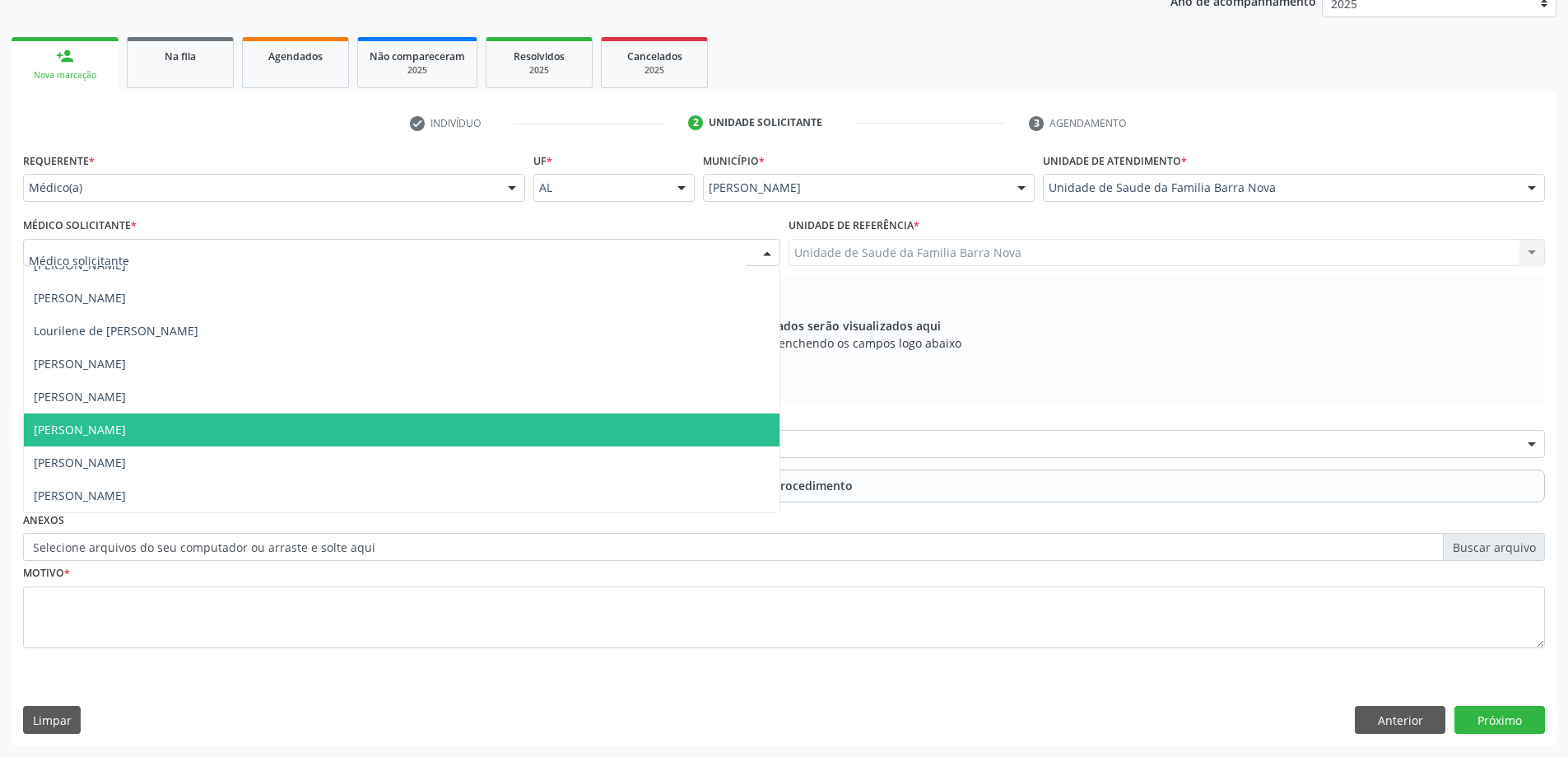
click at [391, 430] on span "[PERSON_NAME]" at bounding box center [401, 429] width 756 height 33
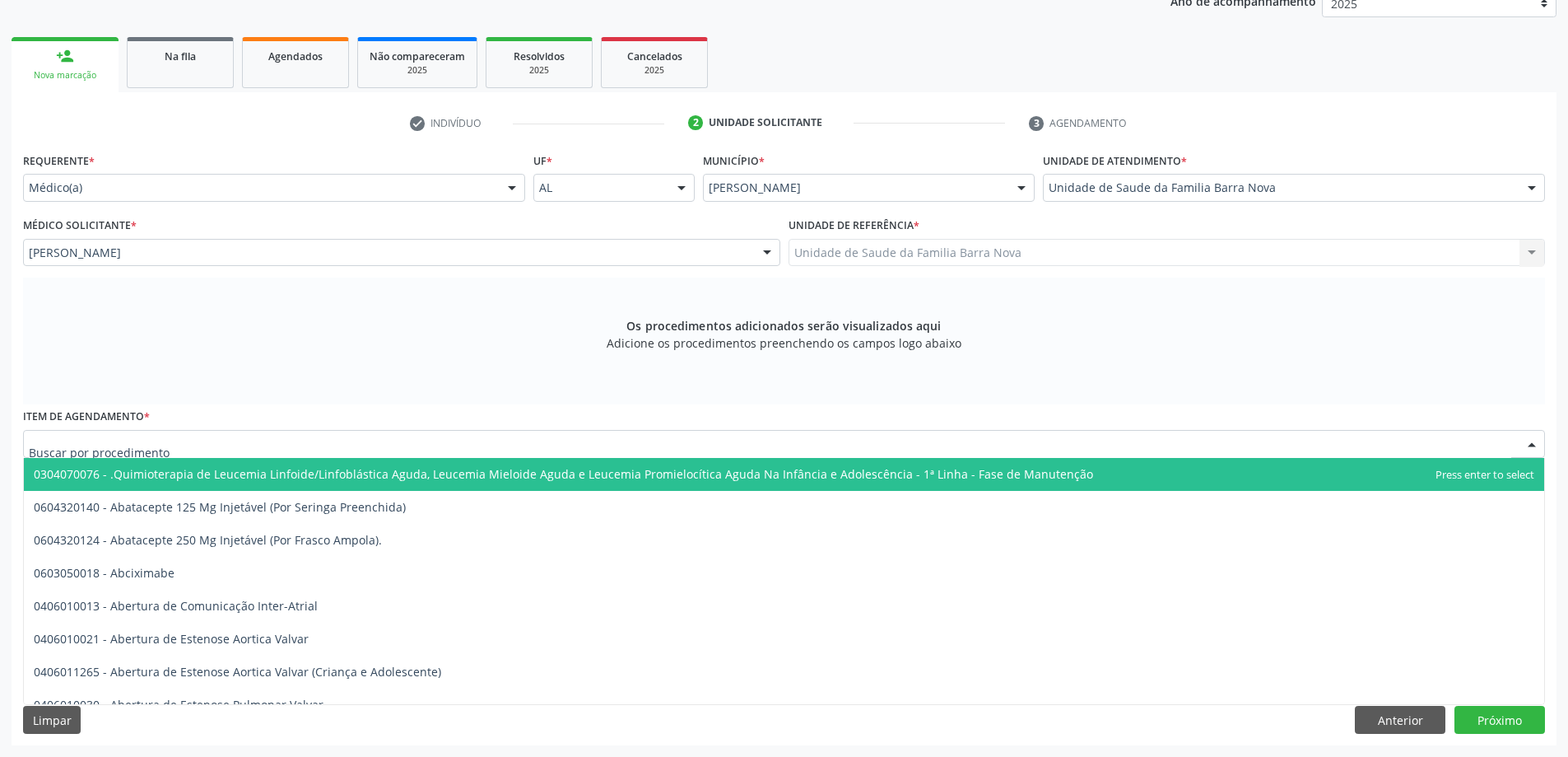
click at [369, 454] on div at bounding box center [784, 444] width 1521 height 28
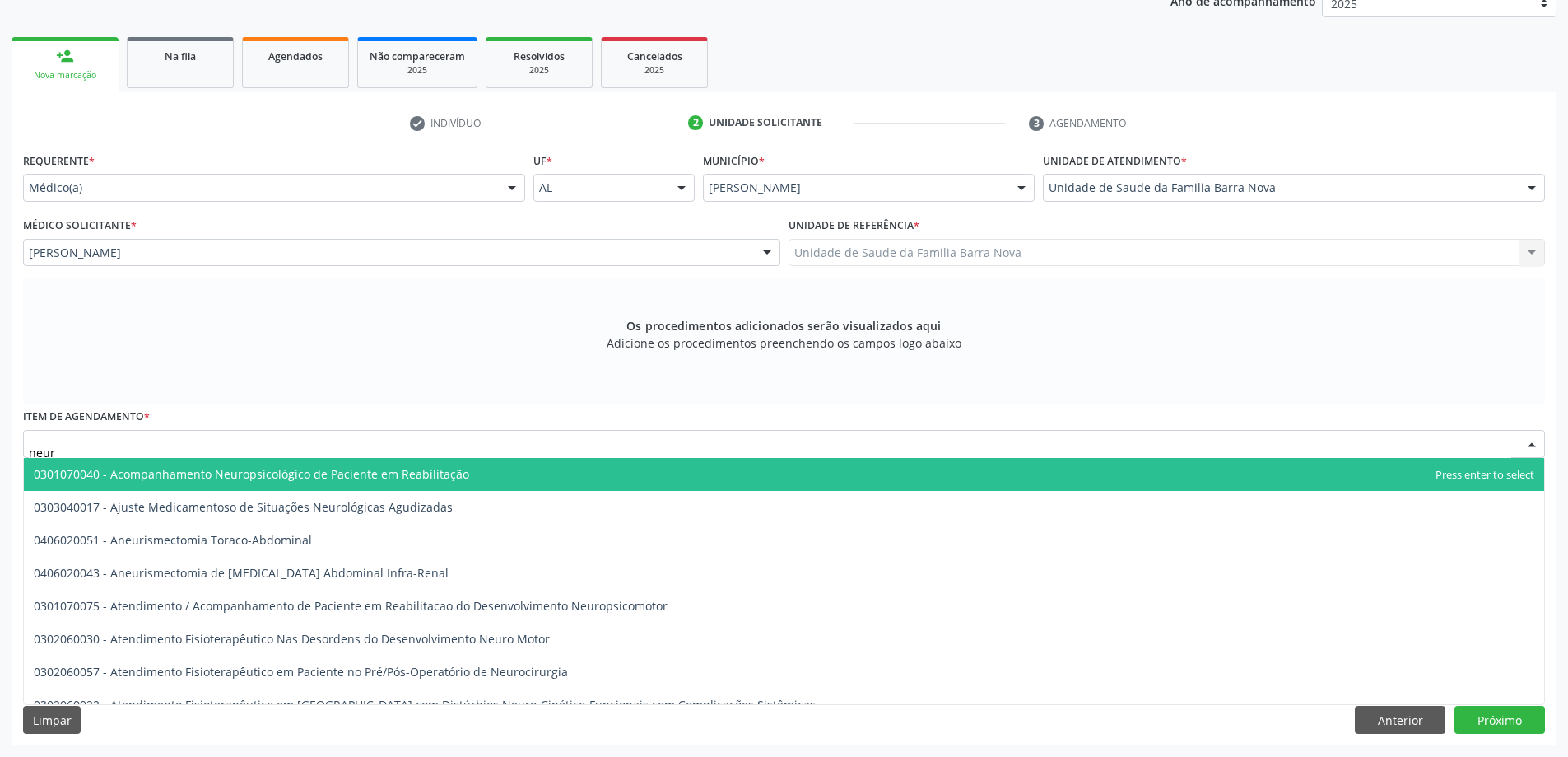
type input "neuro"
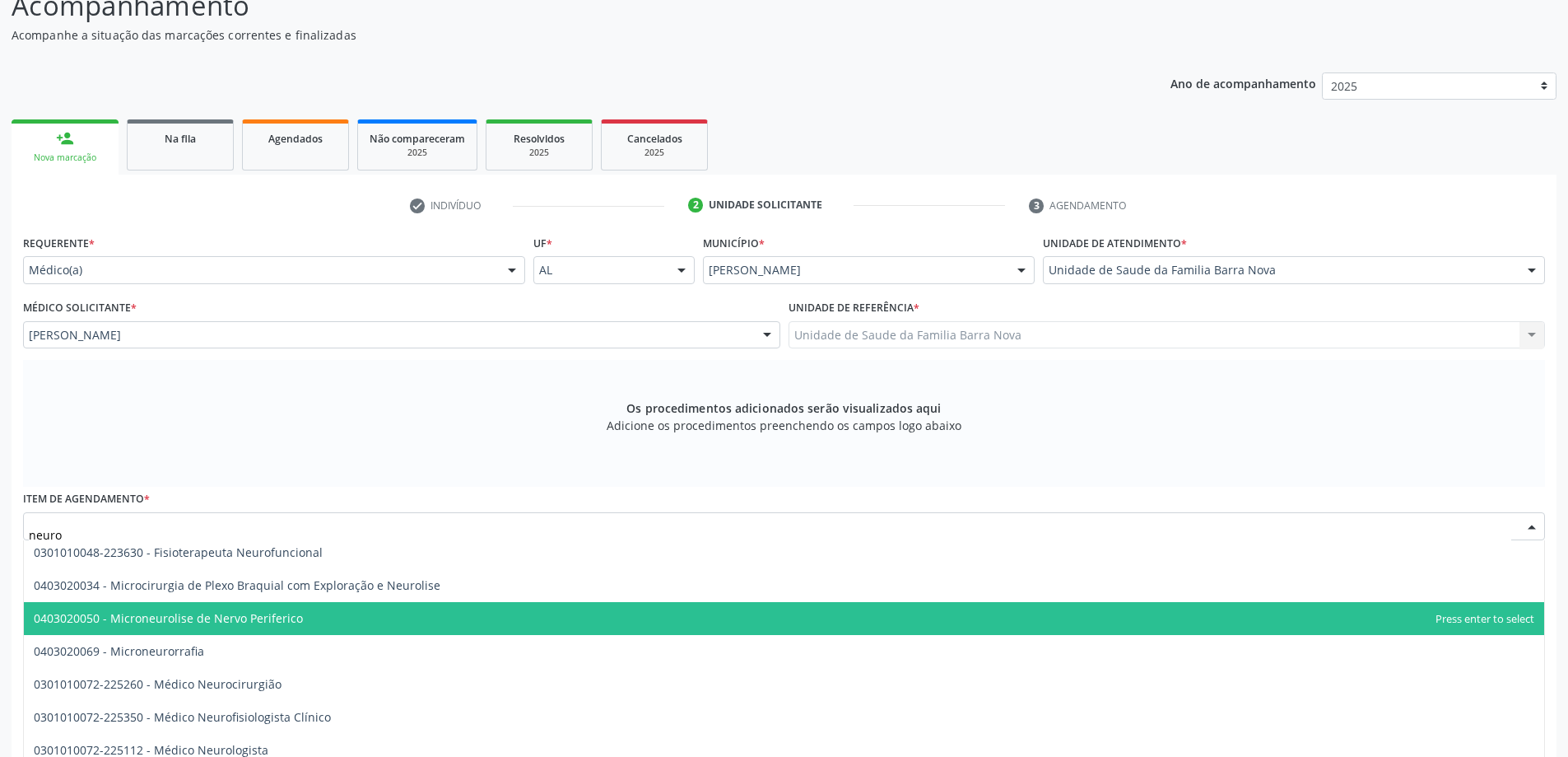
scroll to position [494, 0]
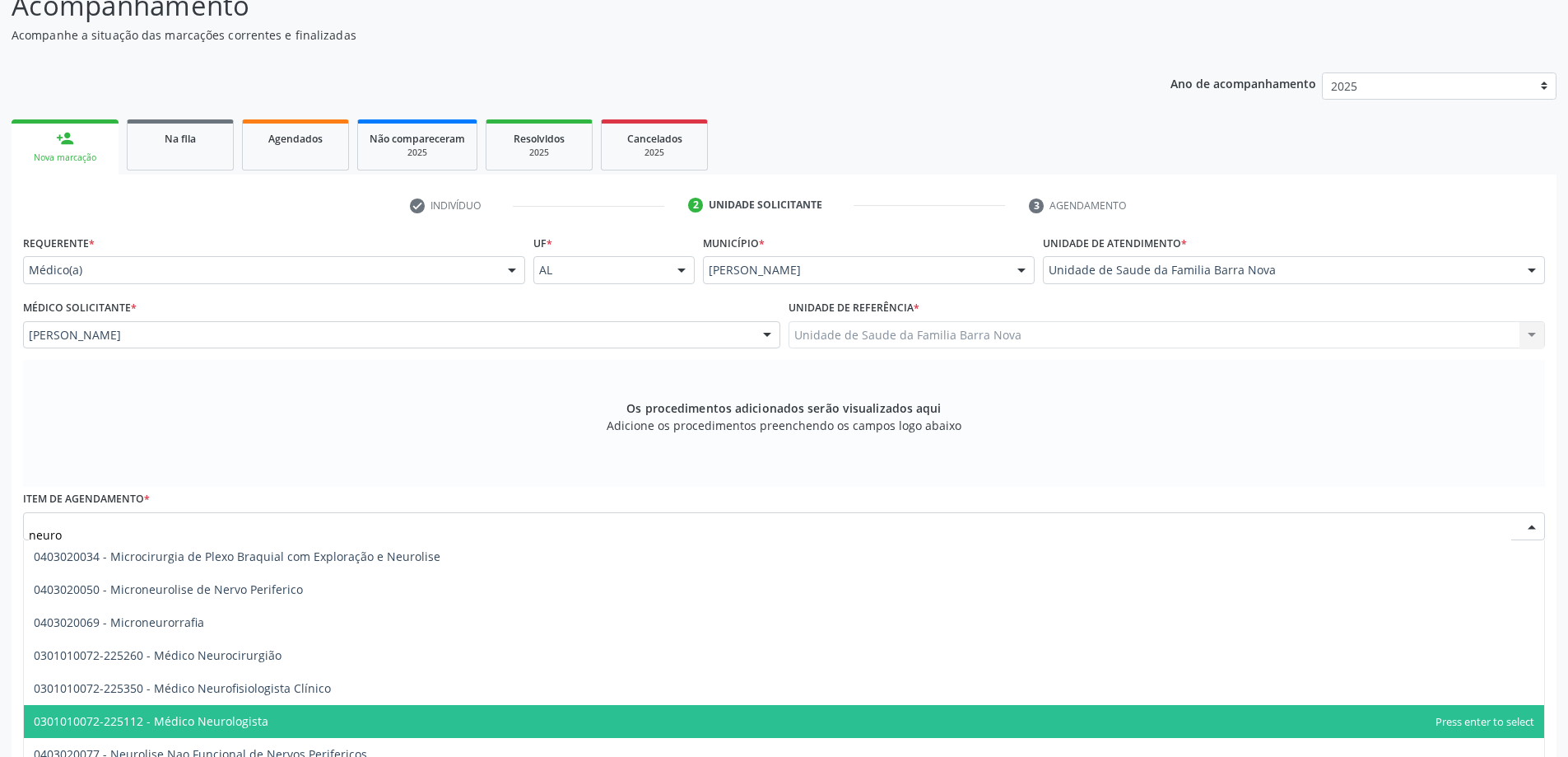
click at [357, 717] on span "0301010072-225112 - Médico Neurologista" at bounding box center [784, 720] width 1520 height 33
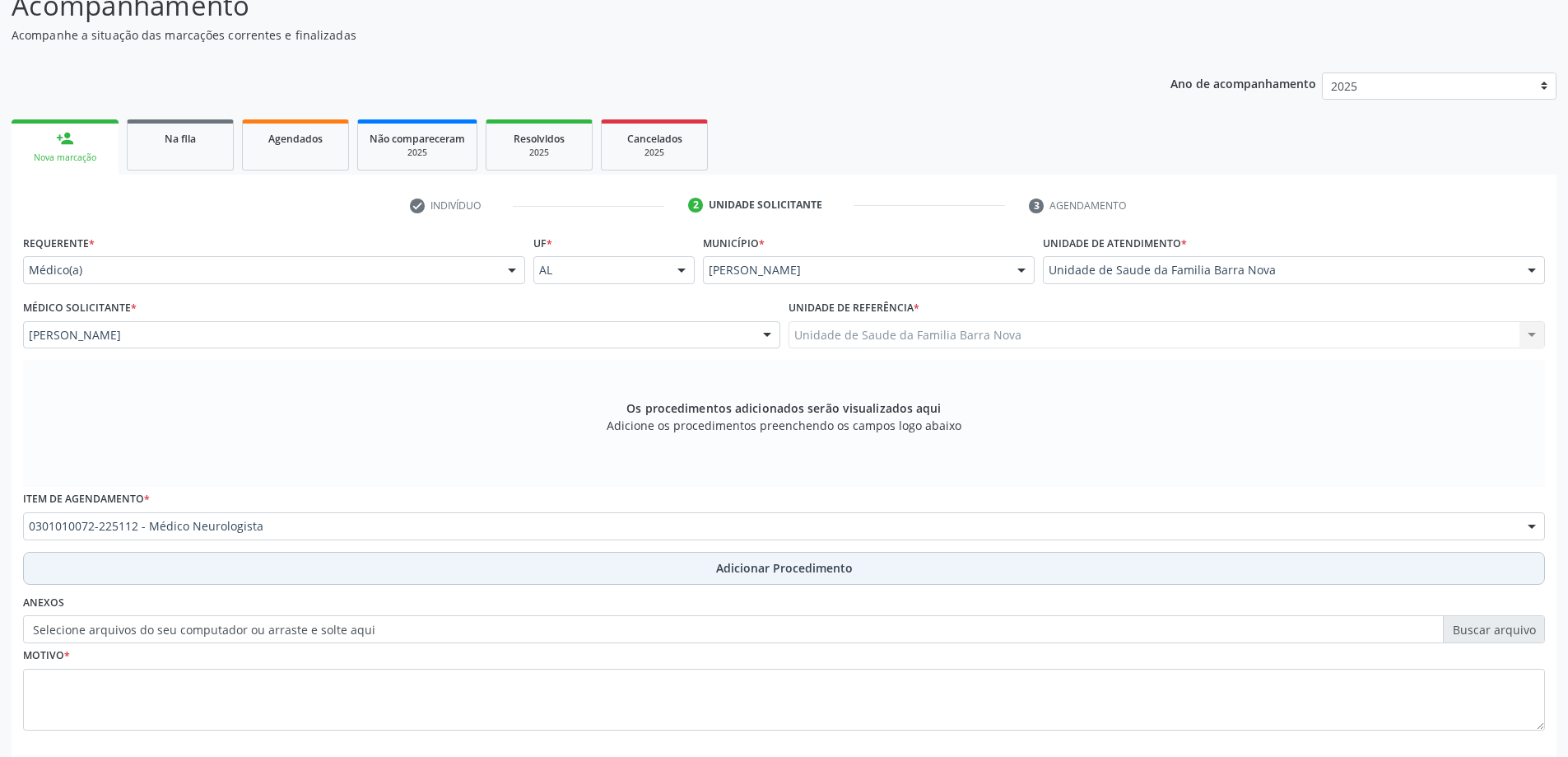
click at [790, 567] on span "Adicionar Procedimento" at bounding box center [784, 567] width 137 height 17
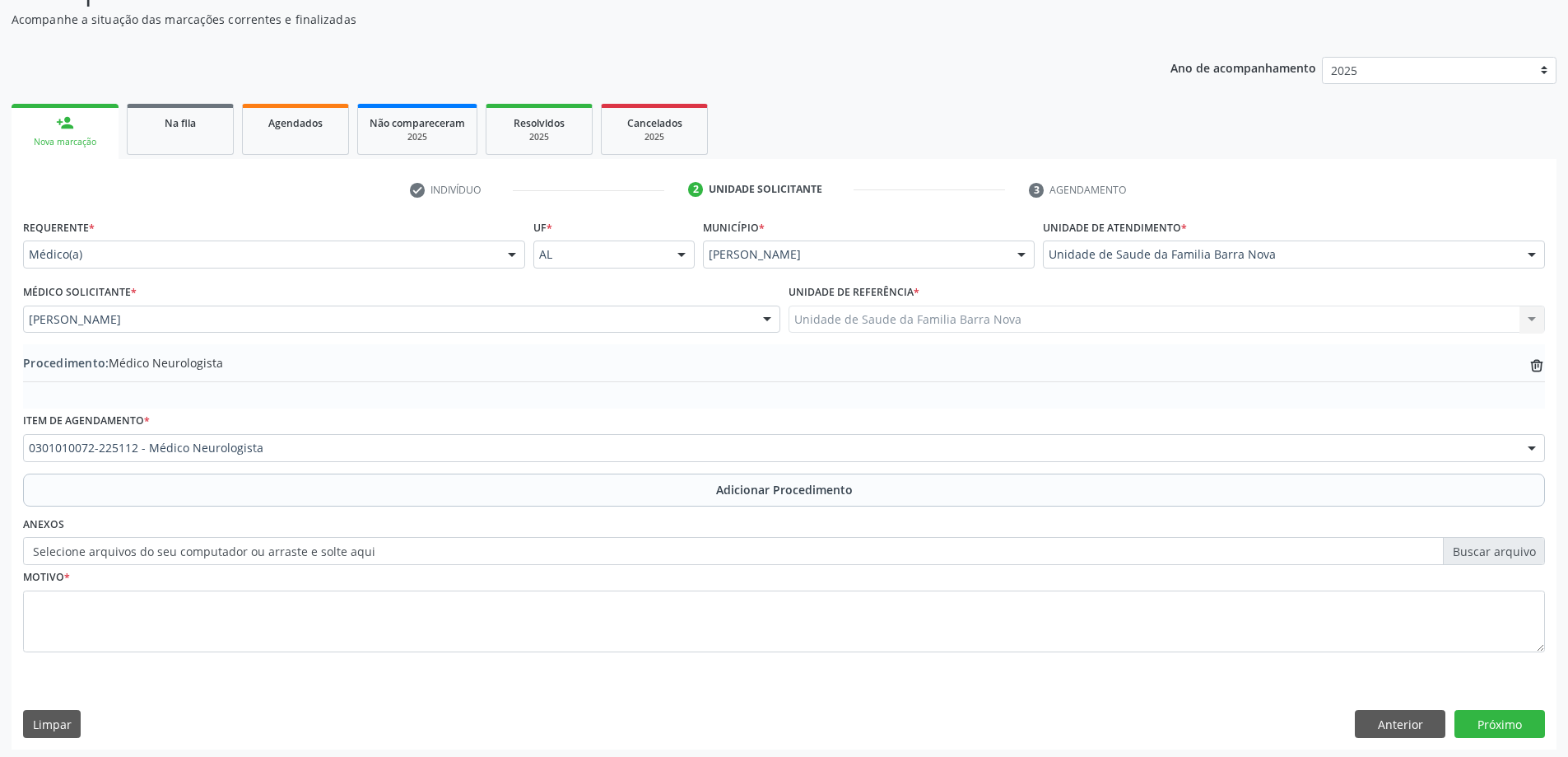
scroll to position [170, 0]
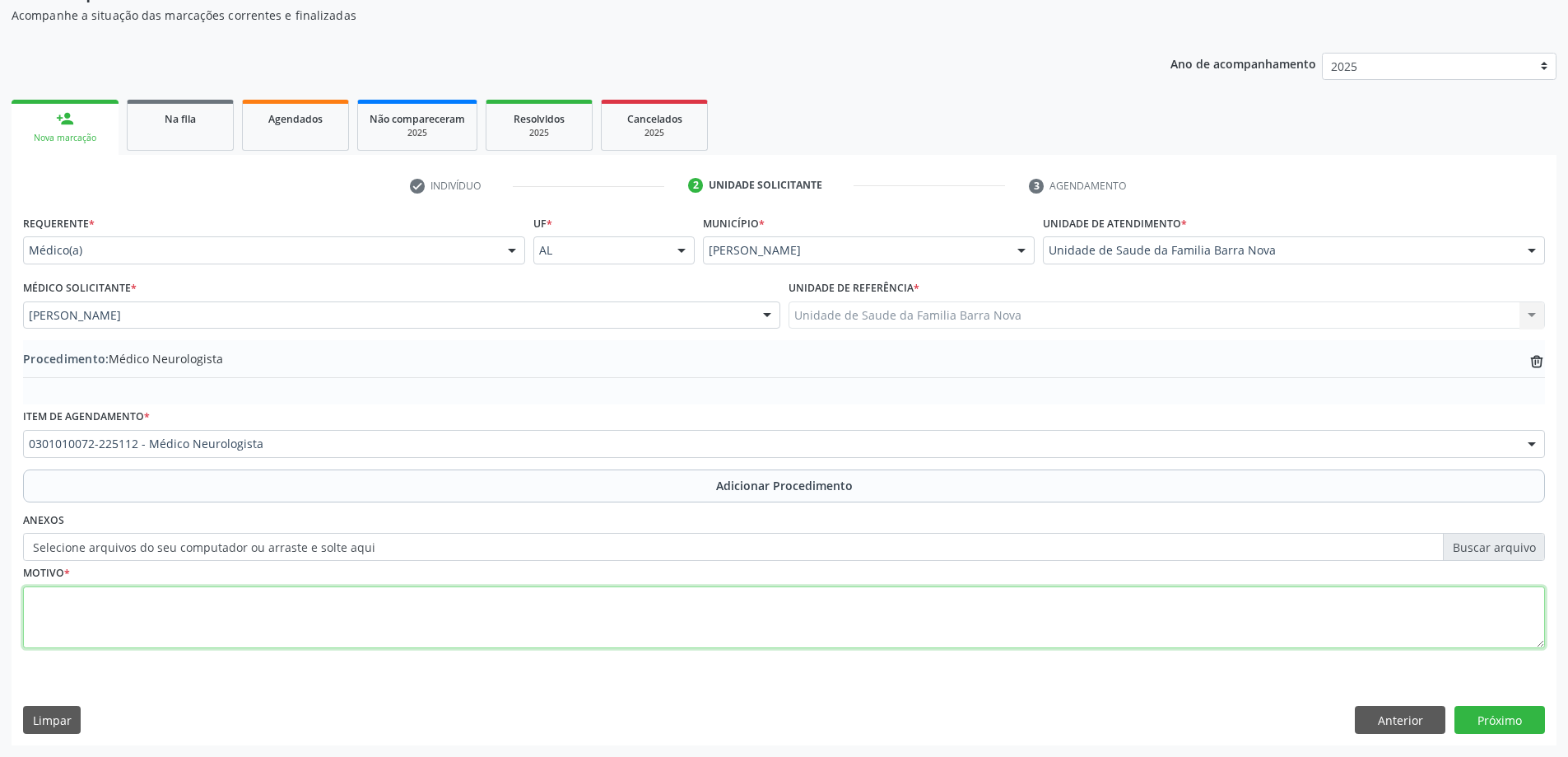
click at [203, 615] on textarea at bounding box center [784, 617] width 1521 height 63
type textarea "Arbovirose piorando aquadro demencial. PRIORITÁRIO."
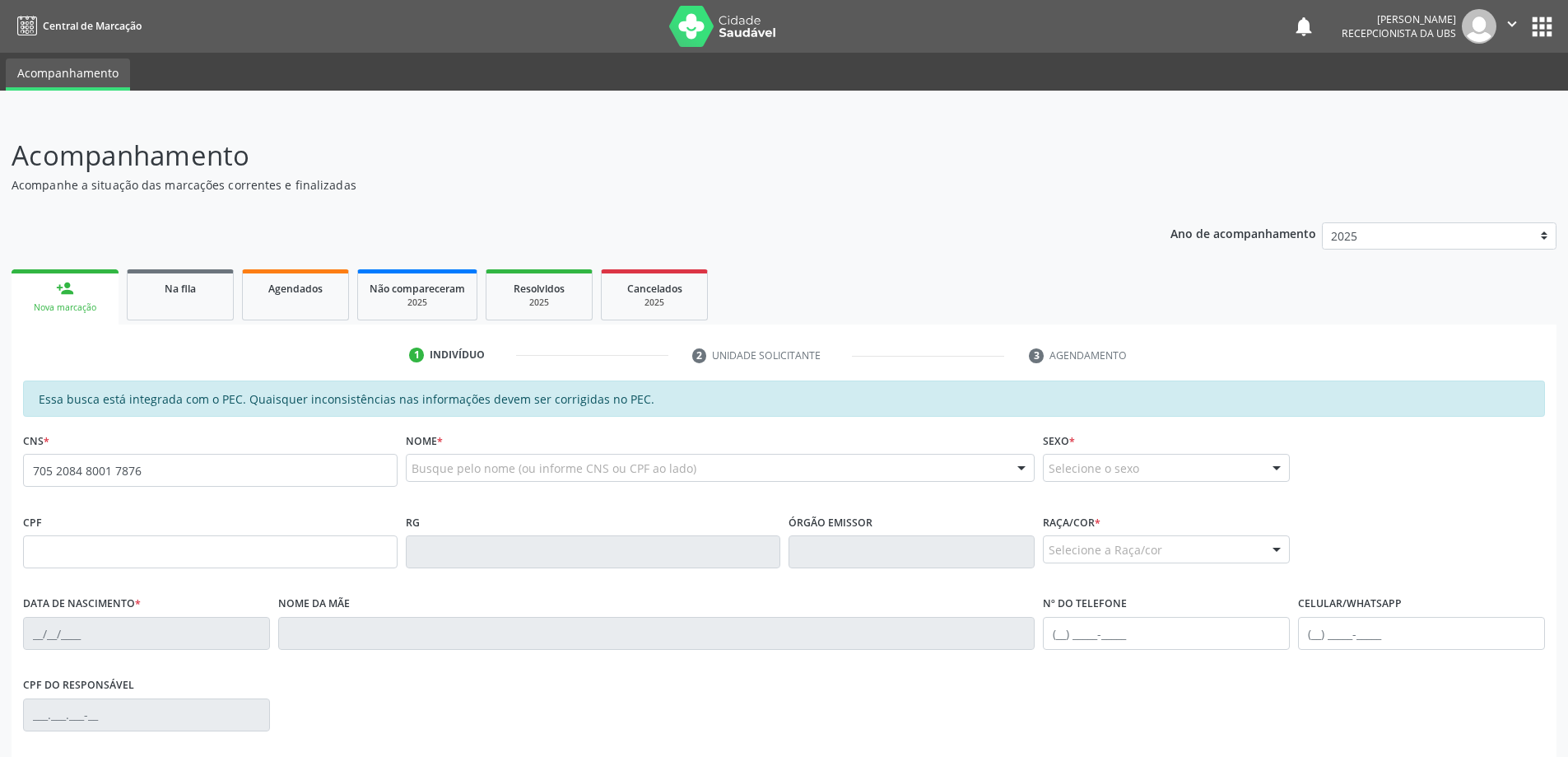
type input "705 2084 8001 7876"
type input "062.168.288-86"
type input "15/07/1966"
type input "Edzete Reis da Rocha"
type input "(82) 99660-6217"
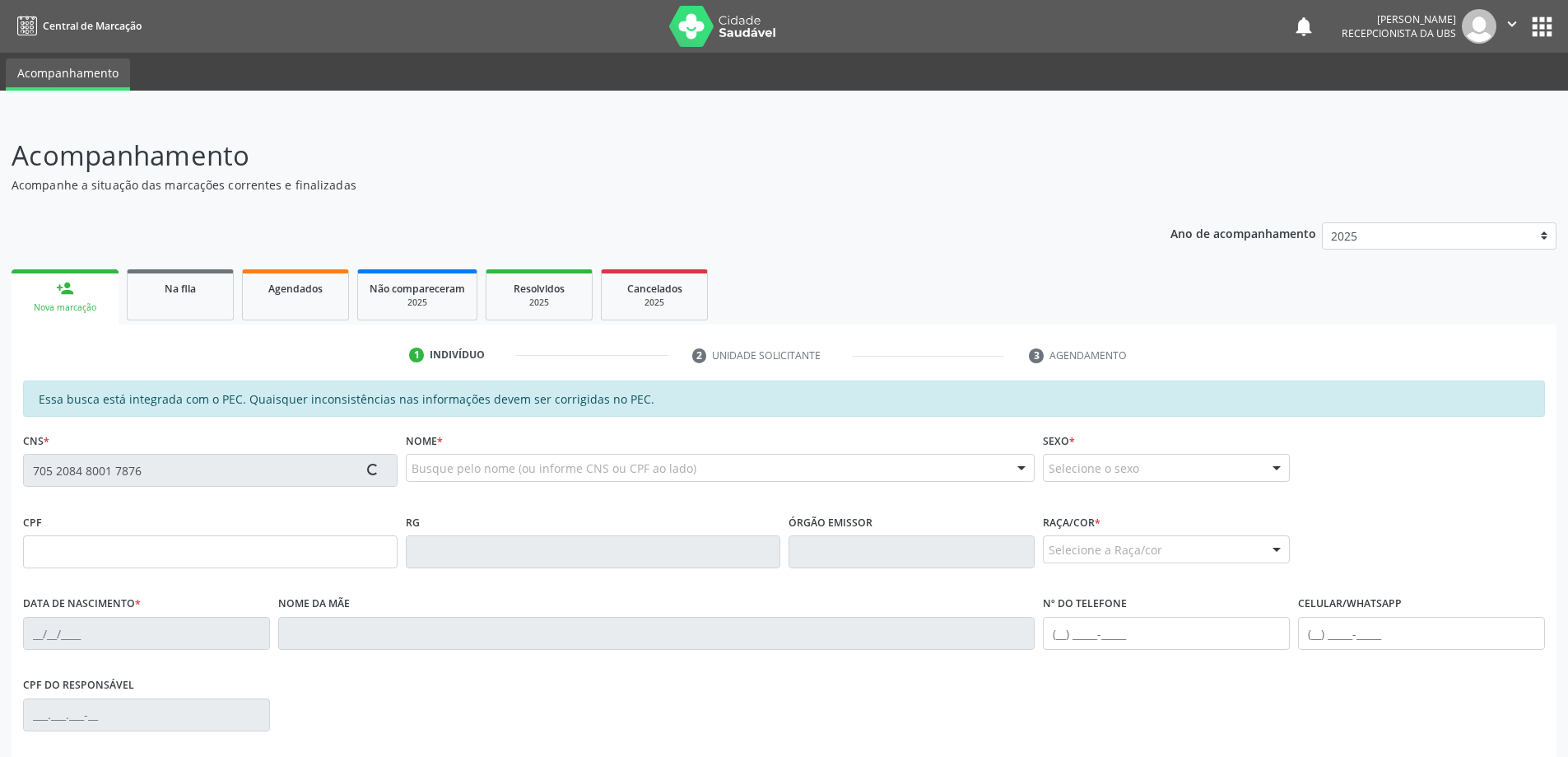
type input "20"
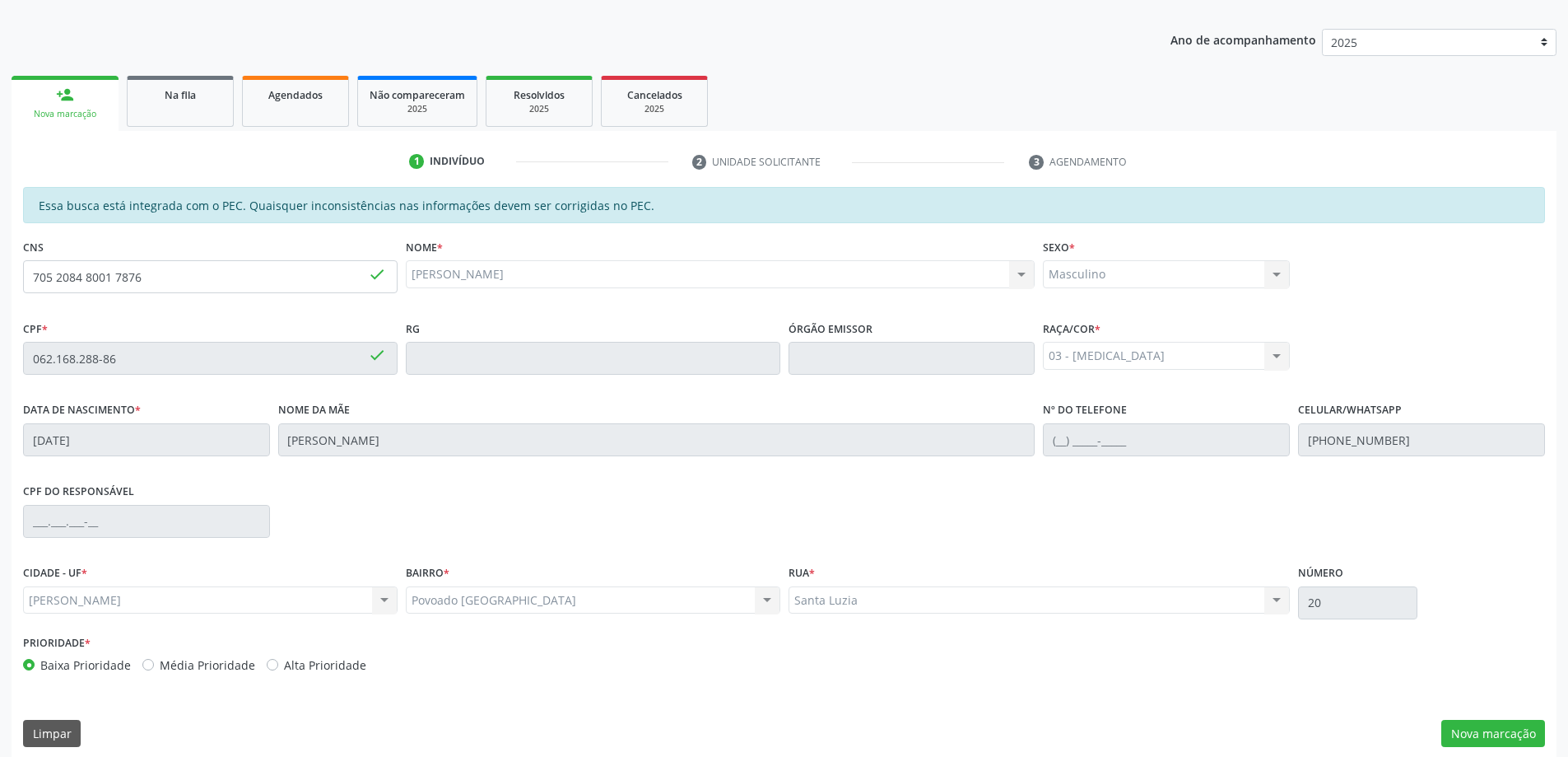
scroll to position [207, 0]
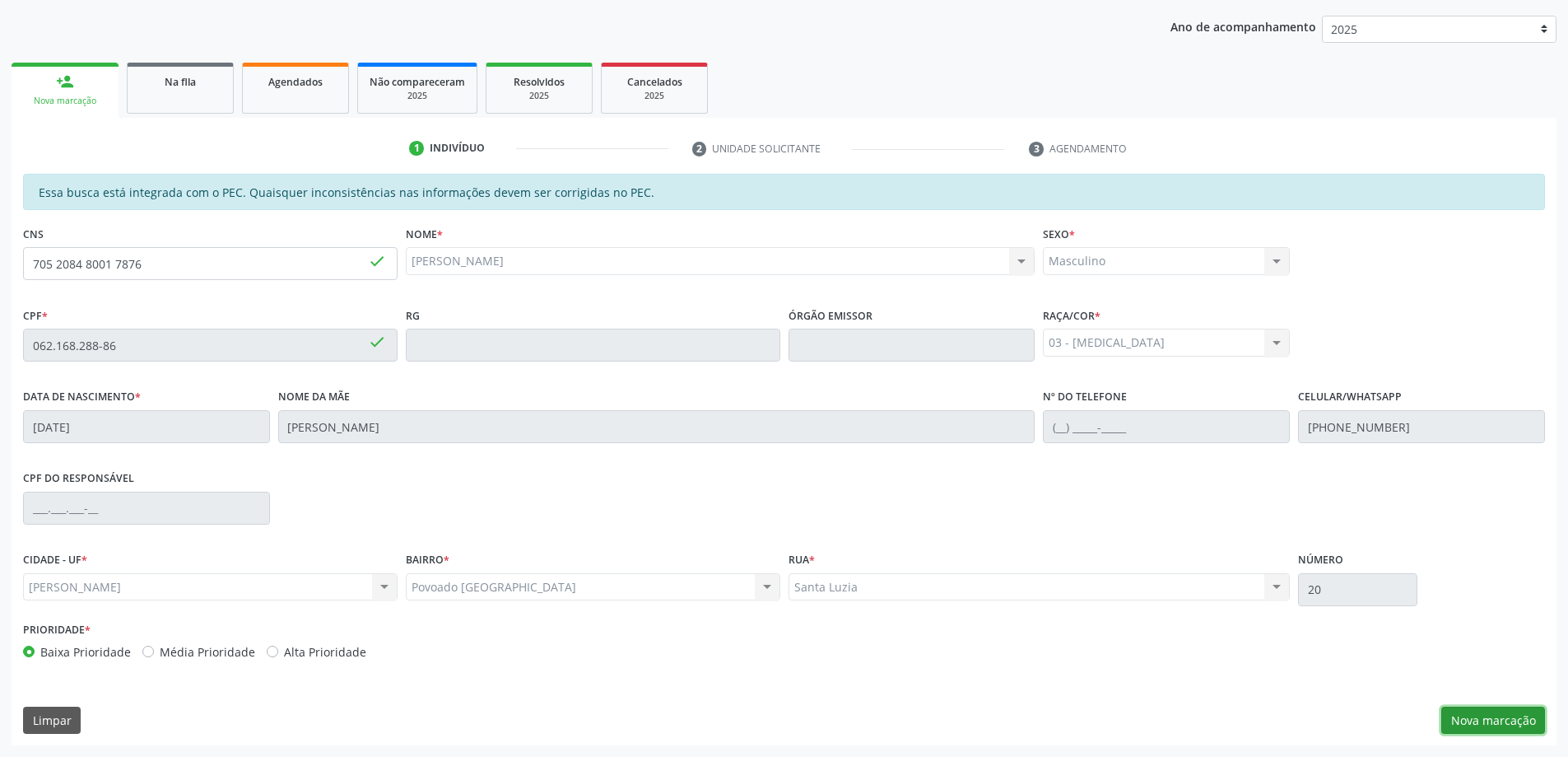
click at [1472, 709] on button "Nova marcação" at bounding box center [1493, 720] width 103 height 28
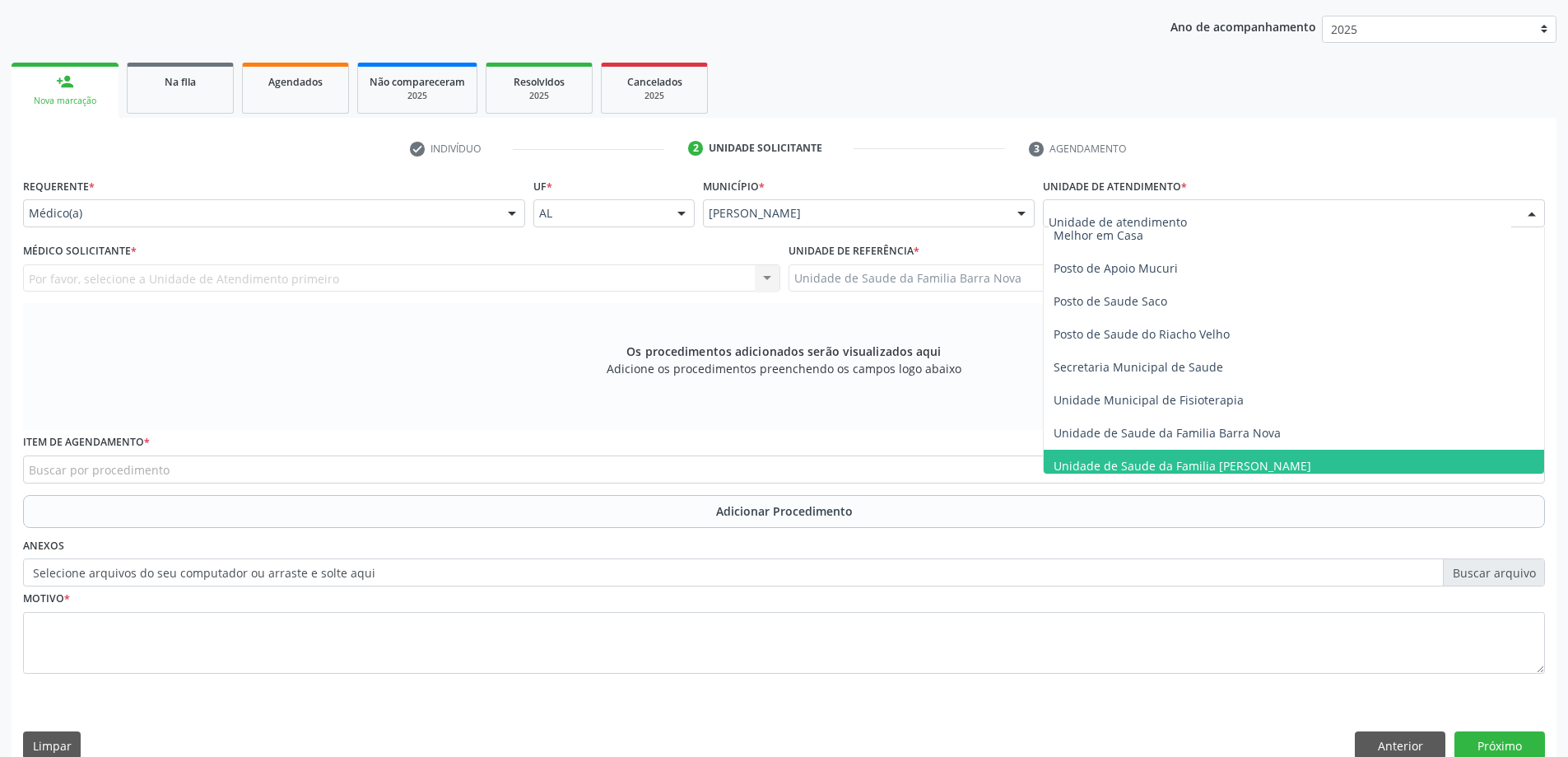
scroll to position [824, 0]
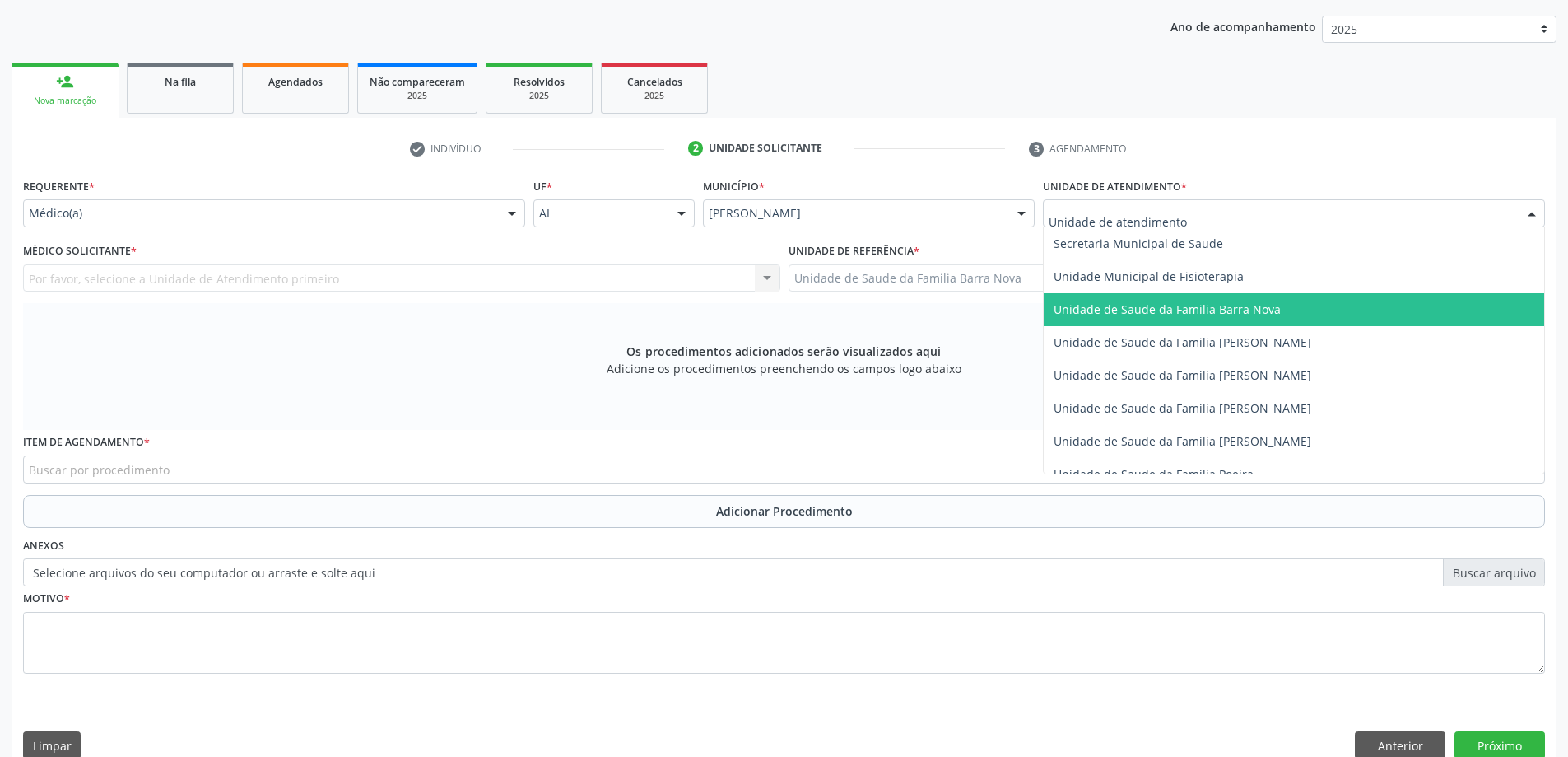
click at [1263, 317] on span "Unidade de Saude da Familia Barra Nova" at bounding box center [1294, 309] width 500 height 33
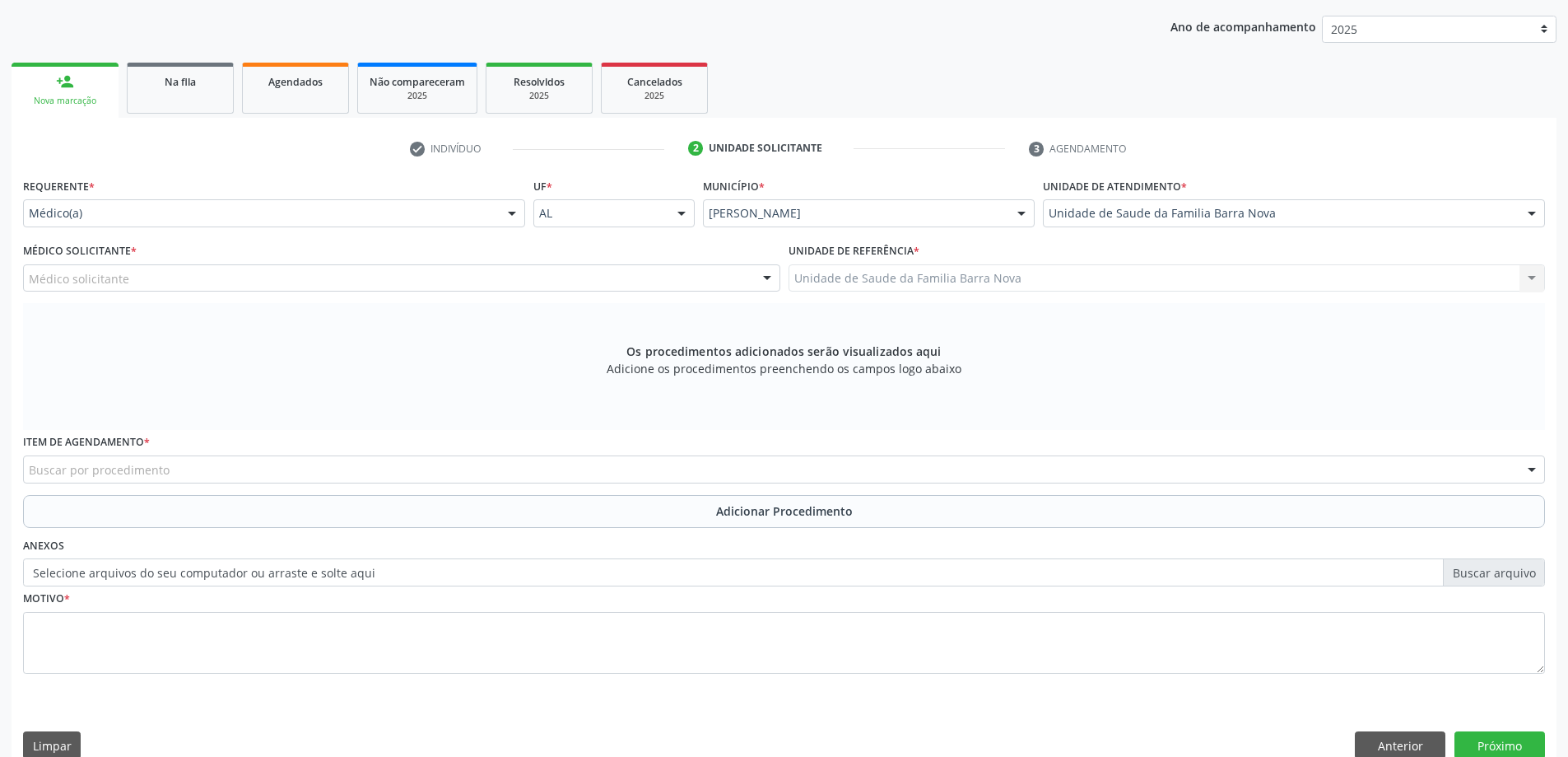
click at [518, 281] on div "Médico solicitante" at bounding box center [401, 278] width 757 height 28
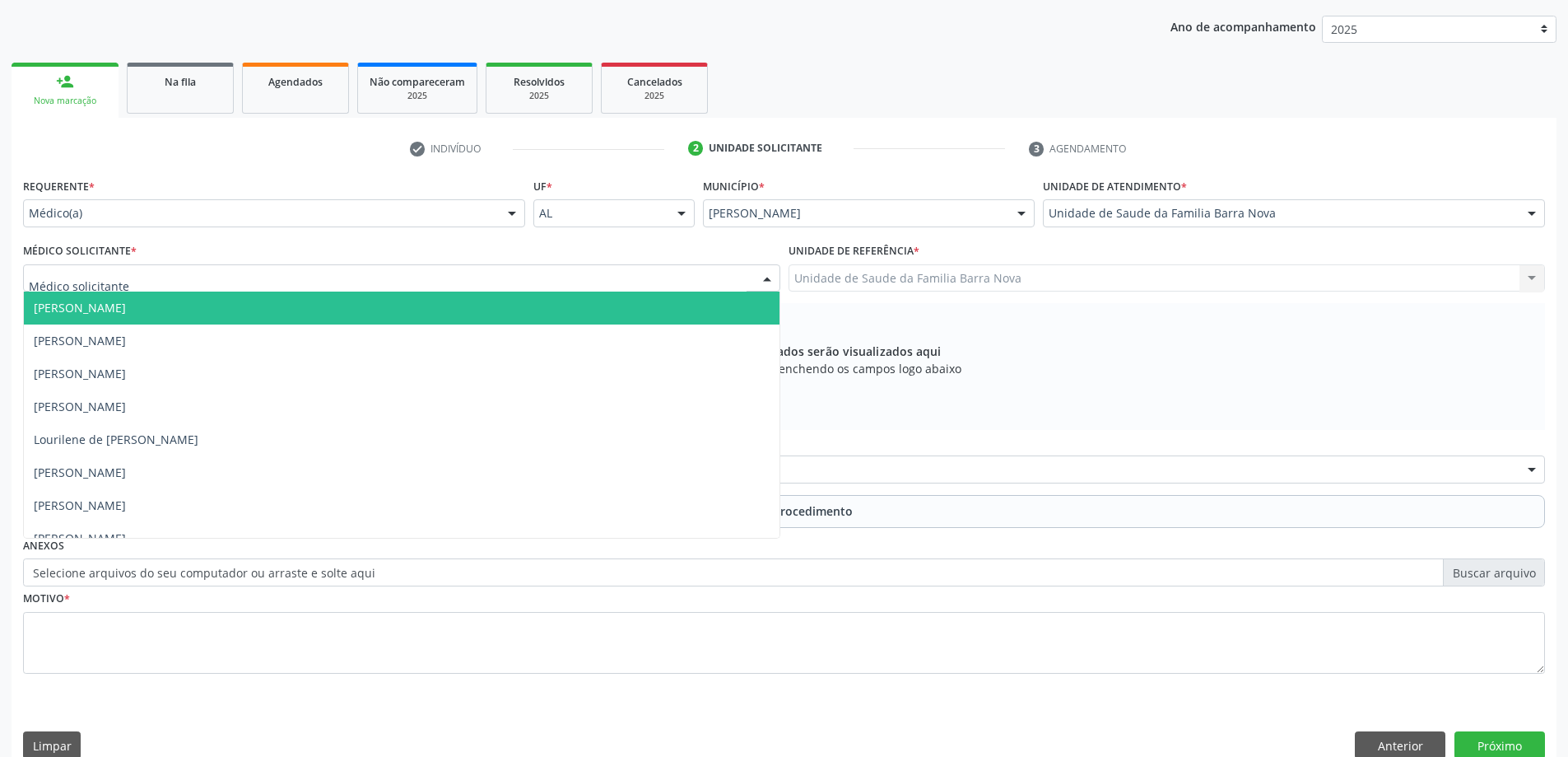
type input "E"
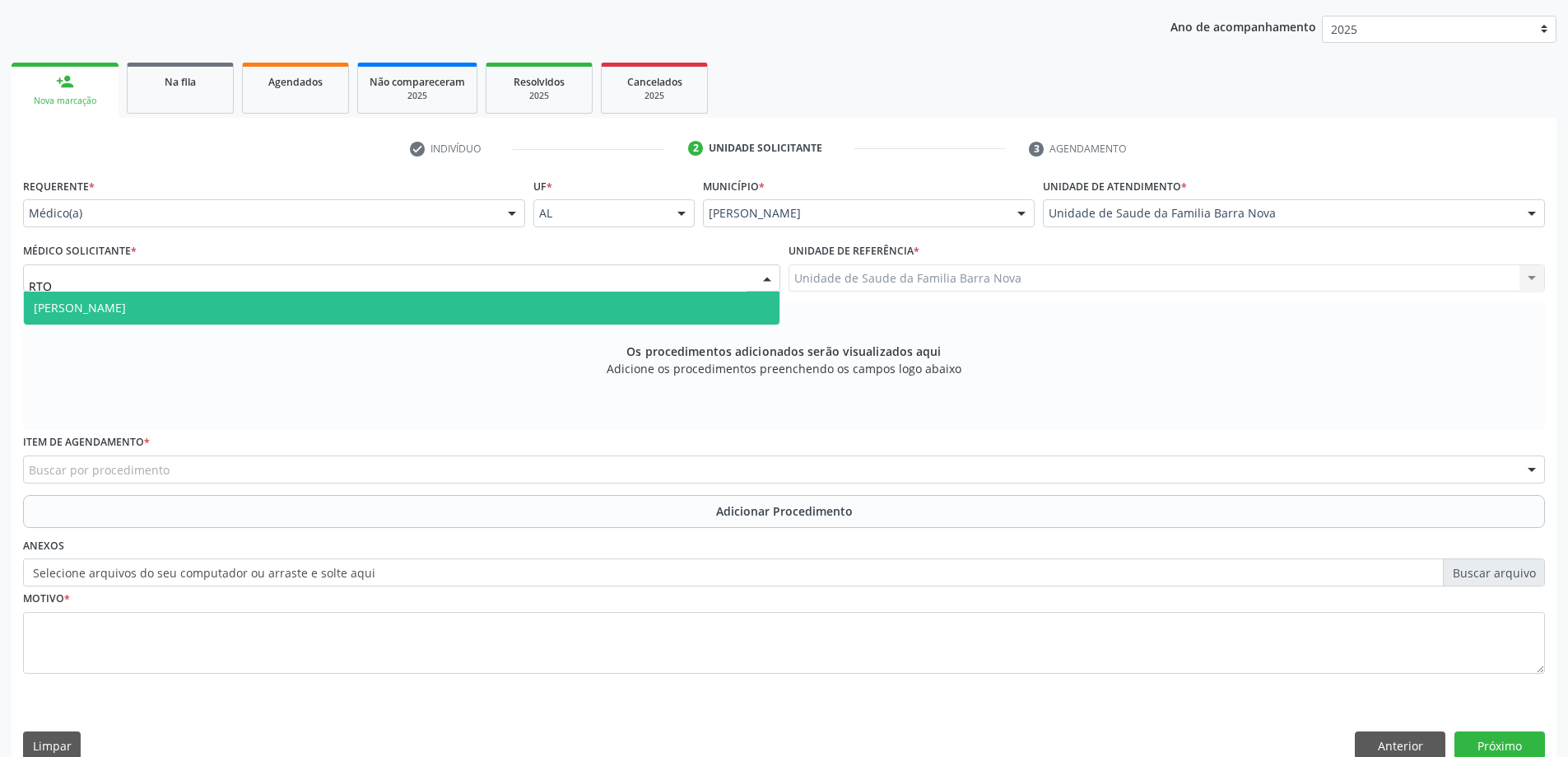
type input "RTO"
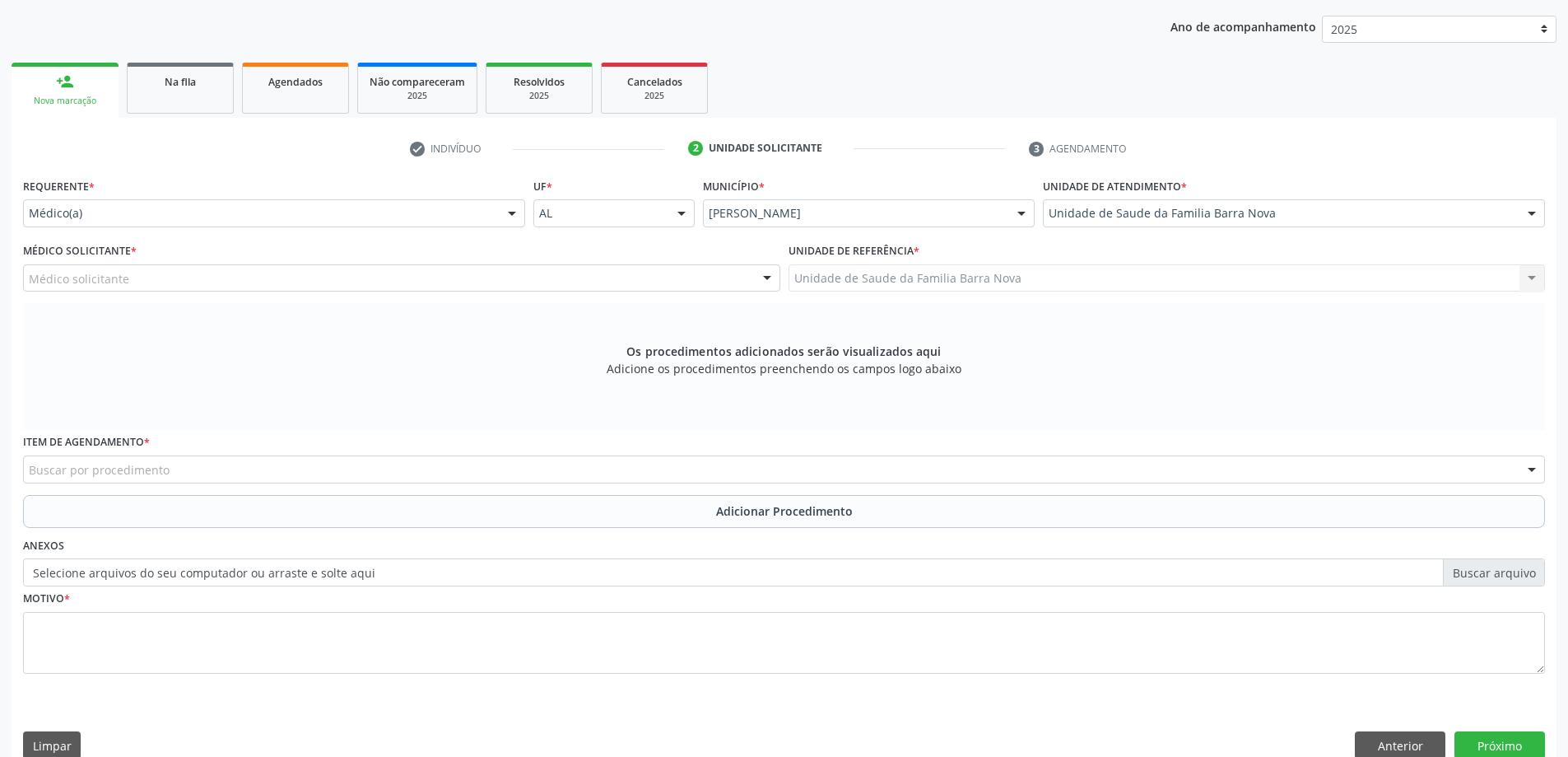
click at [208, 382] on div "Requerente * Médico(a) Médico(a) Enfermeiro(a) Paciente Nenhum resultado encont…" at bounding box center [784, 435] width 1521 height 523
click at [483, 281] on div "Médico solicitante" at bounding box center [401, 278] width 757 height 28
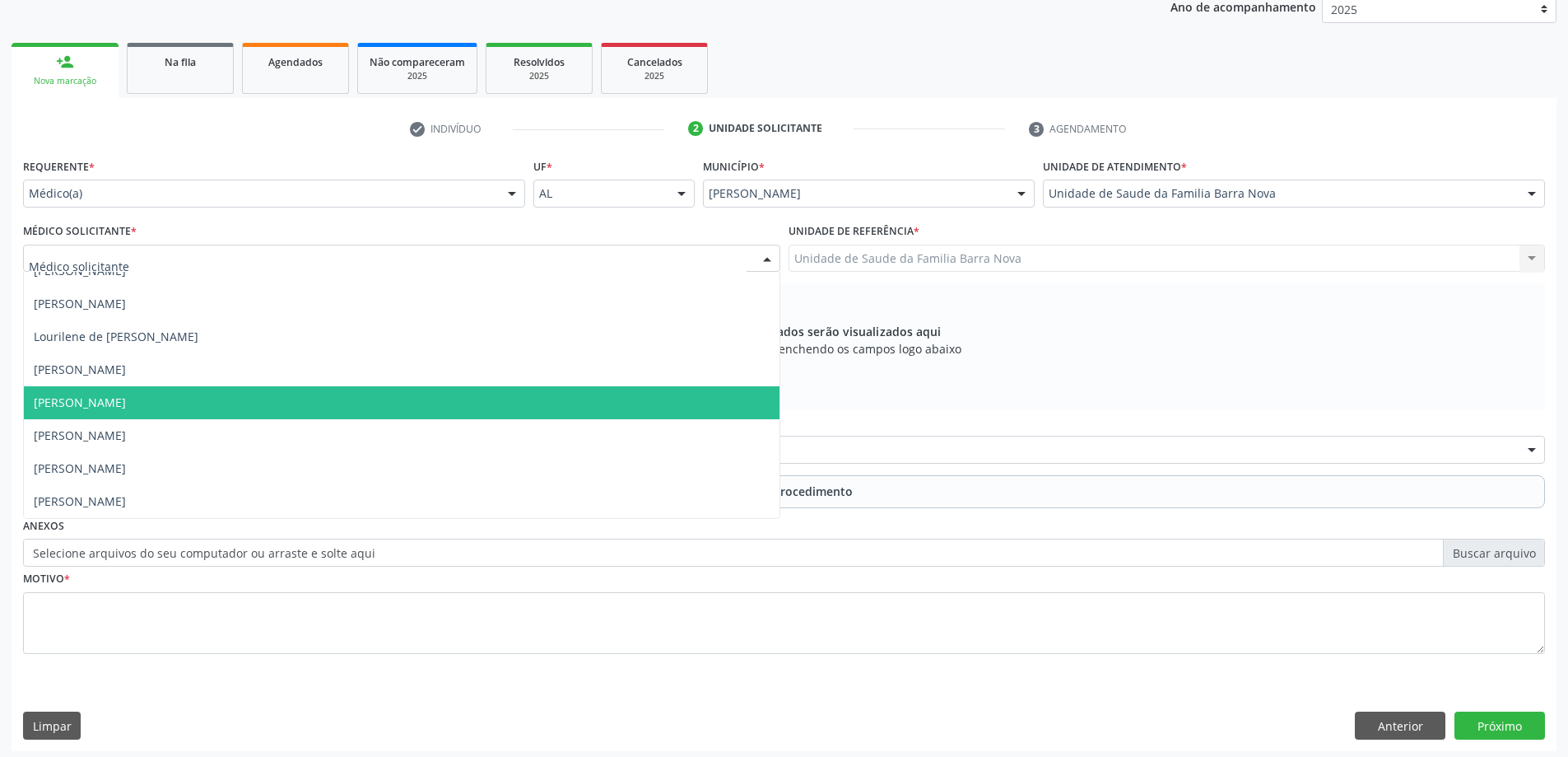
scroll to position [232, 0]
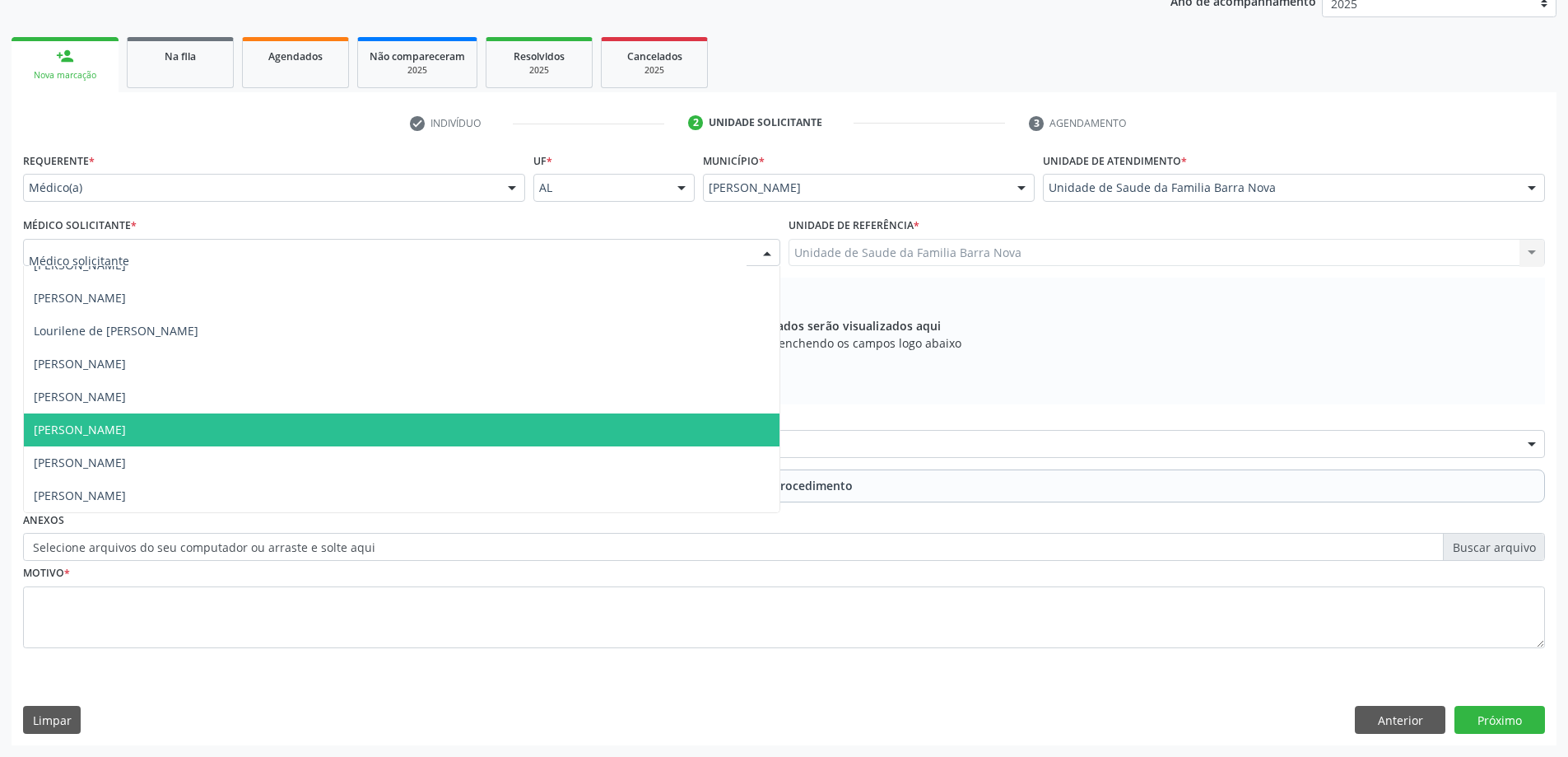
click at [436, 442] on span "[PERSON_NAME]" at bounding box center [401, 429] width 756 height 33
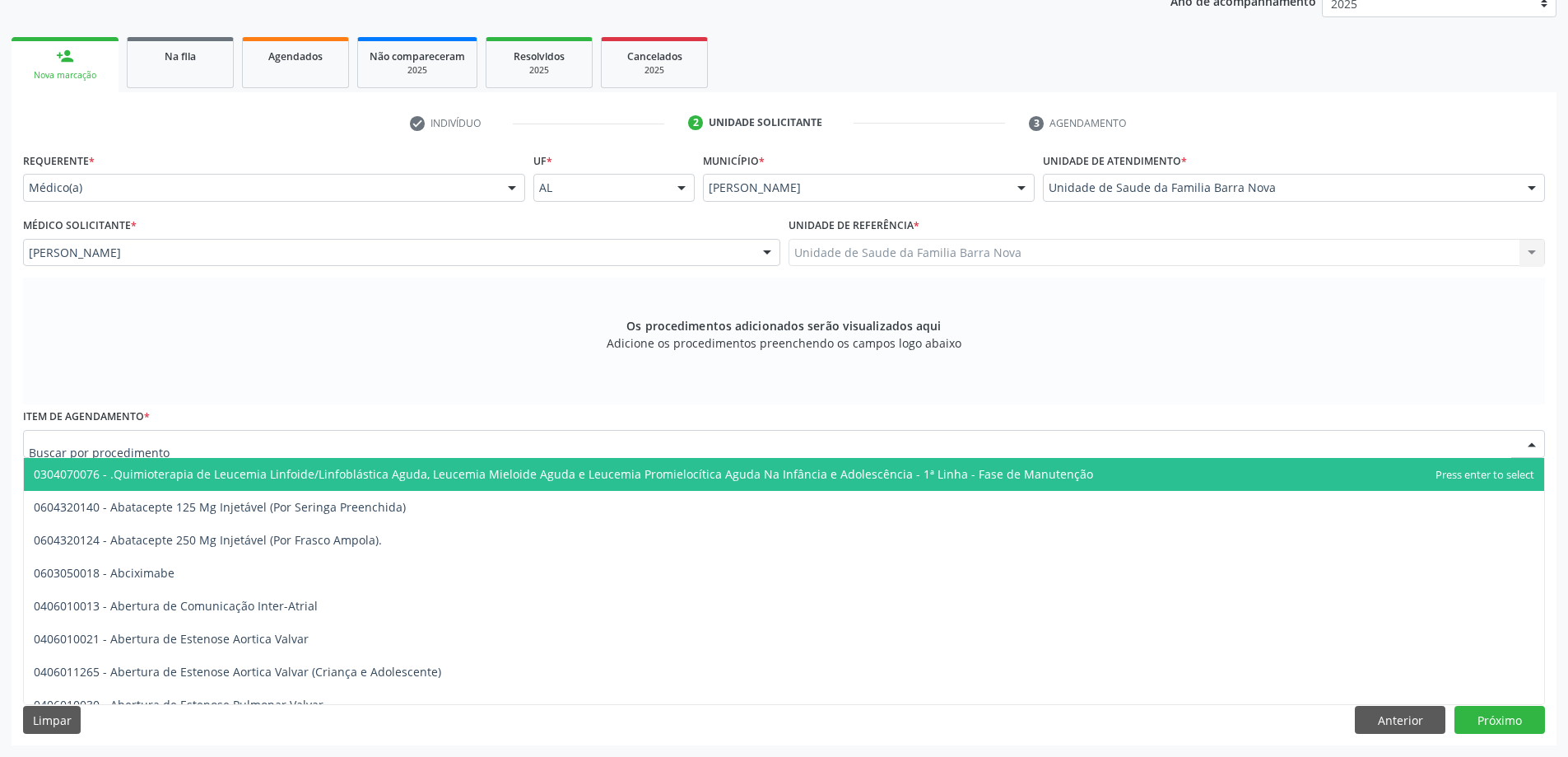
click at [171, 446] on div at bounding box center [784, 444] width 1521 height 28
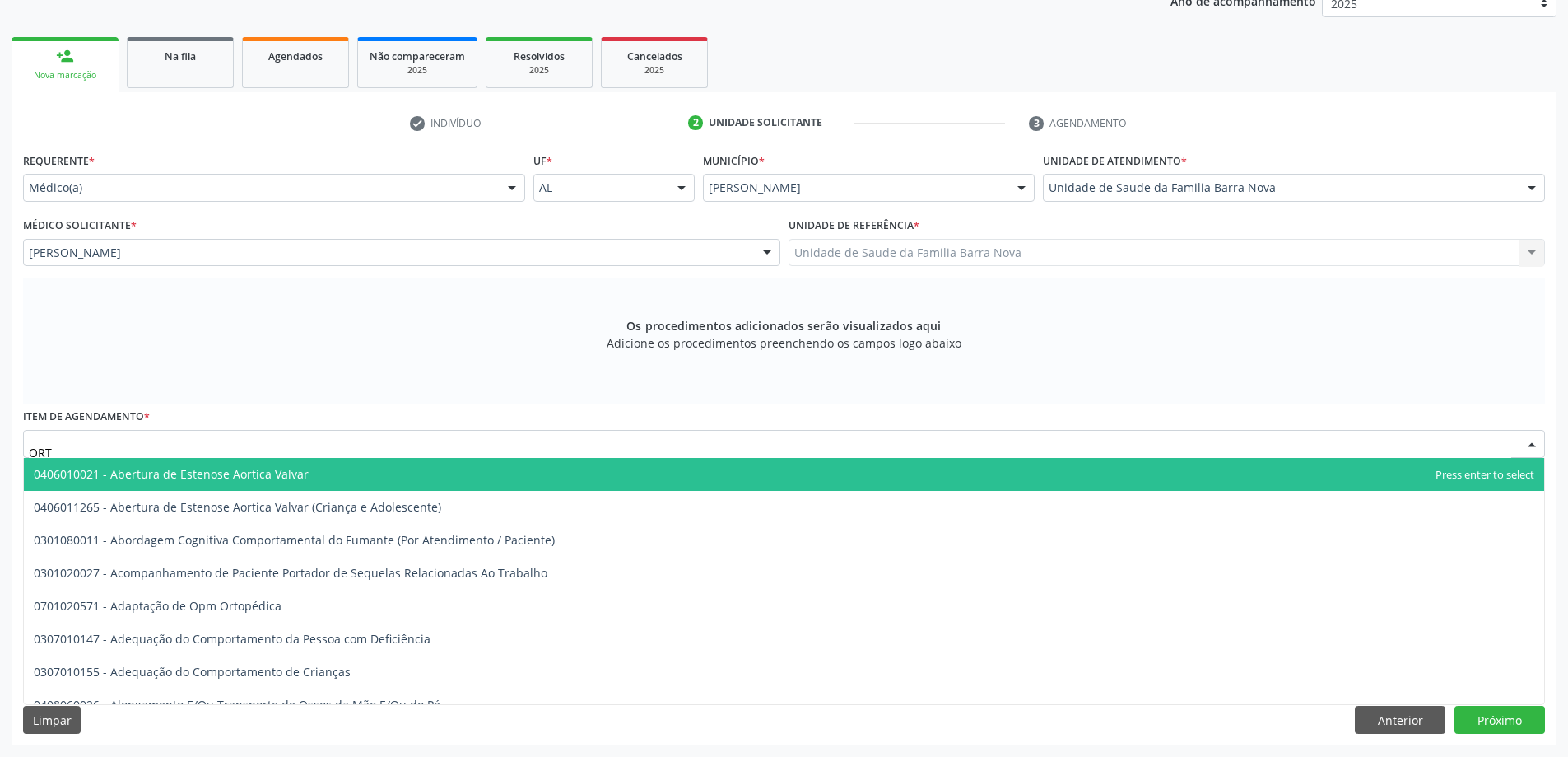
type input "ORTO"
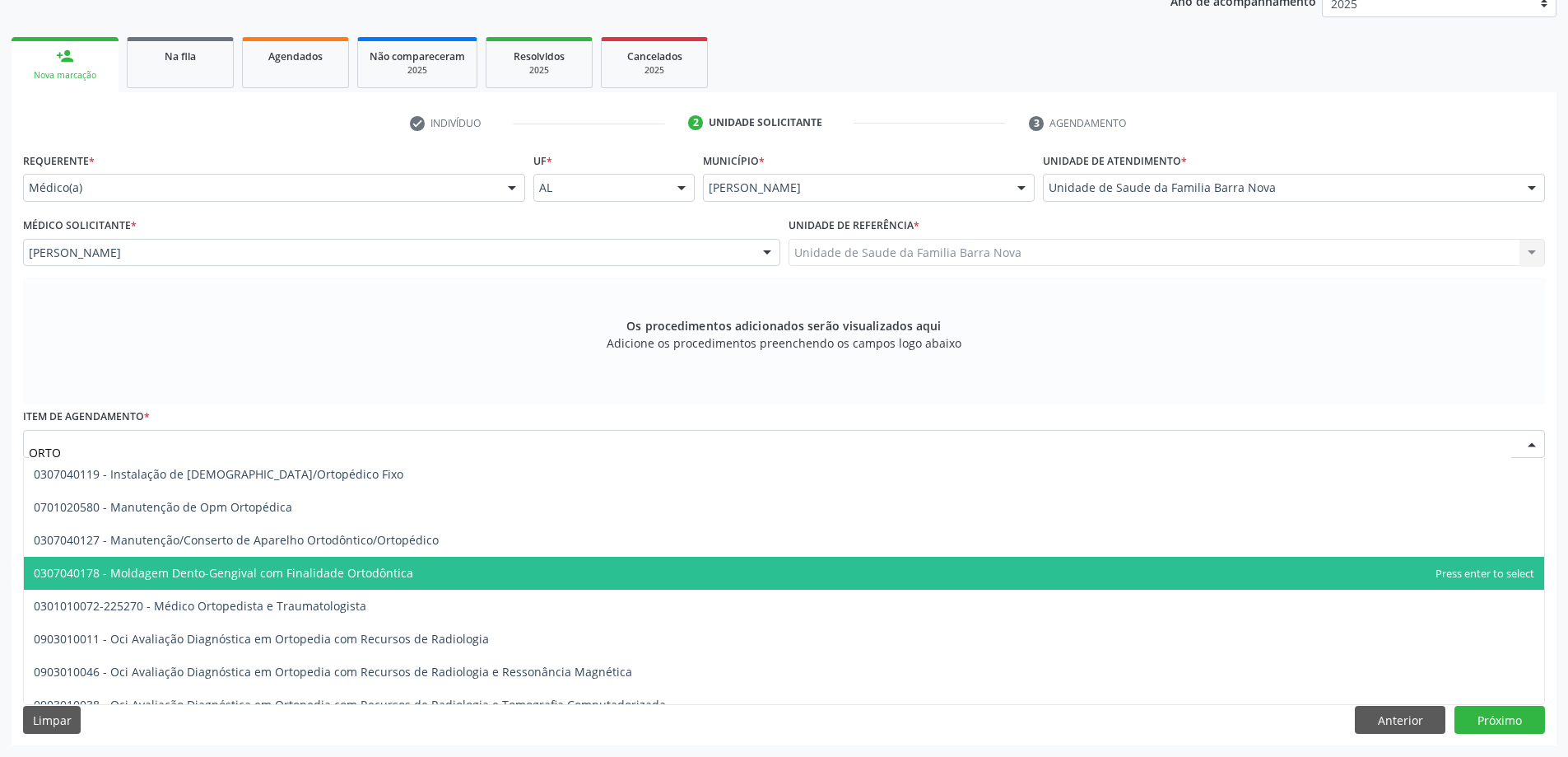
scroll to position [741, 0]
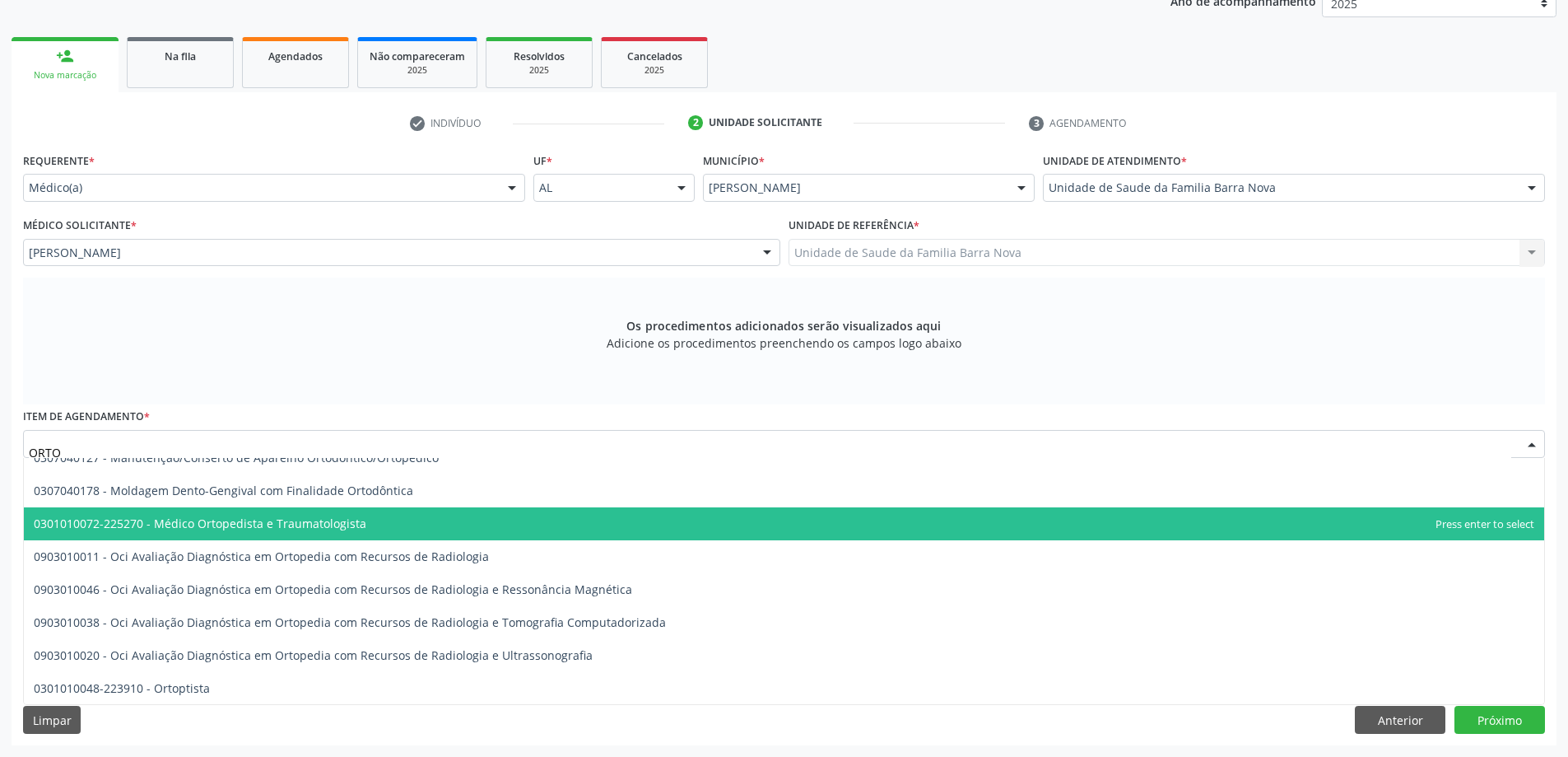
click at [396, 535] on span "0301010072-225270 - Médico Ortopedista e Traumatologista" at bounding box center [784, 524] width 1520 height 33
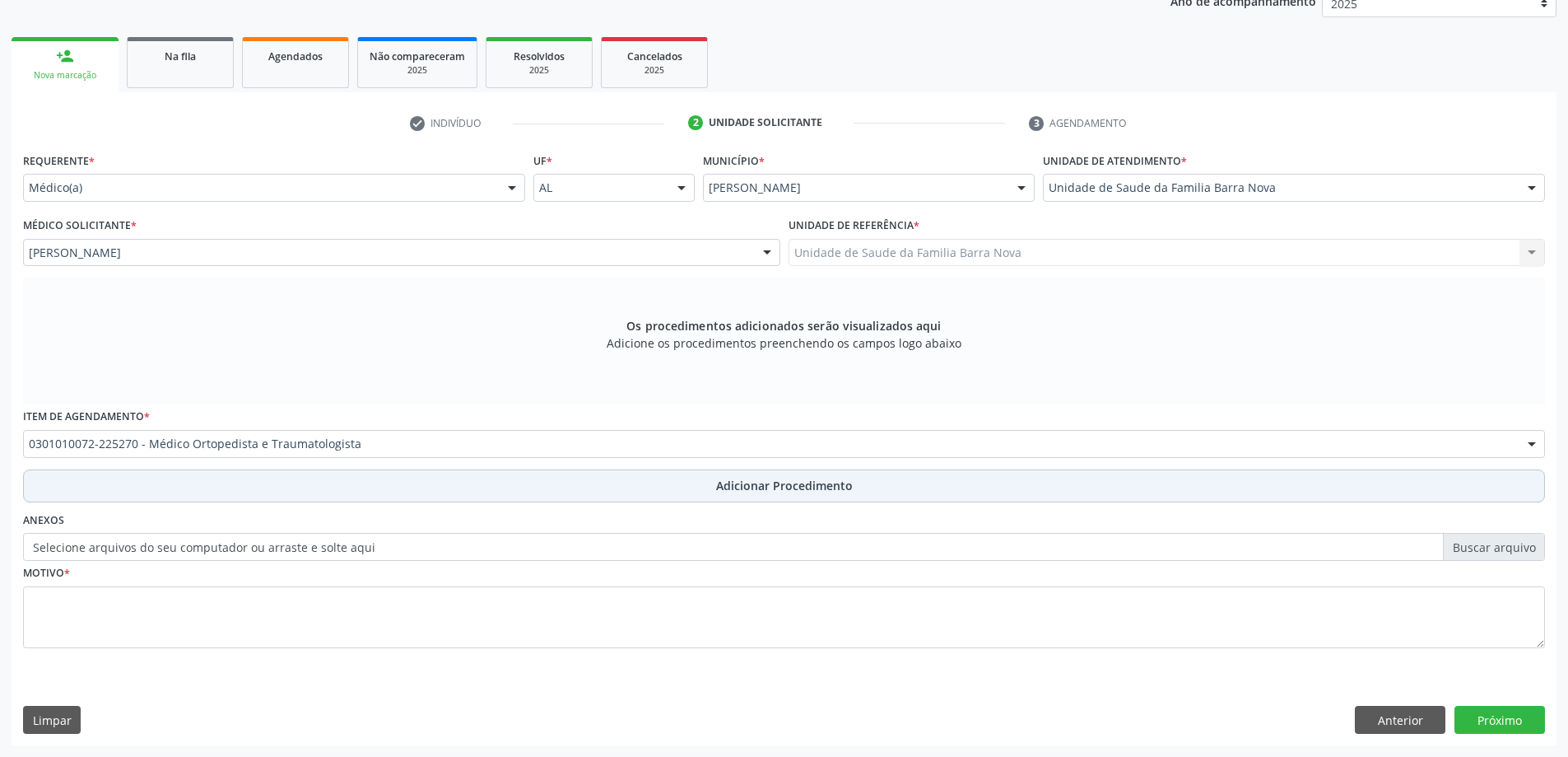
click at [804, 487] on span "Adicionar Procedimento" at bounding box center [784, 485] width 137 height 17
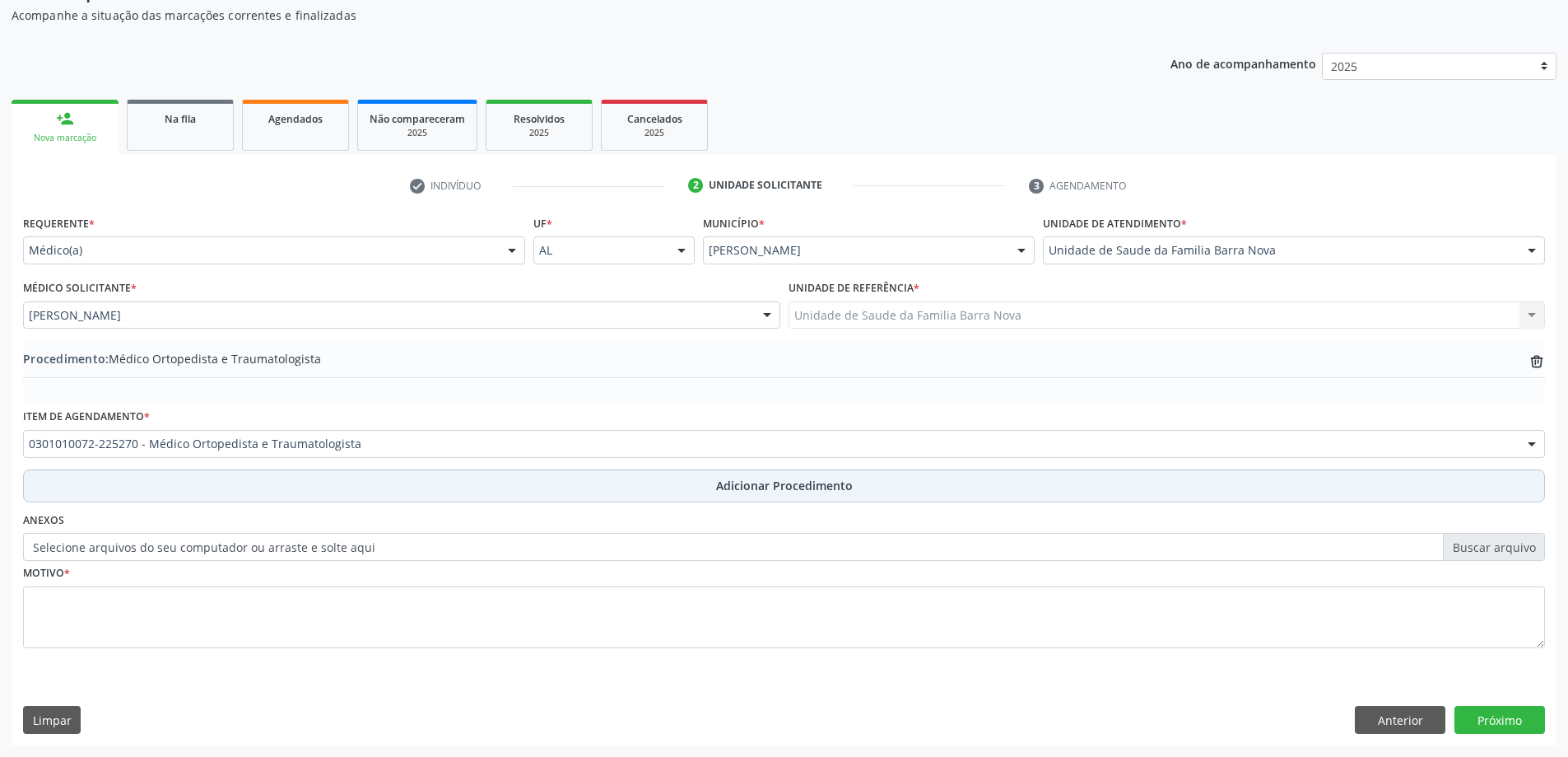
scroll to position [170, 0]
